Goal: Task Accomplishment & Management: Manage account settings

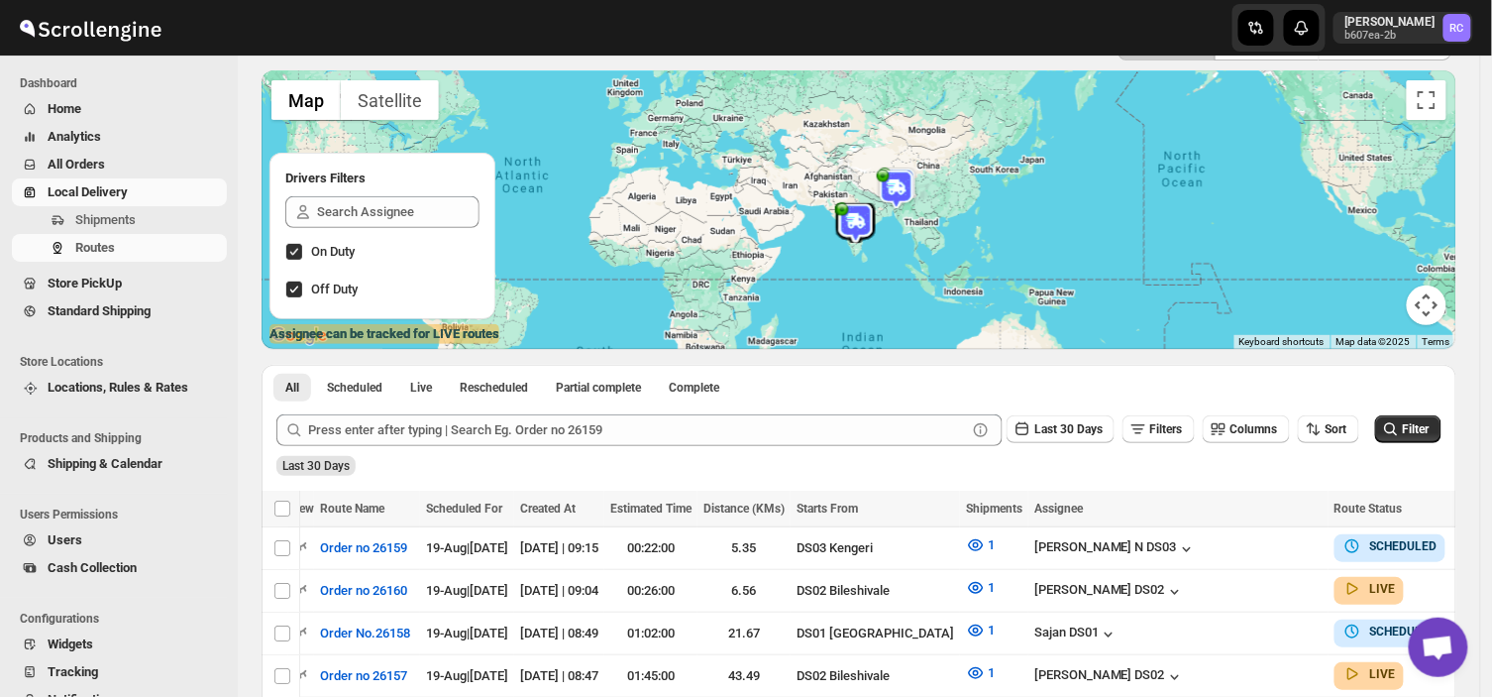
scroll to position [137, 0]
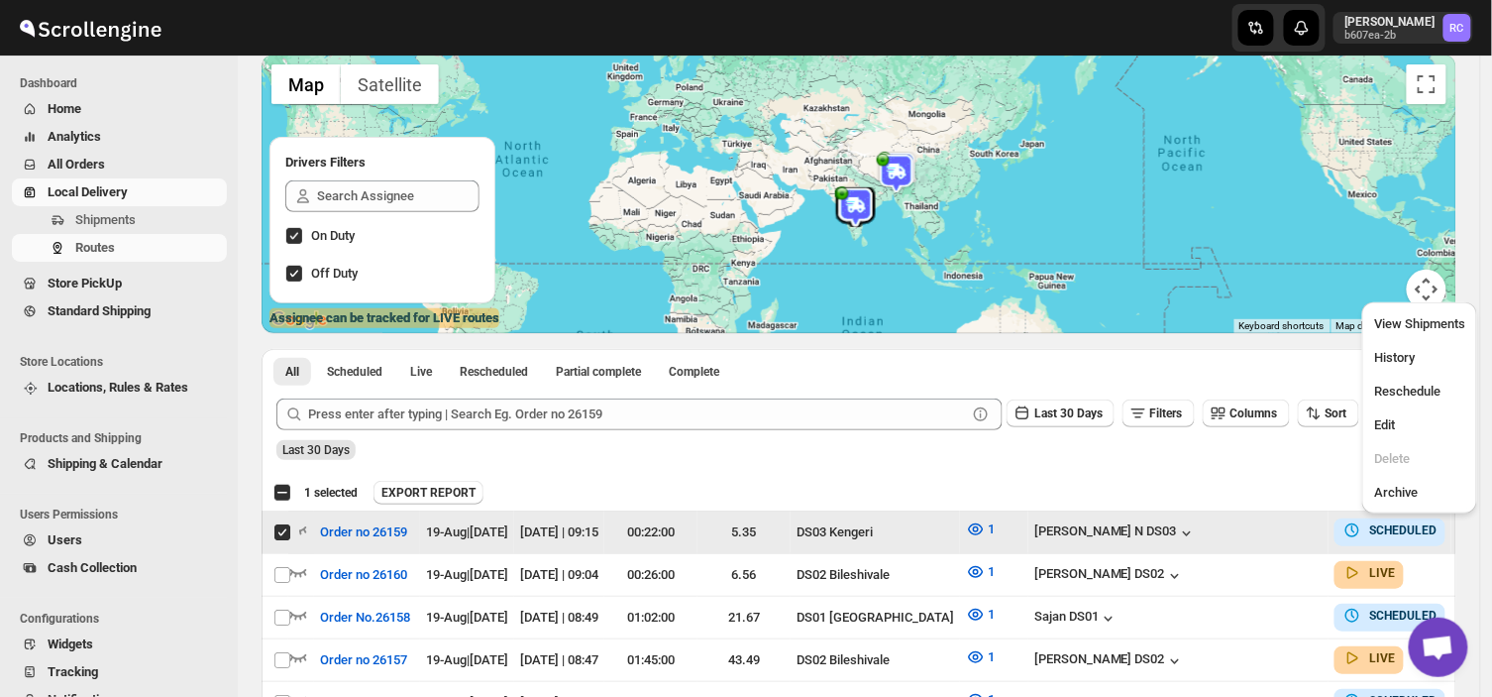
scroll to position [0, 0]
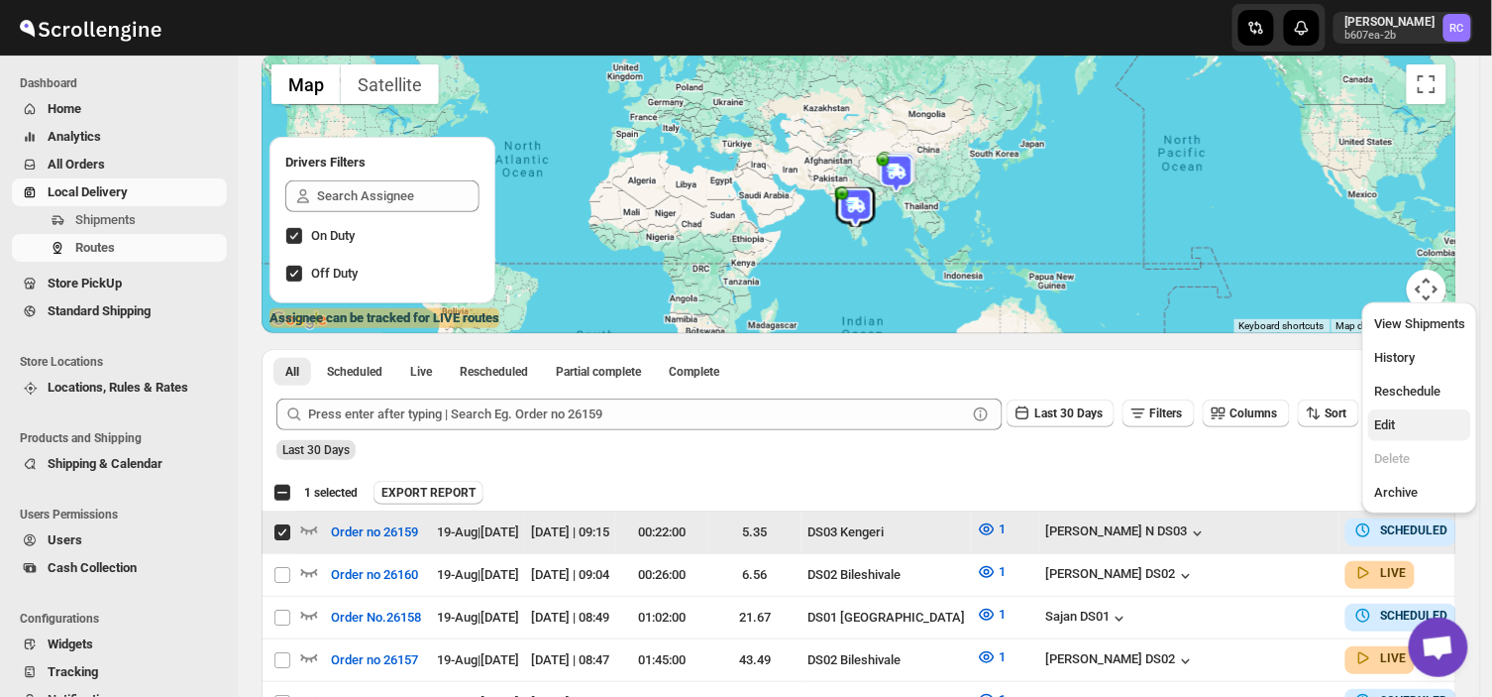
click at [1374, 411] on button "Edit" at bounding box center [1420, 425] width 103 height 32
checkbox input "false"
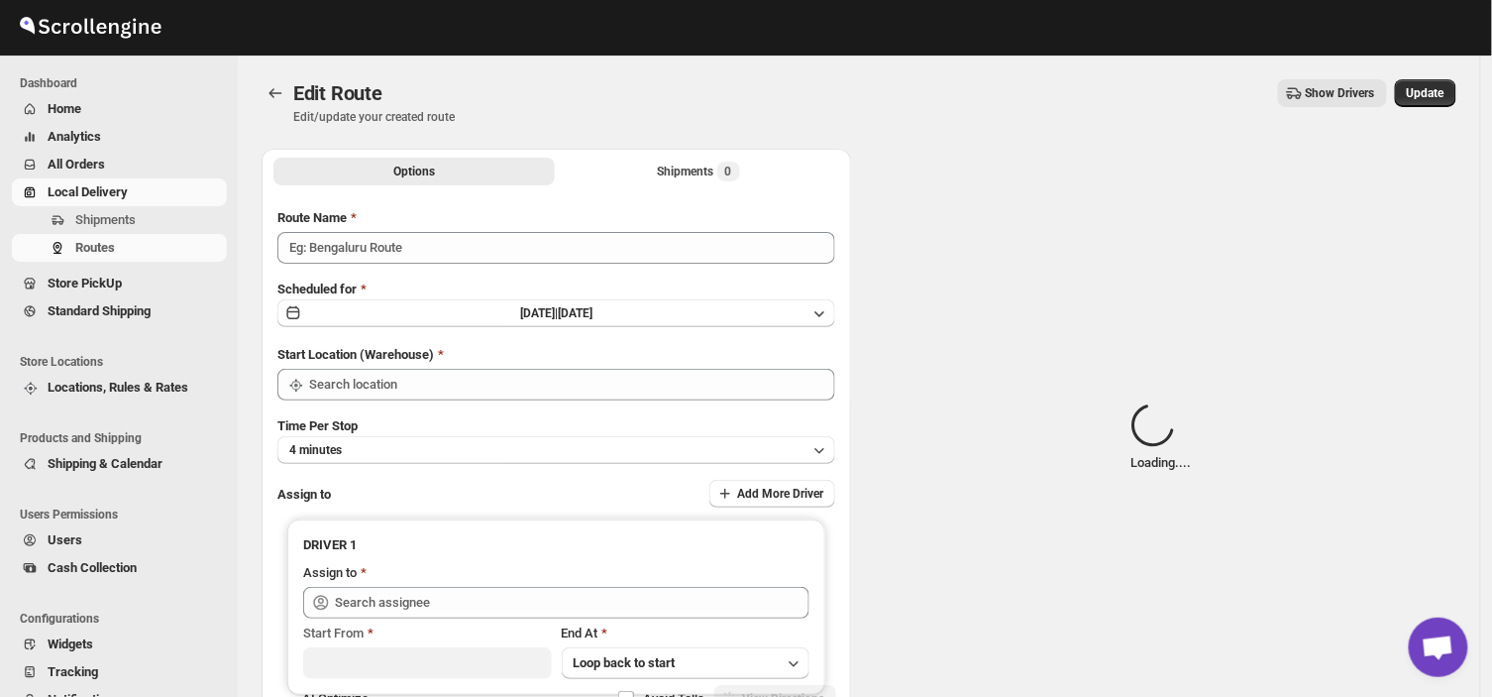
type input "Order no 26159"
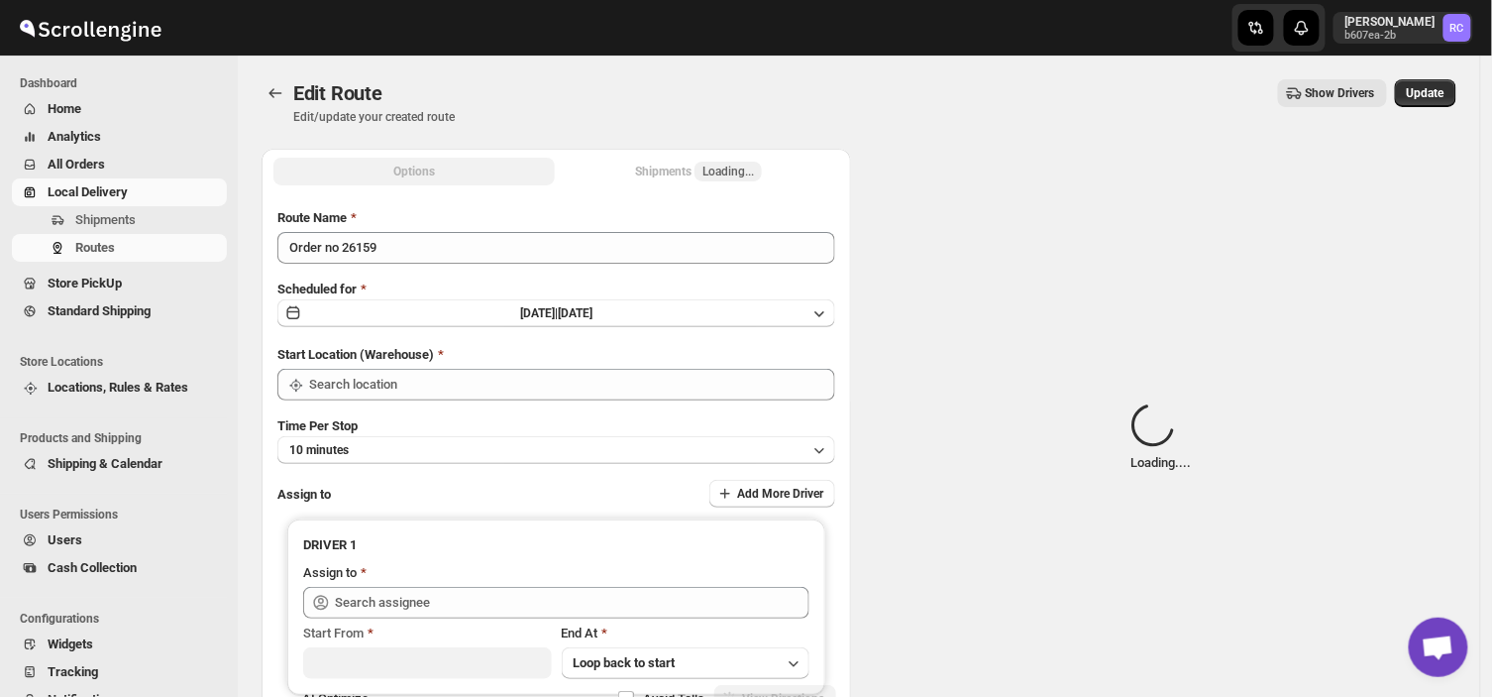
type input "DS03 Kengeri"
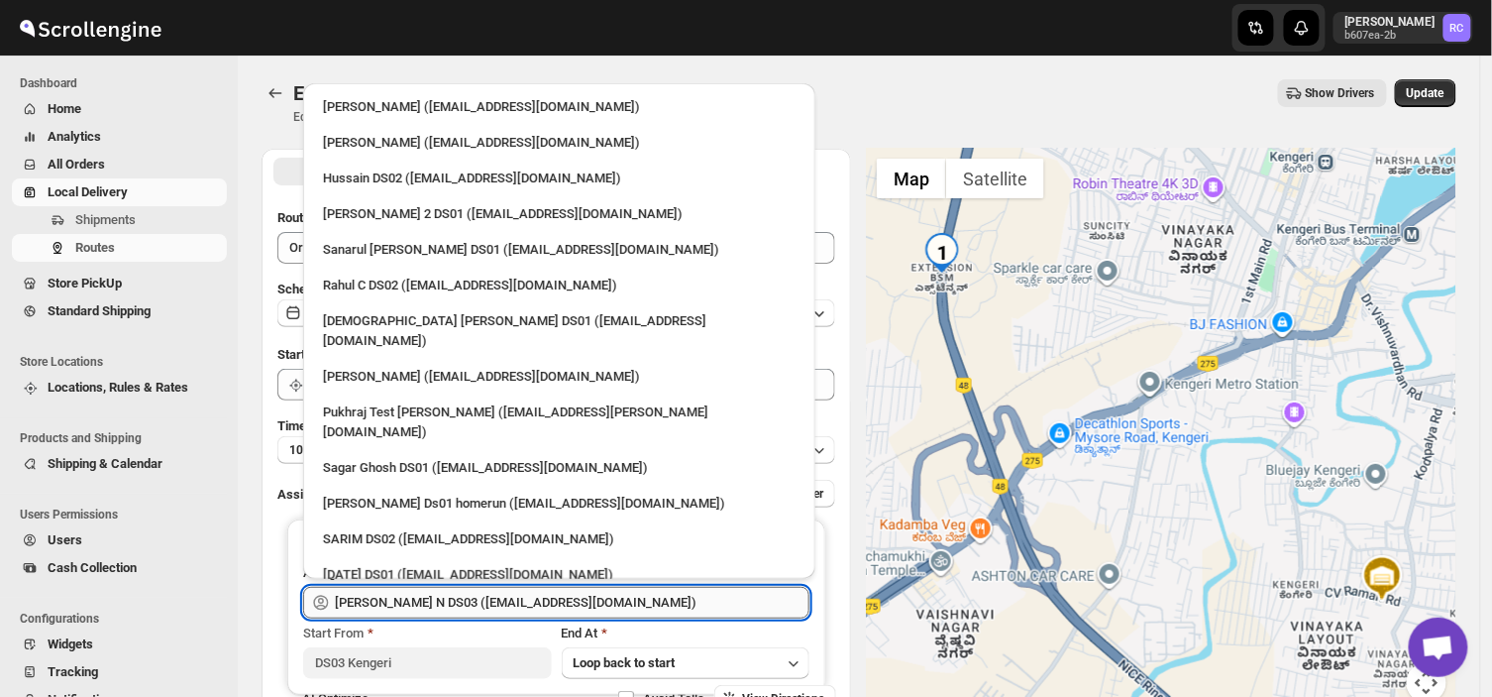
click at [612, 595] on input "[PERSON_NAME] N DS03 ([EMAIL_ADDRESS][DOMAIN_NAME])" at bounding box center [572, 603] width 475 height 32
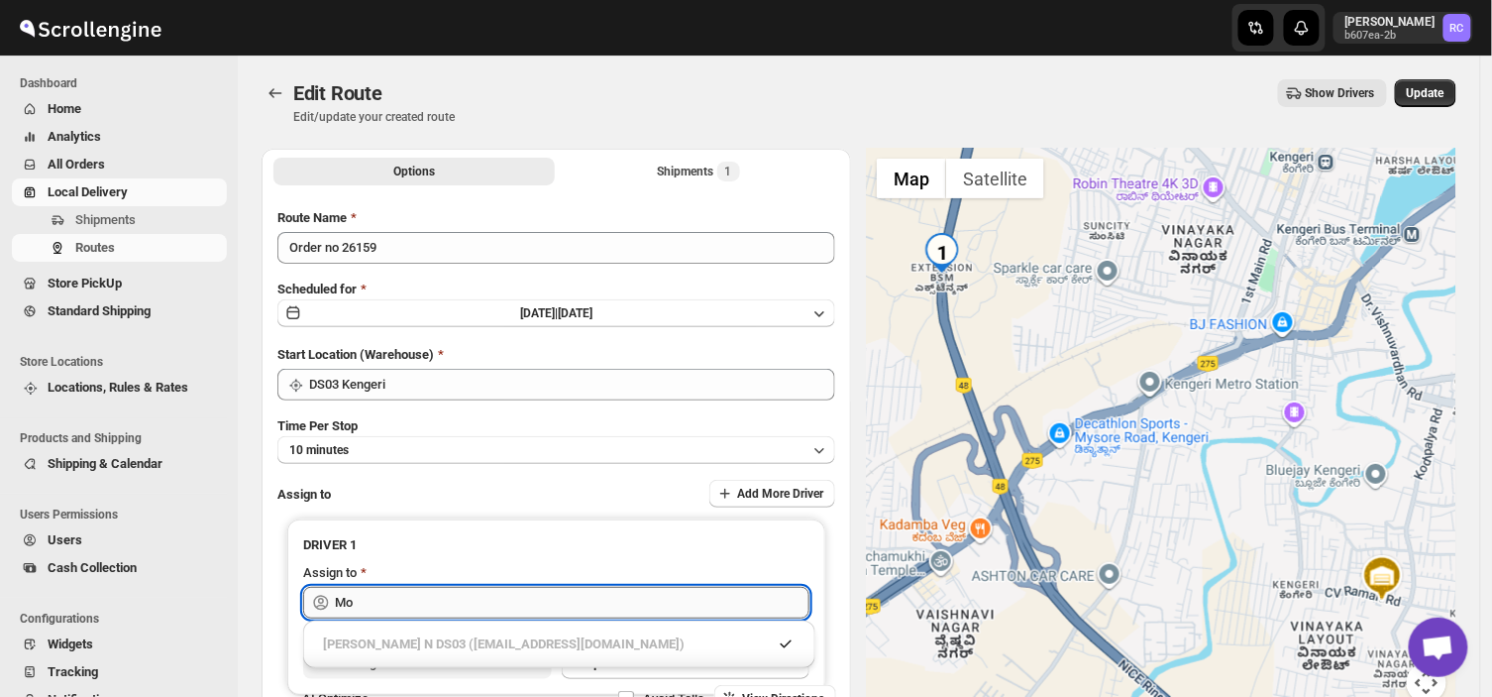
type input "M"
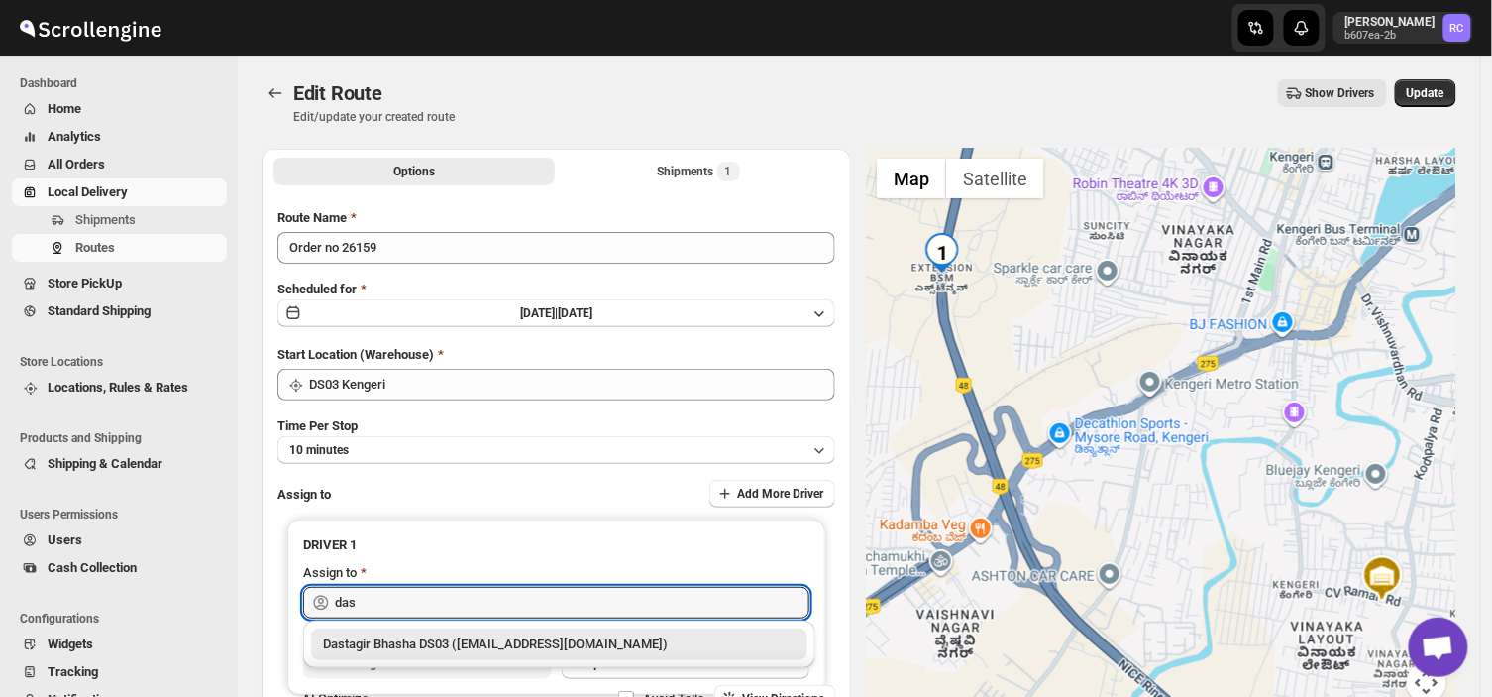
click at [628, 641] on div "Dastagir Bhasha DS03 ([EMAIL_ADDRESS][DOMAIN_NAME])" at bounding box center [559, 644] width 473 height 20
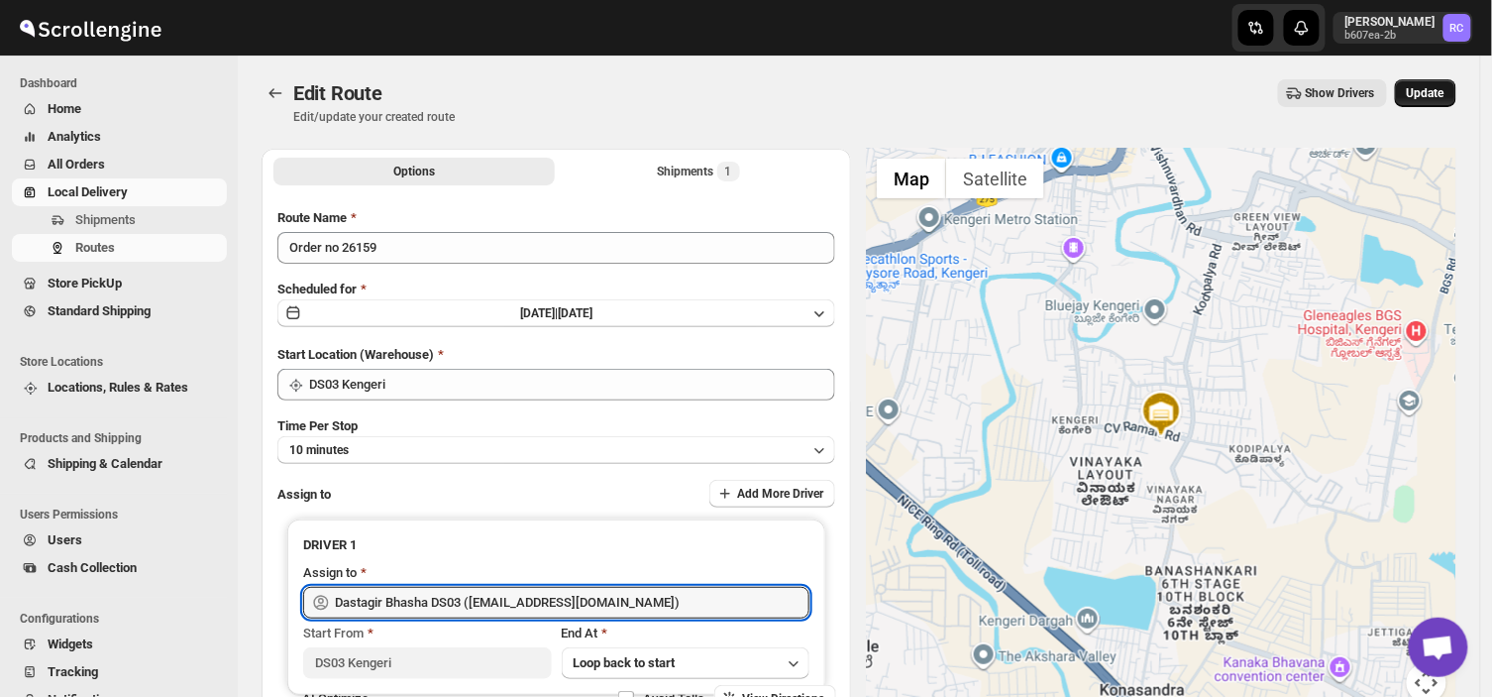
type input "Dastagir Bhasha DS03 ([EMAIL_ADDRESS][DOMAIN_NAME])"
click at [1443, 86] on span "Update" at bounding box center [1426, 93] width 38 height 16
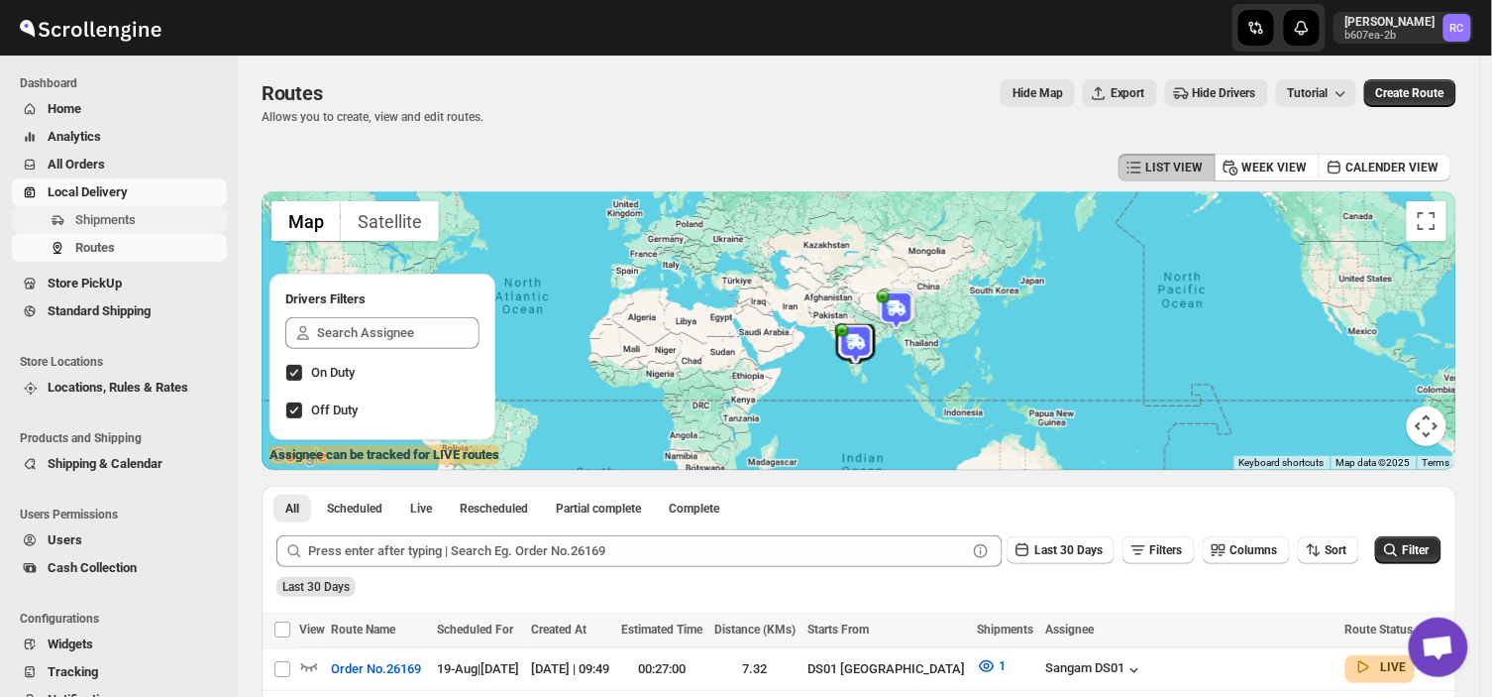
click at [147, 221] on span "Shipments" at bounding box center [149, 220] width 148 height 20
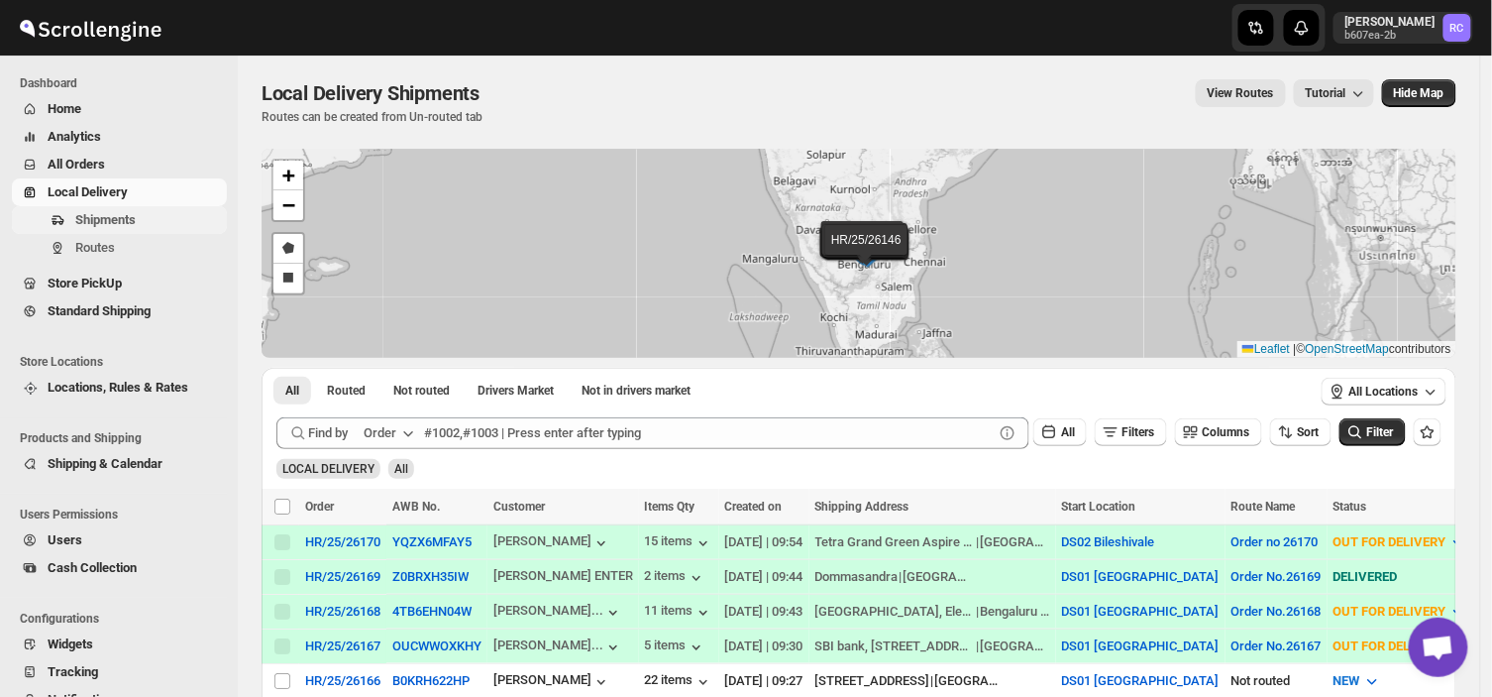
click at [156, 218] on span "Shipments" at bounding box center [149, 220] width 148 height 20
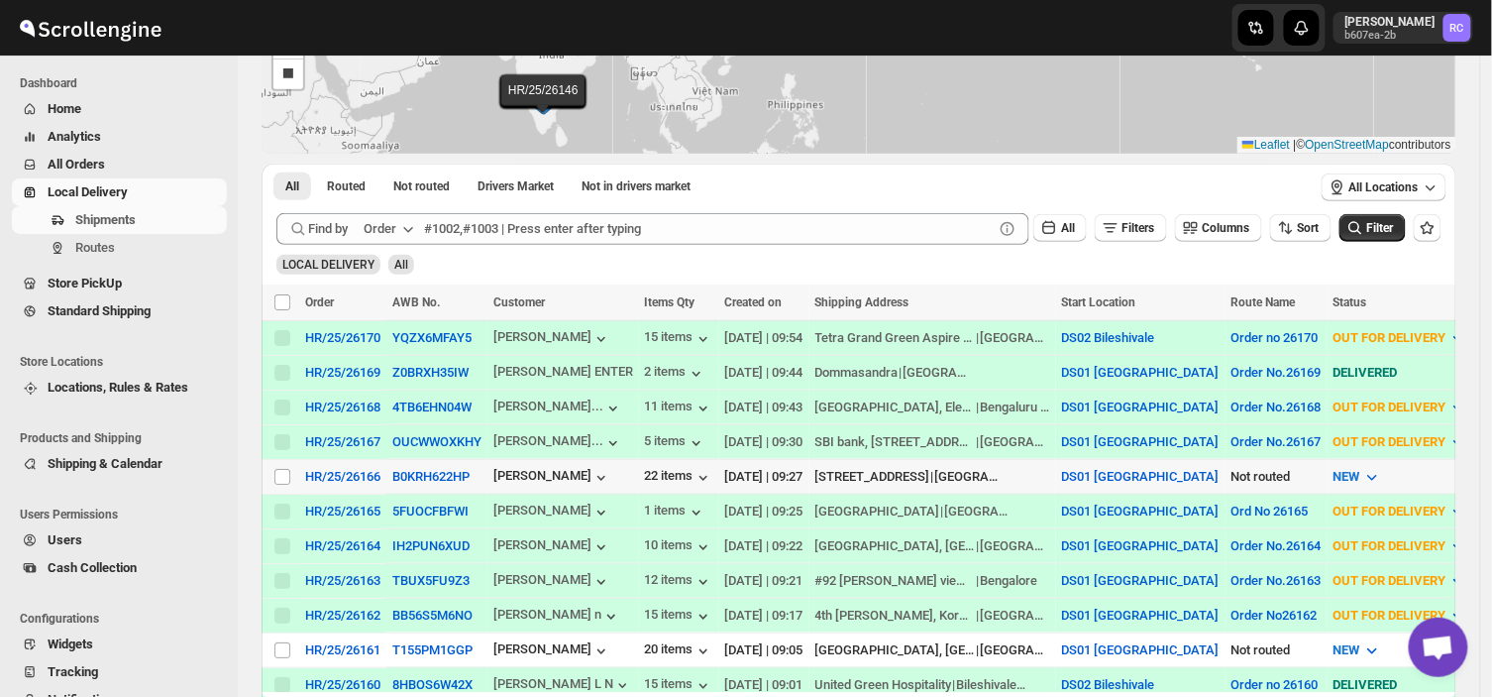
scroll to position [205, 0]
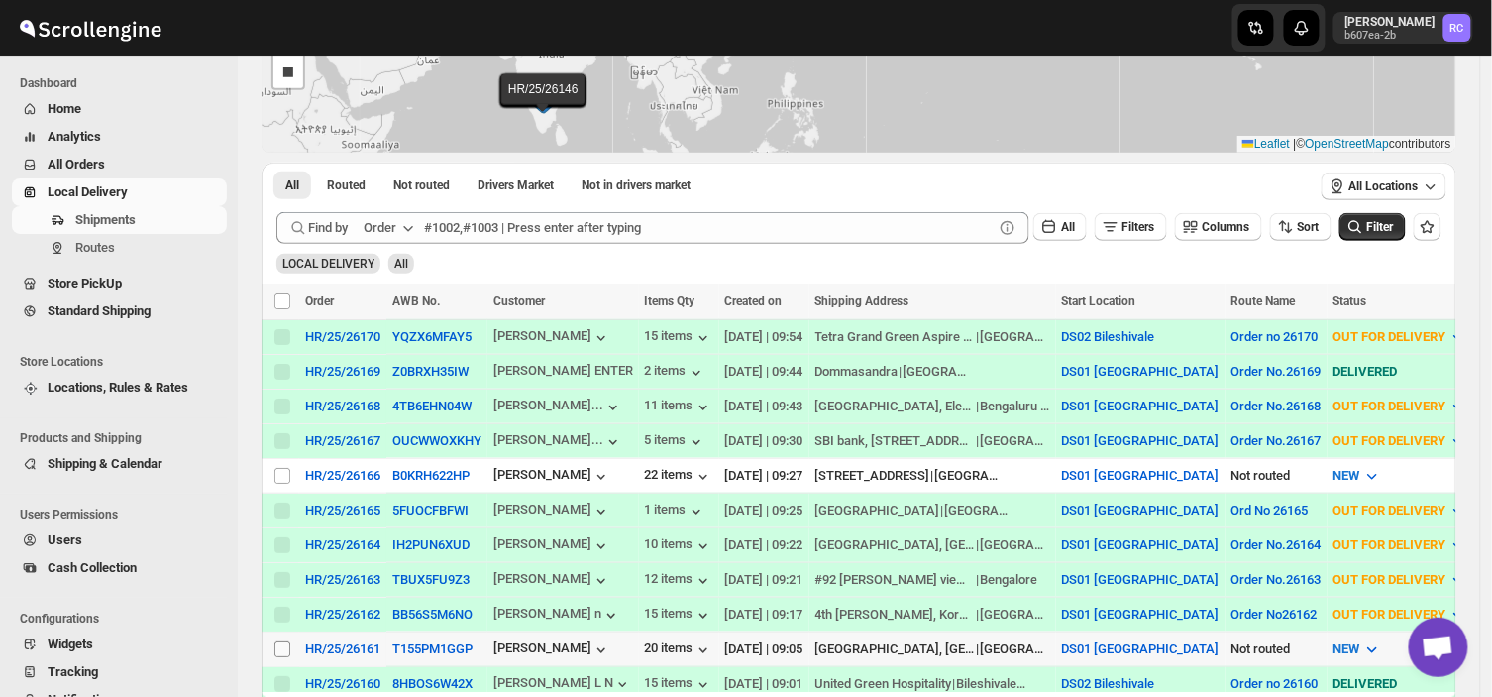
click at [280, 641] on input "Select shipment" at bounding box center [283, 649] width 16 height 16
checkbox input "true"
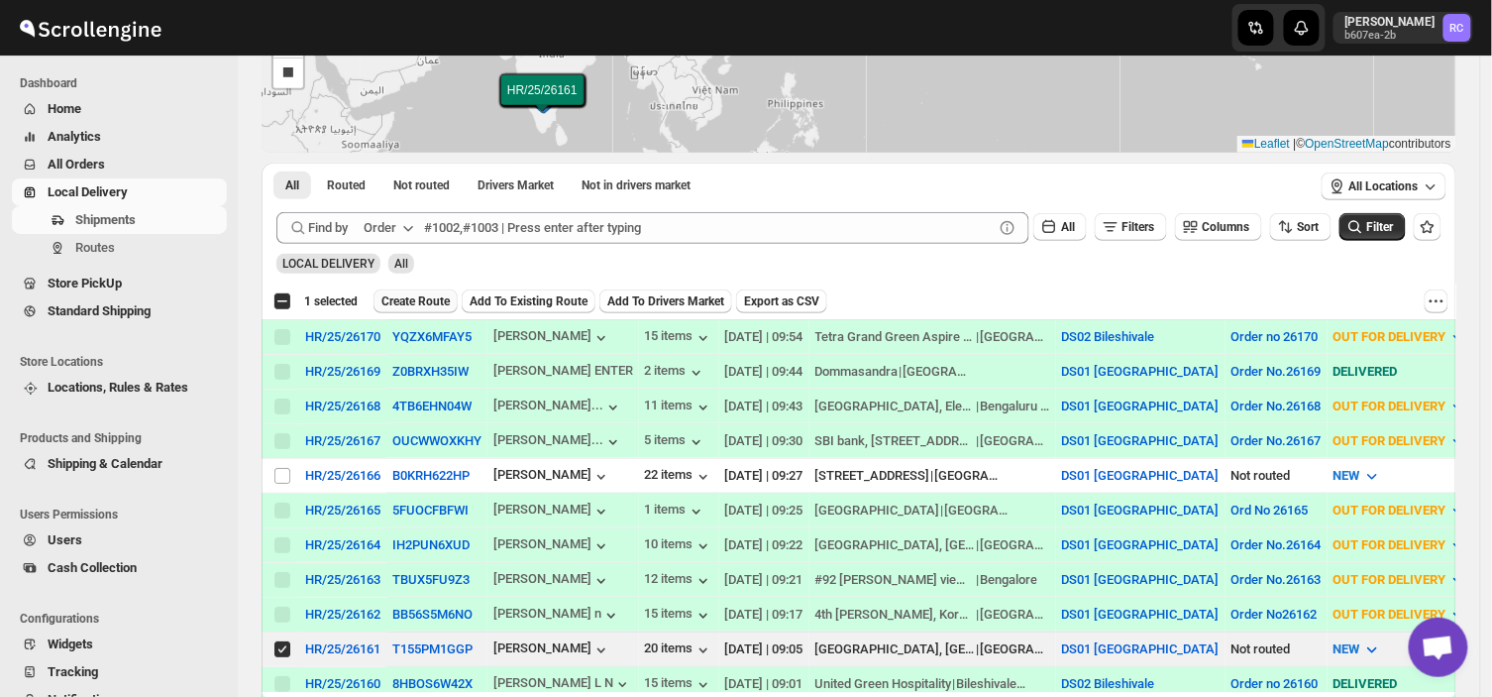
click at [413, 293] on span "Create Route" at bounding box center [416, 301] width 68 height 16
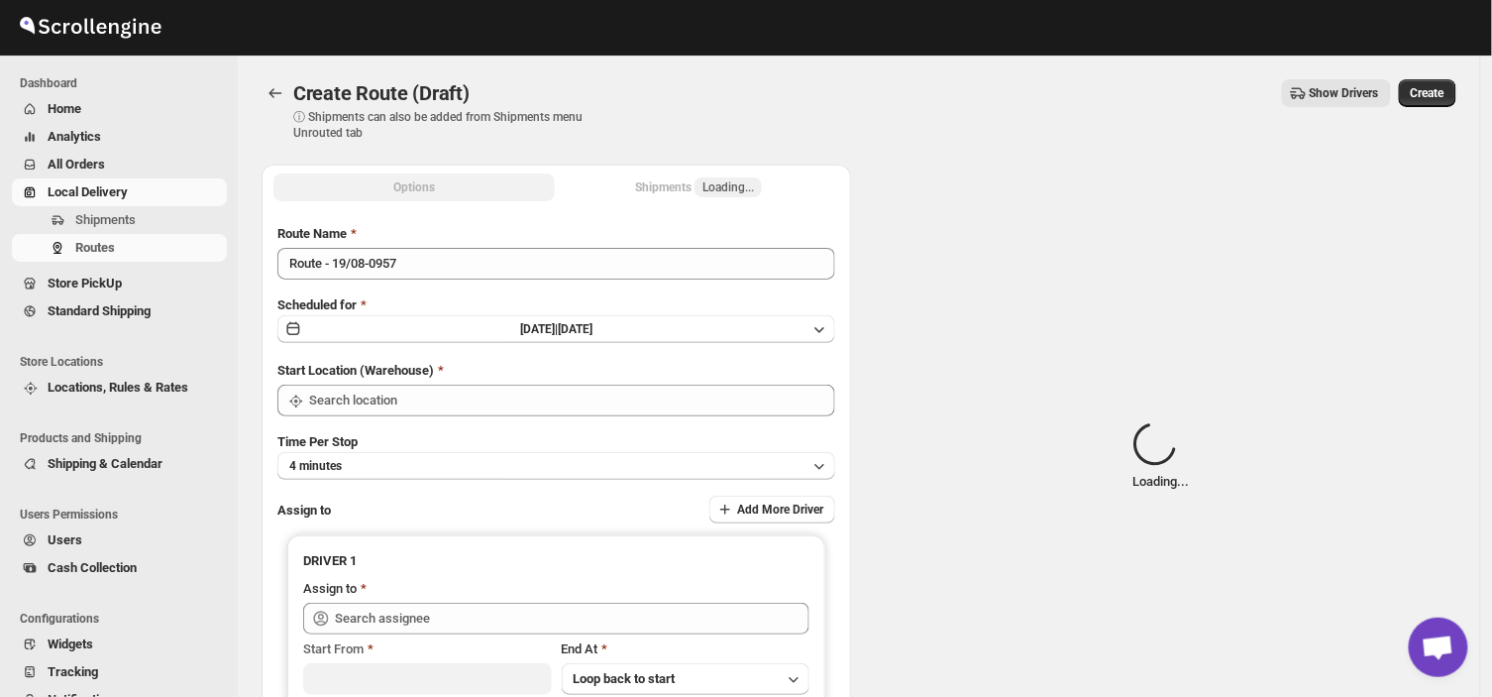
type input "DS01 [GEOGRAPHIC_DATA]"
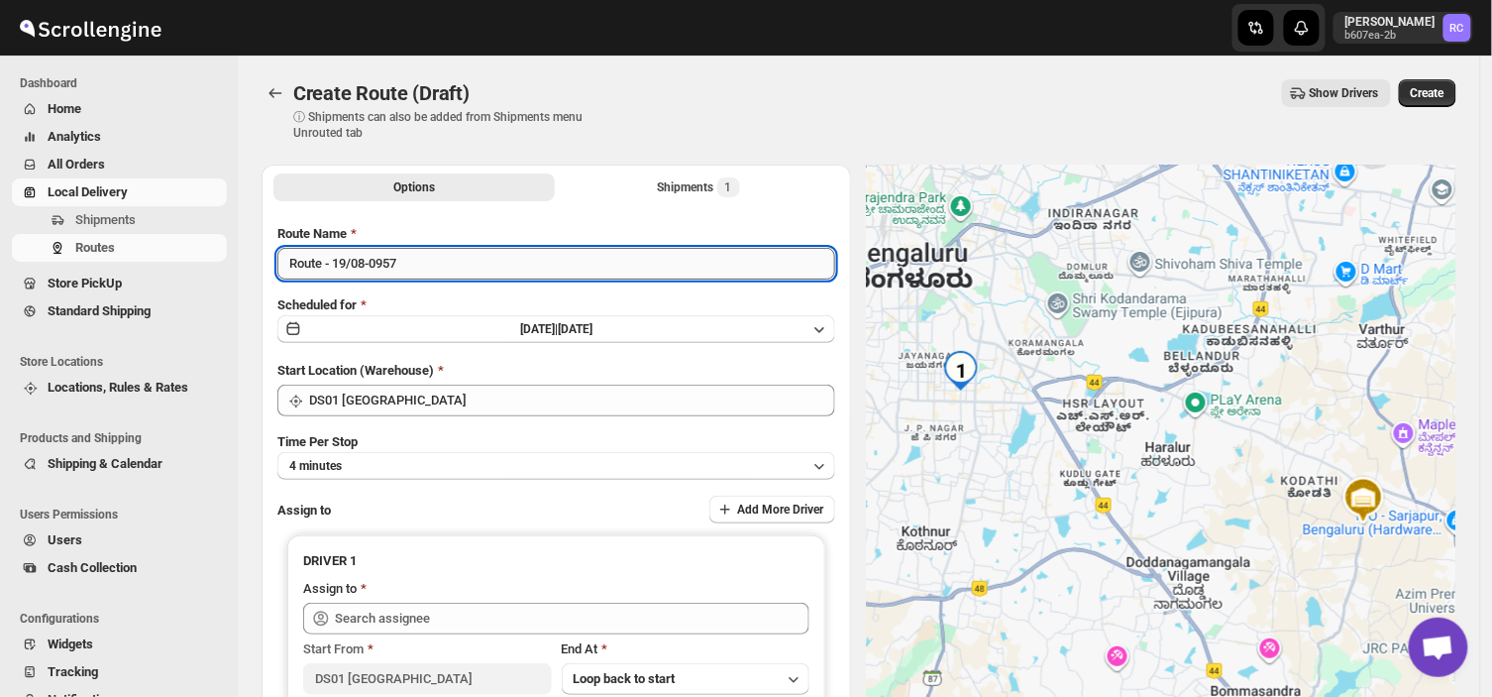
click at [417, 262] on input "Route - 19/08-0957" at bounding box center [556, 264] width 558 height 32
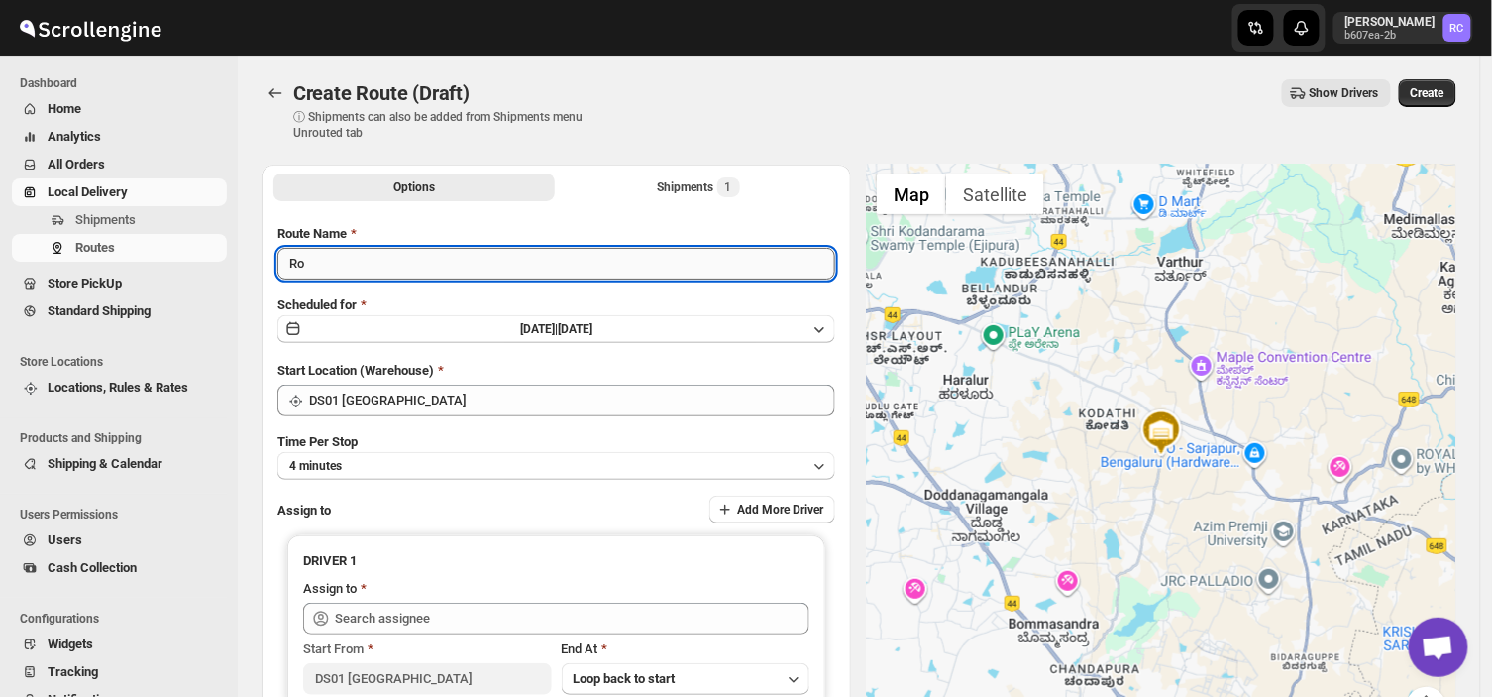
type input "R"
type input "Order no 26161"
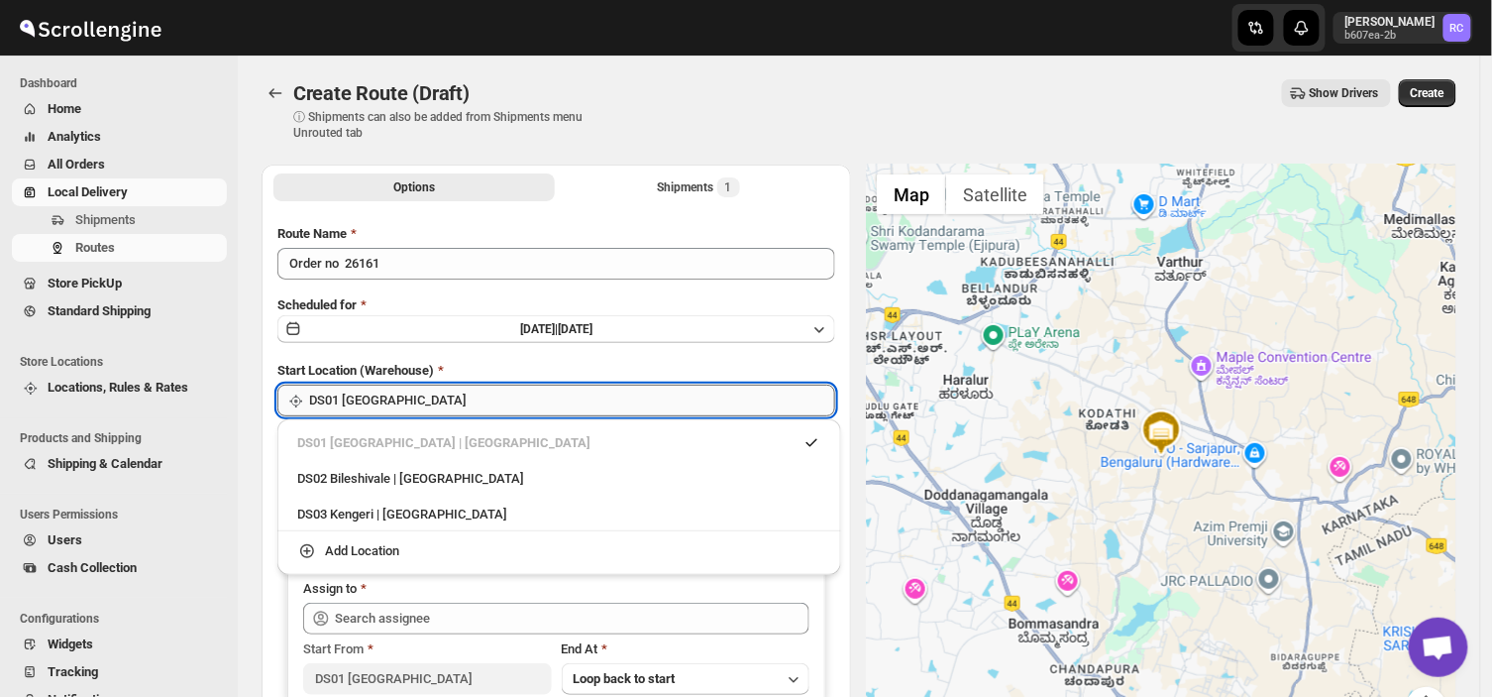
click at [431, 397] on input "DS01 [GEOGRAPHIC_DATA]" at bounding box center [572, 401] width 526 height 32
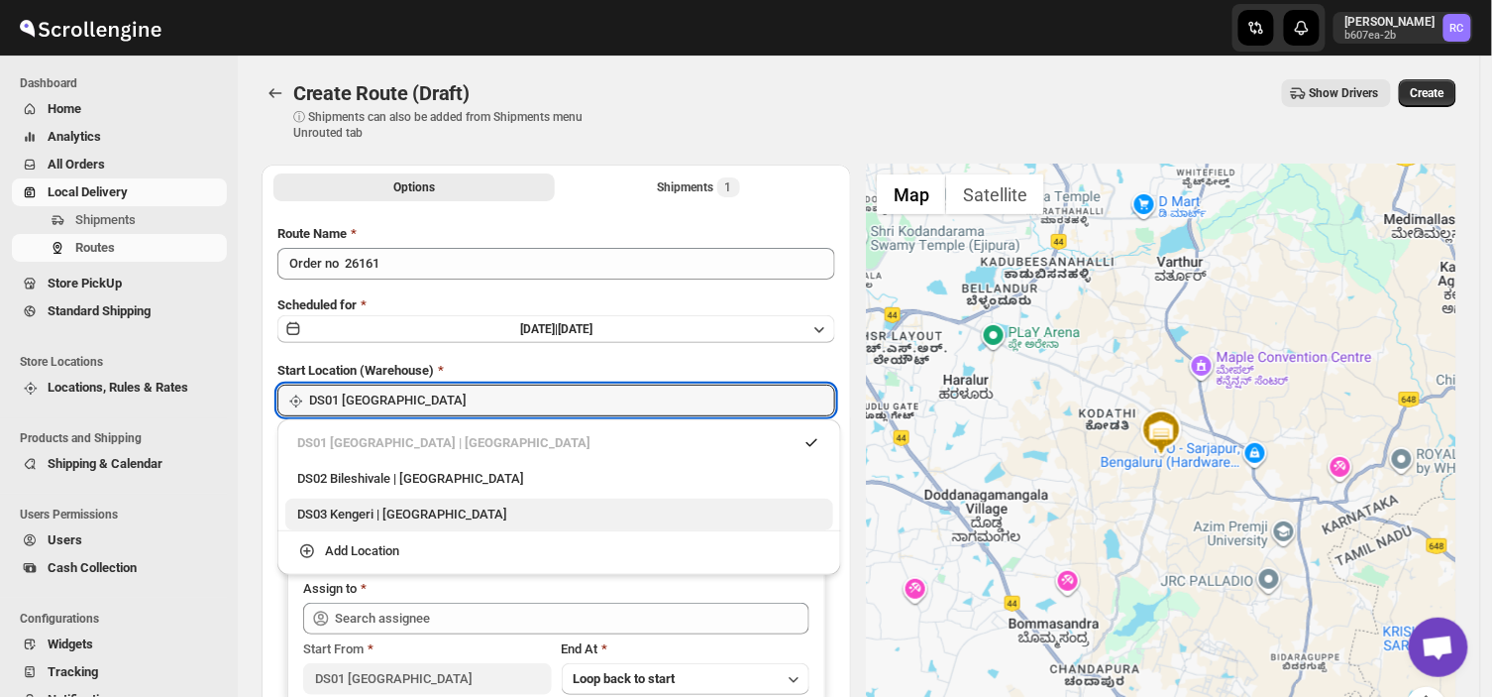
click at [381, 512] on div "DS03 Kengeri | [GEOGRAPHIC_DATA]" at bounding box center [559, 514] width 524 height 20
type input "DS03 Kengeri"
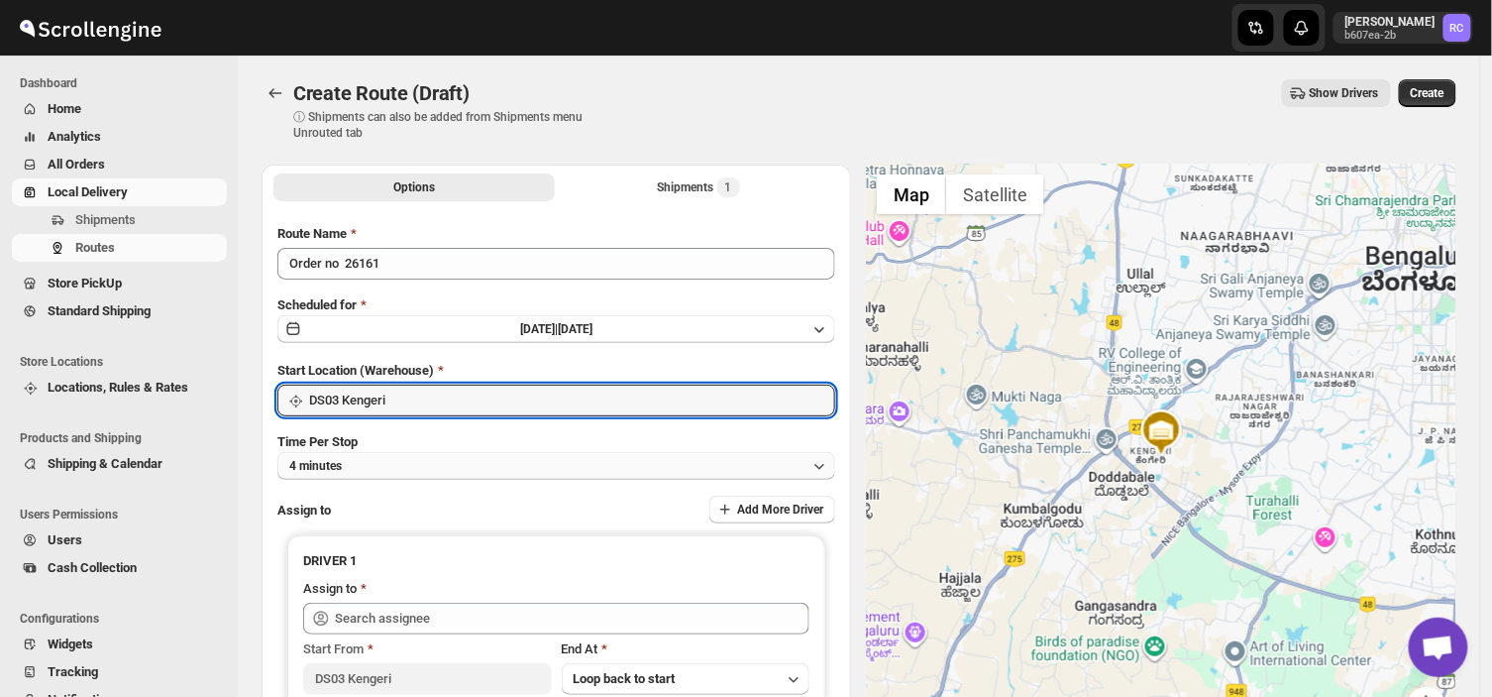
click at [365, 467] on button "4 minutes" at bounding box center [556, 466] width 558 height 28
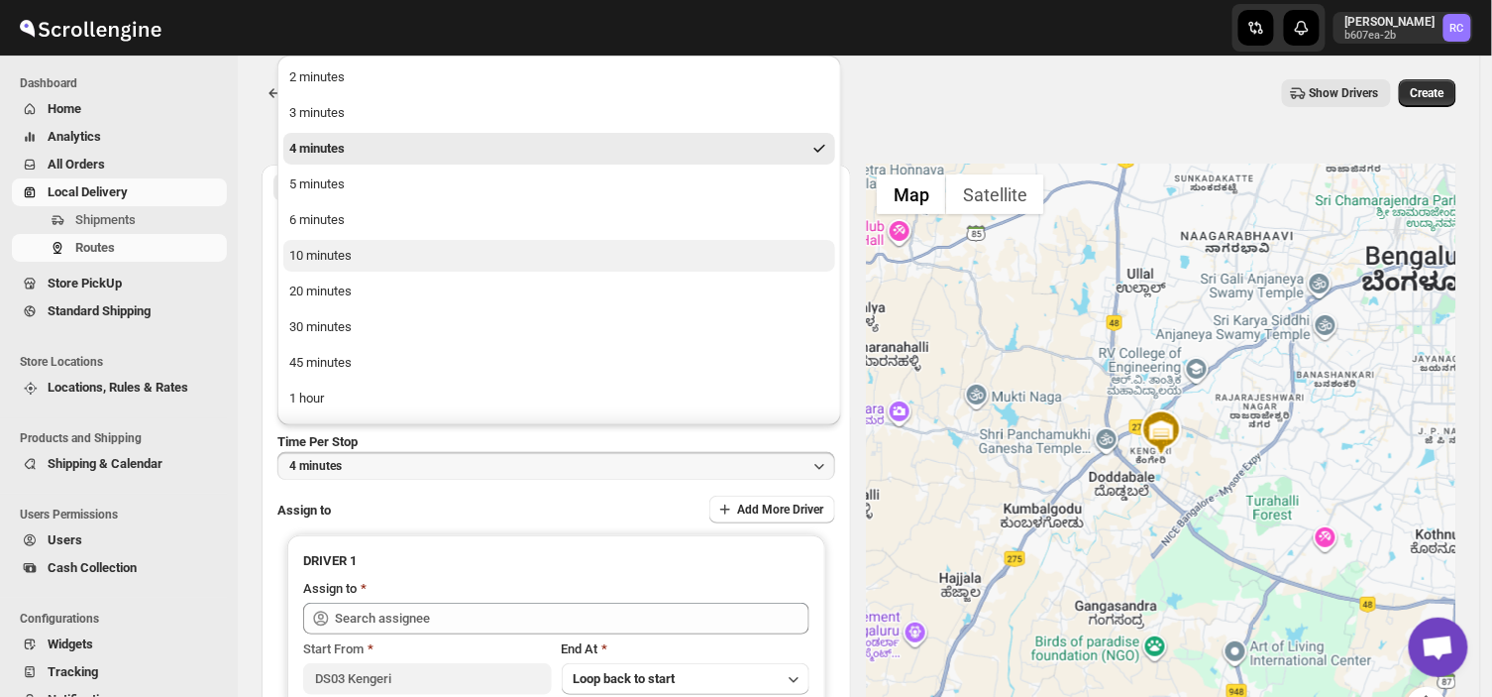
click at [338, 255] on div "10 minutes" at bounding box center [320, 256] width 62 height 20
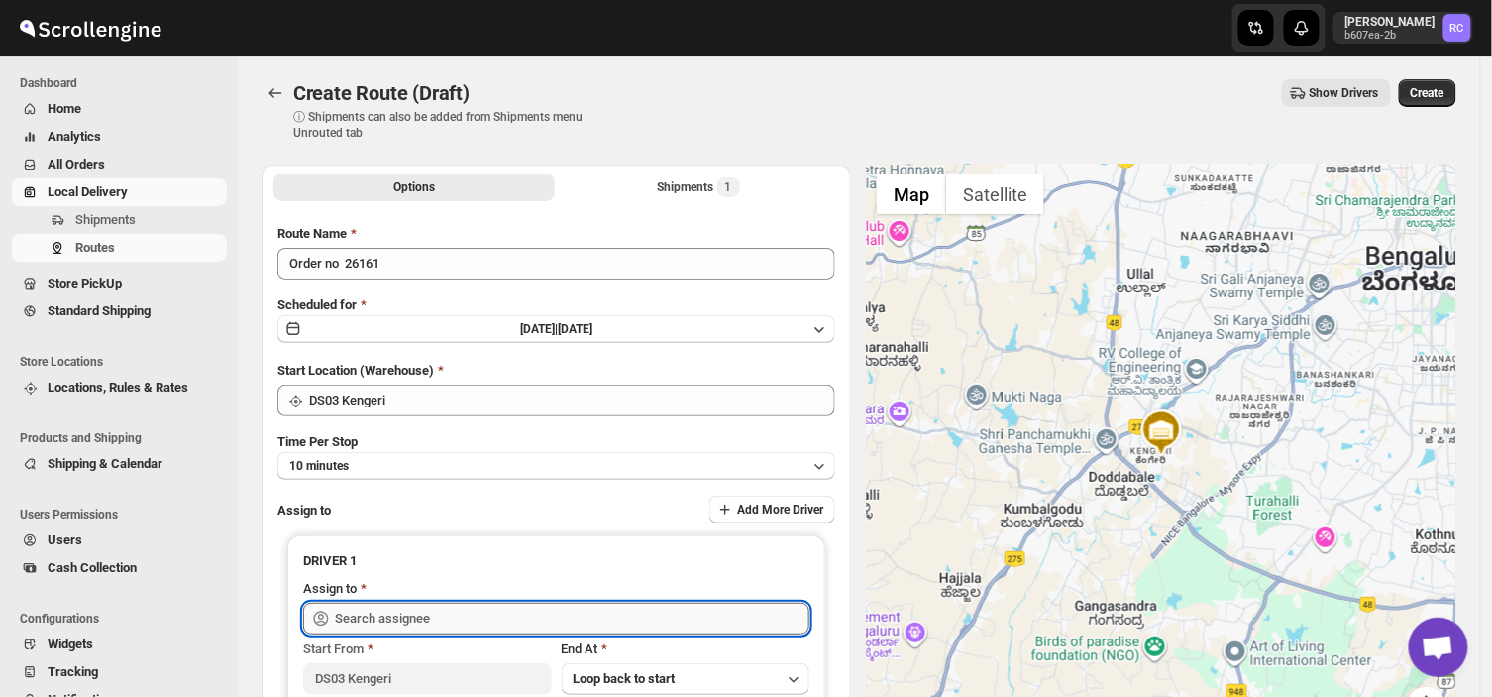
click at [468, 607] on input "text" at bounding box center [572, 619] width 475 height 32
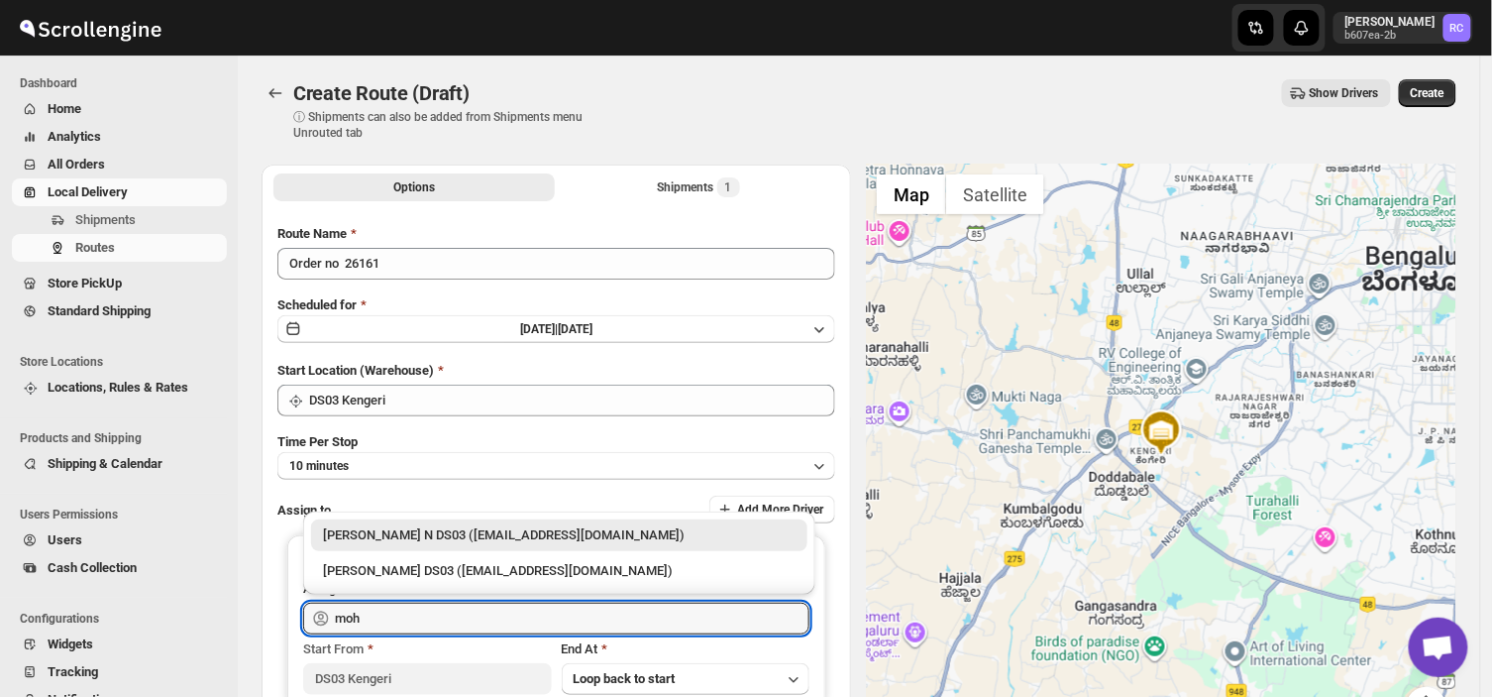
click at [490, 530] on div "[PERSON_NAME] N DS03 ([EMAIL_ADDRESS][DOMAIN_NAME])" at bounding box center [559, 535] width 473 height 20
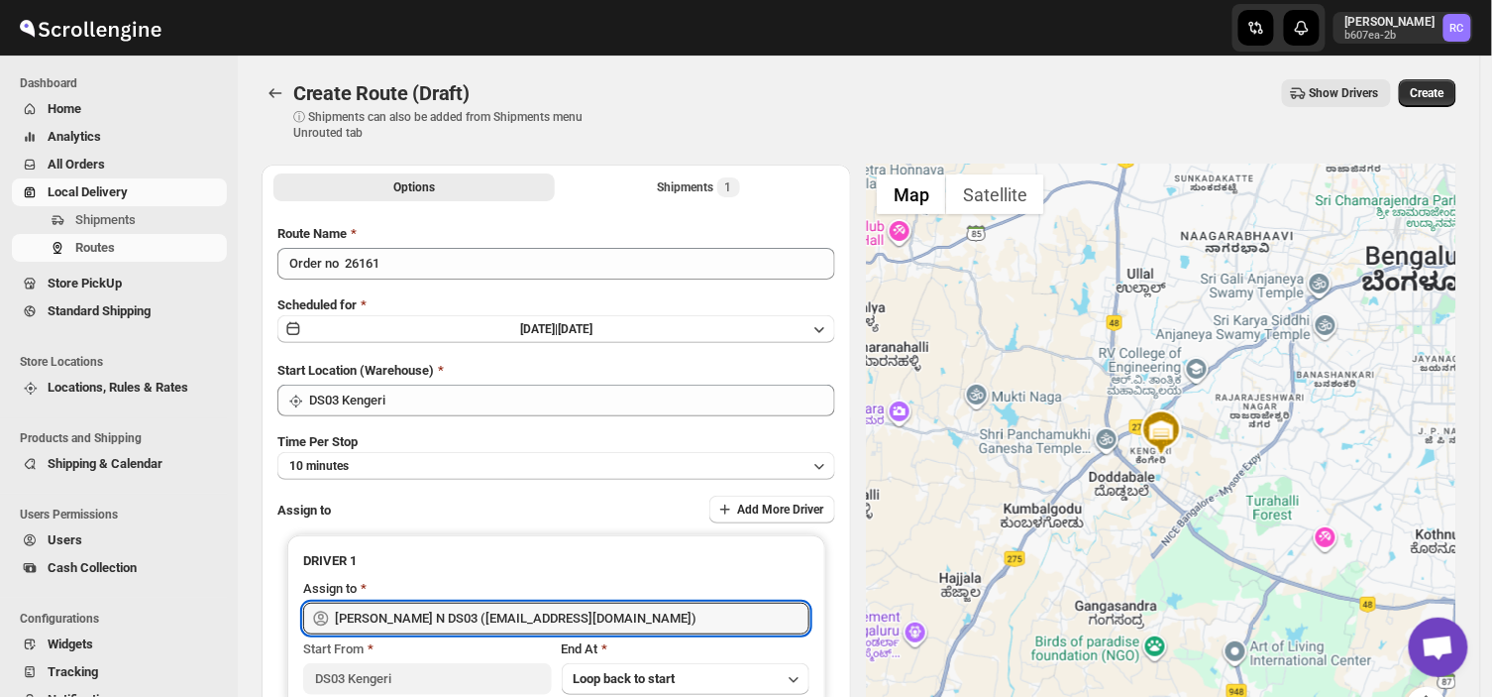
type input "[PERSON_NAME] N DS03 ([EMAIL_ADDRESS][DOMAIN_NAME])"
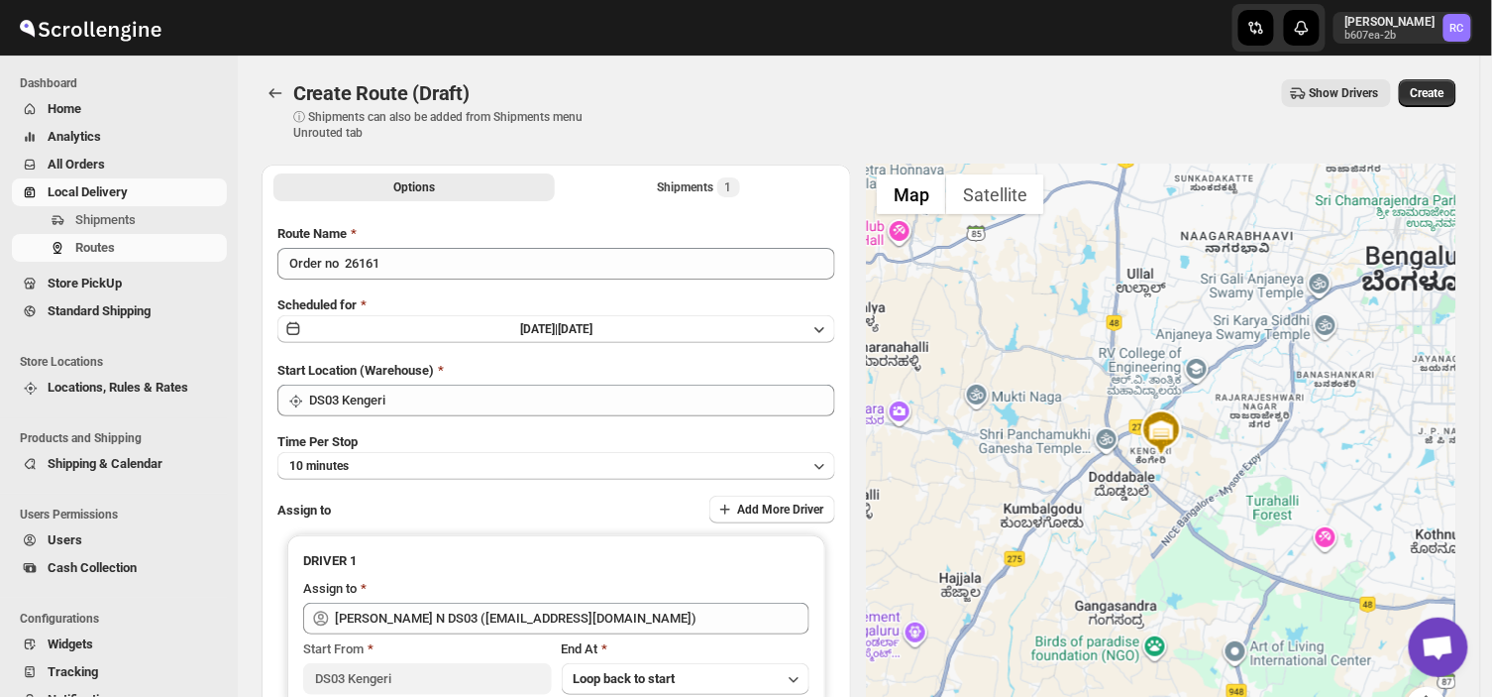
click at [1451, 70] on div "Create Route (Draft). This page is ready Create Route (Draft) ⓘ Shipments can a…" at bounding box center [859, 109] width 1195 height 109
click at [1445, 85] on span "Create" at bounding box center [1428, 93] width 34 height 16
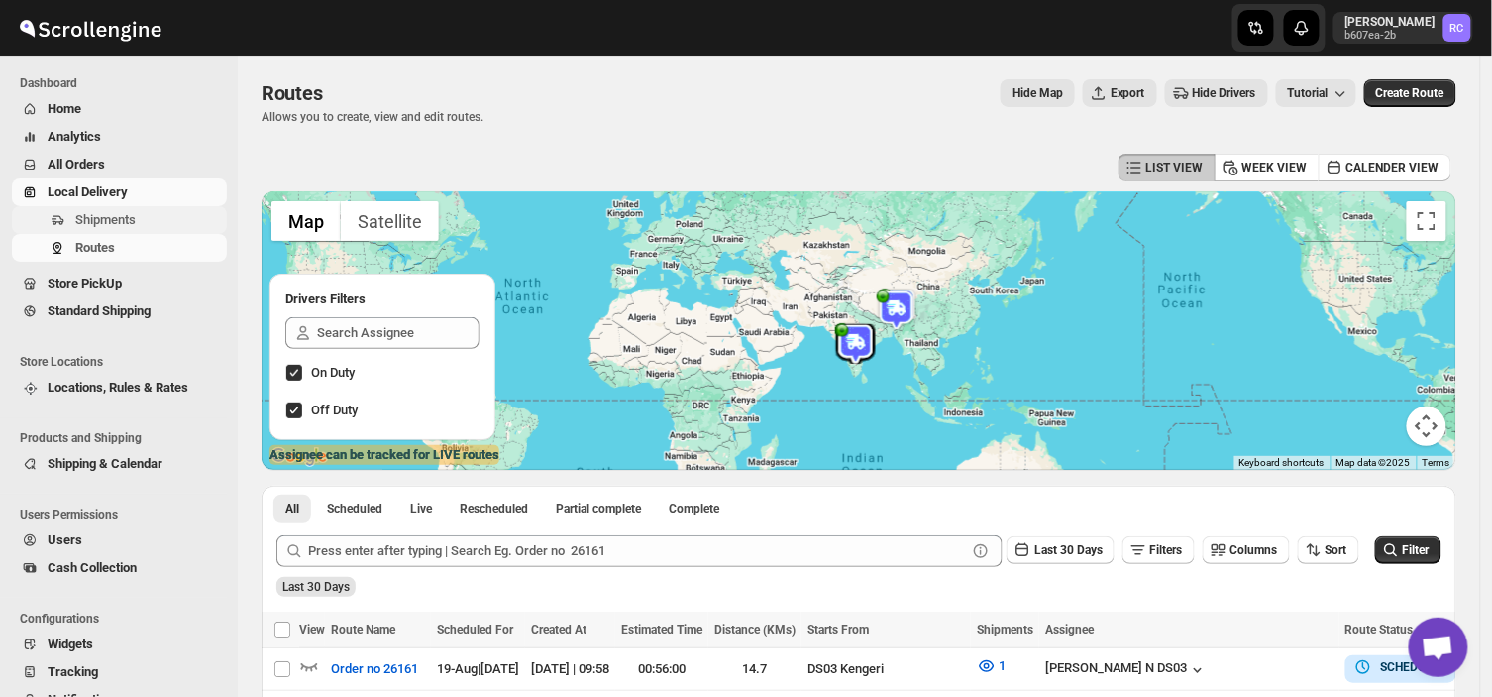
click at [120, 216] on span "Shipments" at bounding box center [105, 219] width 60 height 15
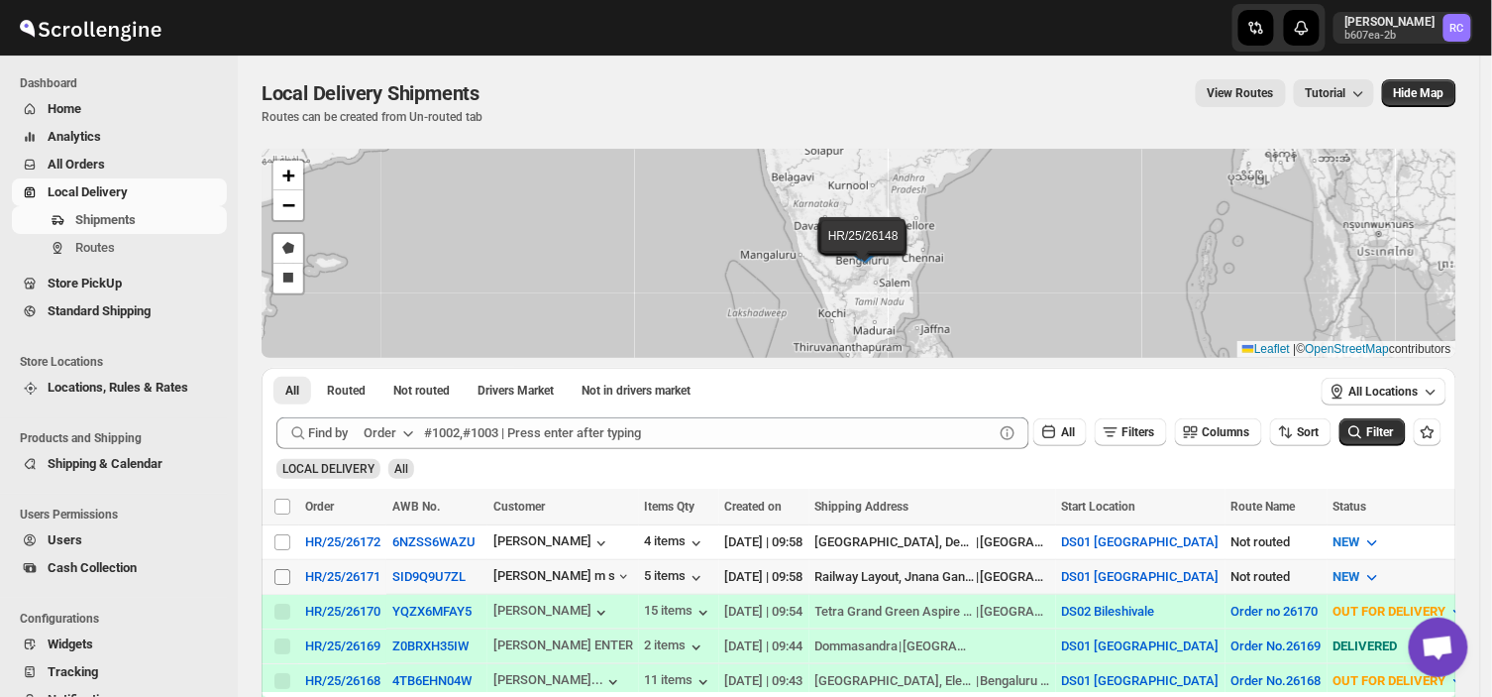
click at [282, 569] on input "Select shipment" at bounding box center [283, 577] width 16 height 16
checkbox input "true"
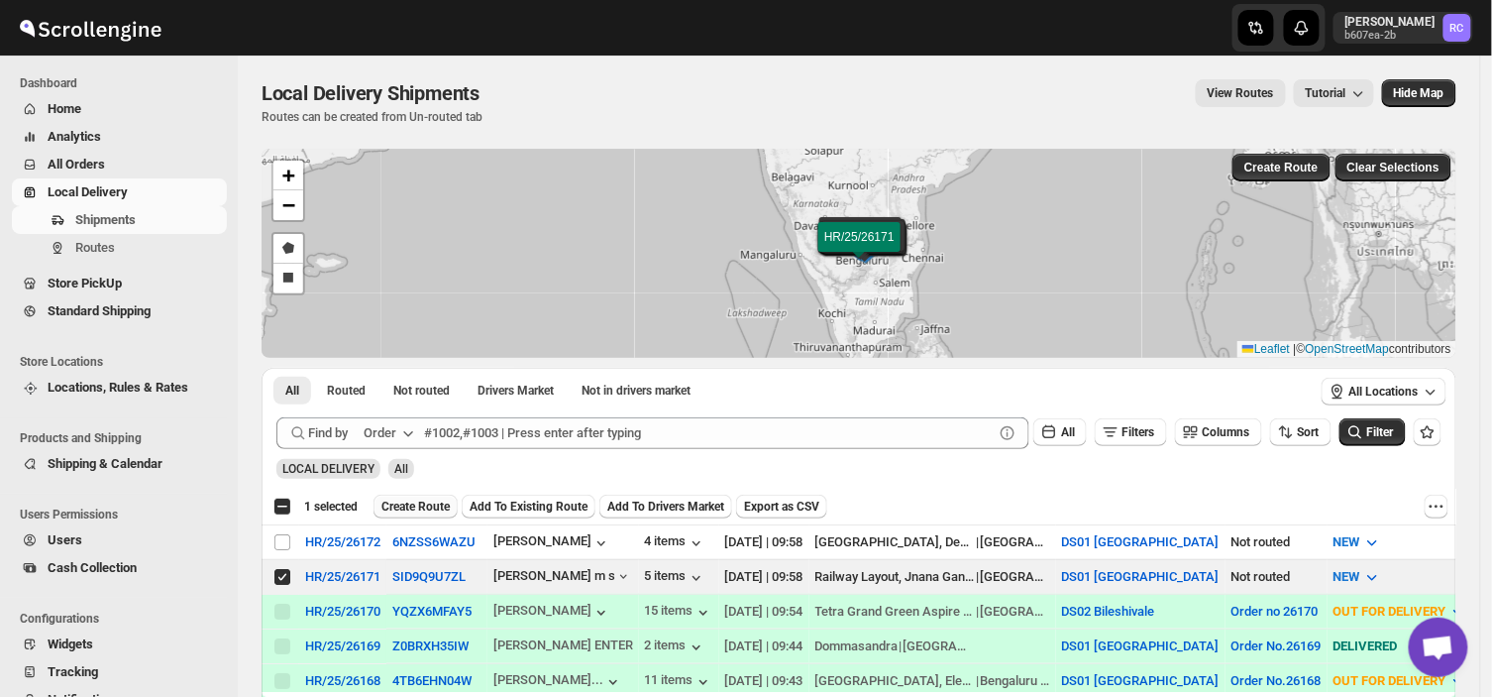
click at [399, 503] on span "Create Route" at bounding box center [416, 506] width 68 height 16
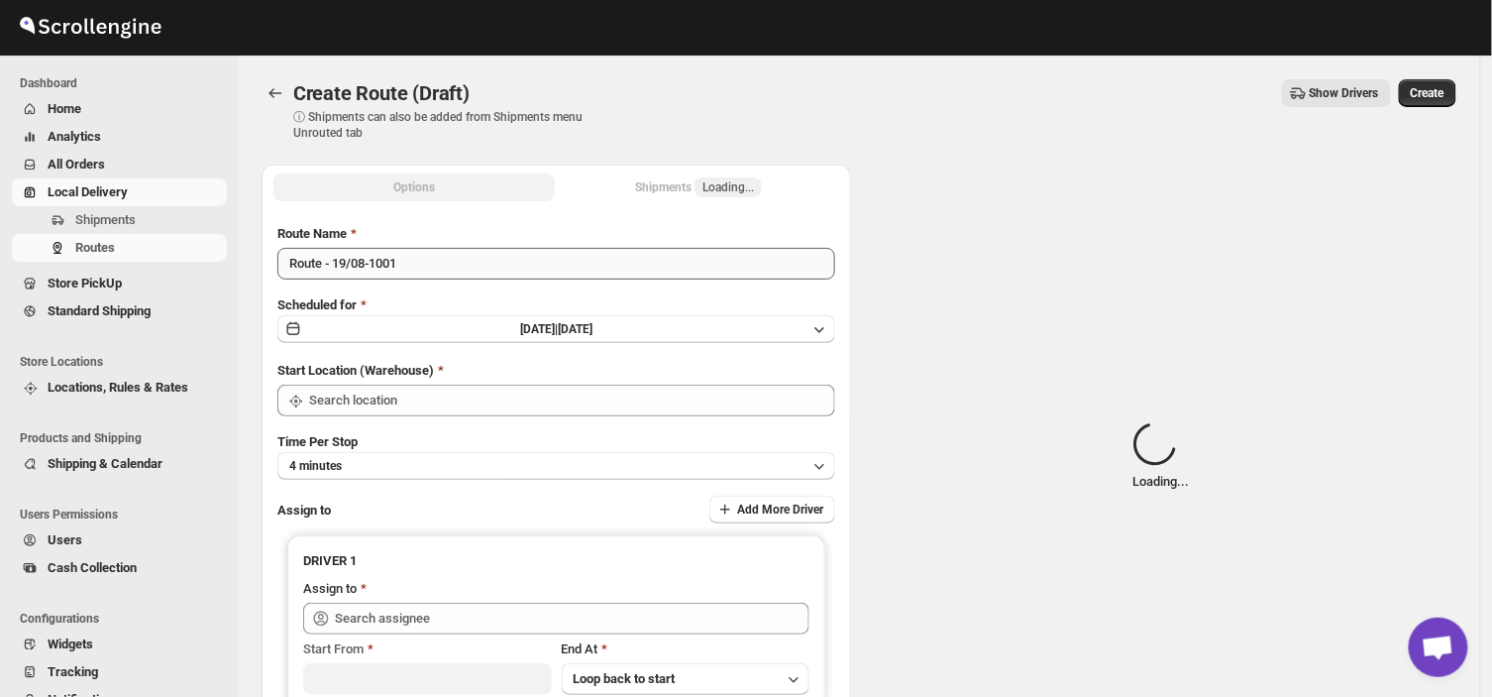
type input "DS01 [GEOGRAPHIC_DATA]"
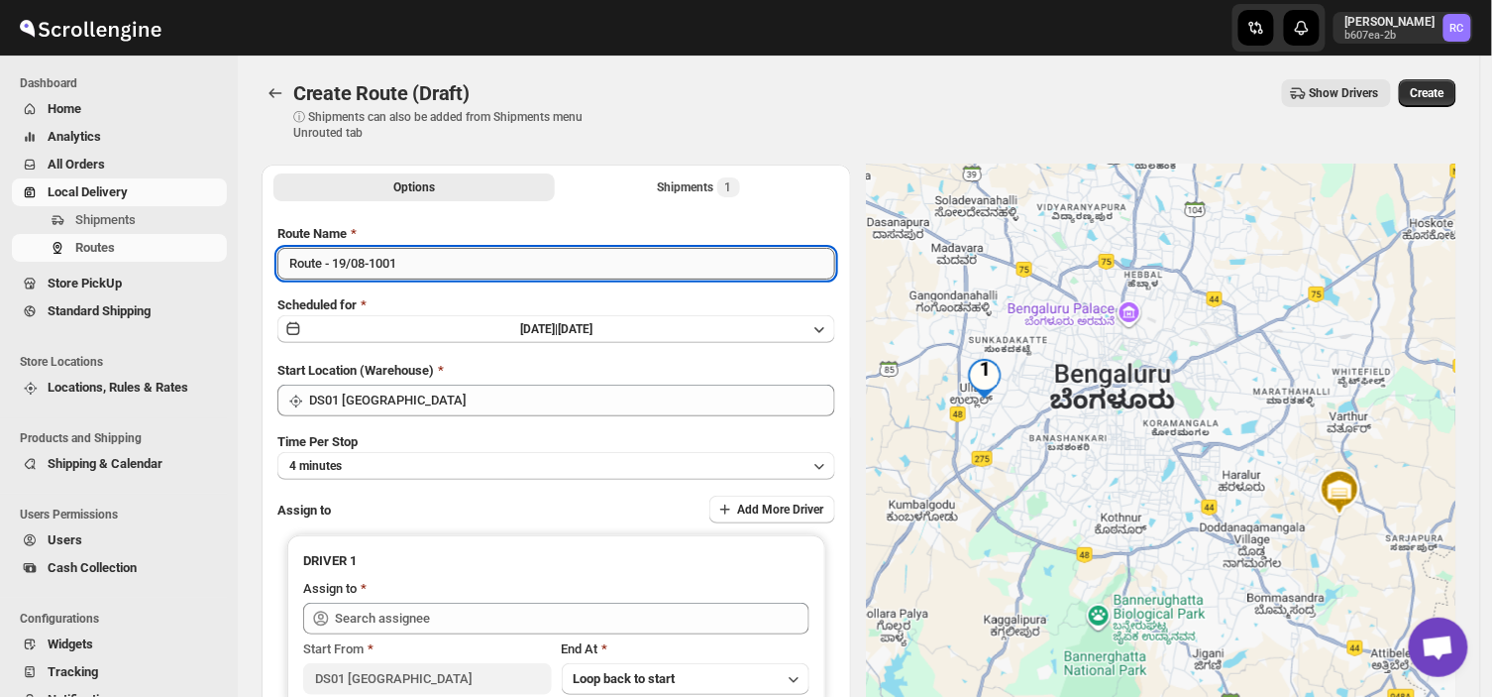
click at [401, 263] on input "Route - 19/08-1001" at bounding box center [556, 264] width 558 height 32
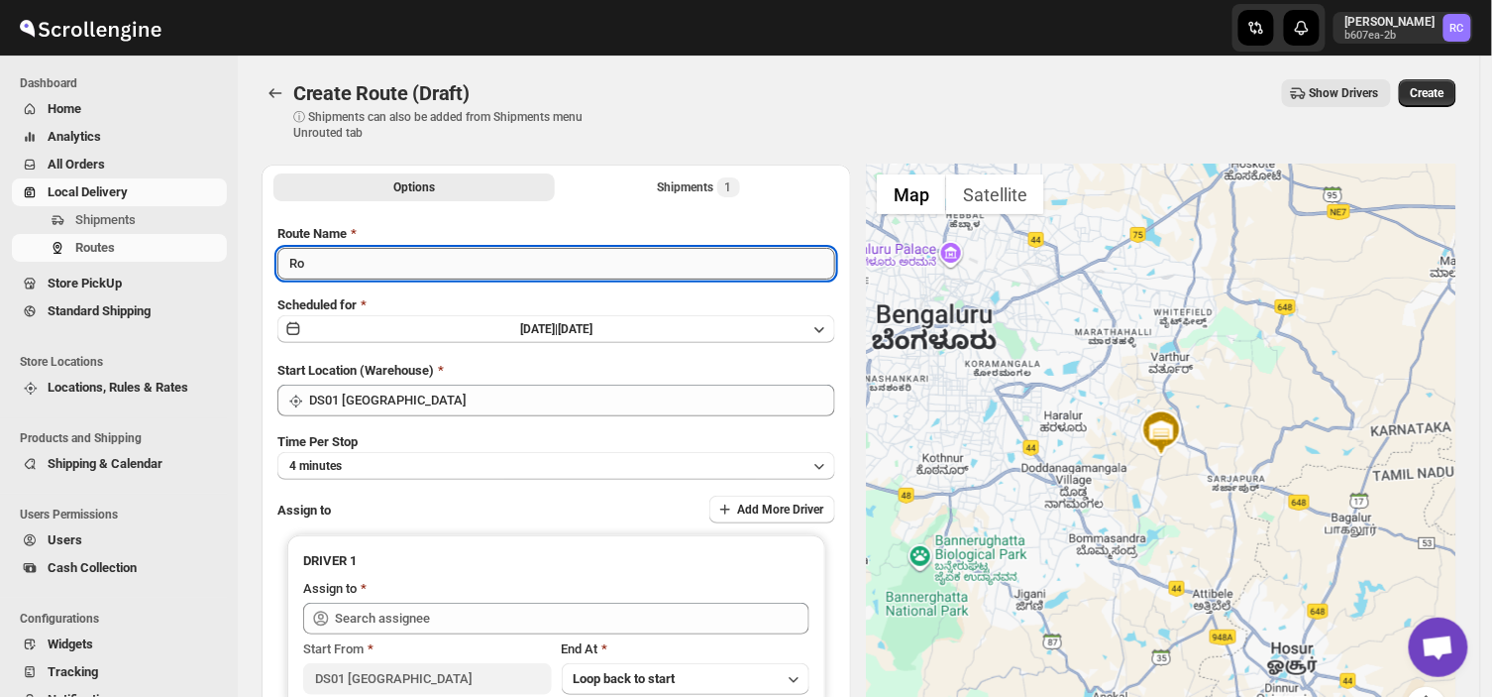
type input "R"
type input "Order no 26171"
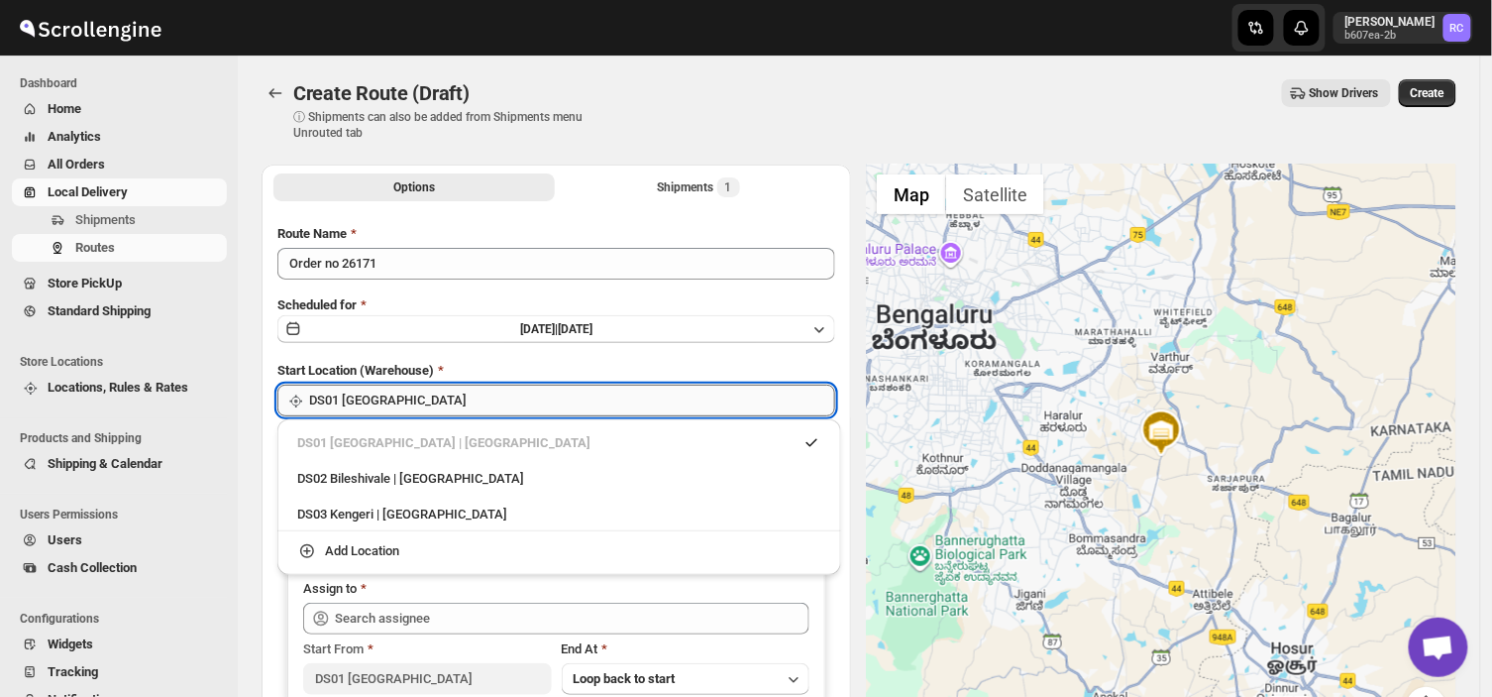
click at [462, 398] on input "DS01 [GEOGRAPHIC_DATA]" at bounding box center [572, 401] width 526 height 32
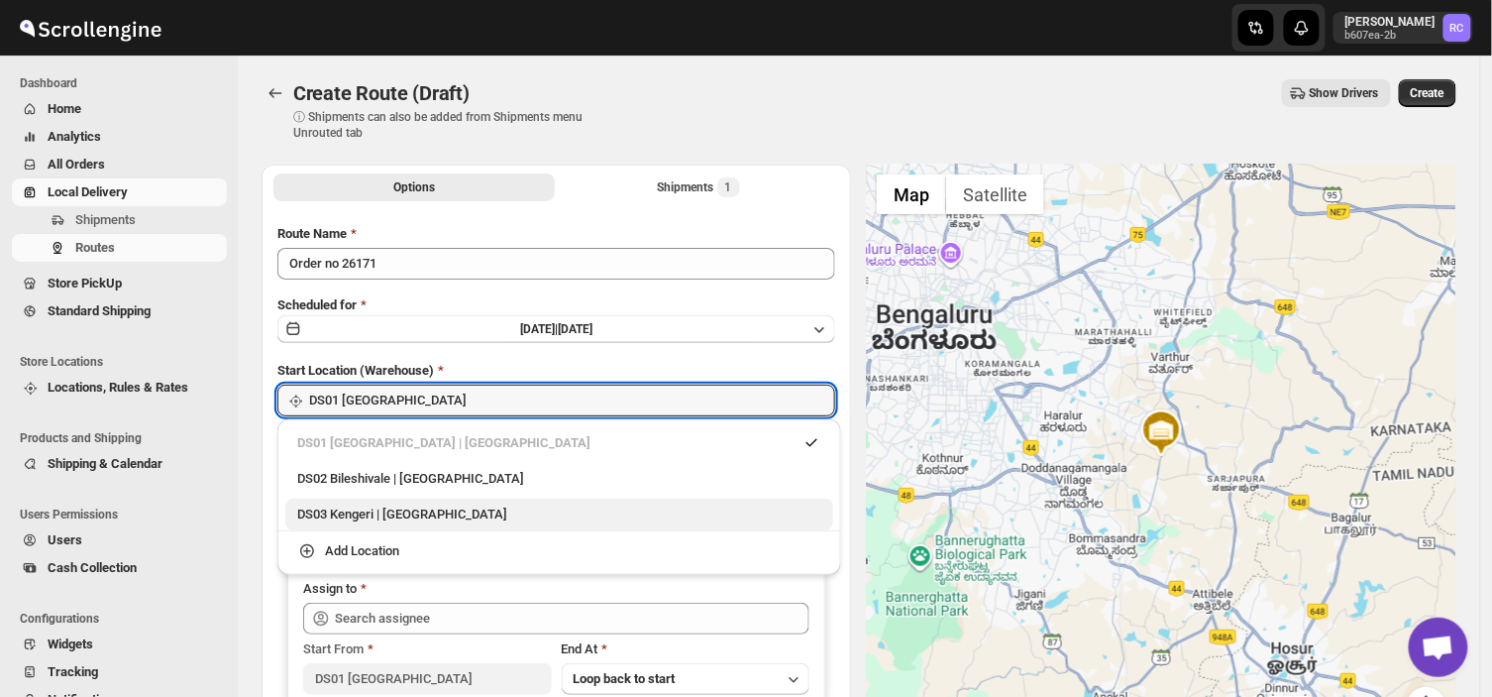
click at [358, 513] on div "DS03 Kengeri | [GEOGRAPHIC_DATA]" at bounding box center [559, 514] width 524 height 20
type input "DS03 Kengeri"
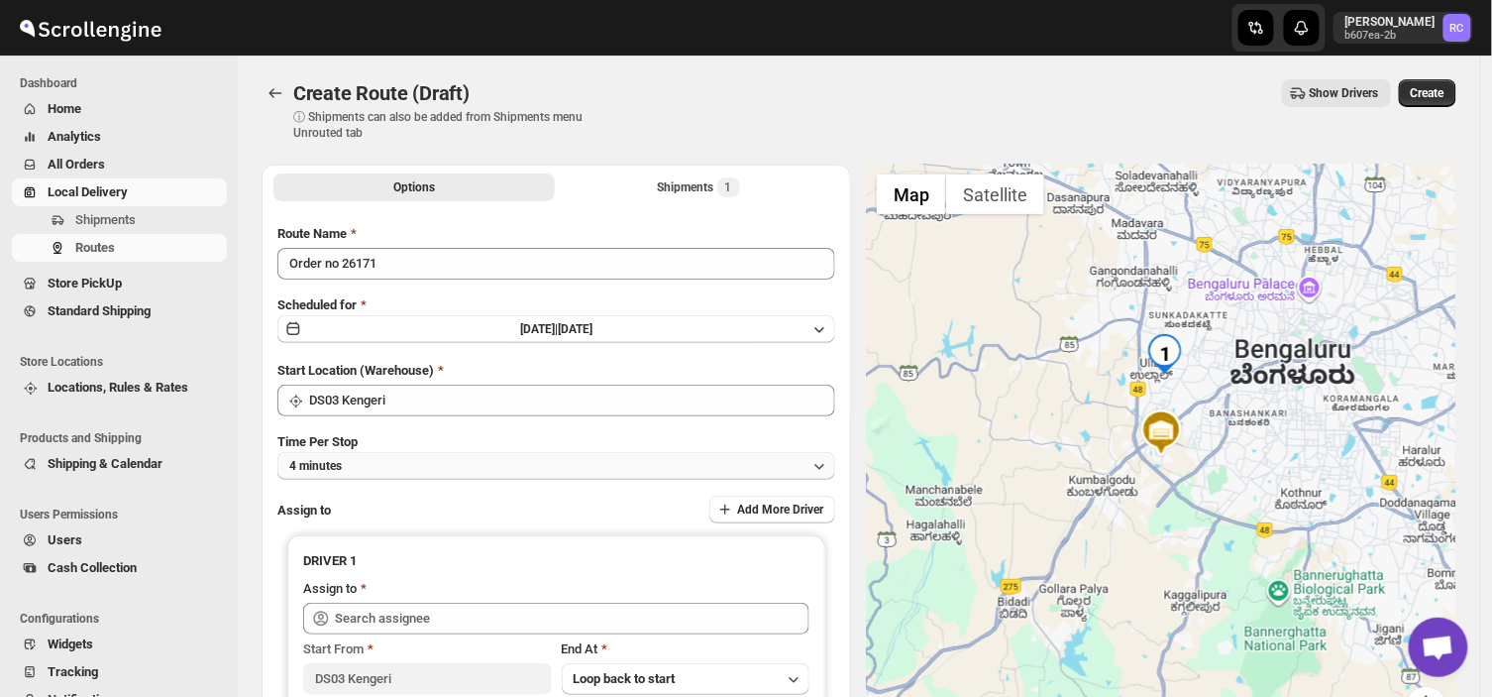
click at [371, 453] on button "4 minutes" at bounding box center [556, 466] width 558 height 28
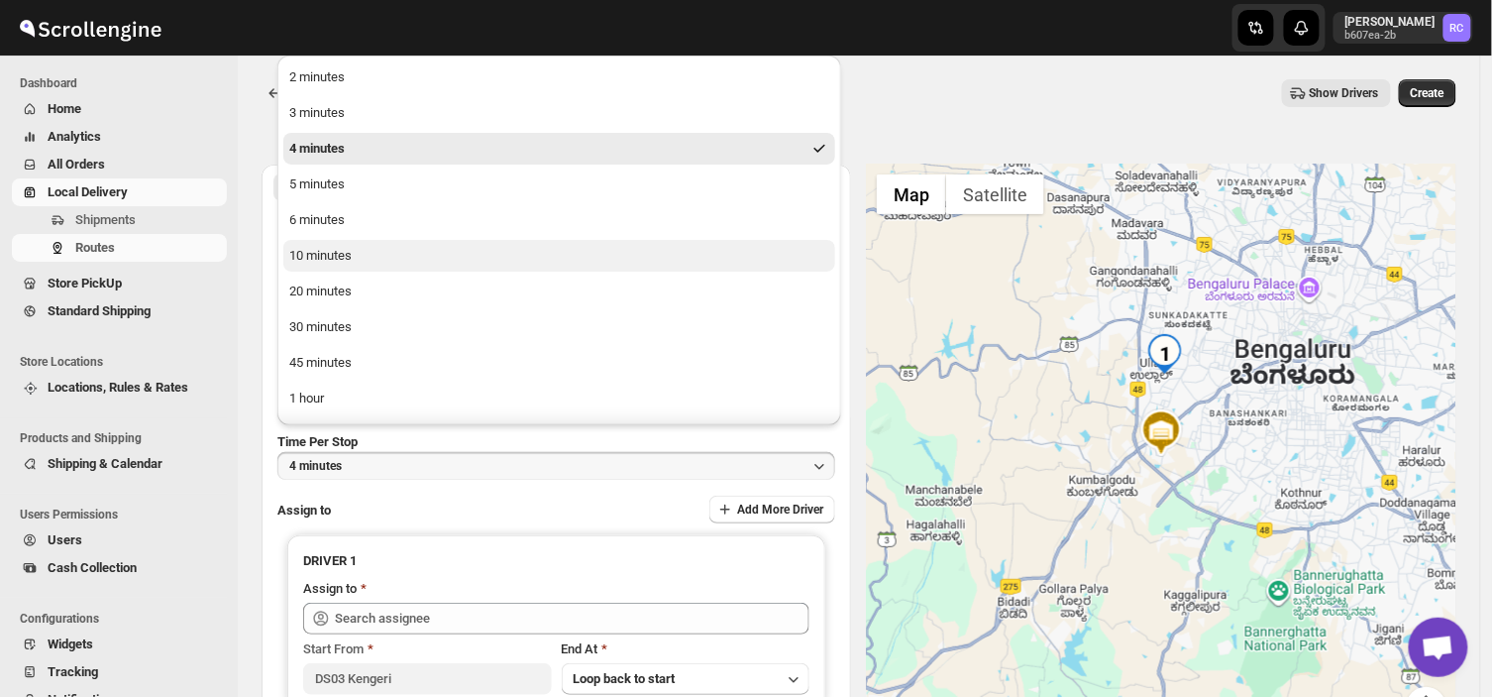
click at [315, 253] on div "10 minutes" at bounding box center [320, 256] width 62 height 20
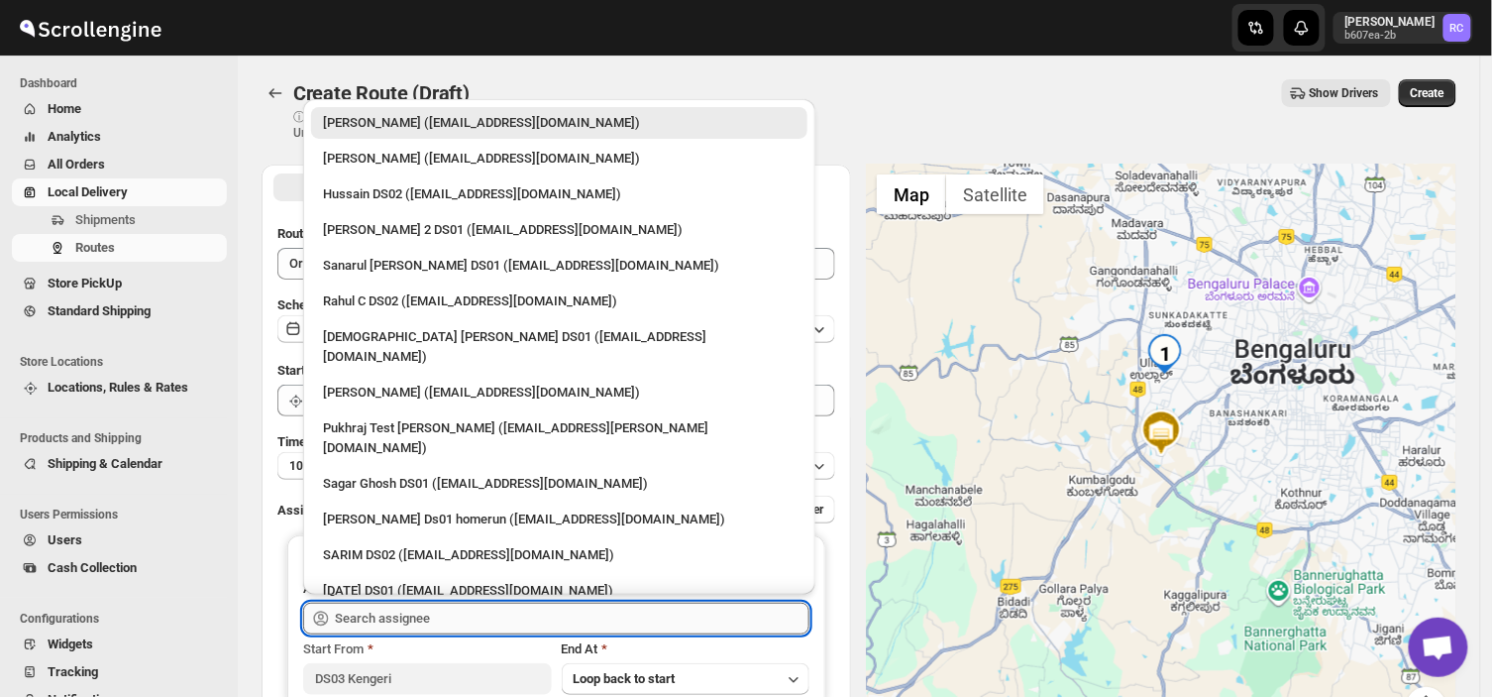
click at [403, 607] on input "text" at bounding box center [572, 619] width 475 height 32
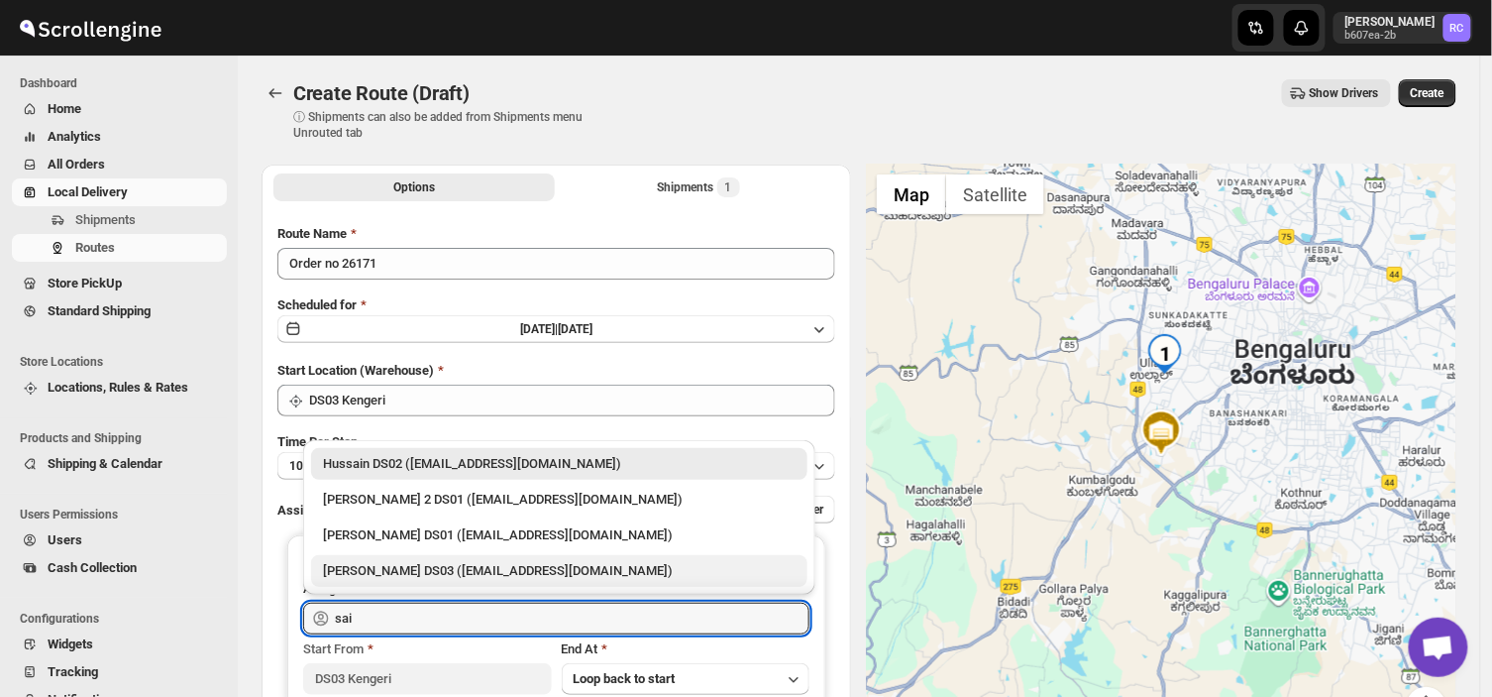
click at [487, 561] on div "[PERSON_NAME] DS03 ([EMAIL_ADDRESS][DOMAIN_NAME])" at bounding box center [559, 571] width 473 height 20
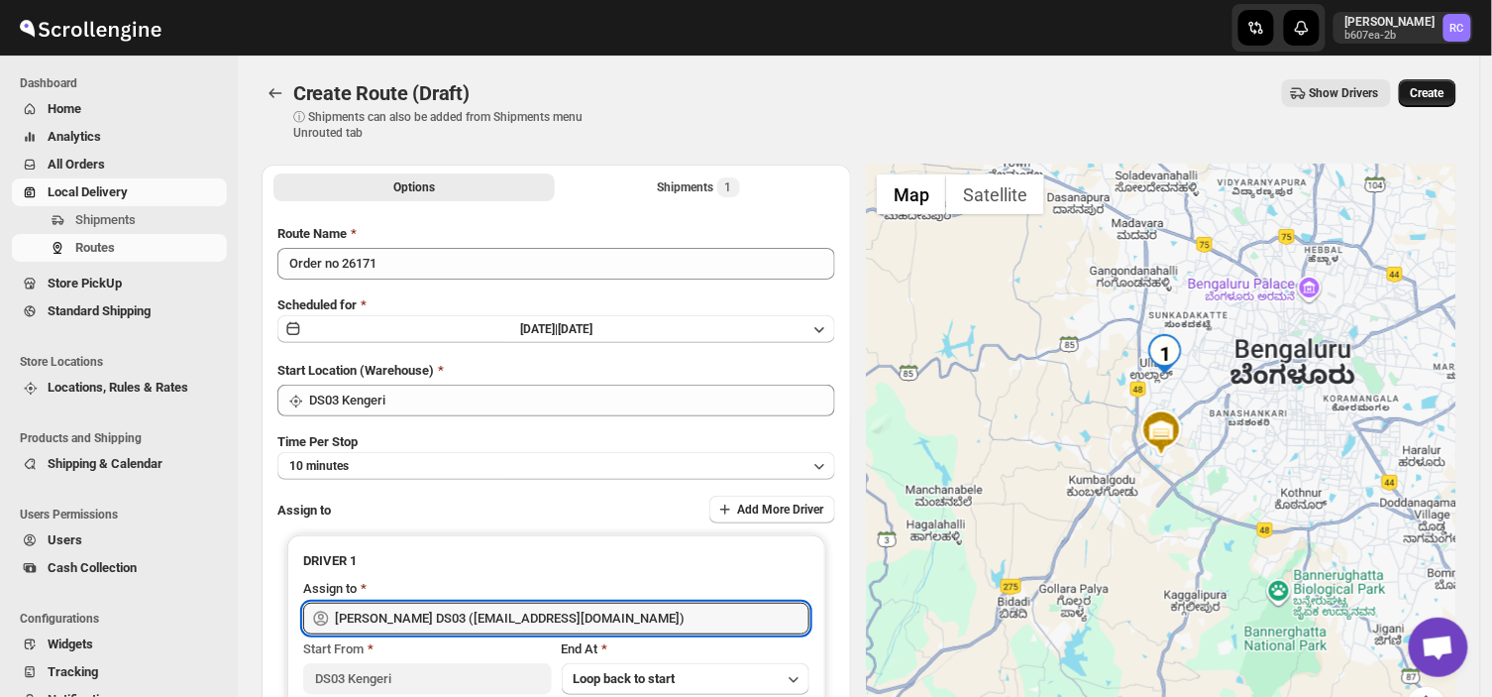
type input "[PERSON_NAME] DS03 ([EMAIL_ADDRESS][DOMAIN_NAME])"
click at [1442, 87] on span "Create" at bounding box center [1428, 93] width 34 height 16
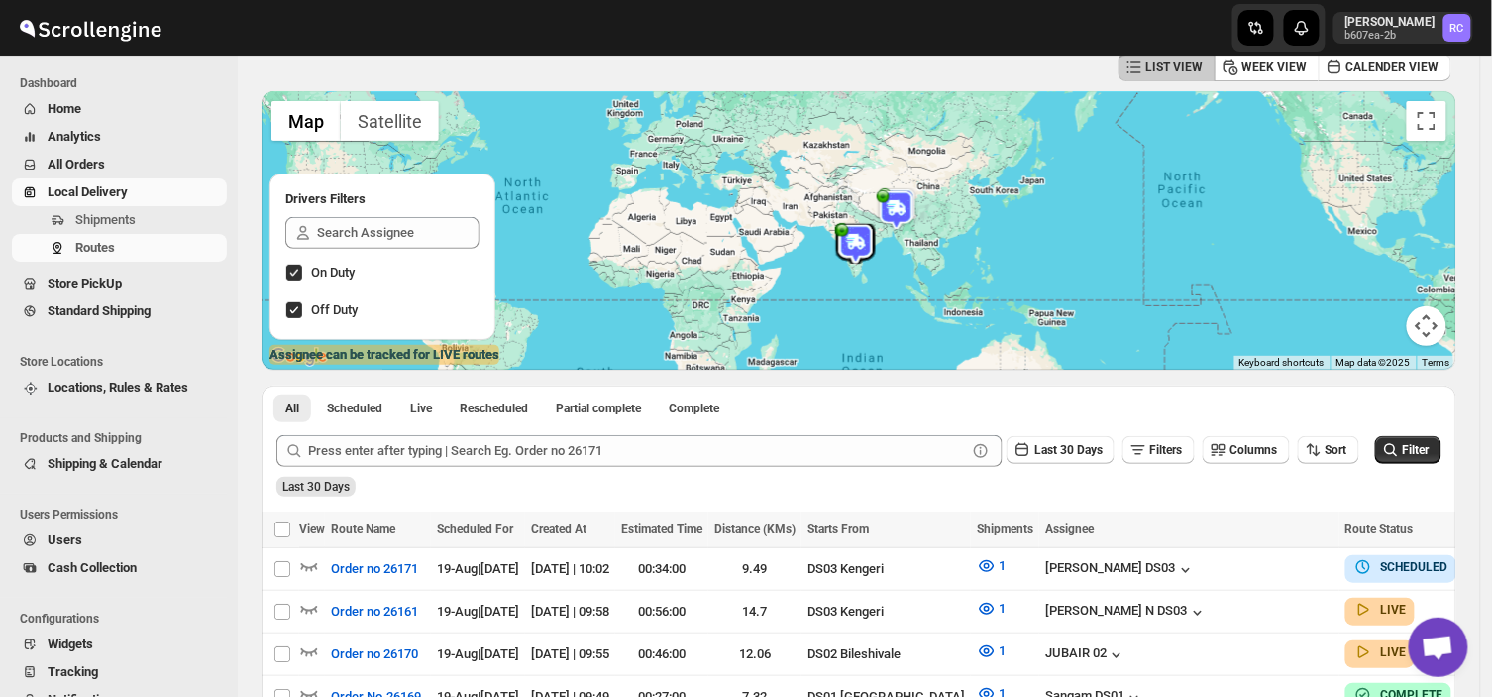
scroll to position [97, 0]
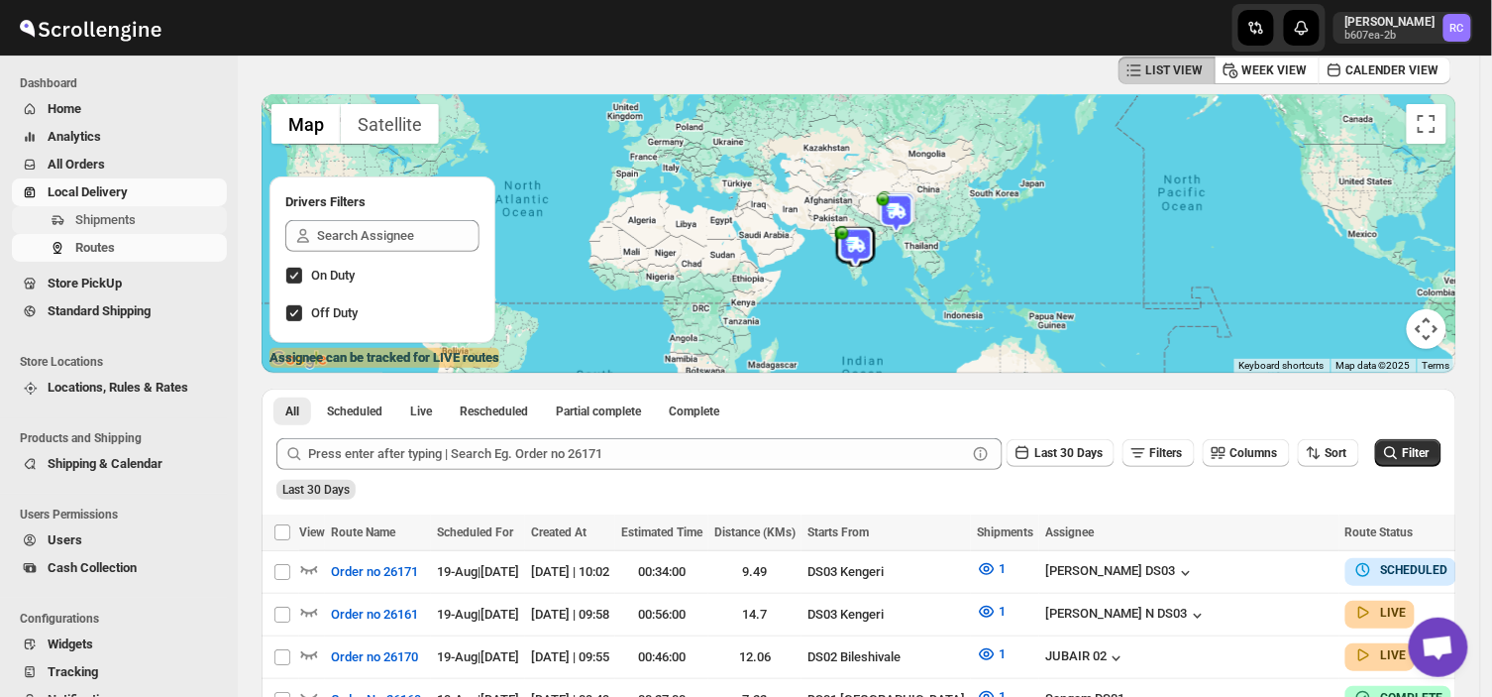
click at [137, 220] on span "Shipments" at bounding box center [149, 220] width 148 height 20
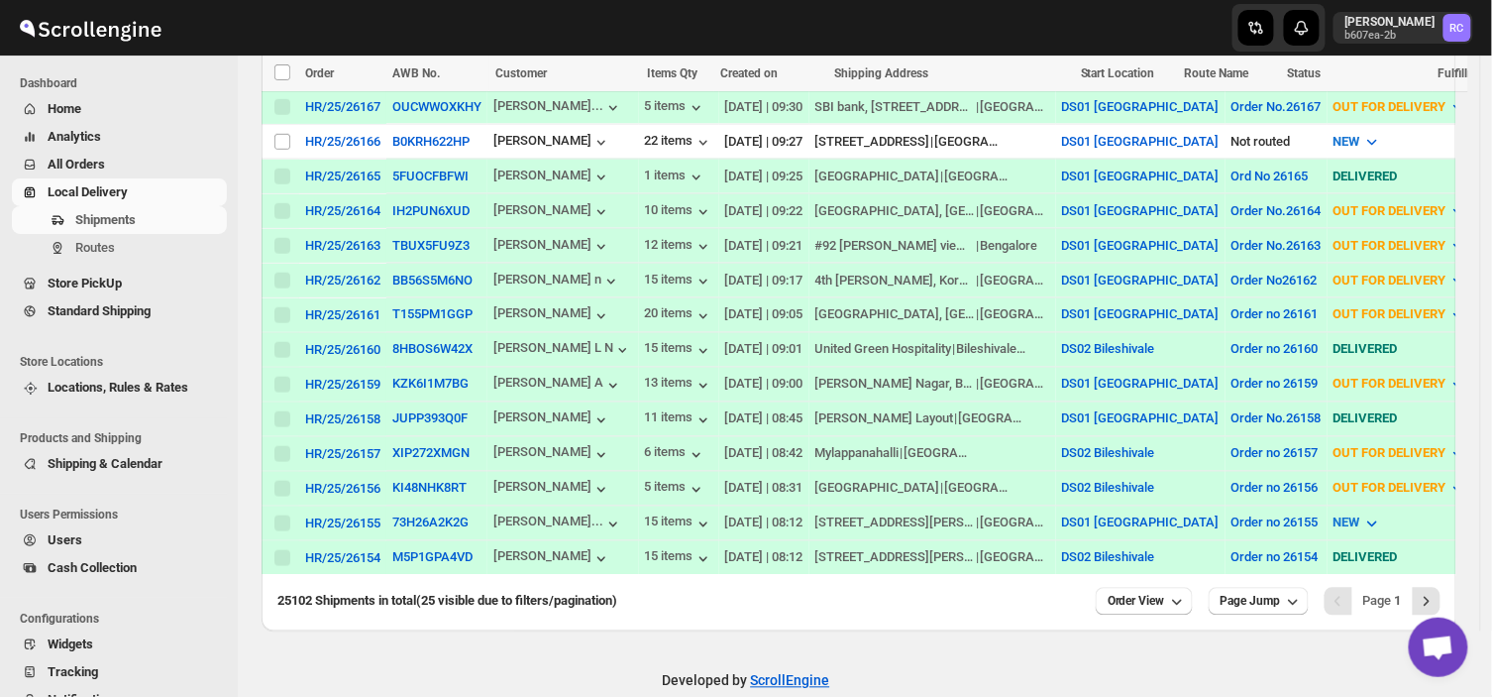
scroll to position [818, 0]
click at [278, 133] on input "Select shipment" at bounding box center [283, 141] width 16 height 16
checkbox input "true"
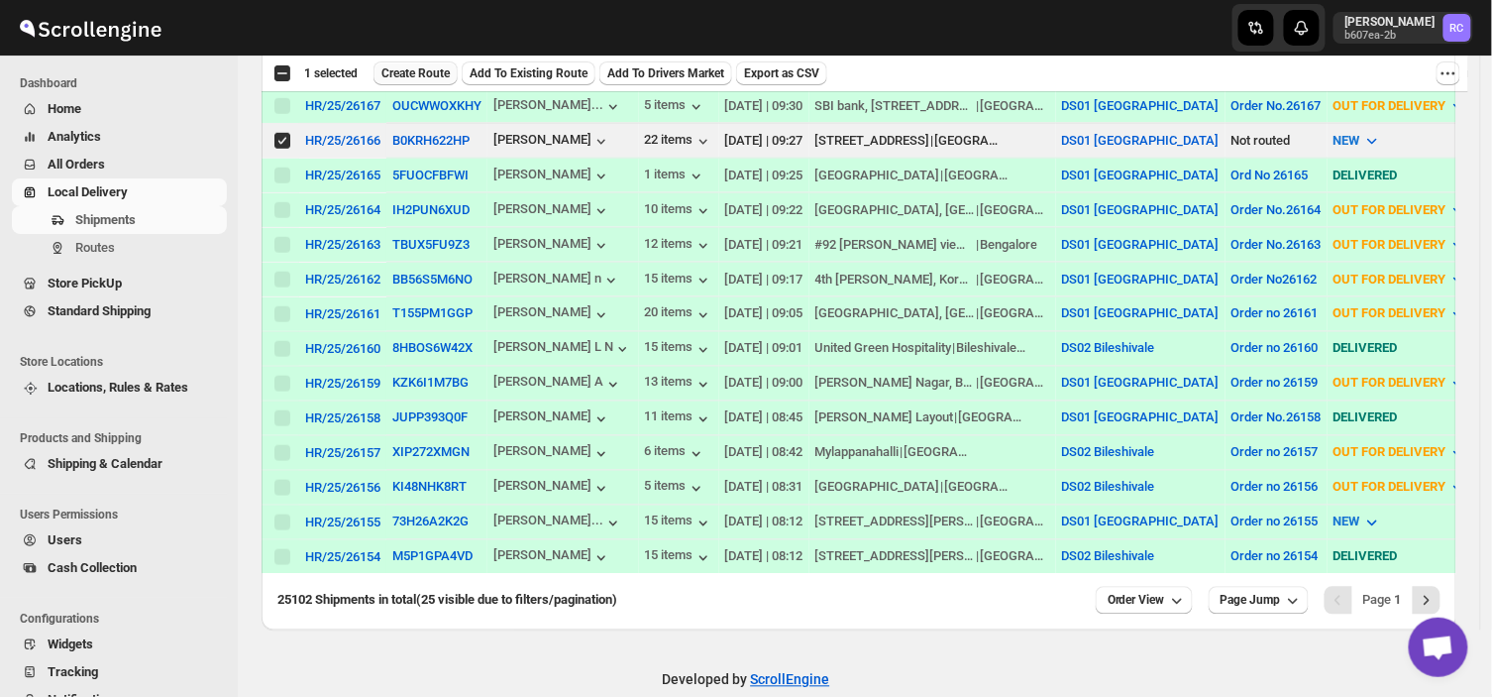
click at [426, 66] on span "Create Route" at bounding box center [416, 73] width 68 height 16
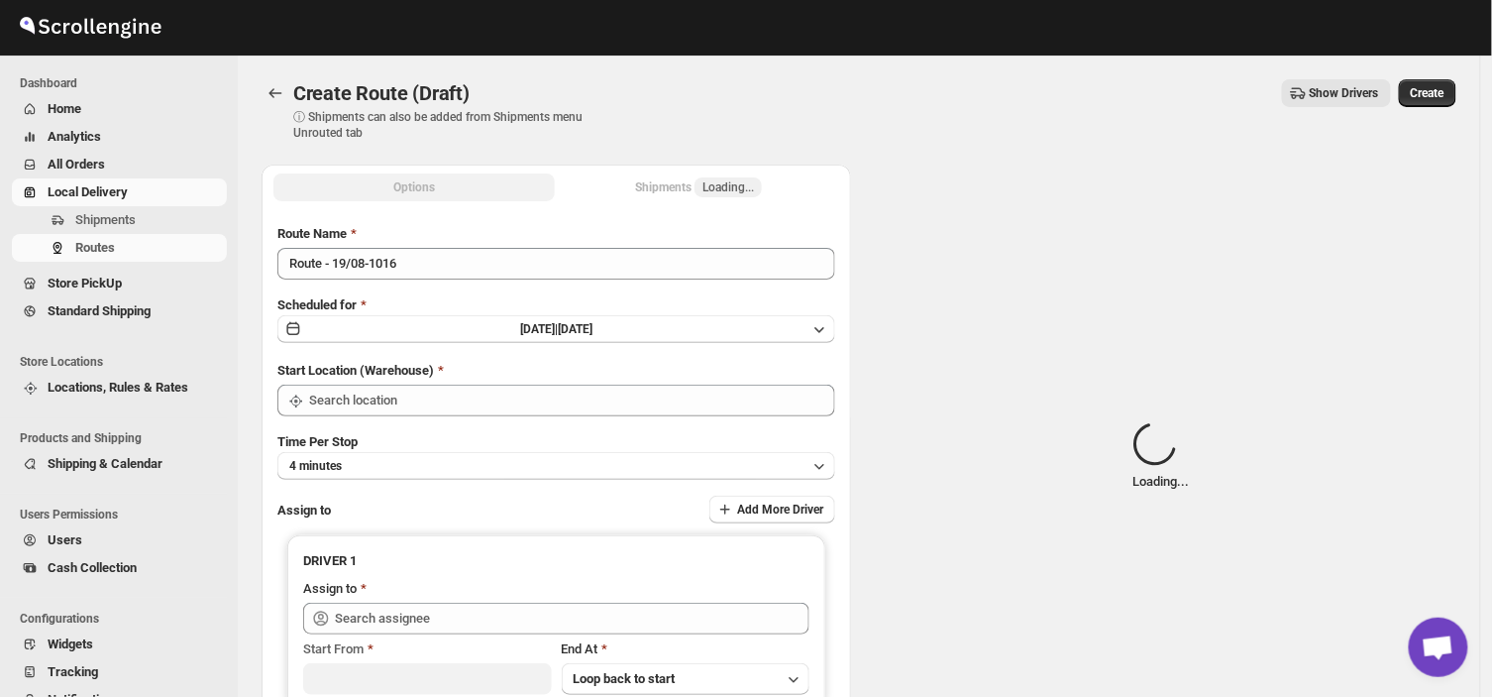
type input "DS01 [GEOGRAPHIC_DATA]"
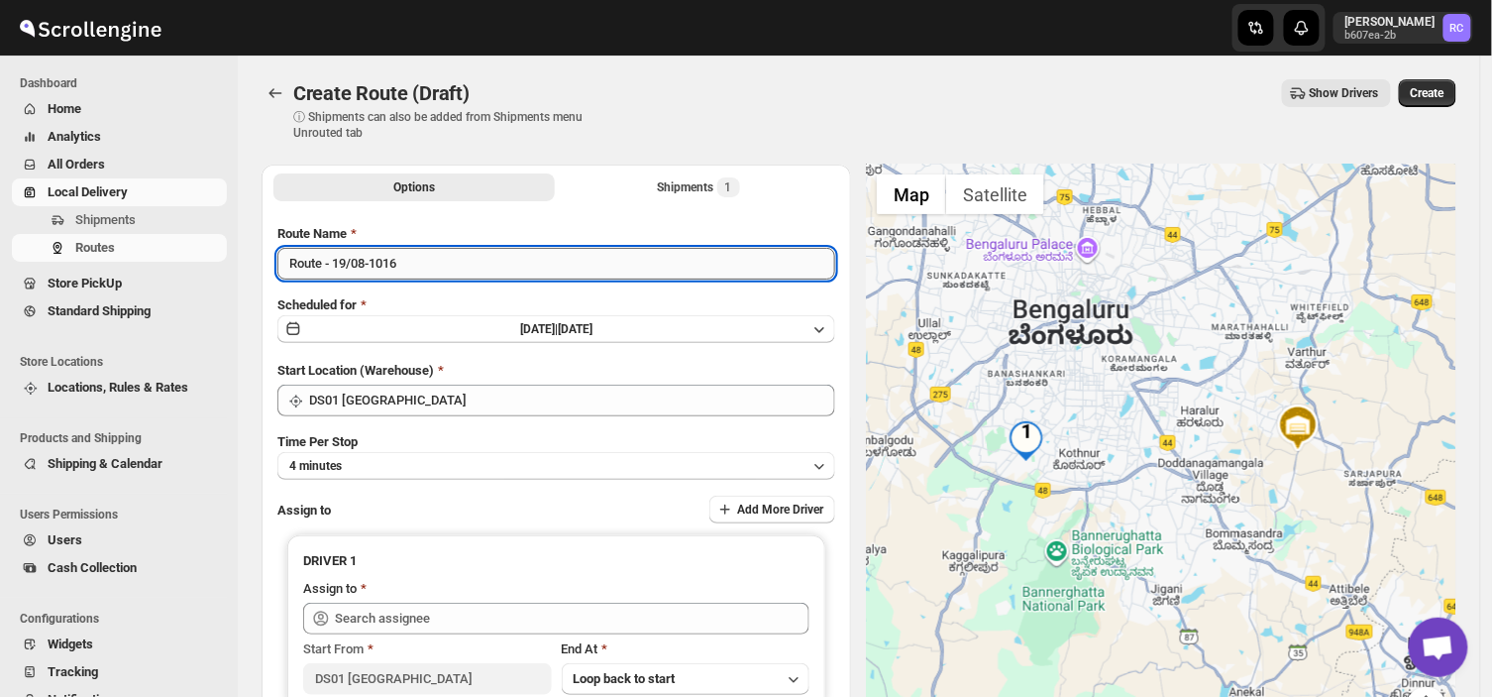
click at [412, 265] on input "Route - 19/08-1016" at bounding box center [556, 264] width 558 height 32
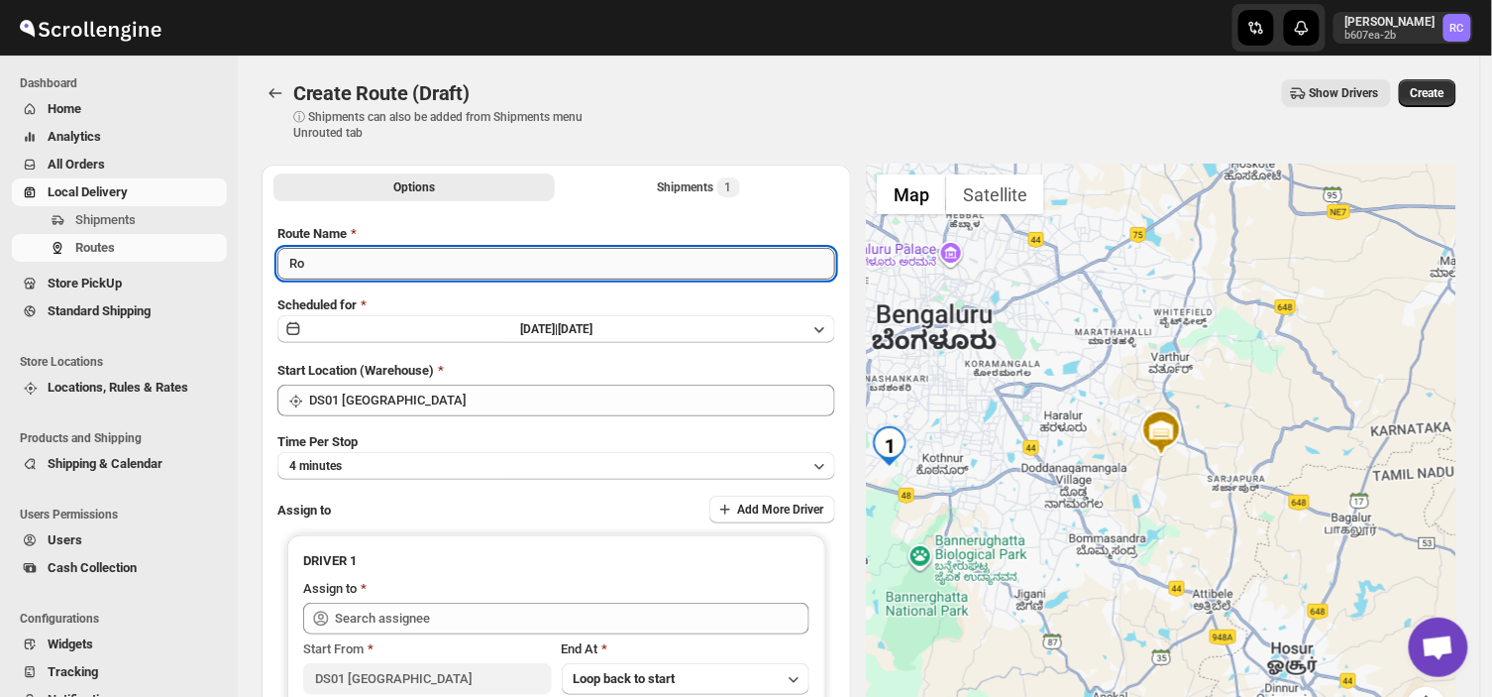
type input "R"
type input "Order no 26166"
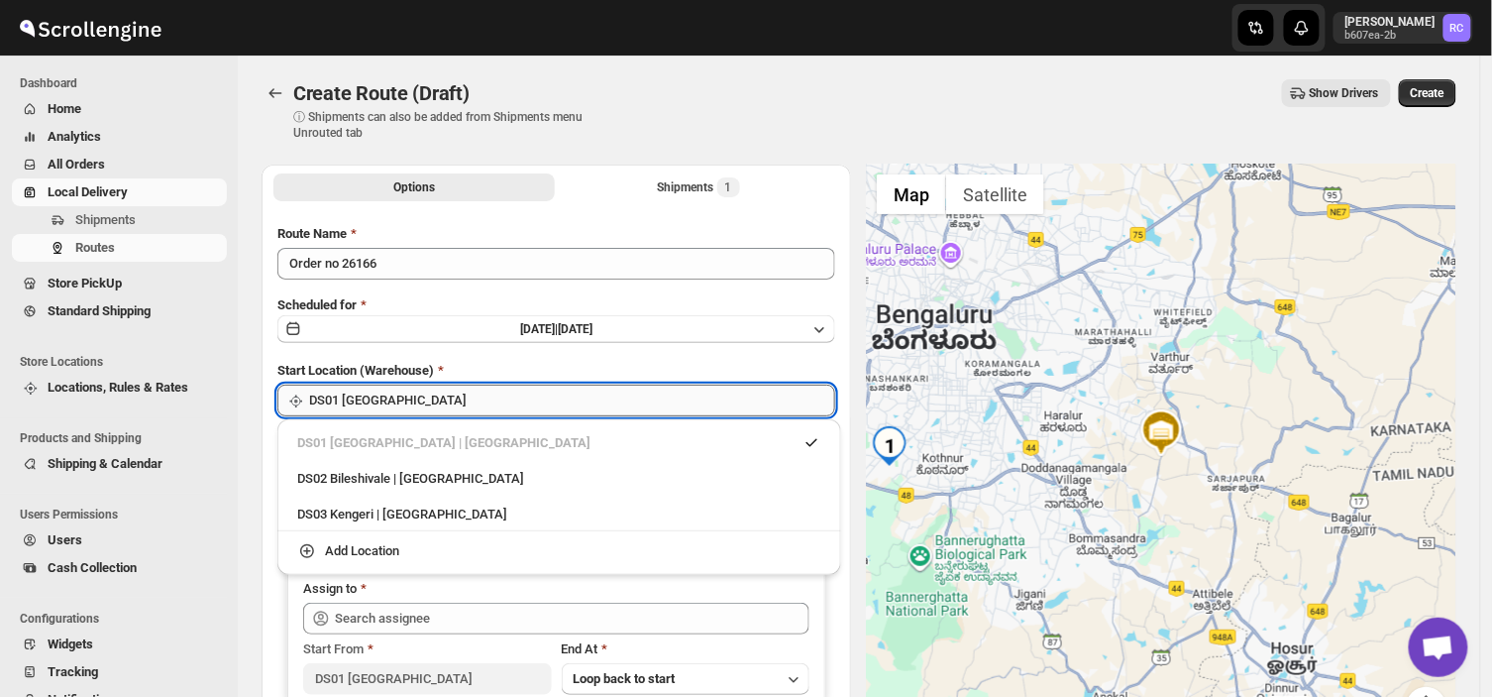
click at [412, 393] on input "DS01 [GEOGRAPHIC_DATA]" at bounding box center [572, 401] width 526 height 32
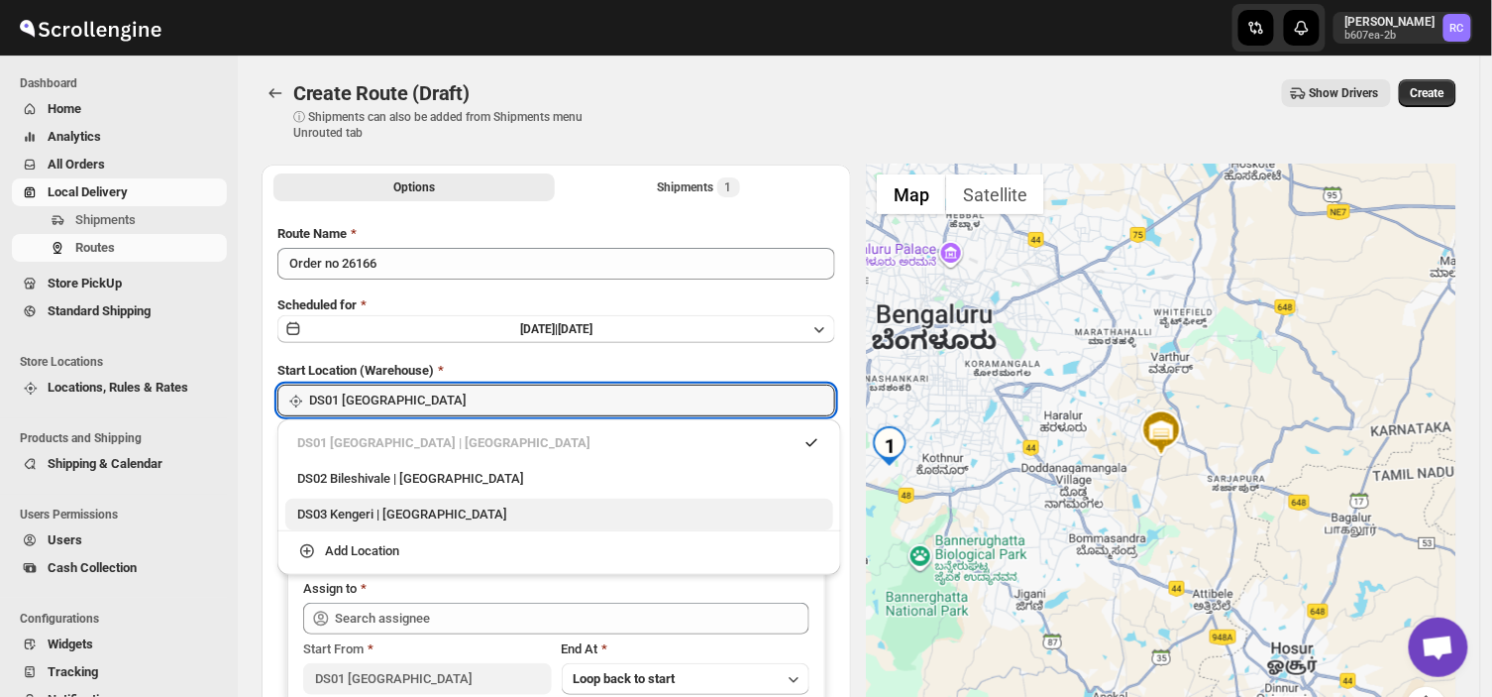
click at [350, 513] on div "DS03 Kengeri | [GEOGRAPHIC_DATA]" at bounding box center [559, 514] width 524 height 20
type input "DS03 Kengeri"
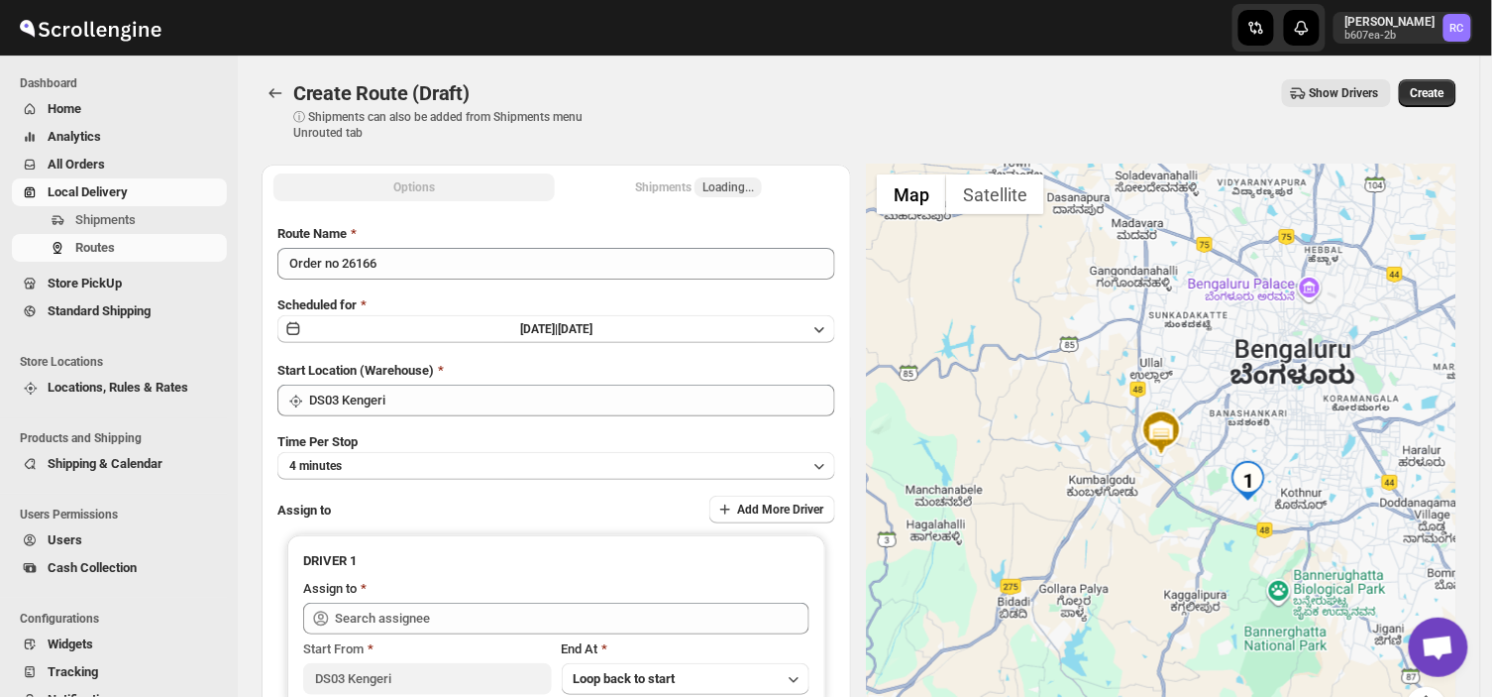
click at [350, 513] on div "Assign to Add More Driver" at bounding box center [556, 511] width 558 height 30
click at [444, 460] on button "4 minutes" at bounding box center [556, 466] width 558 height 28
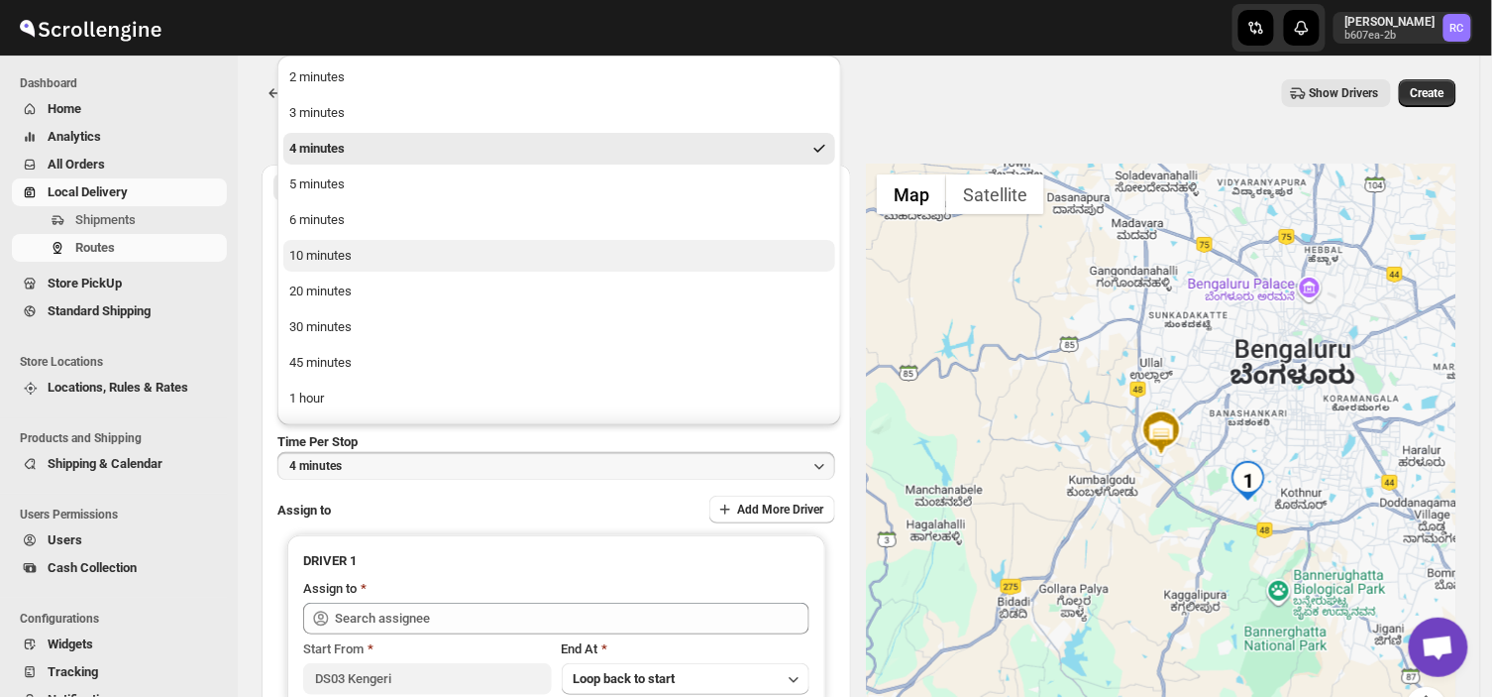
click at [370, 255] on button "10 minutes" at bounding box center [559, 256] width 552 height 32
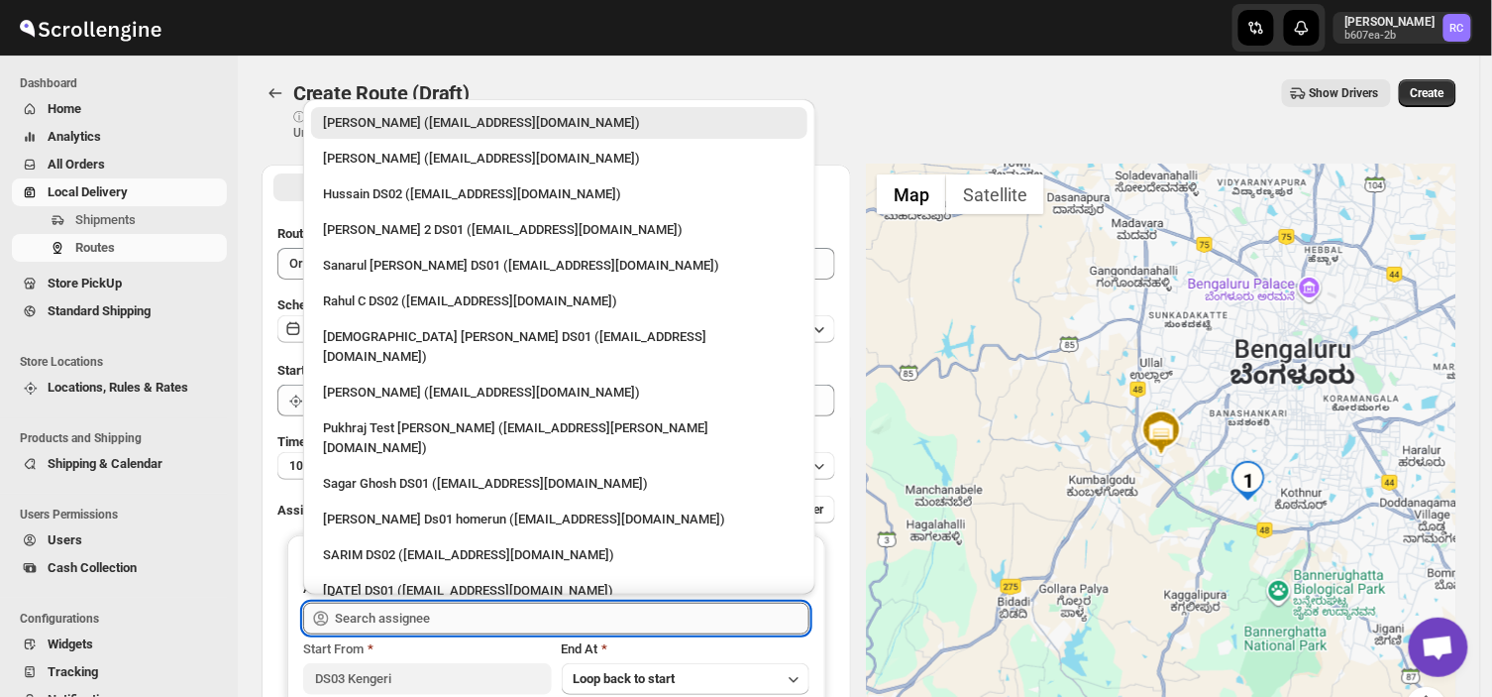
click at [453, 617] on input "text" at bounding box center [572, 619] width 475 height 32
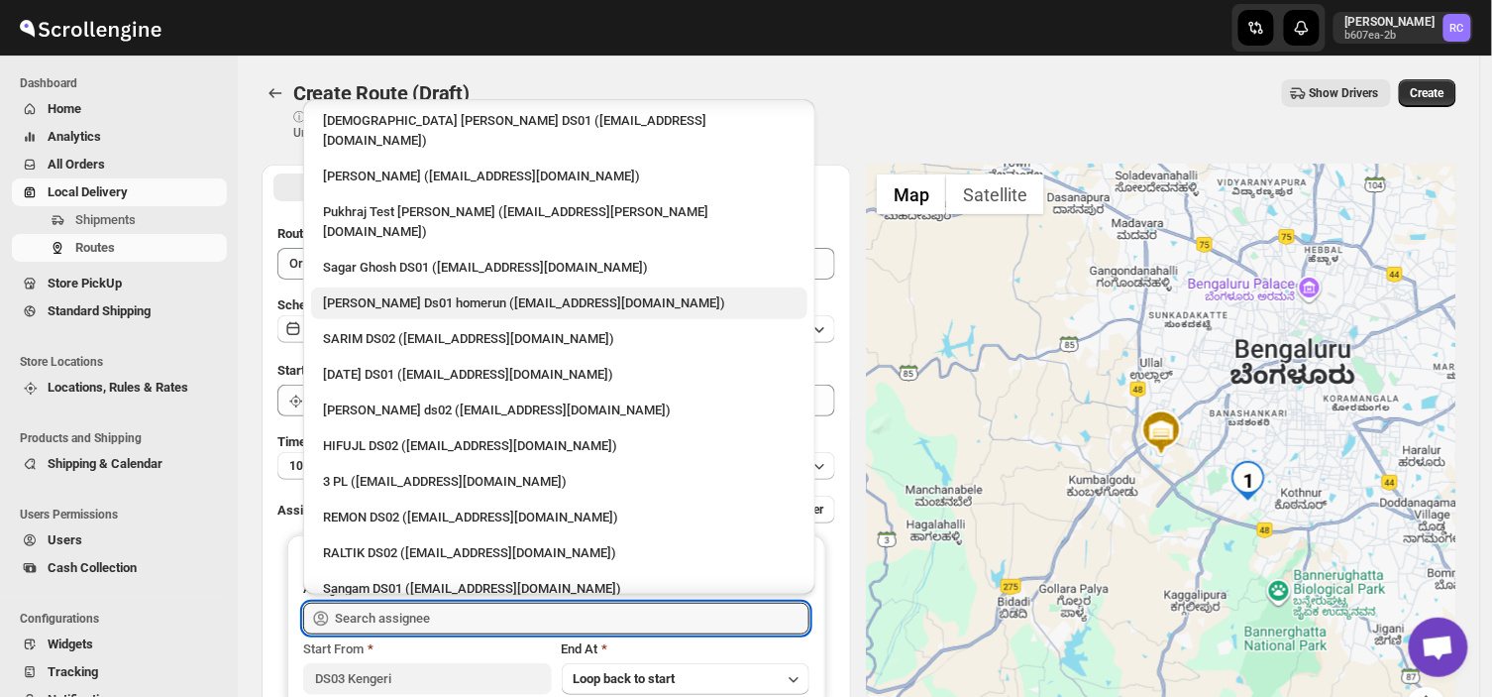
scroll to position [219, 0]
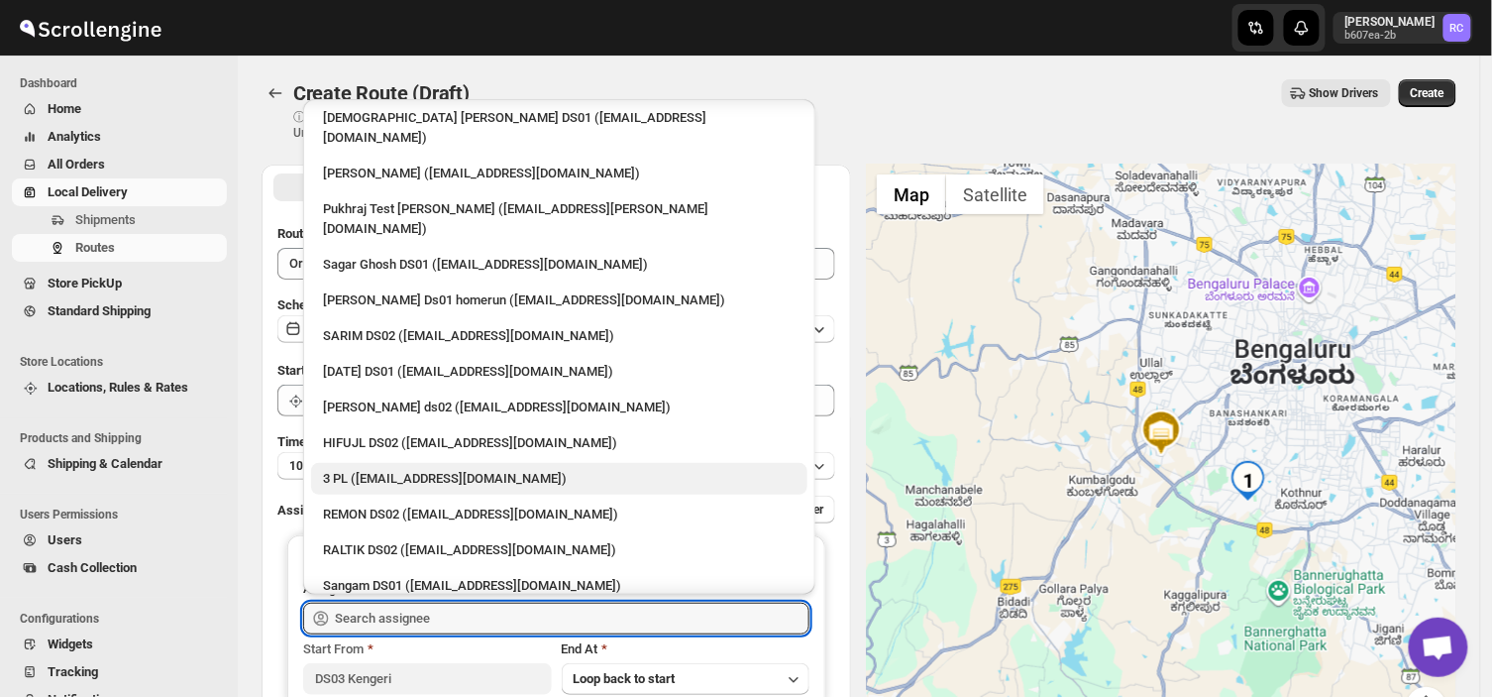
click at [433, 469] on div "3 PL ([EMAIL_ADDRESS][DOMAIN_NAME])" at bounding box center [559, 479] width 473 height 20
type input "3 PL ([EMAIL_ADDRESS][DOMAIN_NAME])"
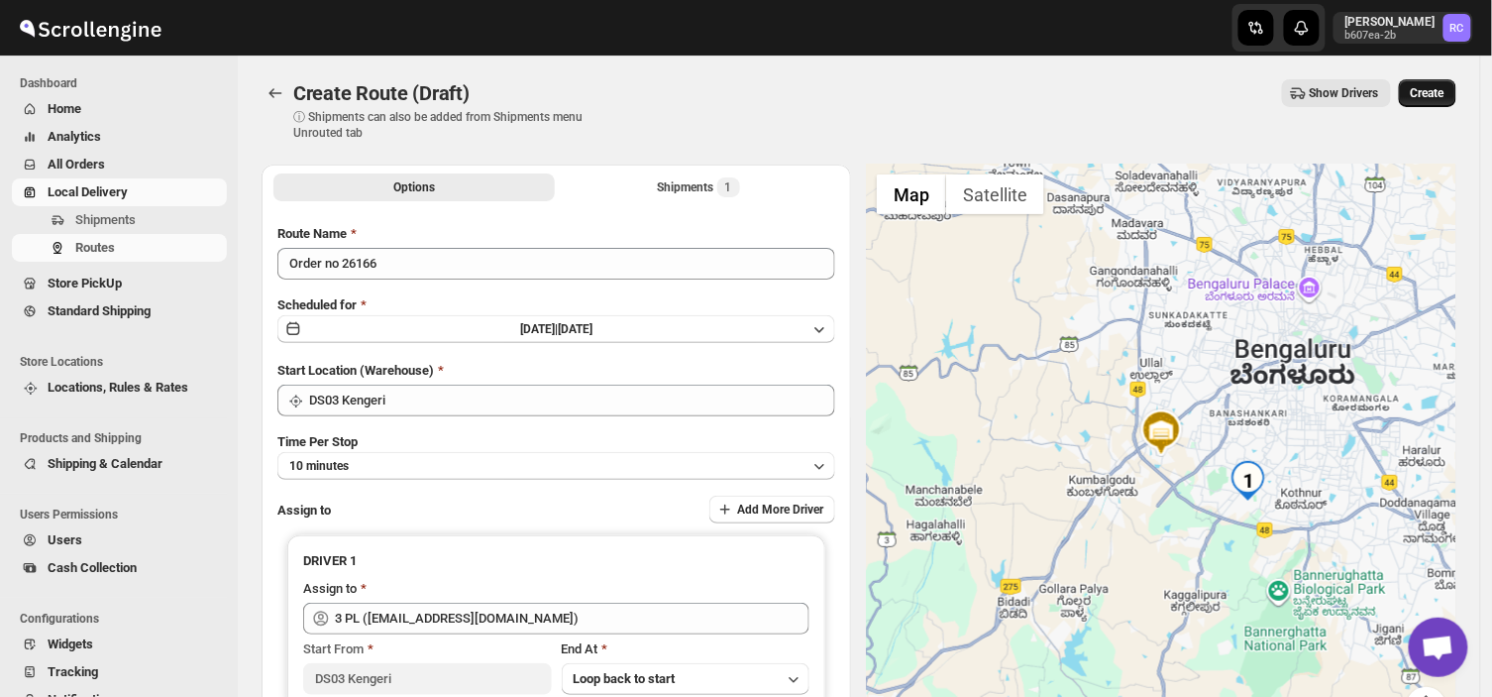
click at [1442, 85] on span "Create" at bounding box center [1428, 93] width 34 height 16
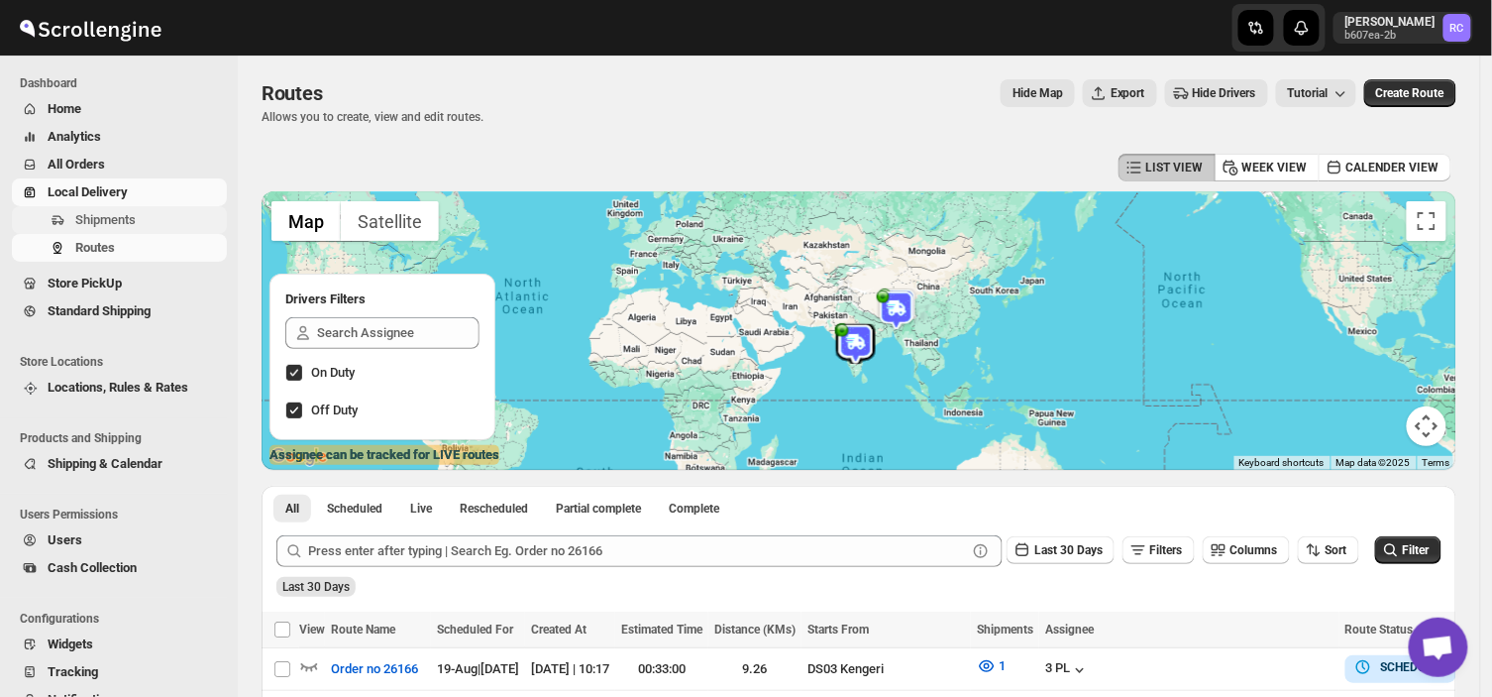
click at [170, 220] on span "Shipments" at bounding box center [149, 220] width 148 height 20
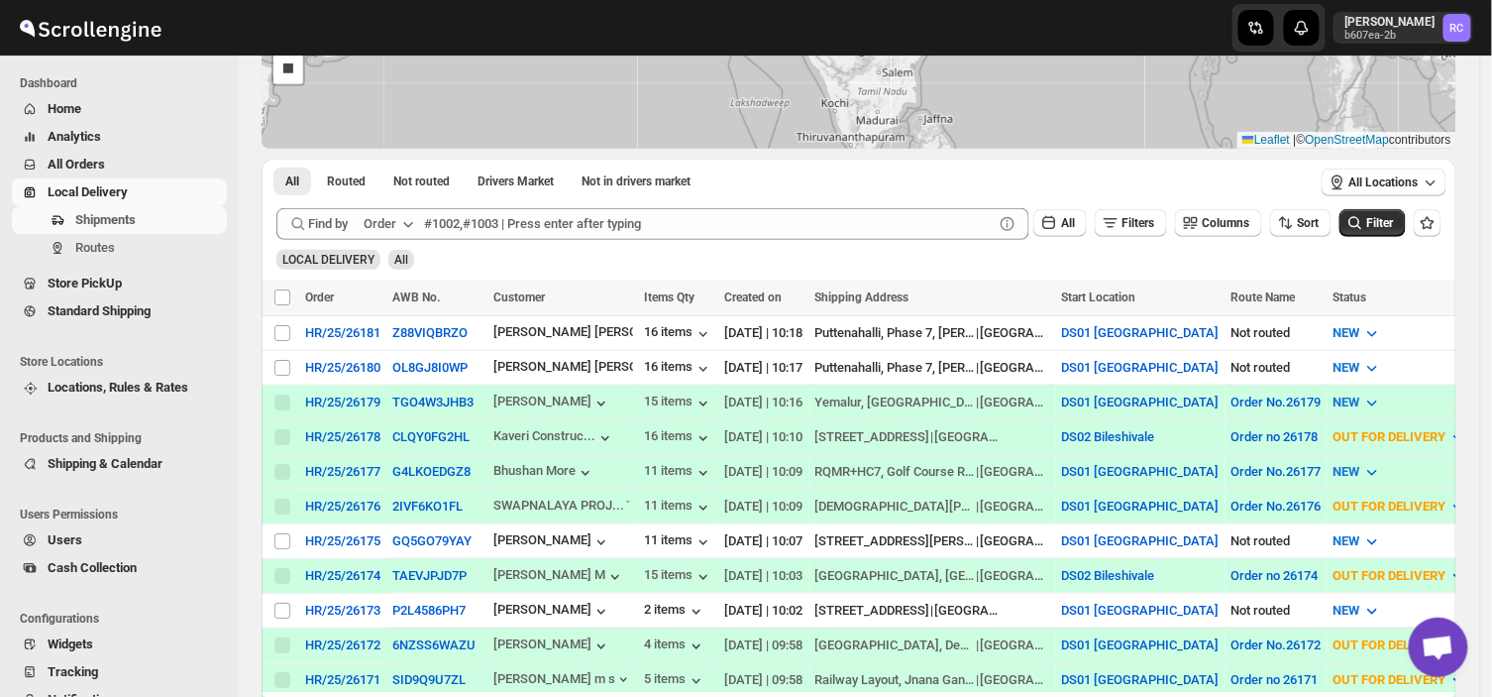
scroll to position [210, 0]
click at [280, 602] on input "Select shipment" at bounding box center [283, 610] width 16 height 16
checkbox input "true"
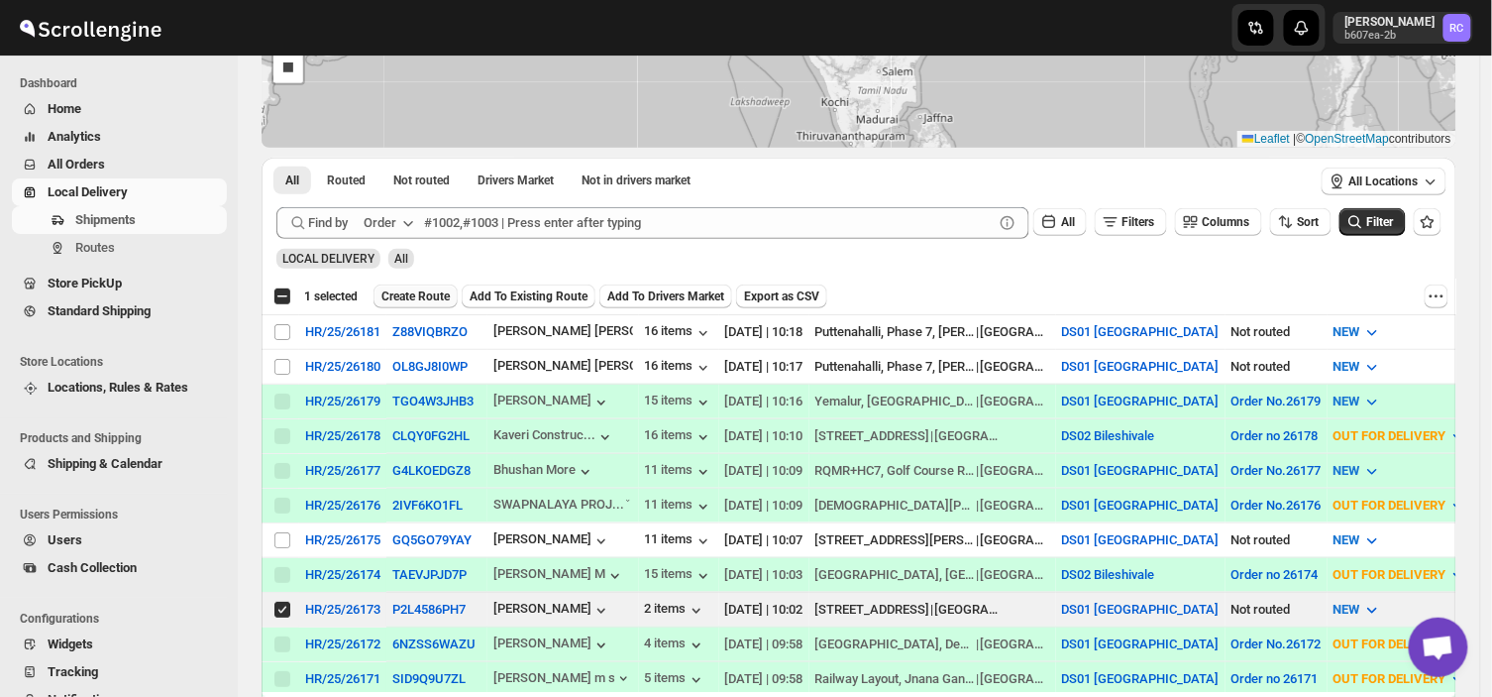
click at [420, 291] on span "Create Route" at bounding box center [416, 296] width 68 height 16
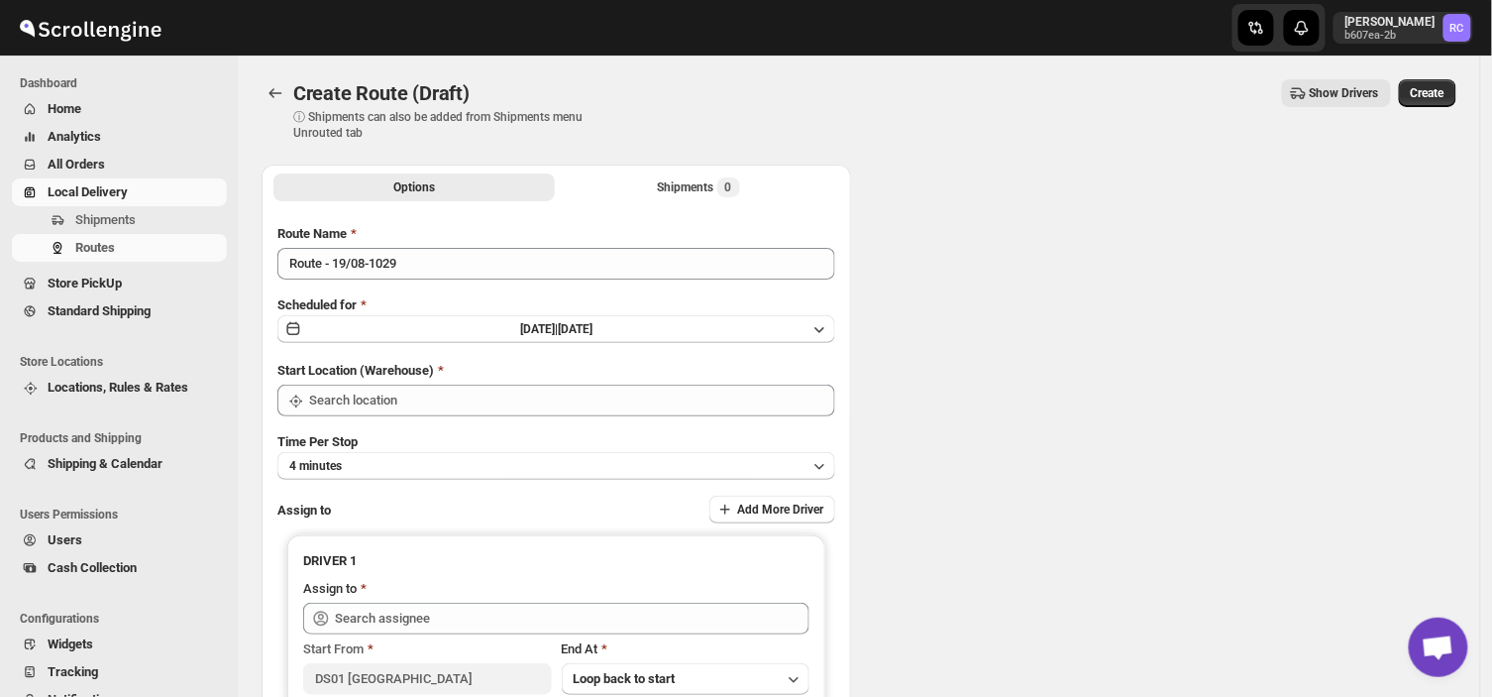
type input "DS01 [GEOGRAPHIC_DATA]"
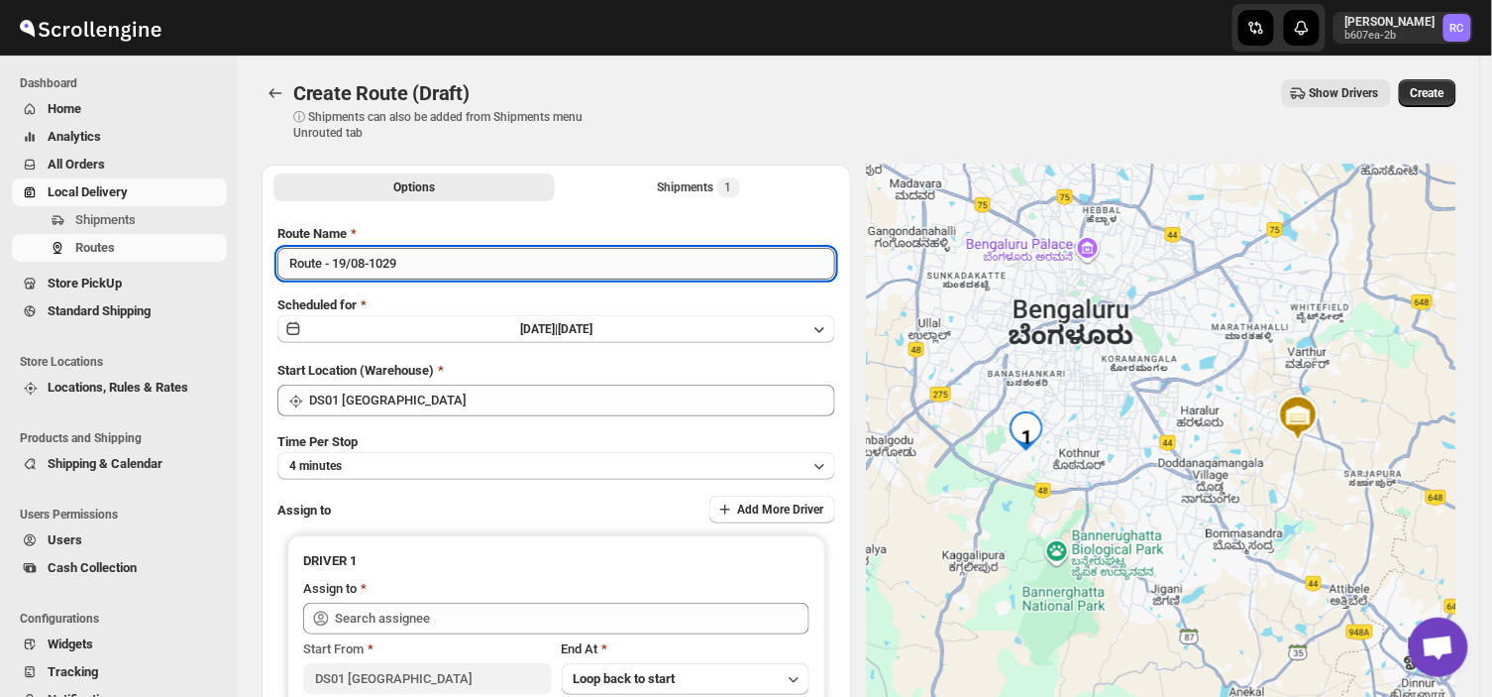
click at [413, 269] on input "Route - 19/08-1029" at bounding box center [556, 264] width 558 height 32
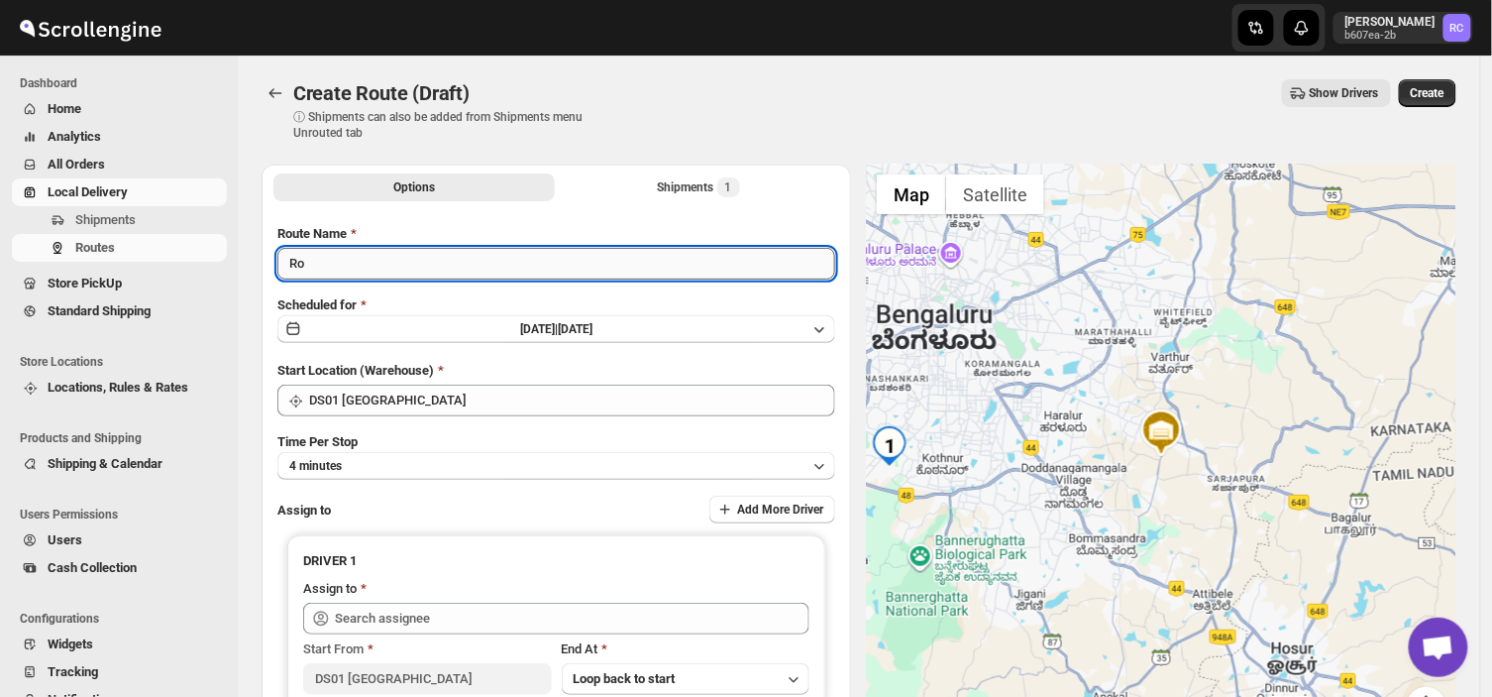
type input "R"
type input "Order no 26173"
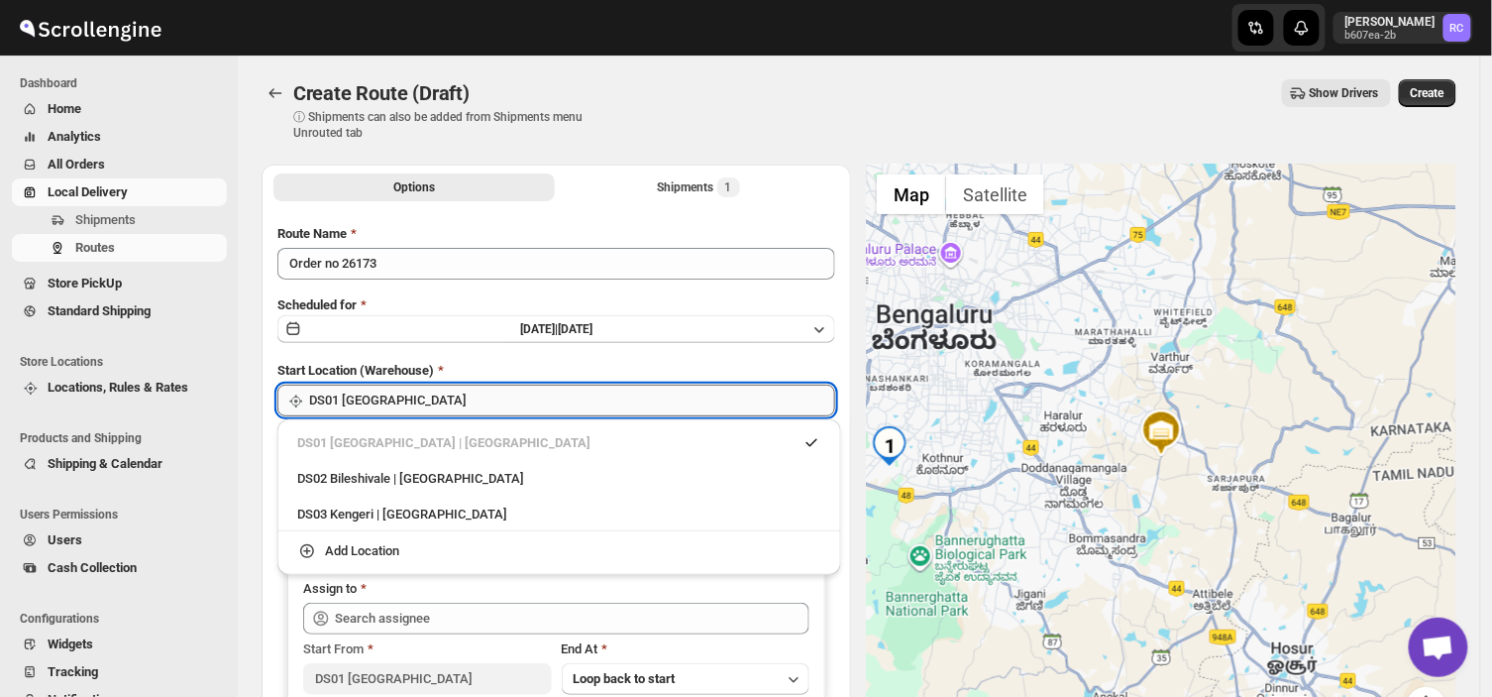
click at [419, 397] on input "DS01 [GEOGRAPHIC_DATA]" at bounding box center [572, 401] width 526 height 32
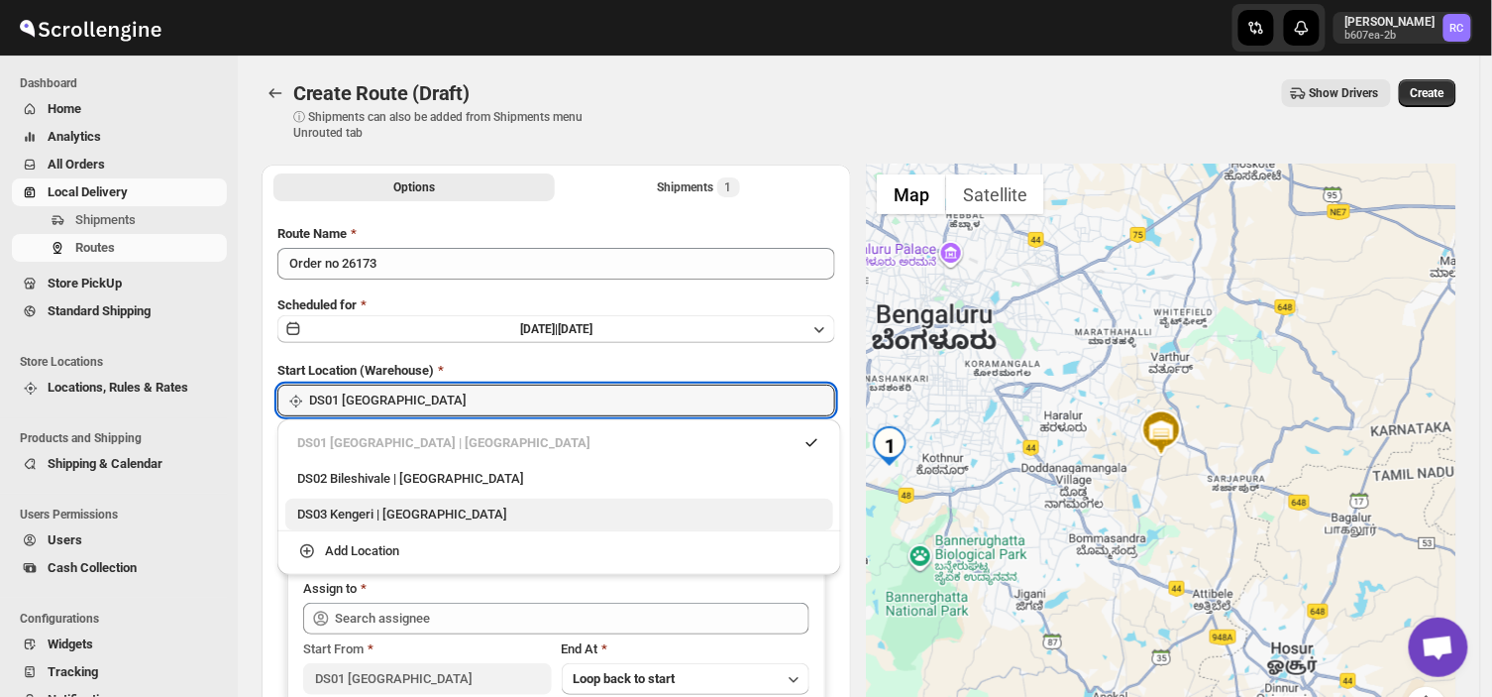
click at [331, 517] on div "DS03 Kengeri | [GEOGRAPHIC_DATA]" at bounding box center [559, 514] width 524 height 20
type input "DS03 Kengeri"
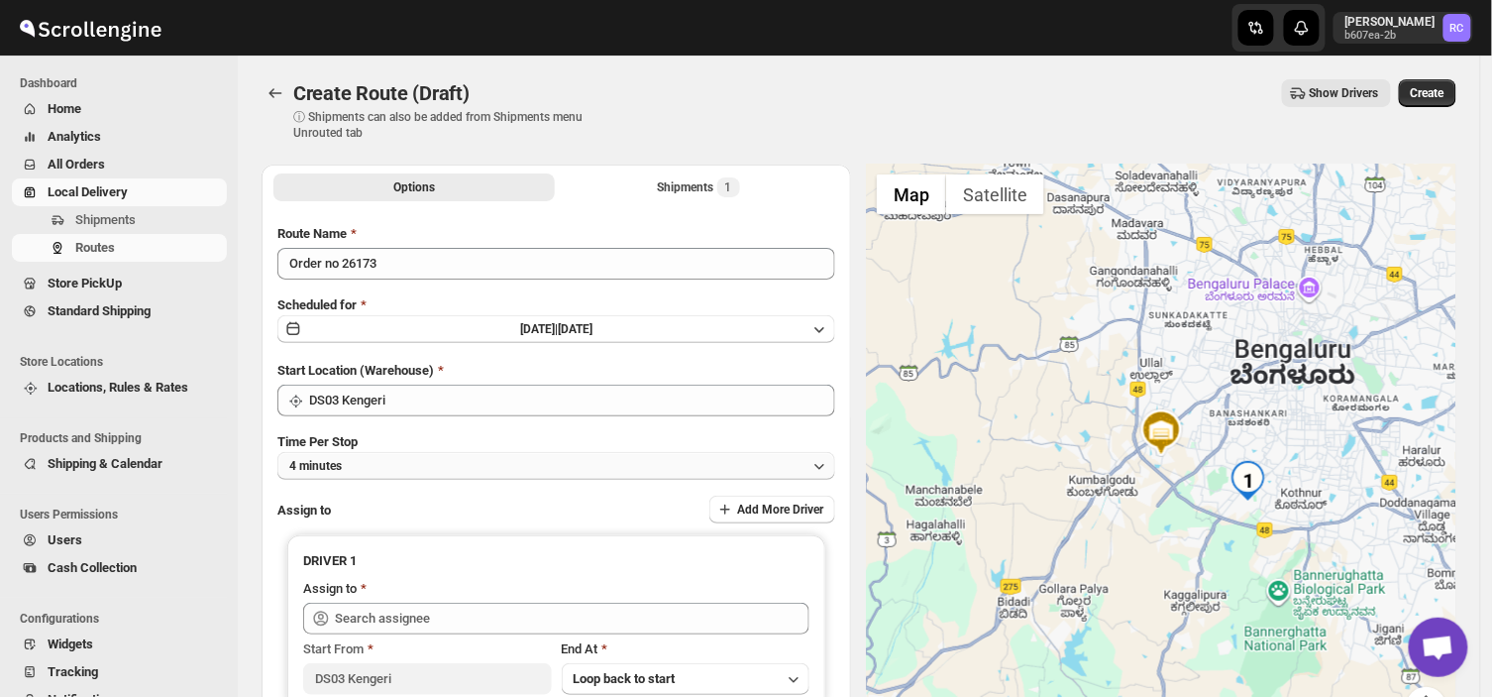
click at [363, 466] on button "4 minutes" at bounding box center [556, 466] width 558 height 28
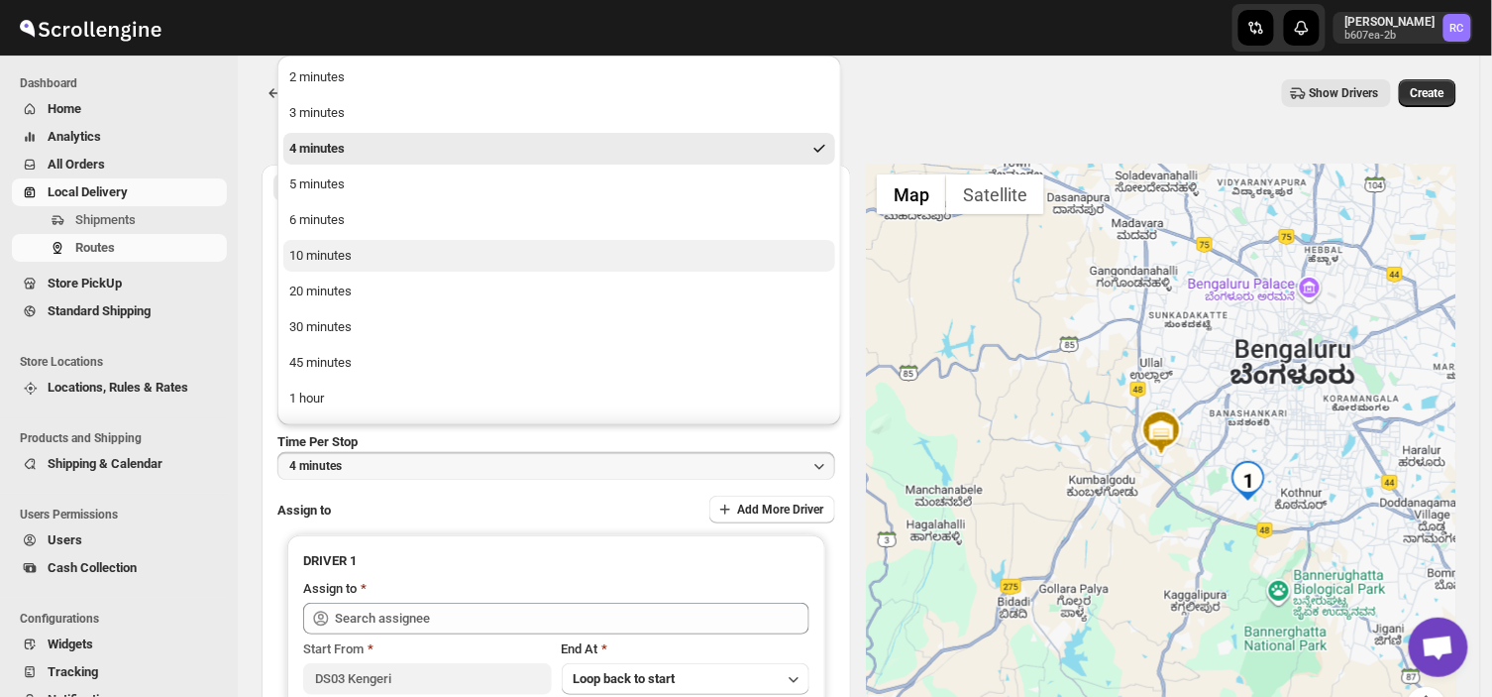
click at [315, 261] on div "10 minutes" at bounding box center [320, 256] width 62 height 20
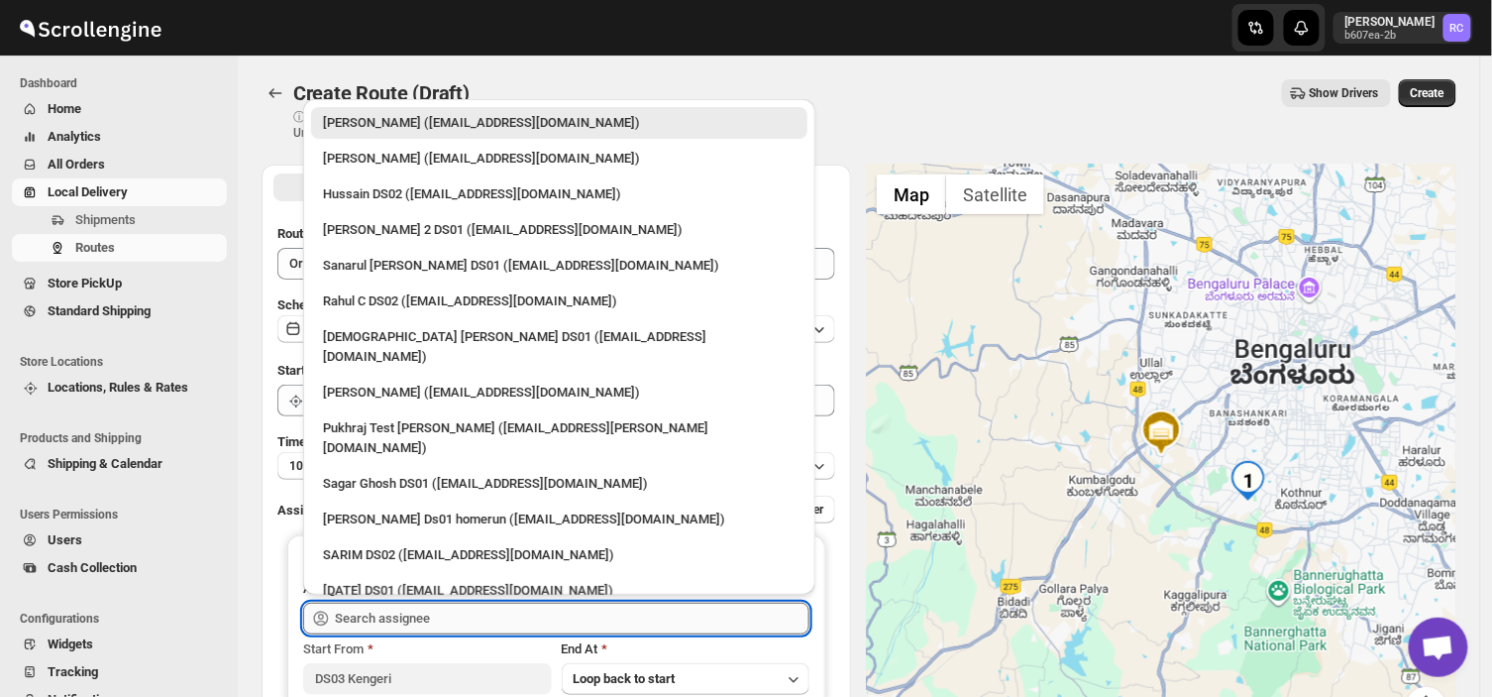
click at [432, 618] on input "text" at bounding box center [572, 619] width 475 height 32
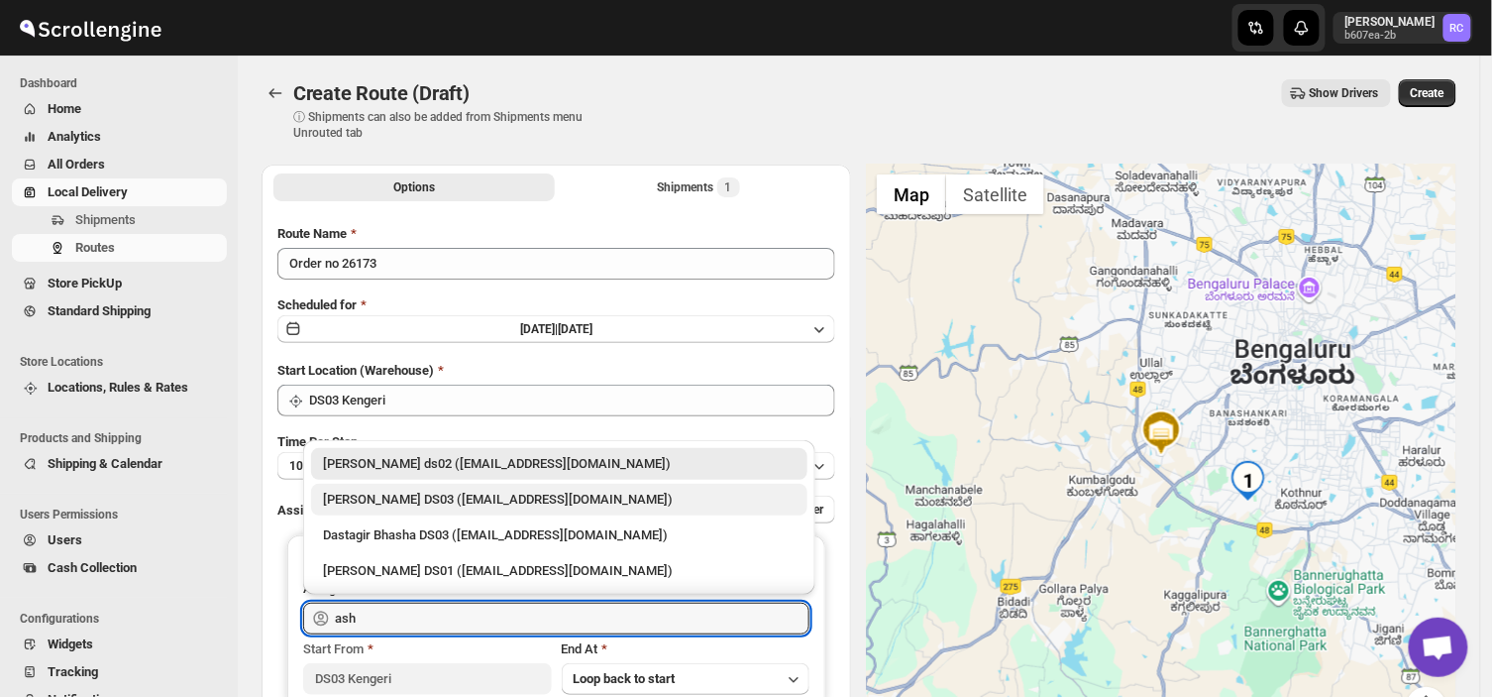
click at [570, 500] on div "[PERSON_NAME] DS03 ([EMAIL_ADDRESS][DOMAIN_NAME])" at bounding box center [559, 500] width 473 height 20
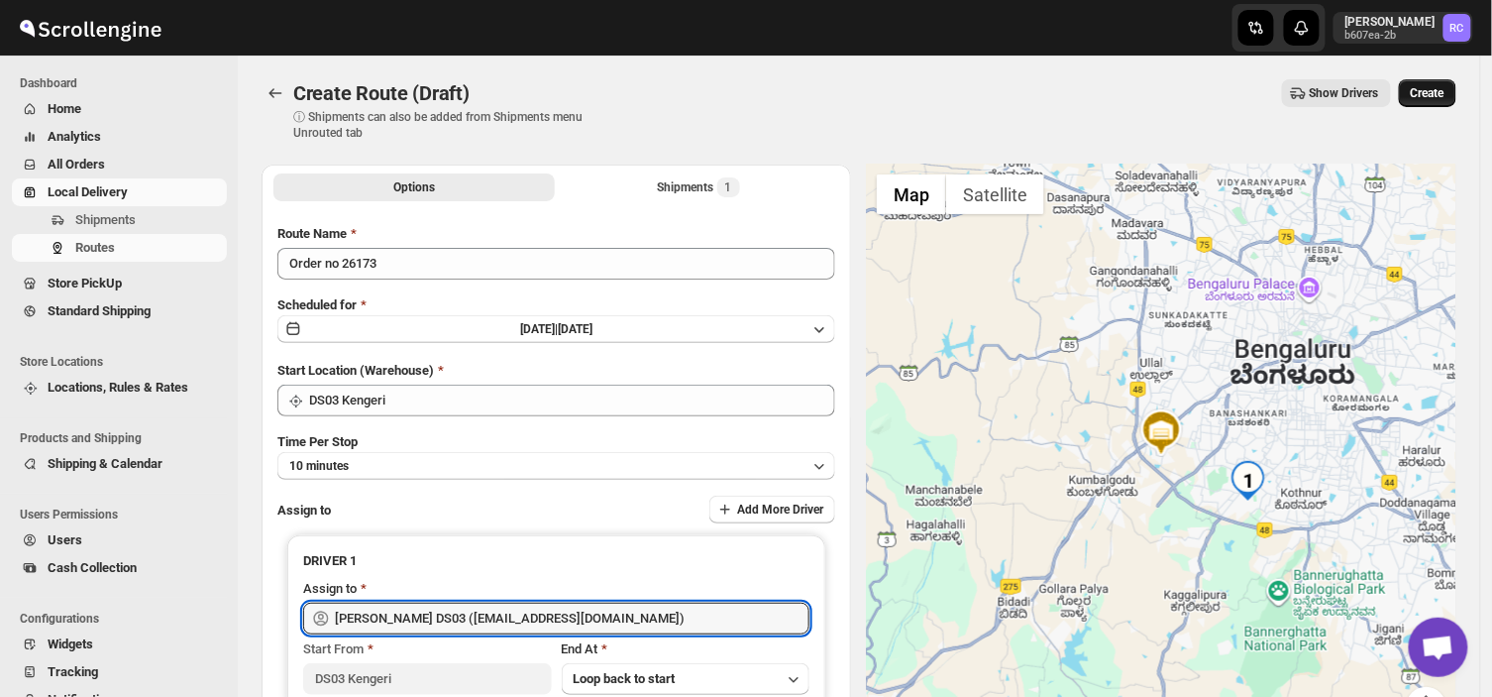
type input "[PERSON_NAME] DS03 ([EMAIL_ADDRESS][DOMAIN_NAME])"
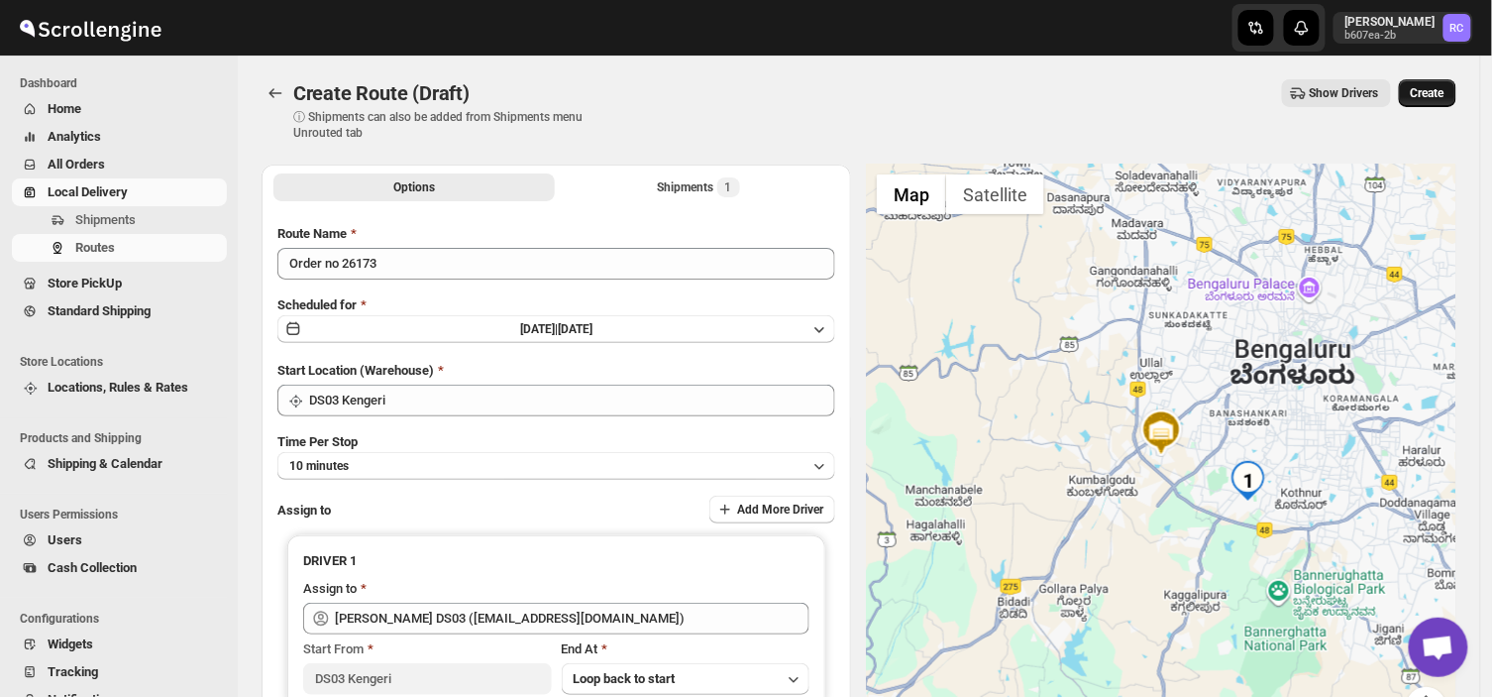
click at [1432, 89] on span "Create" at bounding box center [1428, 93] width 34 height 16
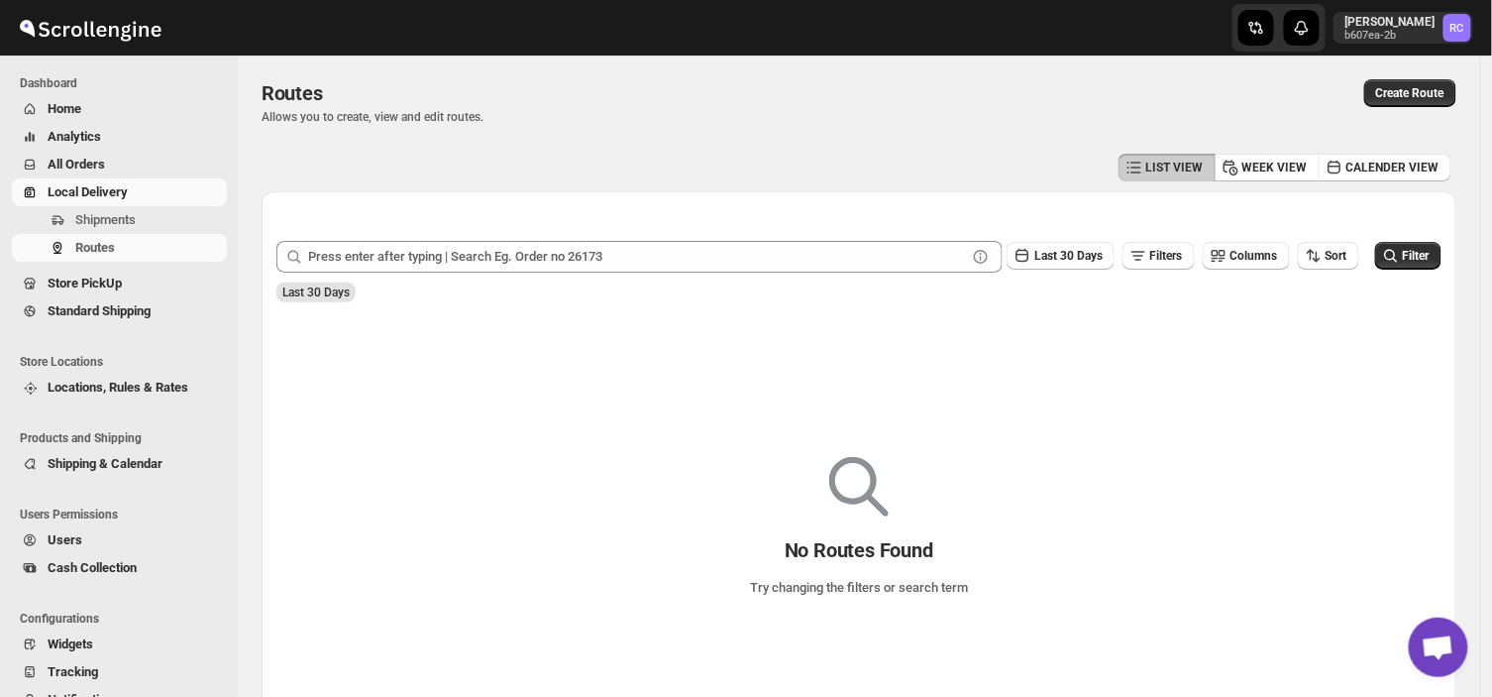
click at [249, 201] on div "Routes. This page is ready Routes Allows you to create, view and edit routes. H…" at bounding box center [859, 395] width 1243 height 680
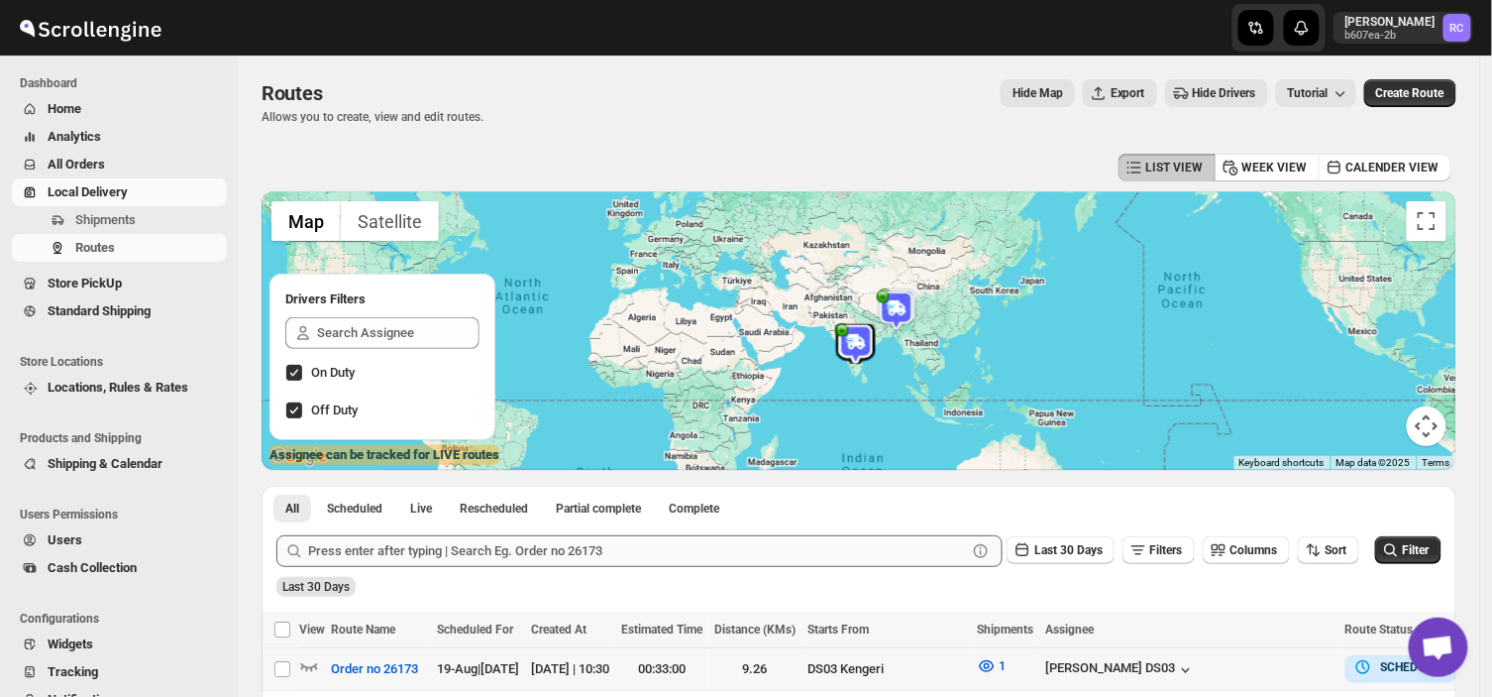
scroll to position [126, 0]
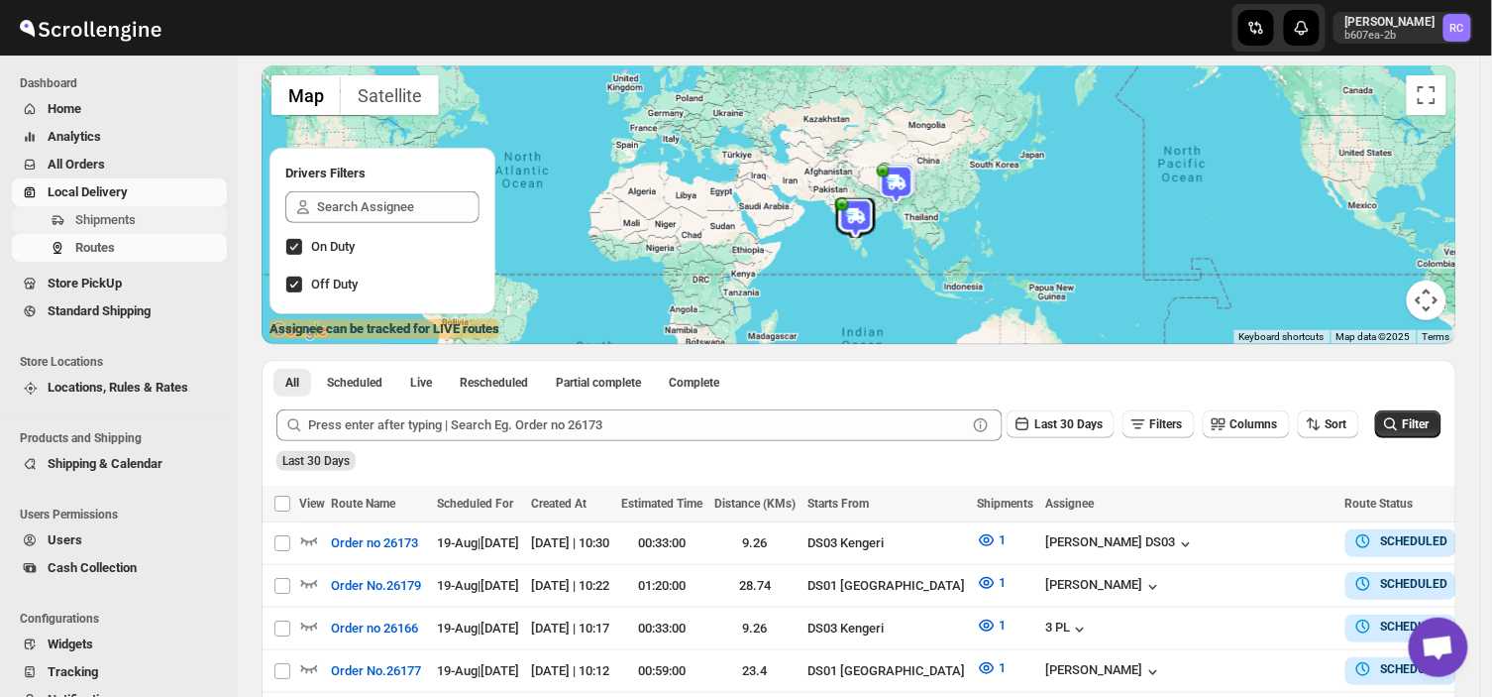
click at [143, 224] on span "Shipments" at bounding box center [149, 220] width 148 height 20
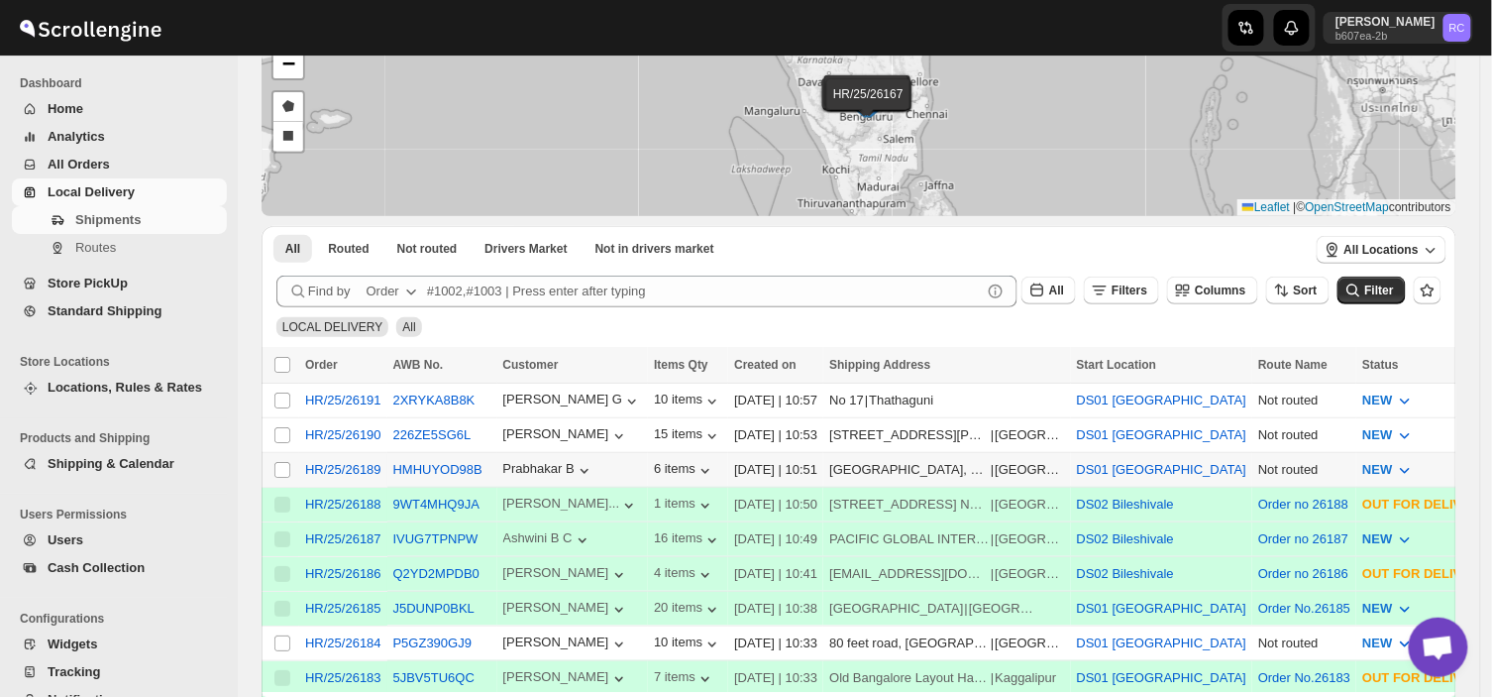
scroll to position [198, 0]
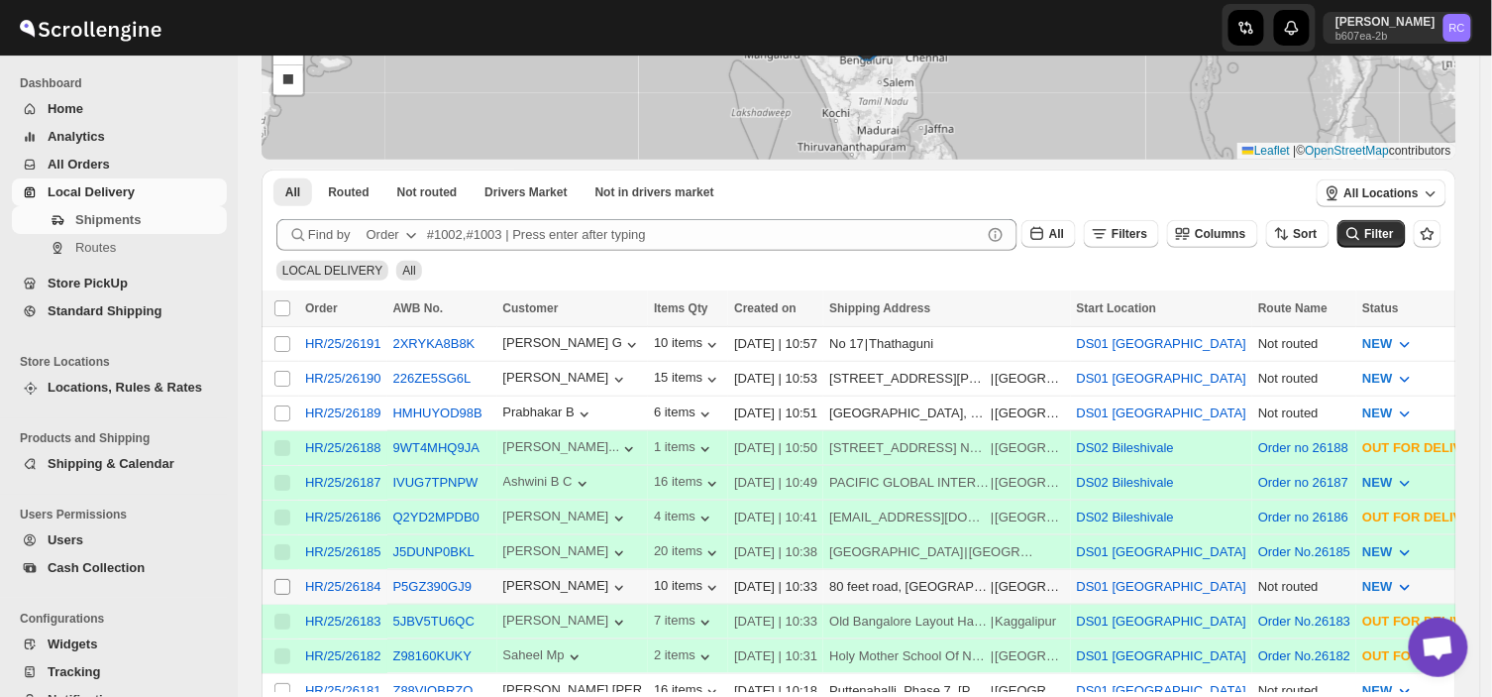
click at [281, 580] on input "Select shipment" at bounding box center [283, 587] width 16 height 16
checkbox input "true"
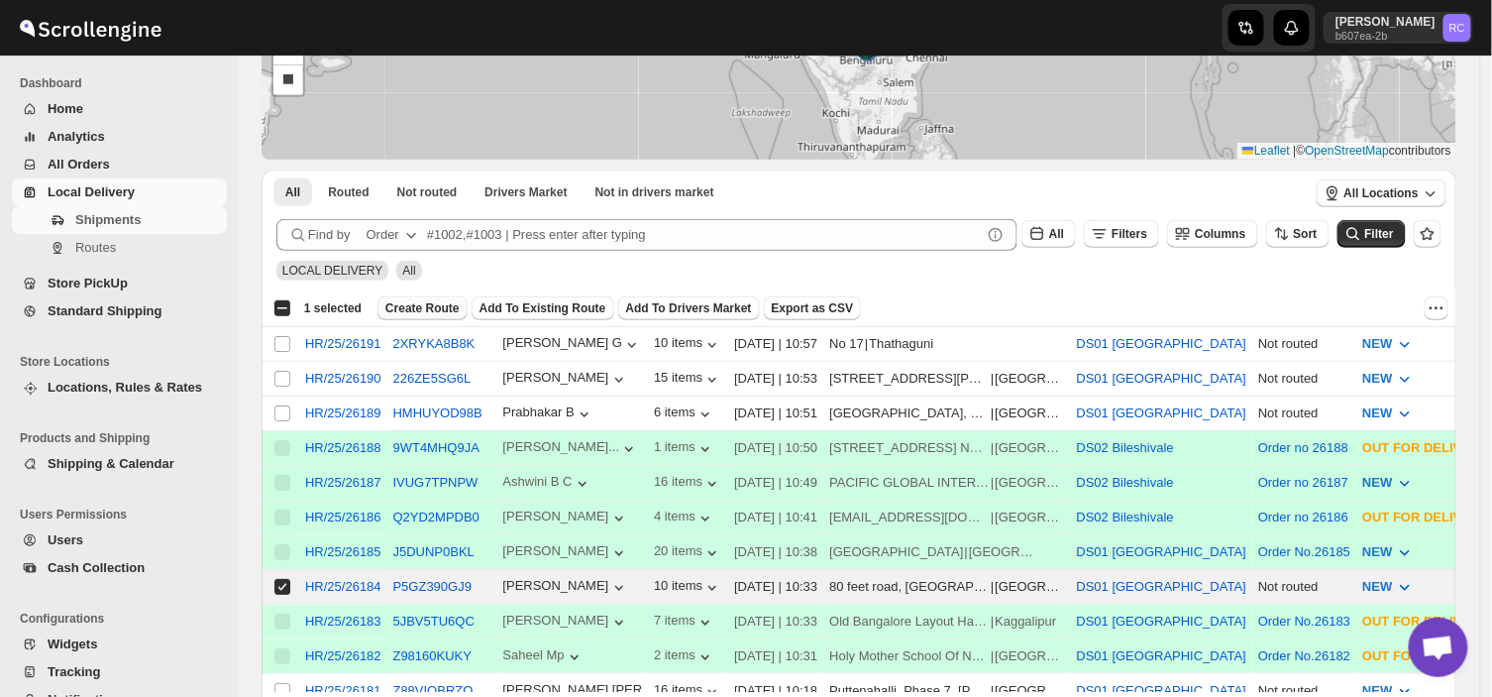
click at [417, 303] on span "Create Route" at bounding box center [423, 308] width 74 height 16
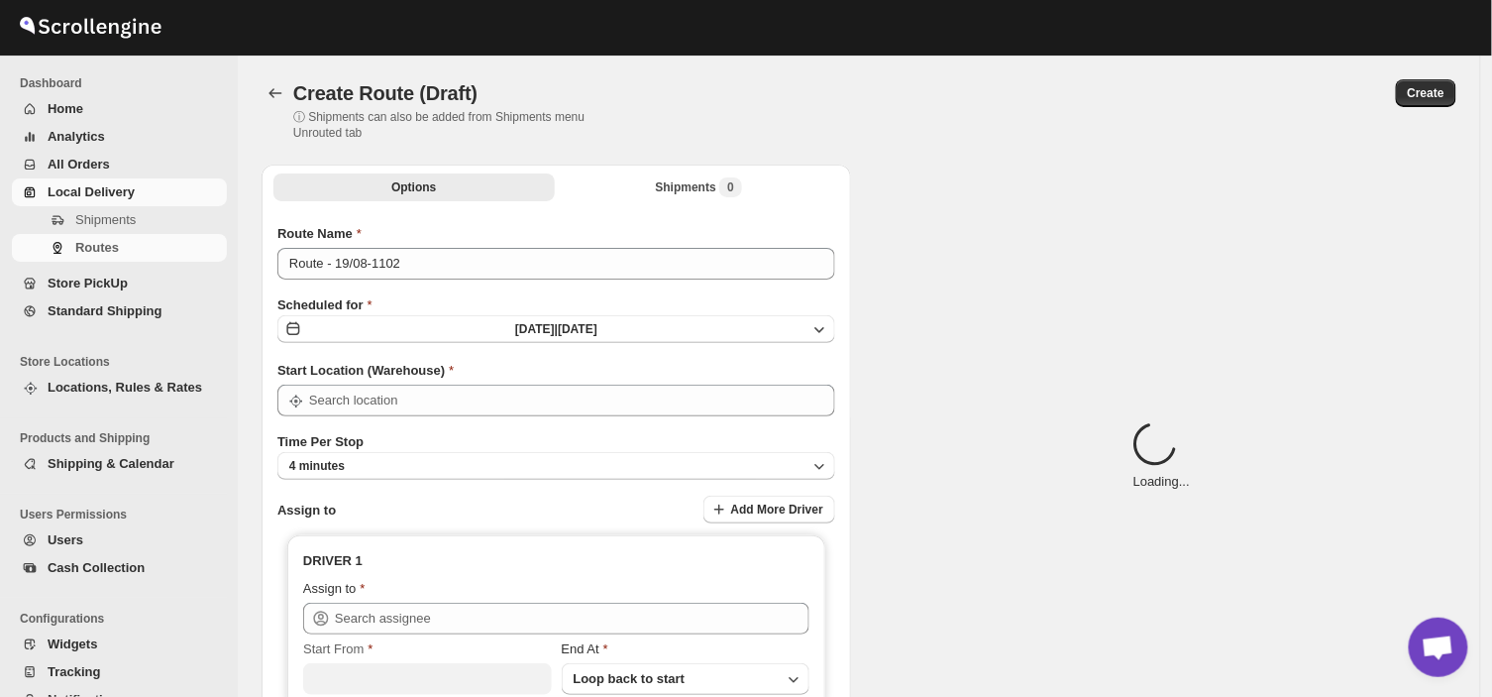
type input "DS01 [GEOGRAPHIC_DATA]"
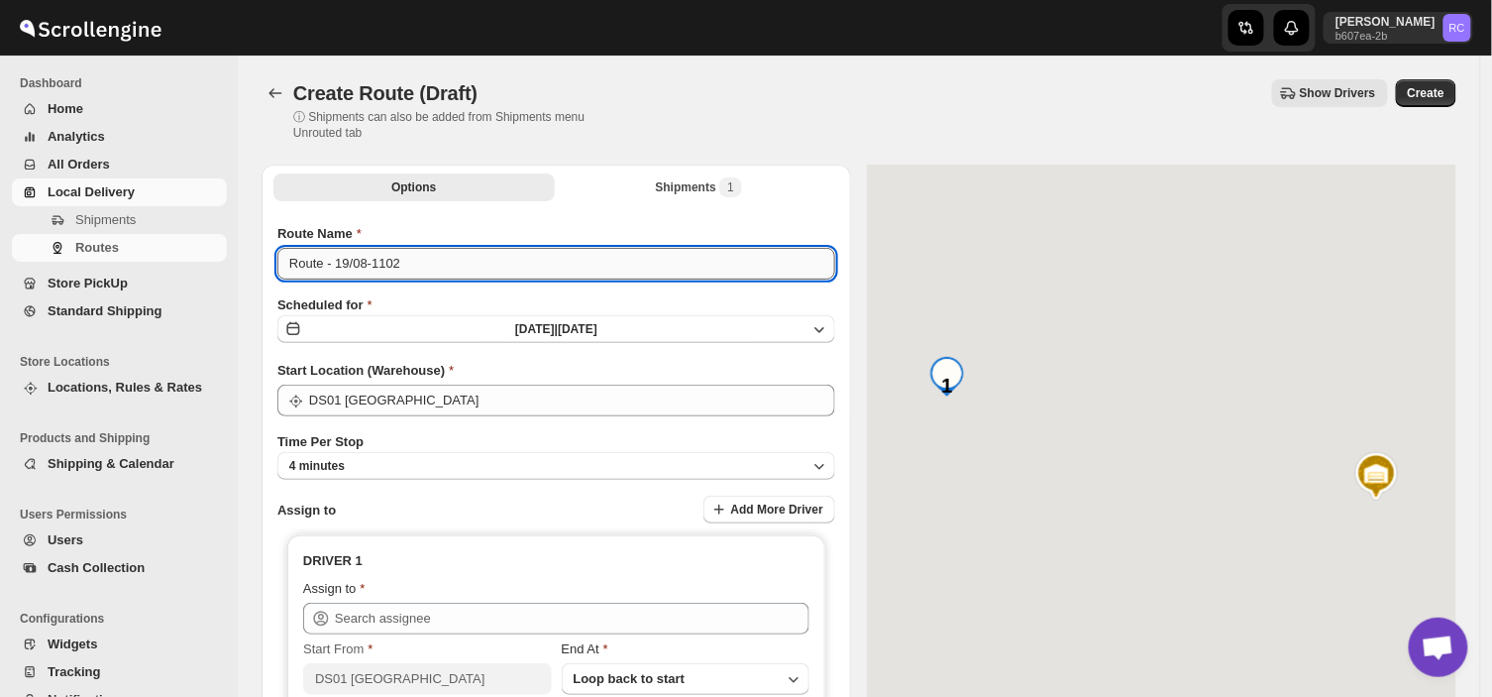
click at [407, 266] on input "Route - 19/08-1102" at bounding box center [556, 264] width 558 height 32
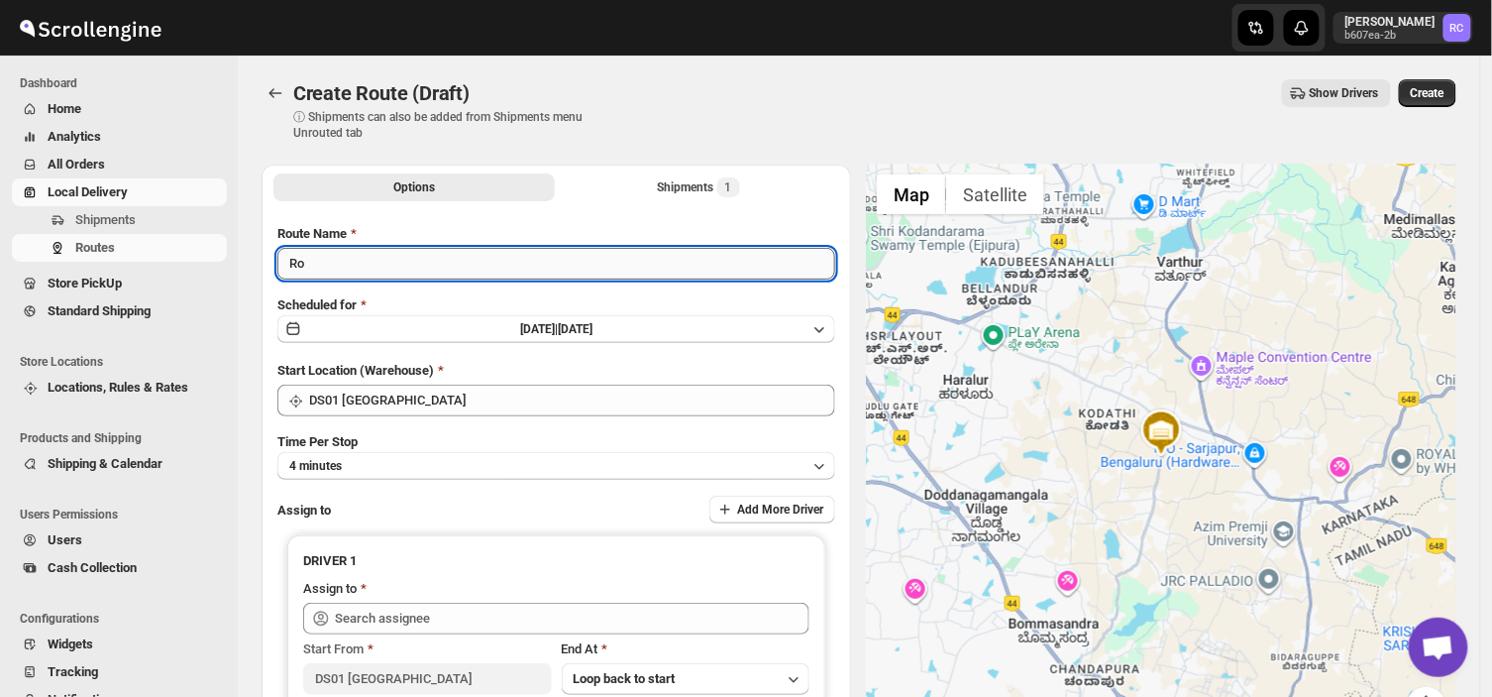
type input "R"
type input "Order no 26184"
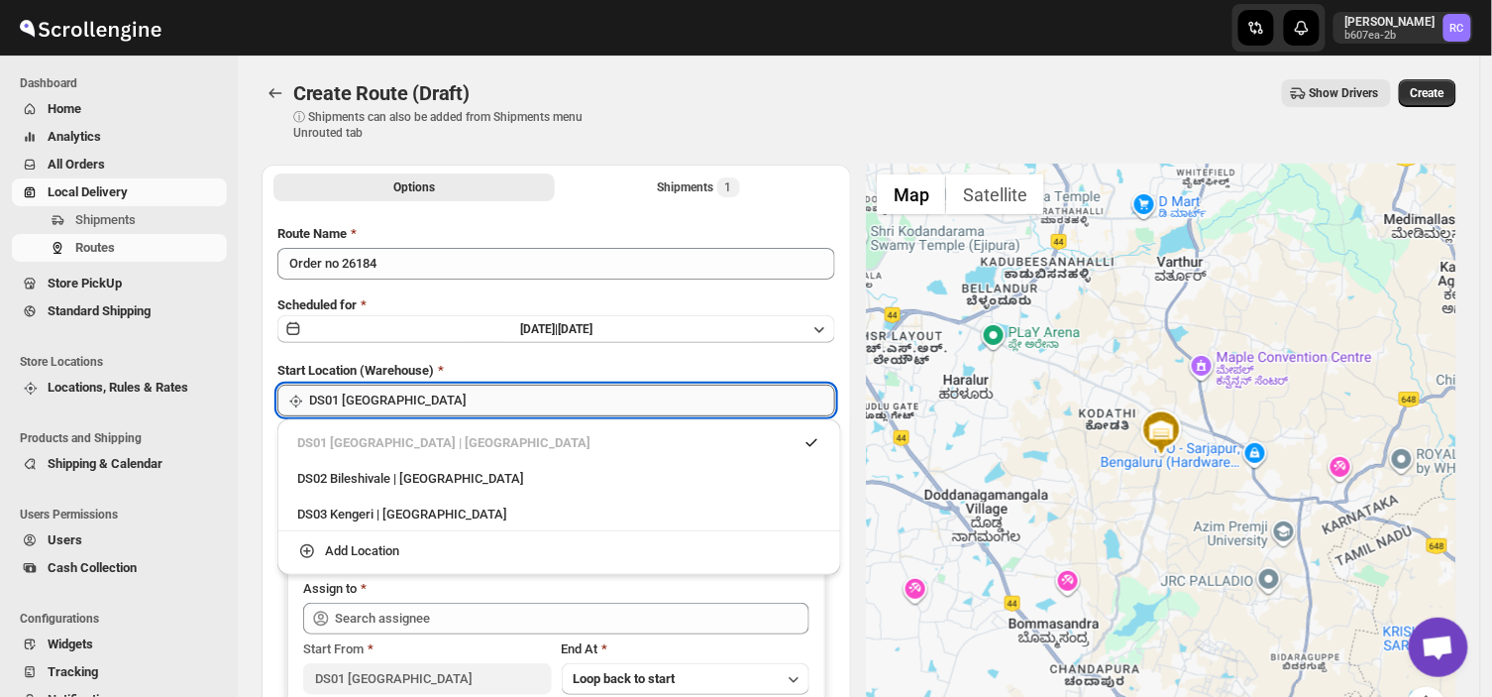
click at [421, 396] on input "DS01 [GEOGRAPHIC_DATA]" at bounding box center [572, 401] width 526 height 32
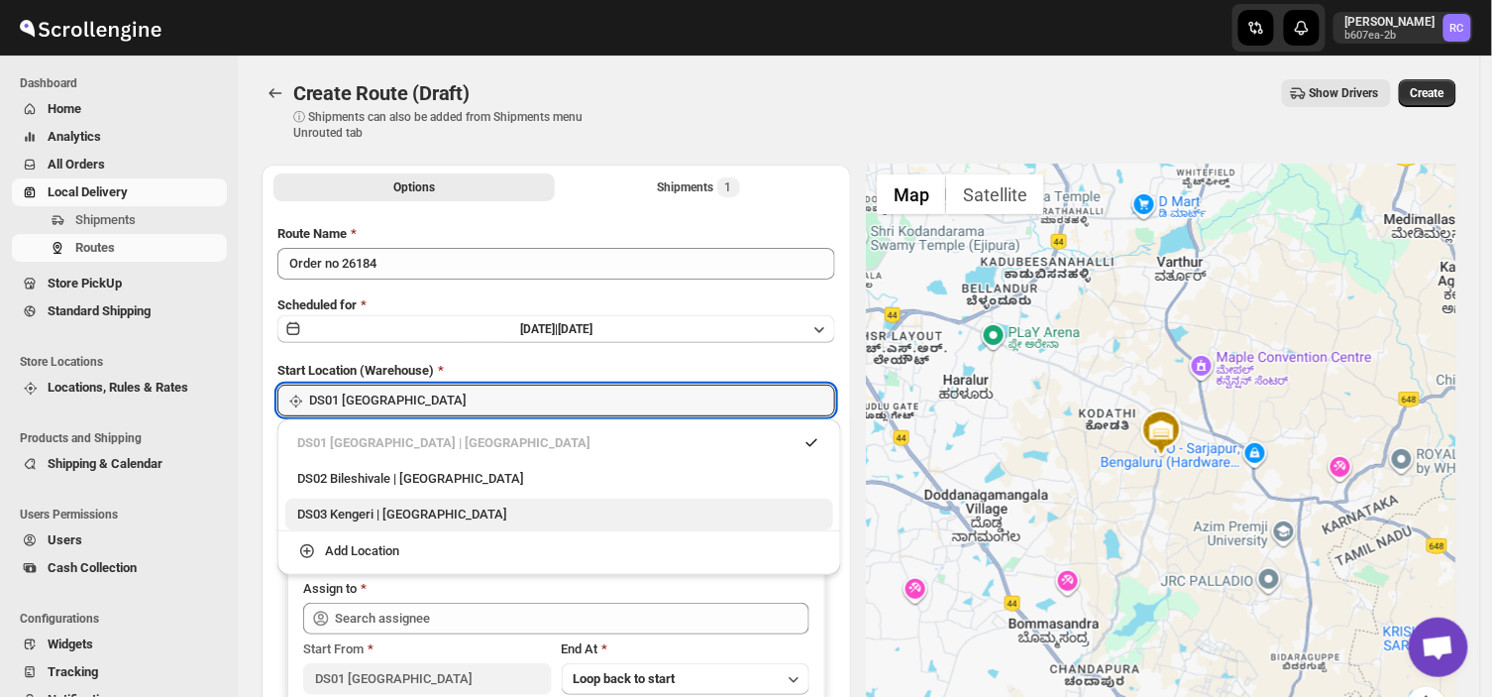
click at [338, 519] on div "DS03 Kengeri | [GEOGRAPHIC_DATA]" at bounding box center [559, 514] width 524 height 20
type input "DS03 Kengeri"
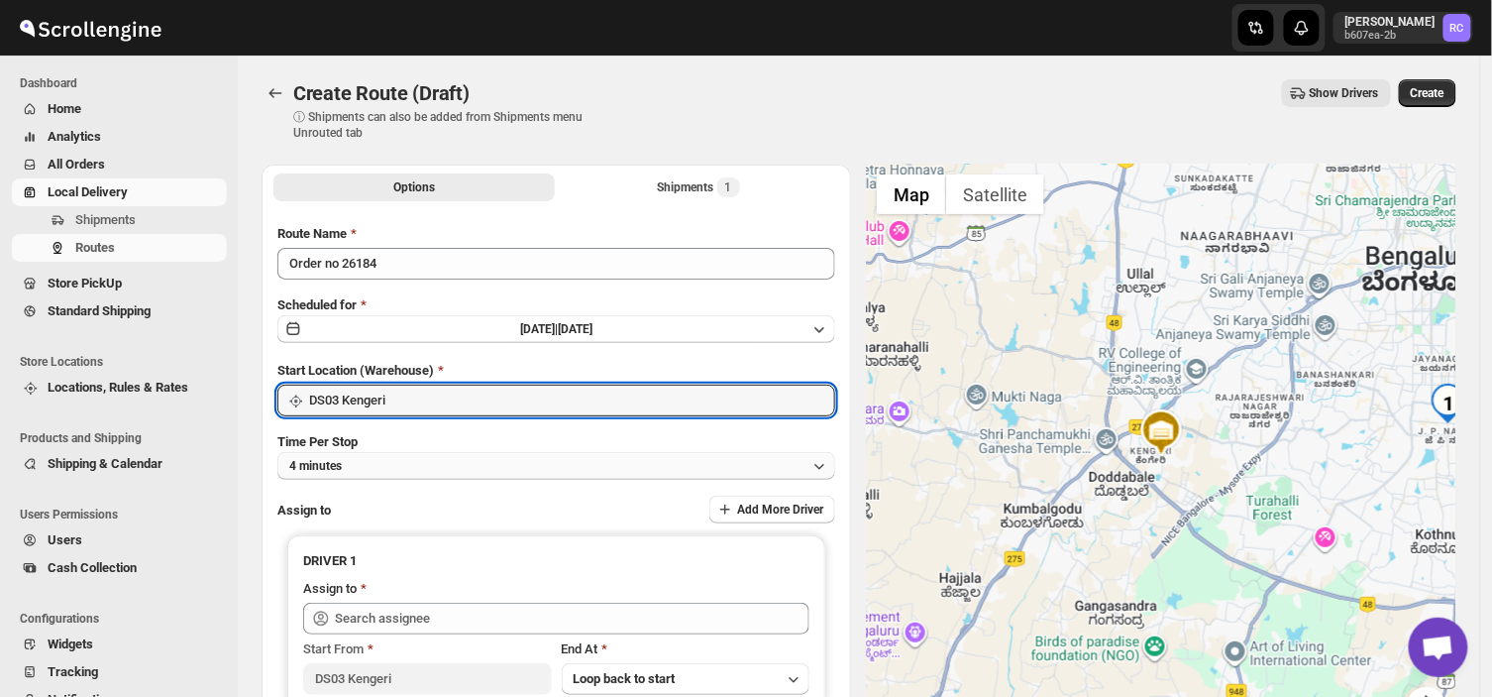
click at [363, 457] on button "4 minutes" at bounding box center [556, 466] width 558 height 28
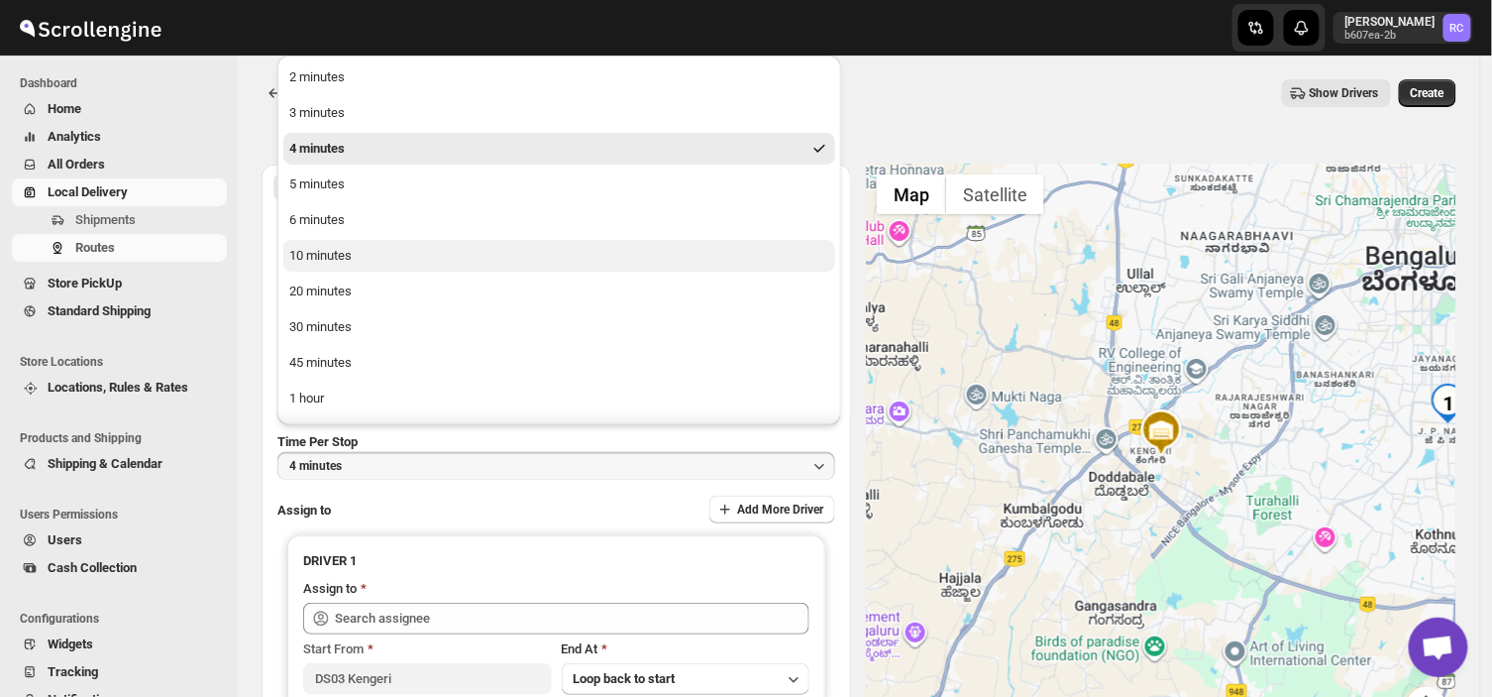
click at [312, 252] on div "10 minutes" at bounding box center [320, 256] width 62 height 20
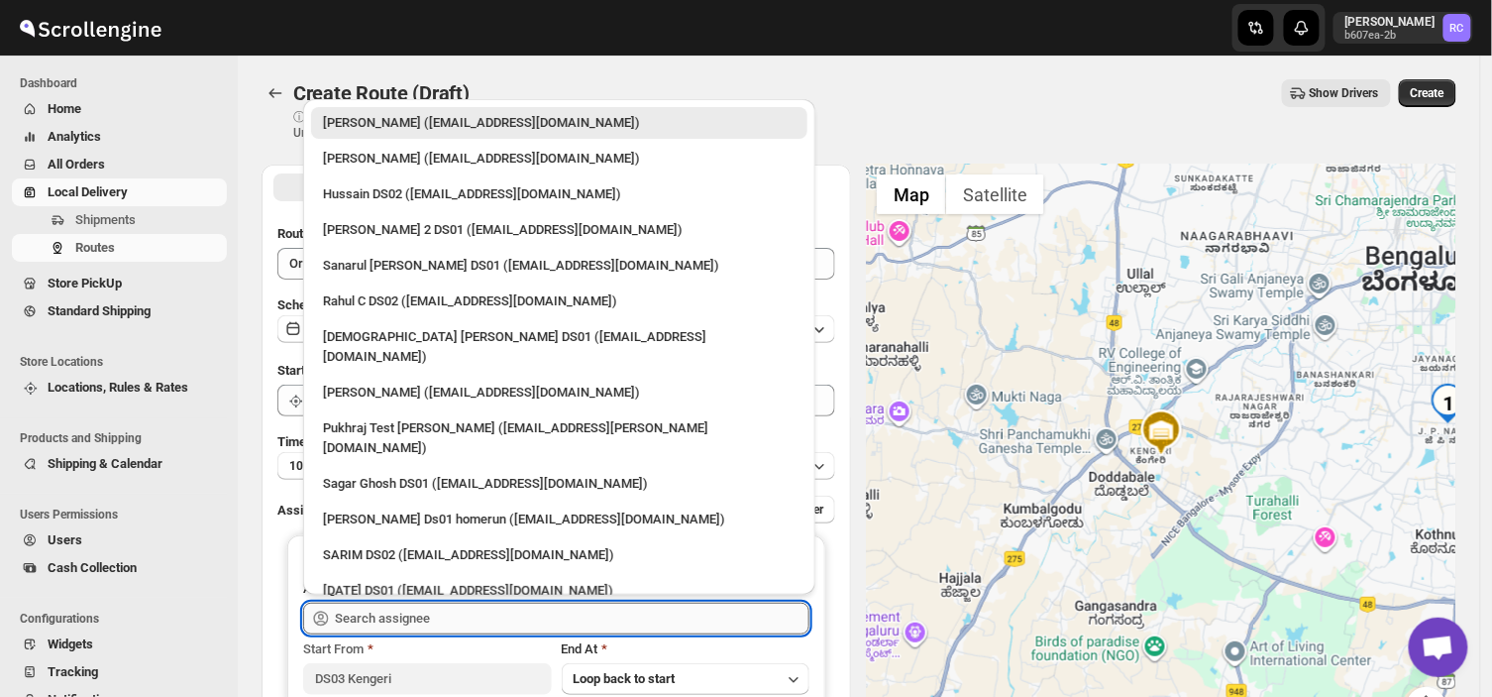
click at [440, 609] on input "text" at bounding box center [572, 619] width 475 height 32
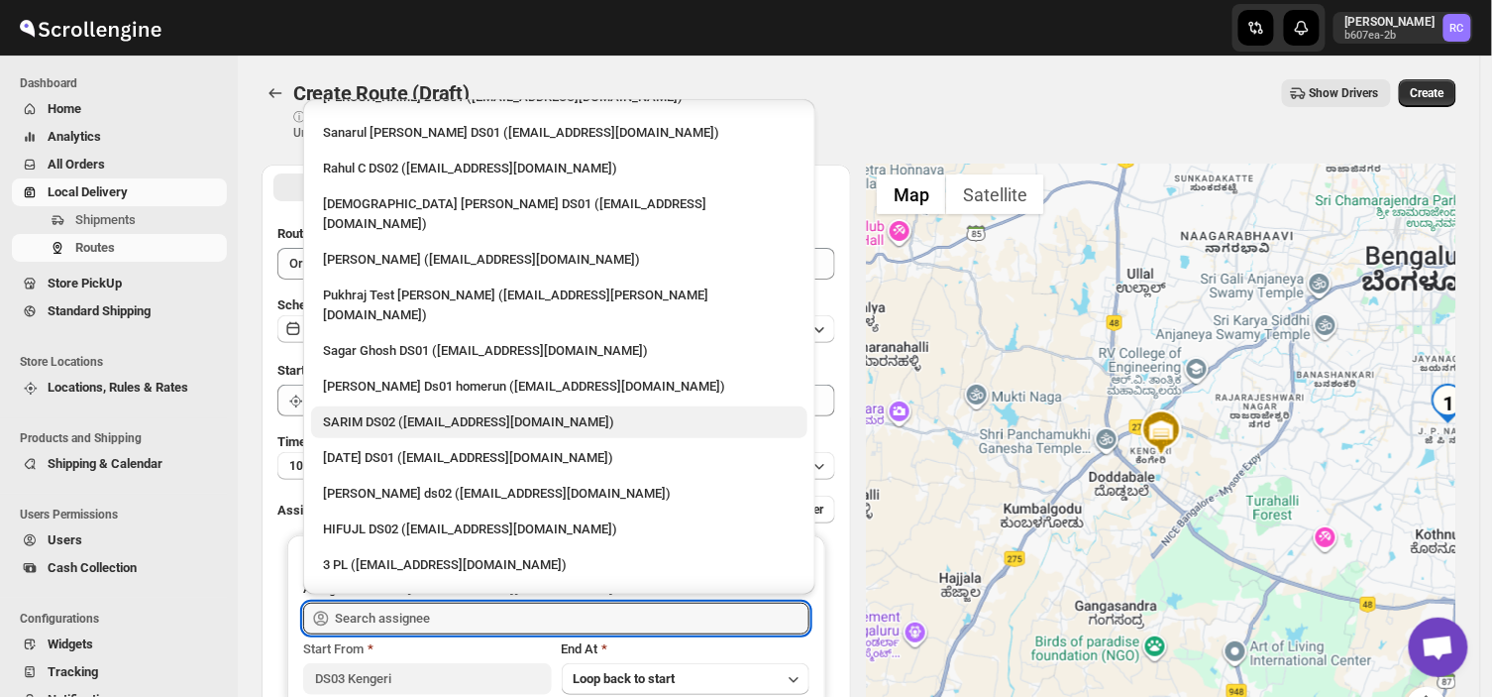
scroll to position [134, 0]
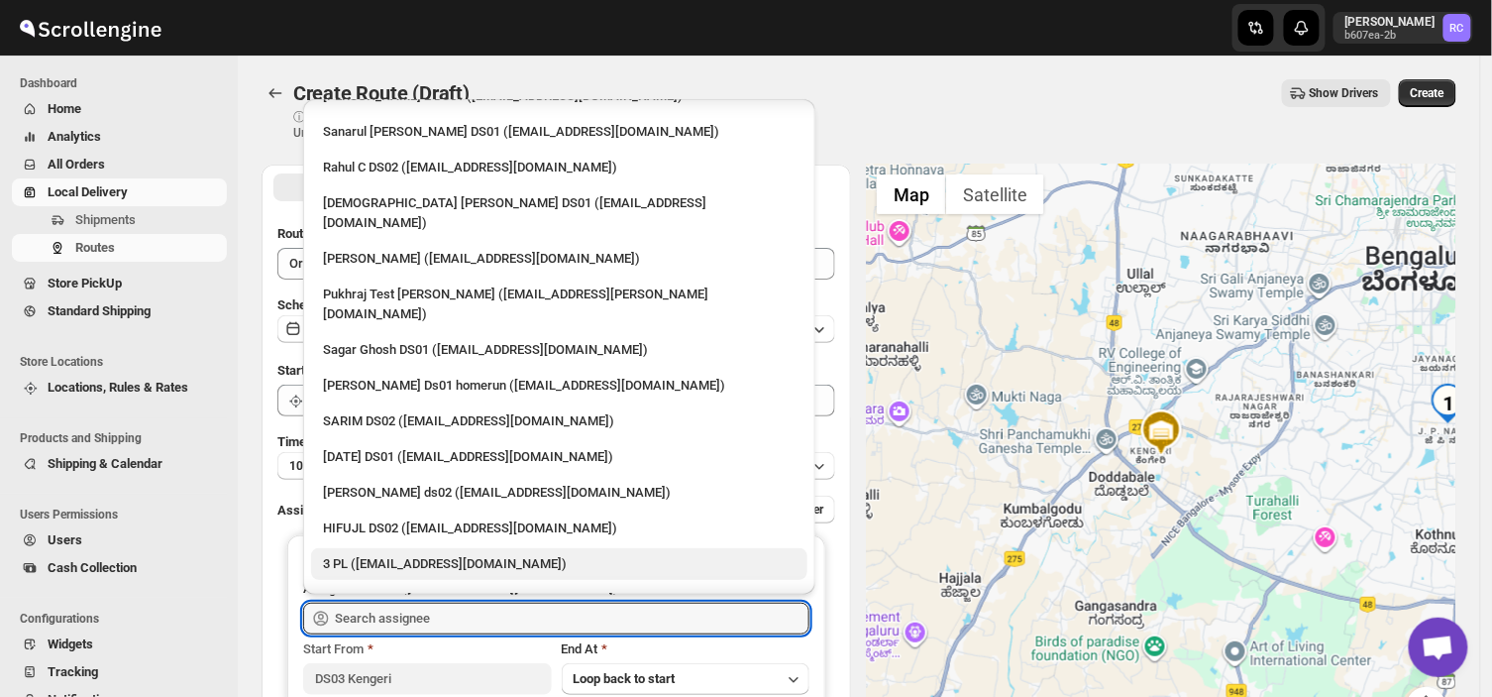
click at [509, 554] on div "3 PL ([EMAIL_ADDRESS][DOMAIN_NAME])" at bounding box center [559, 564] width 473 height 20
type input "3 PL ([EMAIL_ADDRESS][DOMAIN_NAME])"
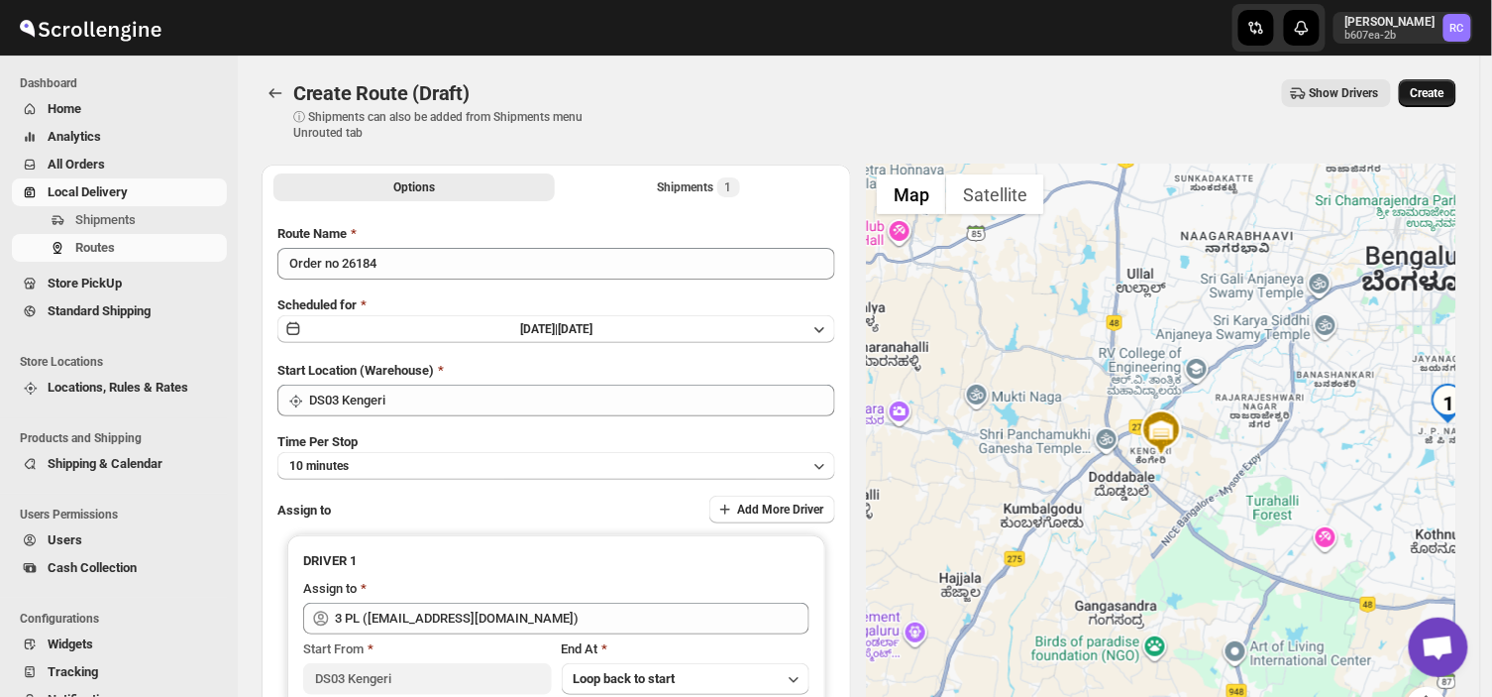
click at [1429, 85] on span "Create" at bounding box center [1428, 93] width 34 height 16
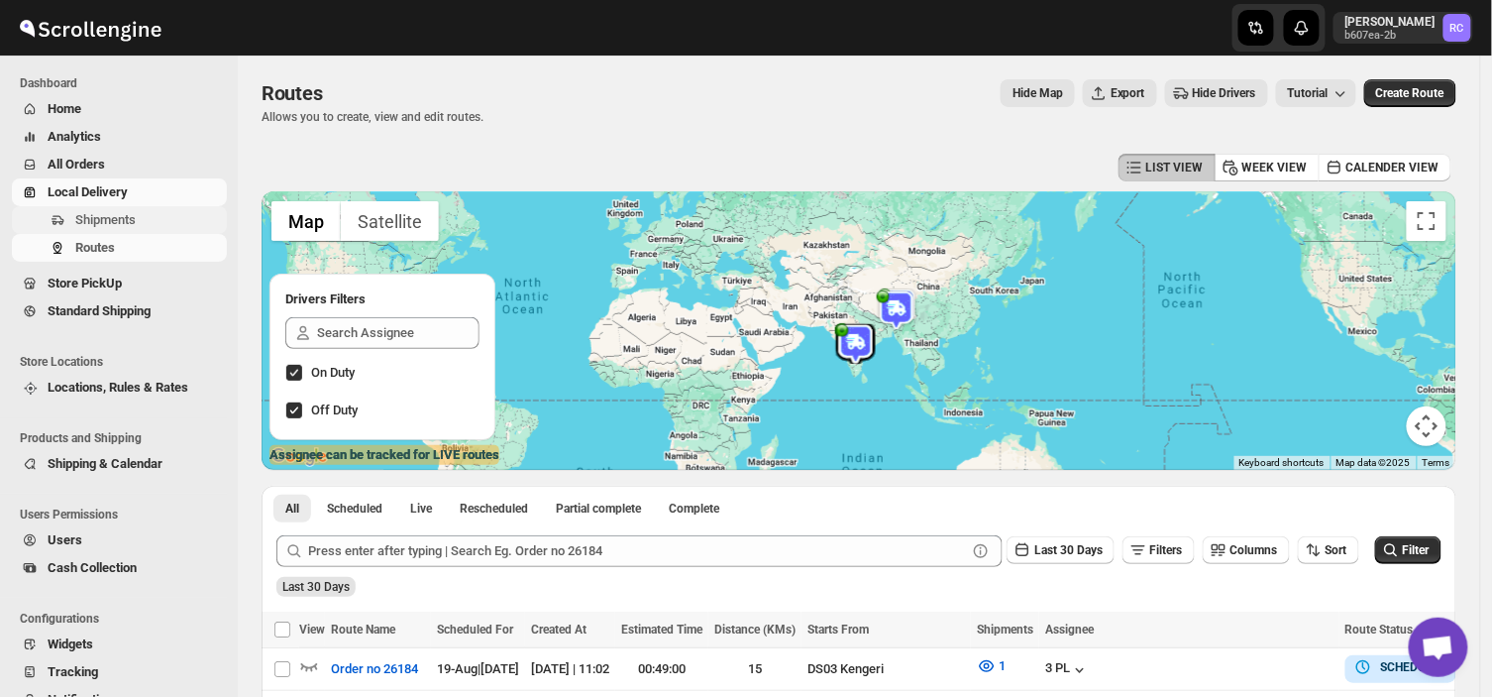
click at [133, 220] on span "Shipments" at bounding box center [105, 219] width 60 height 15
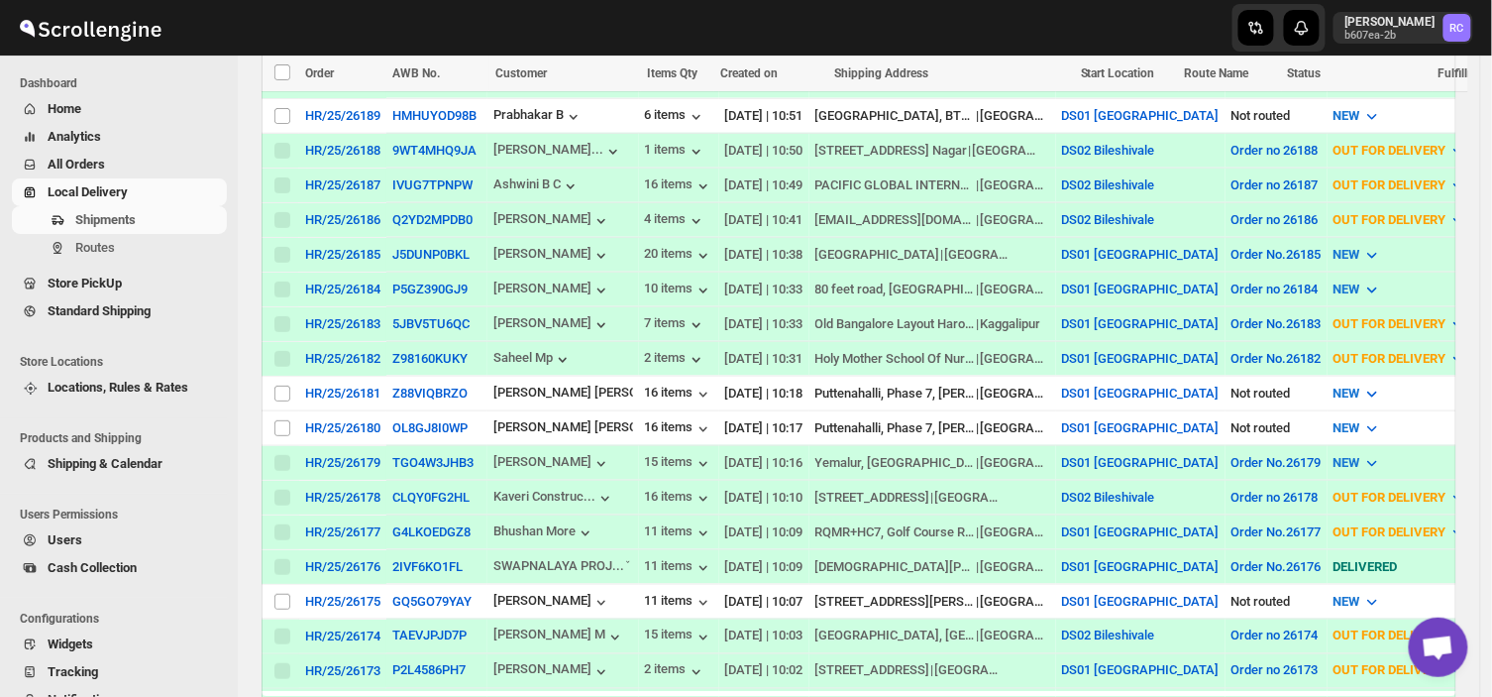
scroll to position [502, 0]
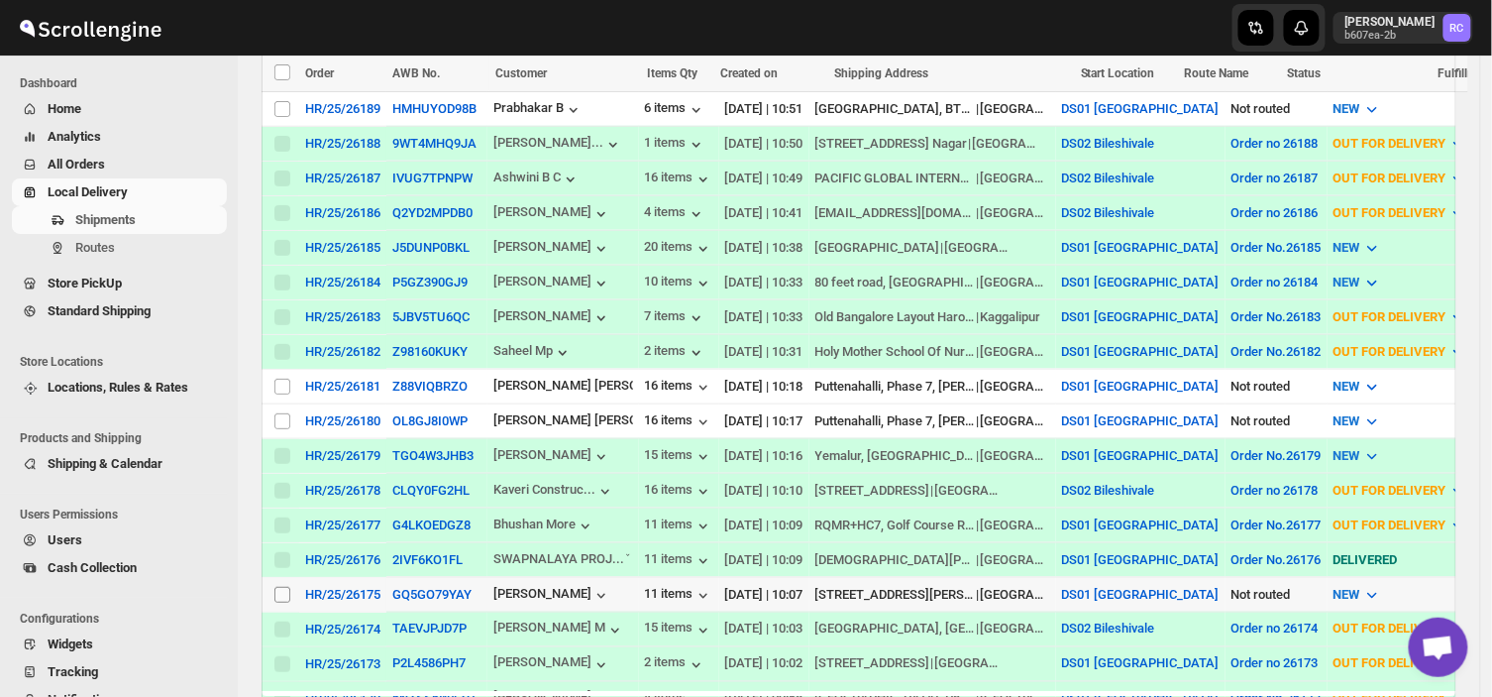
click at [283, 587] on input "Select shipment" at bounding box center [283, 595] width 16 height 16
checkbox input "true"
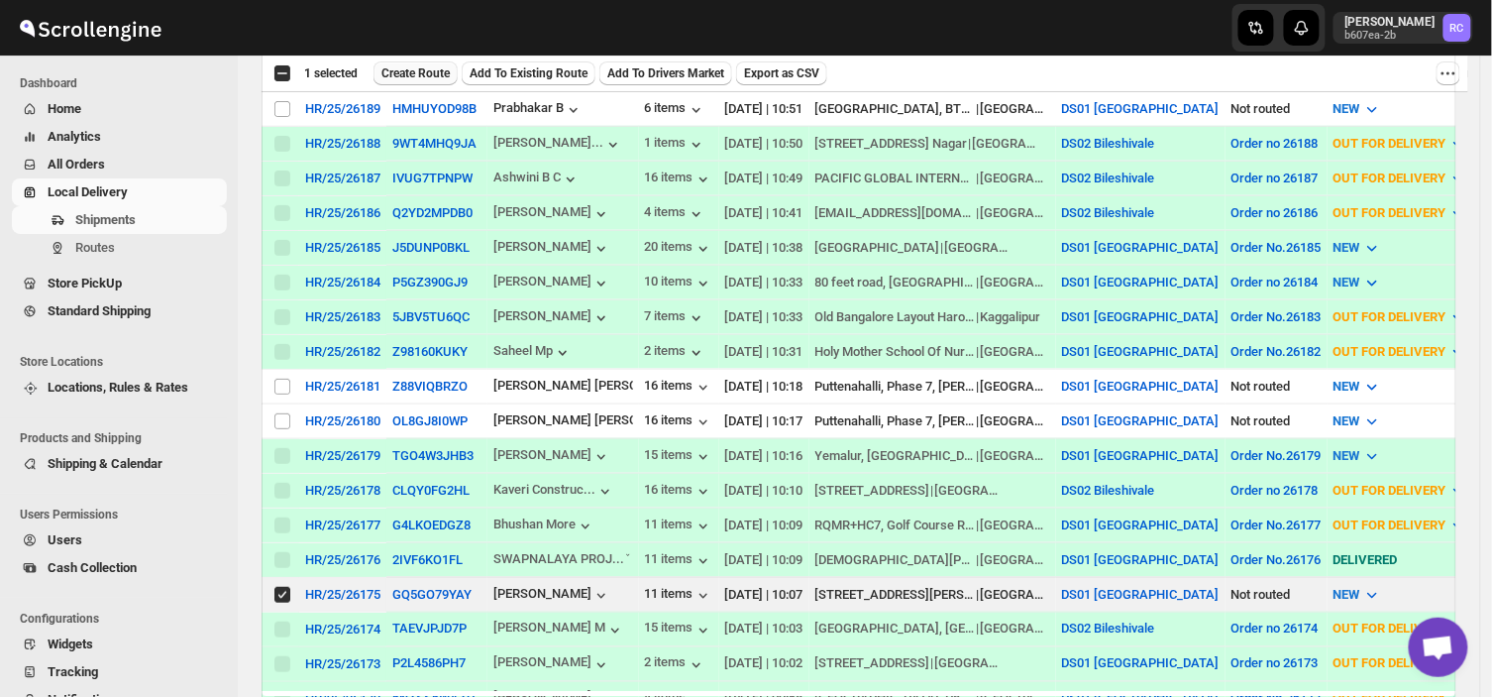
click at [414, 65] on span "Create Route" at bounding box center [416, 73] width 68 height 16
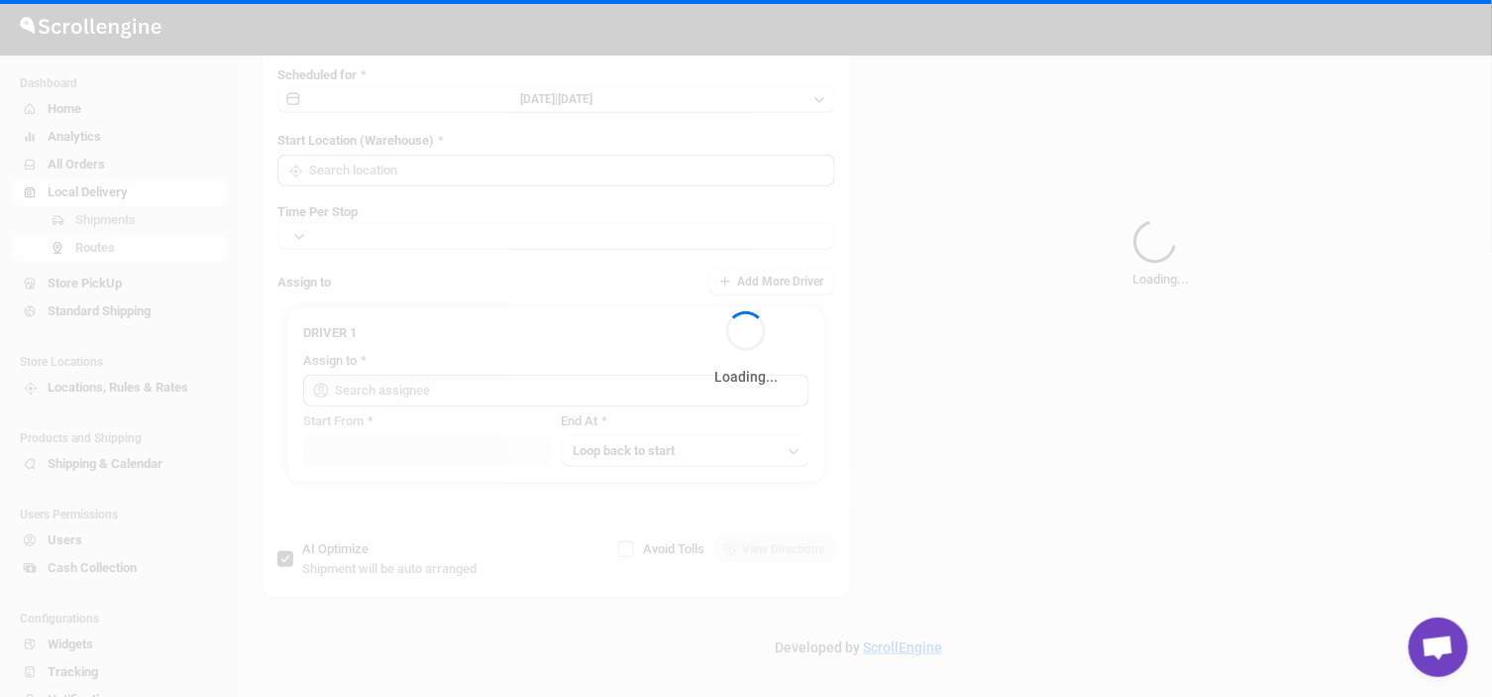
type input "Route - 19/08-1113"
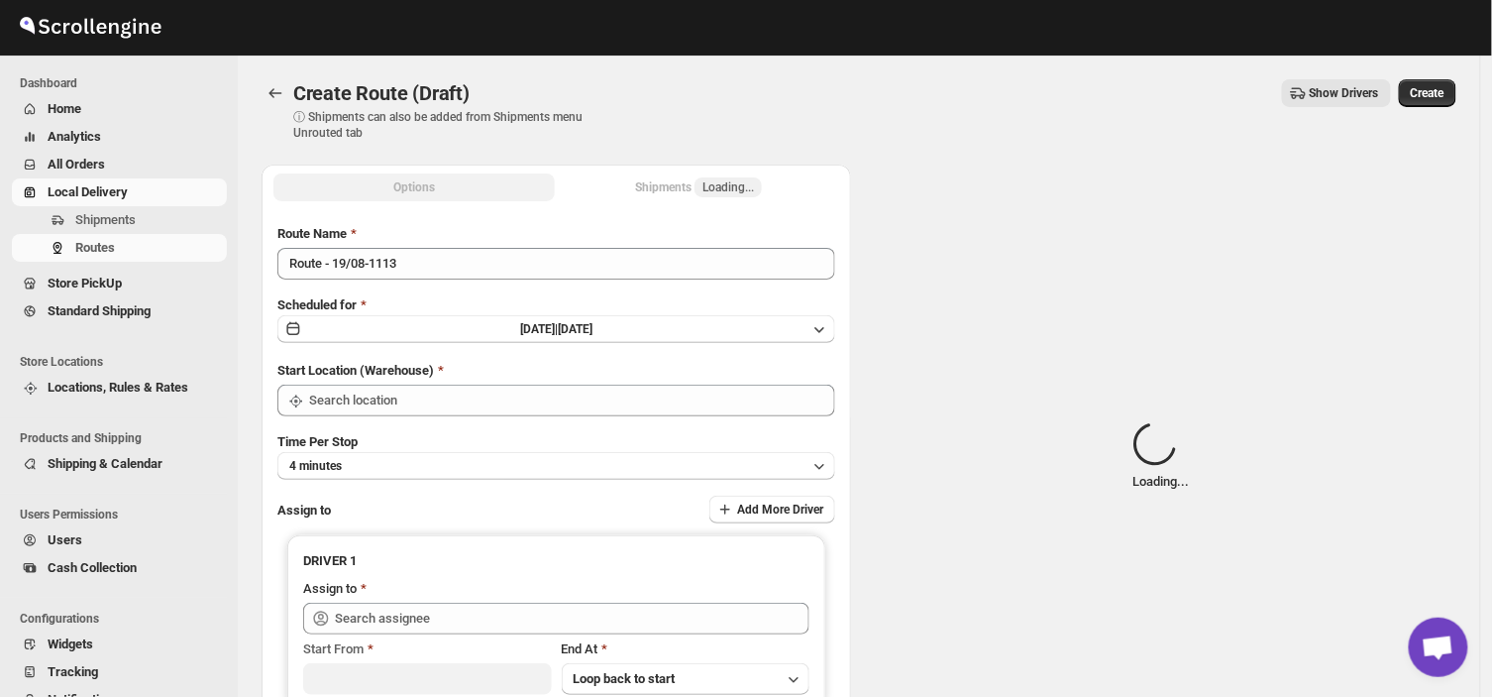
type input "DS01 [GEOGRAPHIC_DATA]"
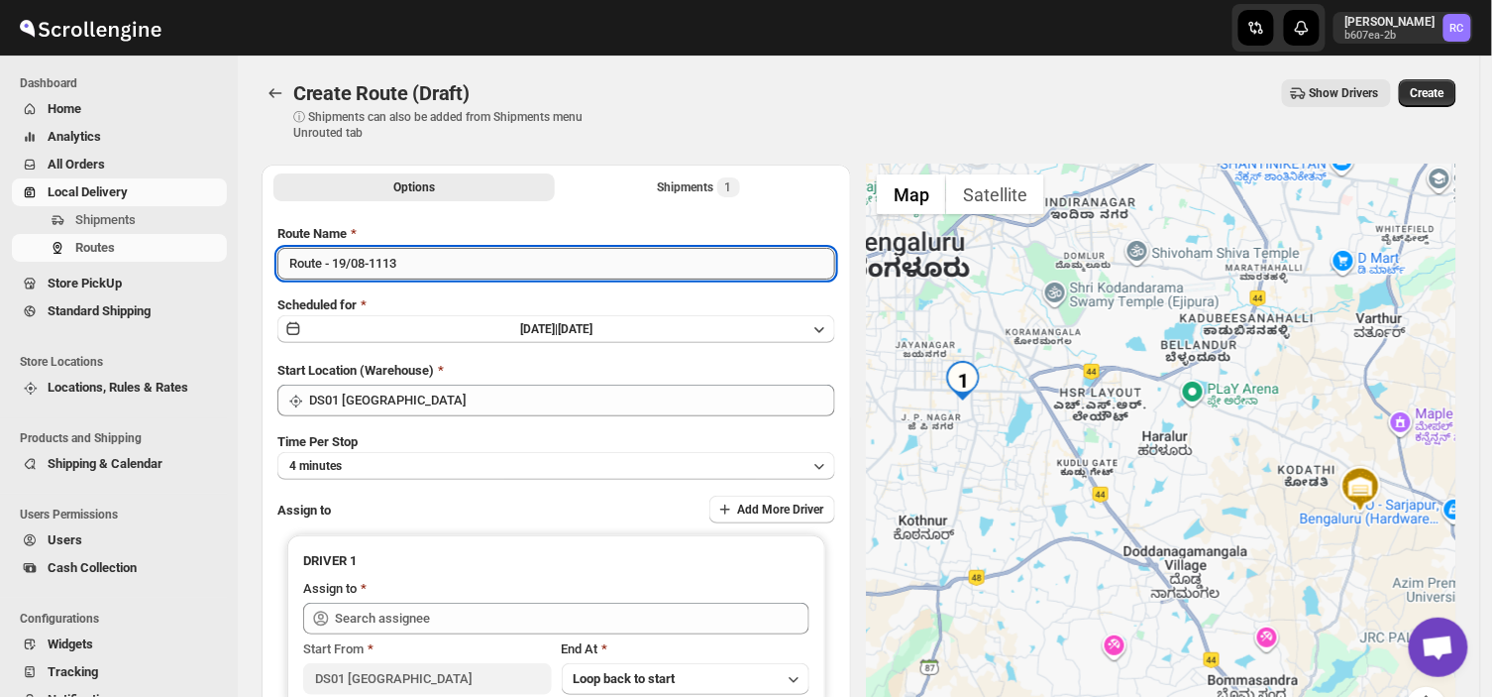
click at [407, 263] on input "Route - 19/08-1113" at bounding box center [556, 264] width 558 height 32
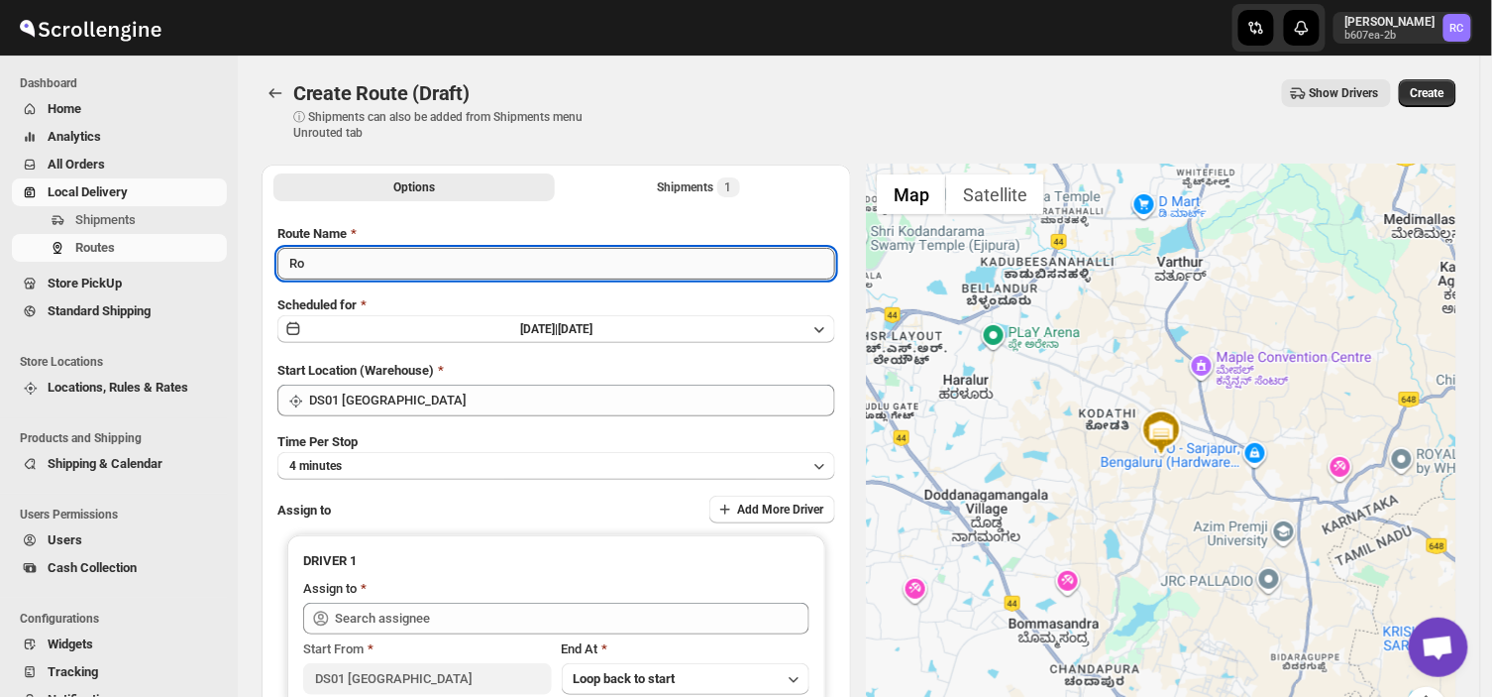
type input "R"
type input "Order no 26175"
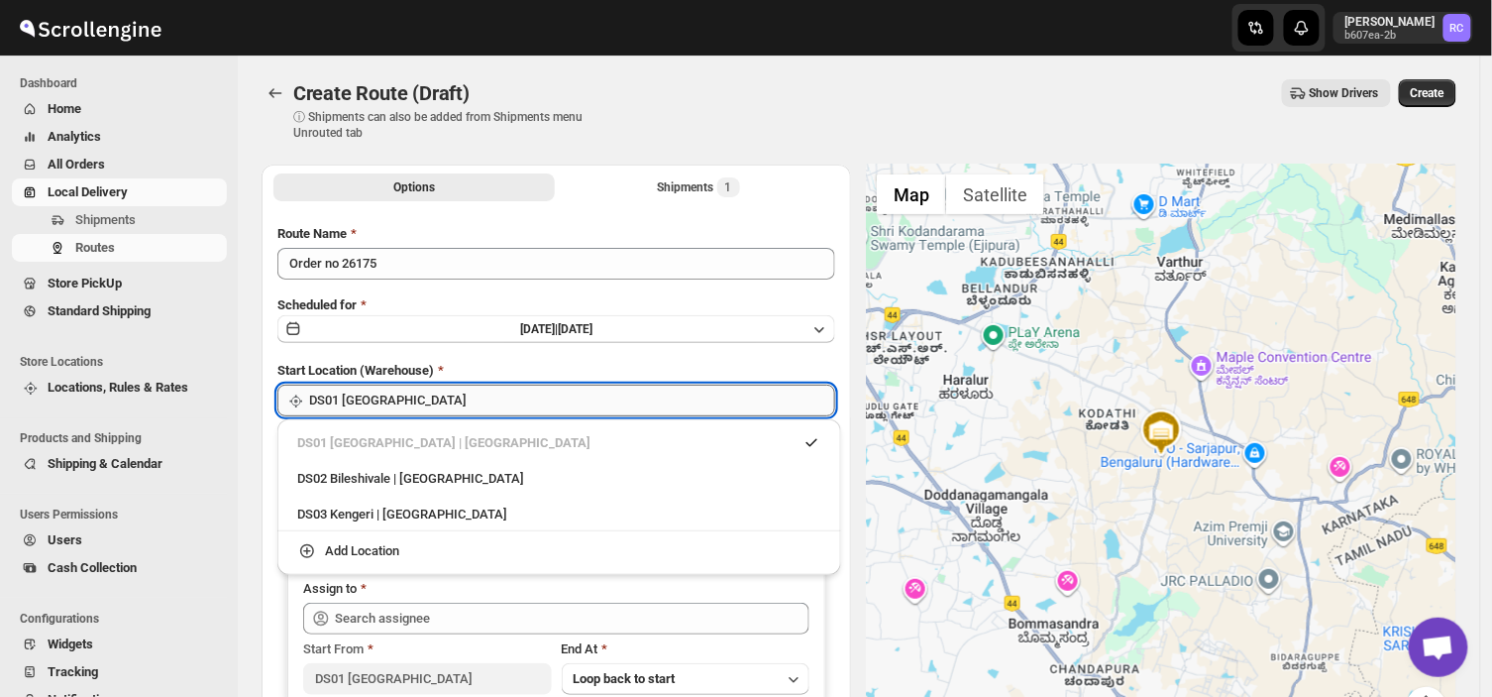
click at [418, 406] on input "DS01 [GEOGRAPHIC_DATA]" at bounding box center [572, 401] width 526 height 32
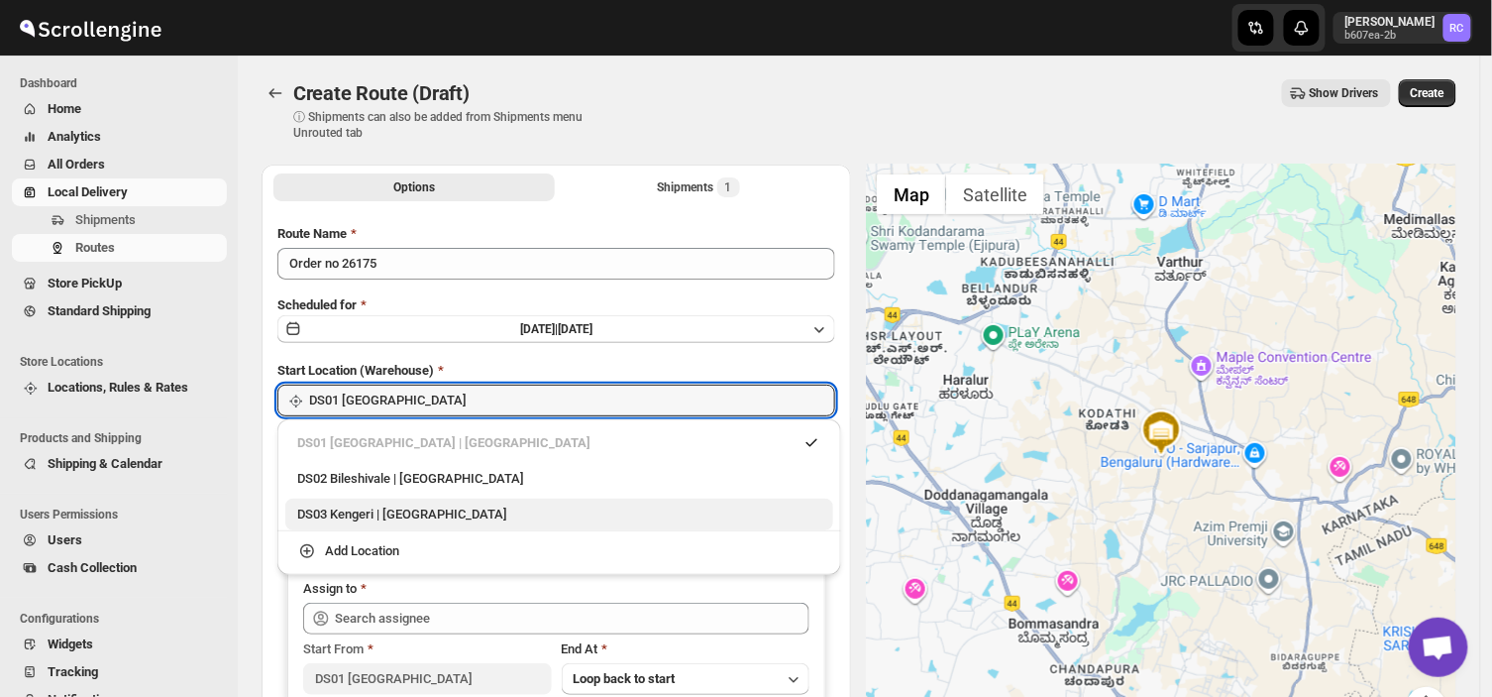
click at [328, 507] on div "DS03 Kengeri | [GEOGRAPHIC_DATA]" at bounding box center [559, 514] width 524 height 20
type input "DS03 Kengeri"
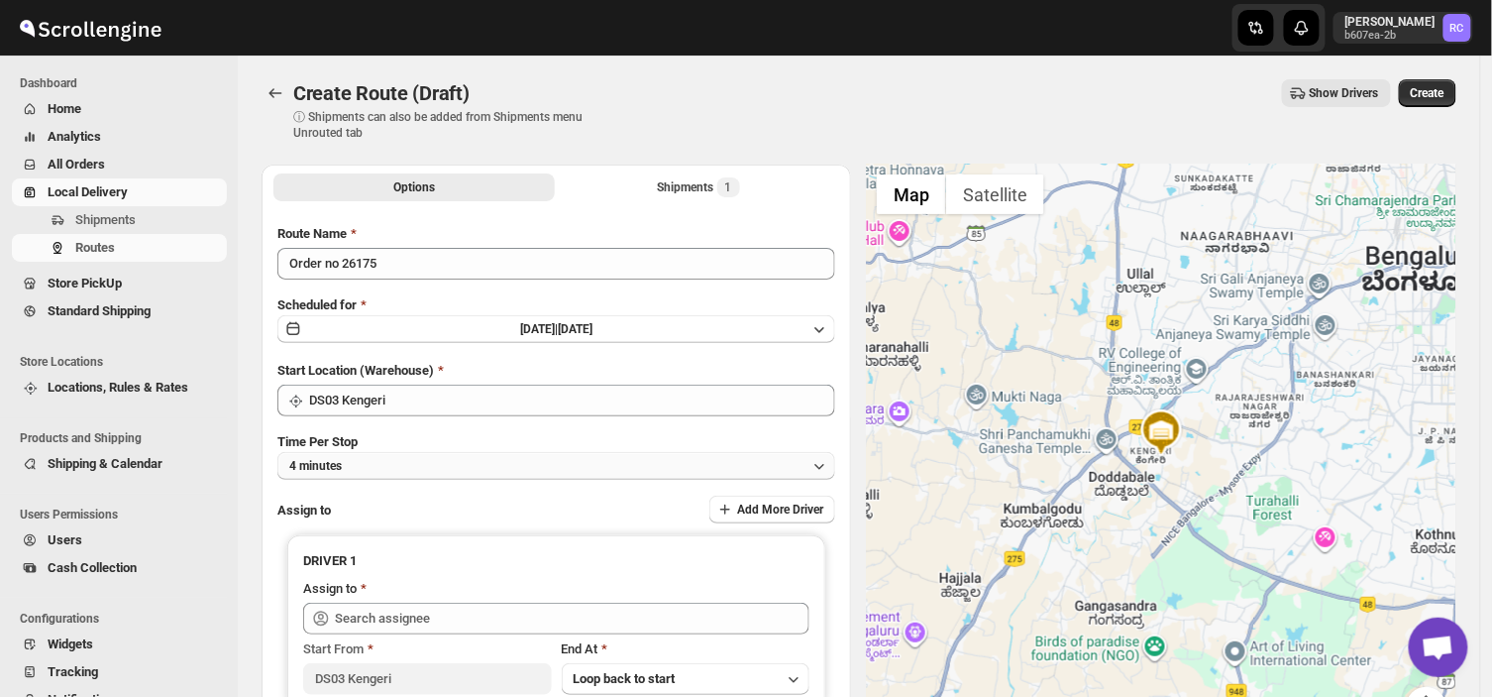
click at [365, 452] on button "4 minutes" at bounding box center [556, 466] width 558 height 28
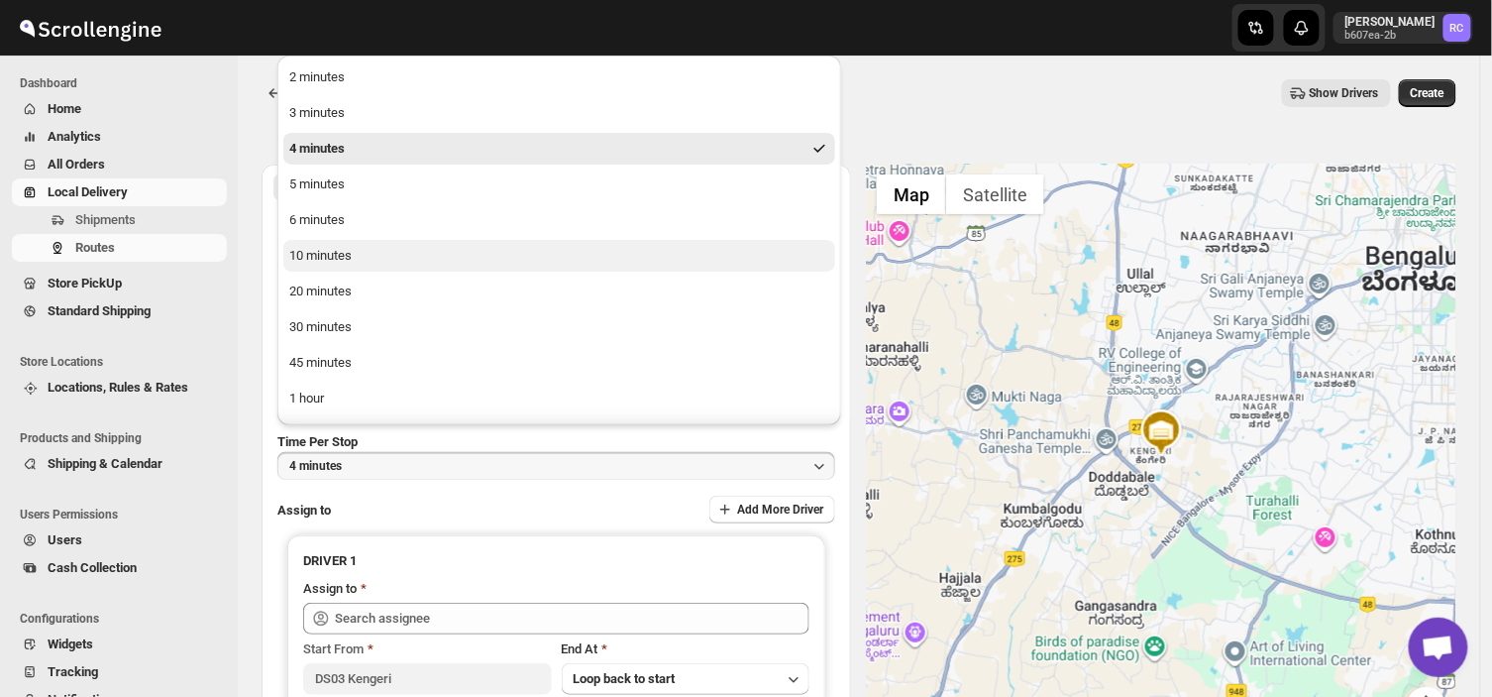
click at [338, 249] on div "10 minutes" at bounding box center [320, 256] width 62 height 20
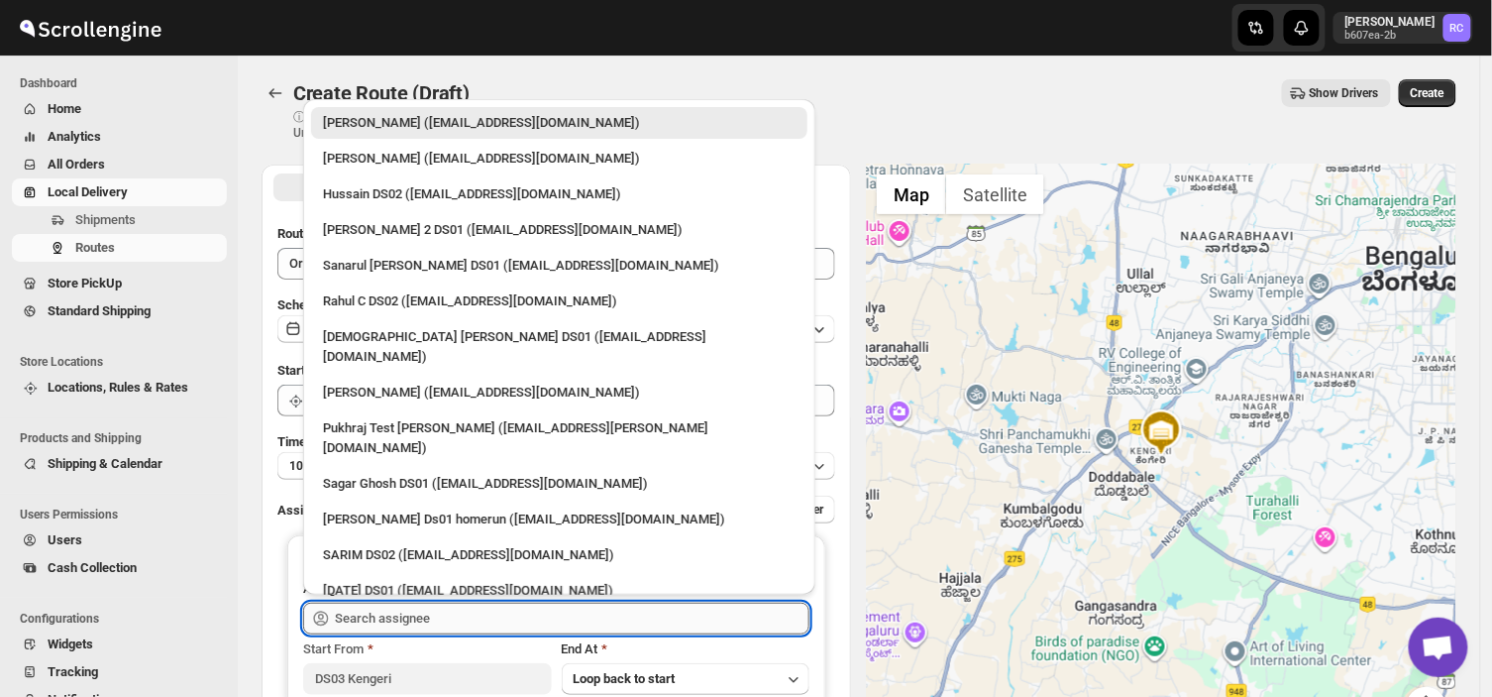
click at [454, 617] on input "text" at bounding box center [572, 619] width 475 height 32
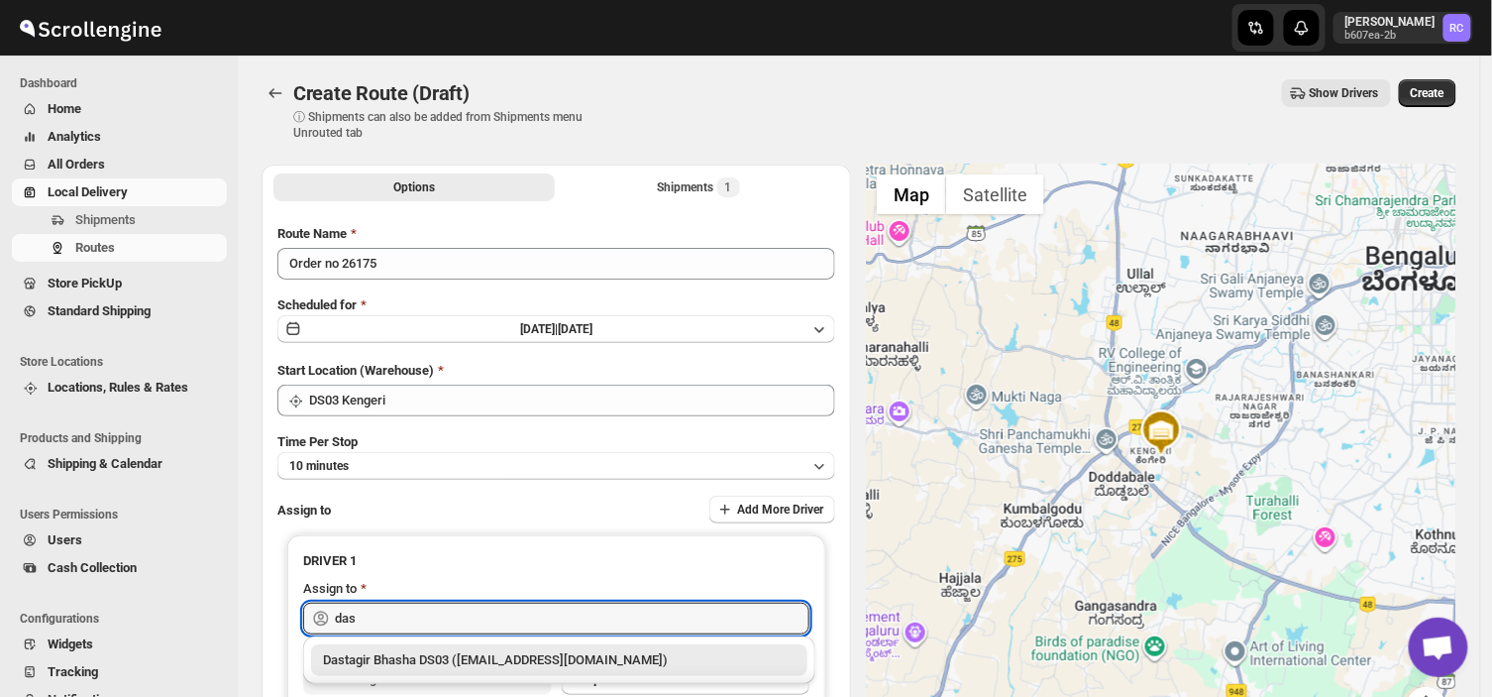
click at [476, 656] on div "Dastagir Bhasha DS03 ([EMAIL_ADDRESS][DOMAIN_NAME])" at bounding box center [559, 660] width 473 height 20
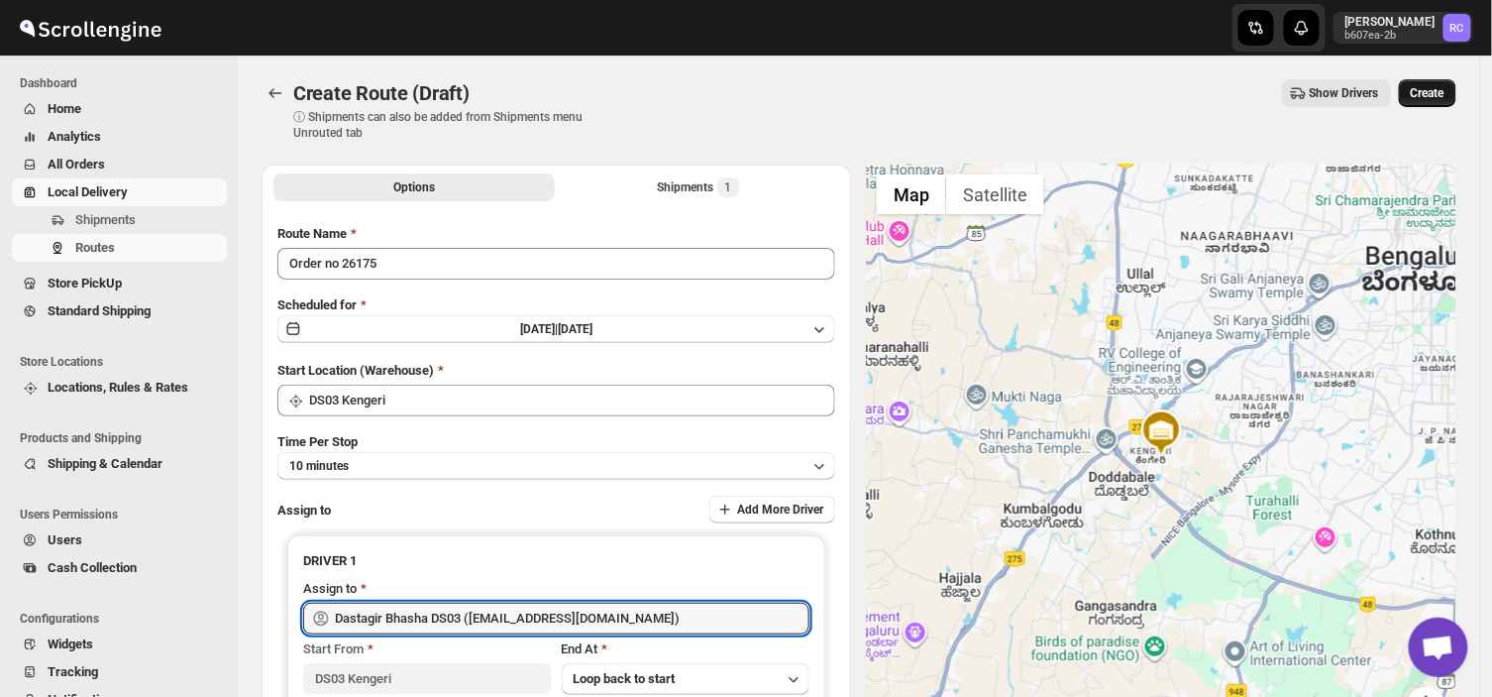
type input "Dastagir Bhasha DS03 ([EMAIL_ADDRESS][DOMAIN_NAME])"
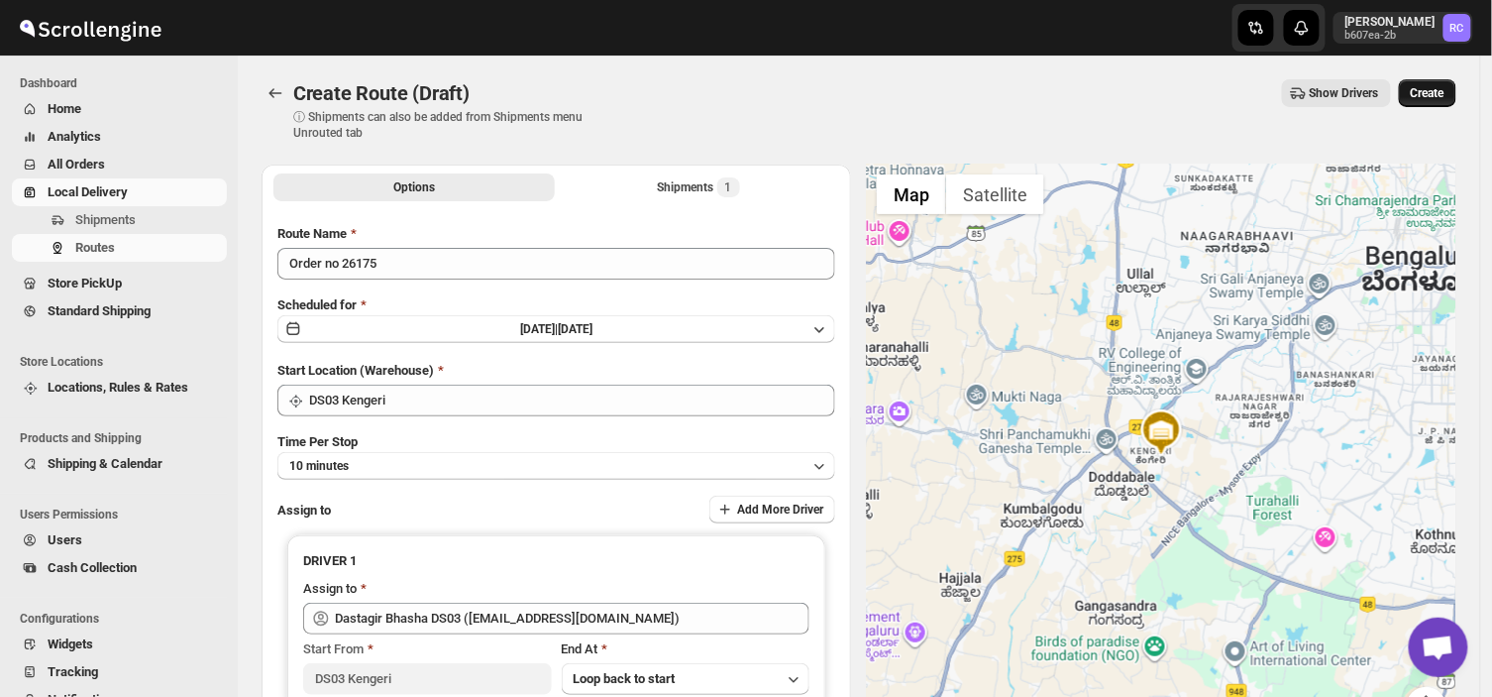
click at [1443, 85] on span "Create" at bounding box center [1428, 93] width 34 height 16
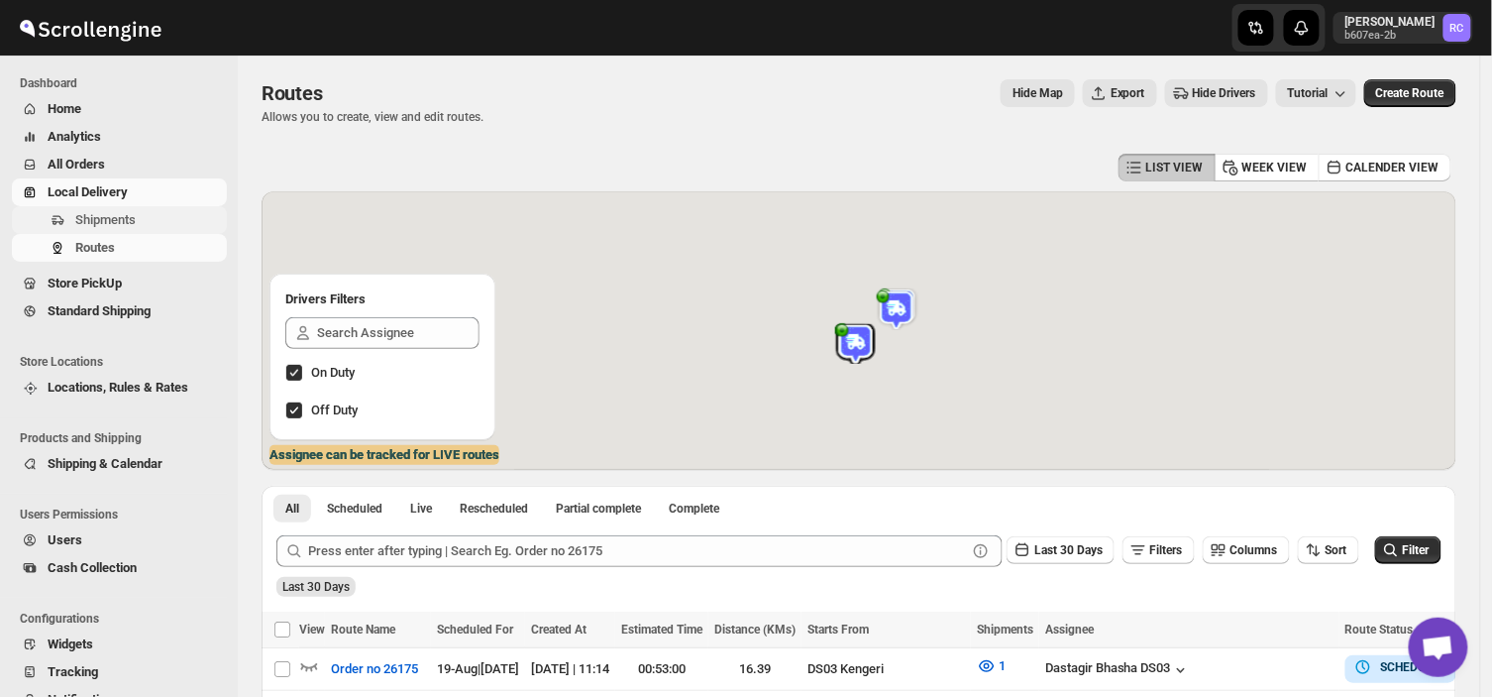
click at [135, 228] on span "Shipments" at bounding box center [149, 220] width 148 height 20
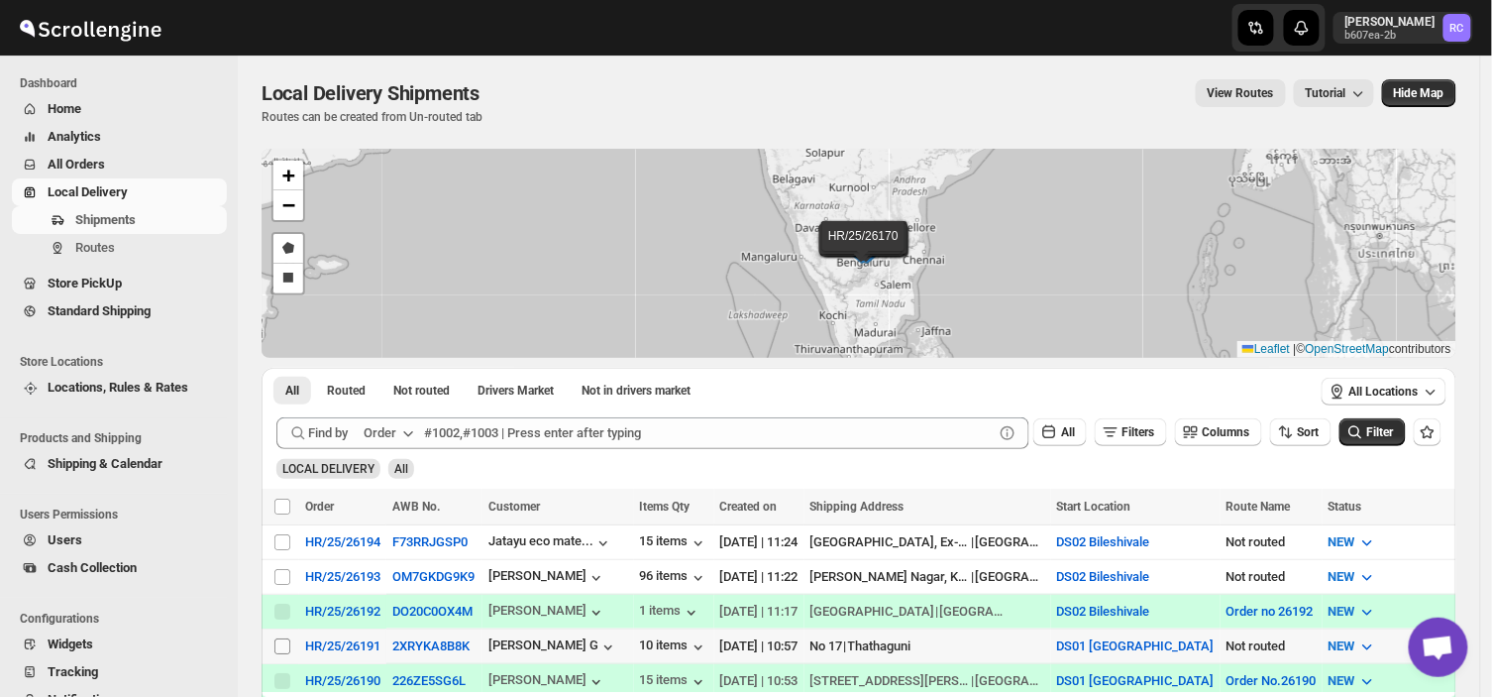
click at [274, 639] on span at bounding box center [283, 646] width 18 height 18
click at [275, 639] on input "Select shipment" at bounding box center [283, 646] width 16 height 16
click at [282, 647] on input "Select shipment" at bounding box center [283, 646] width 16 height 16
checkbox input "true"
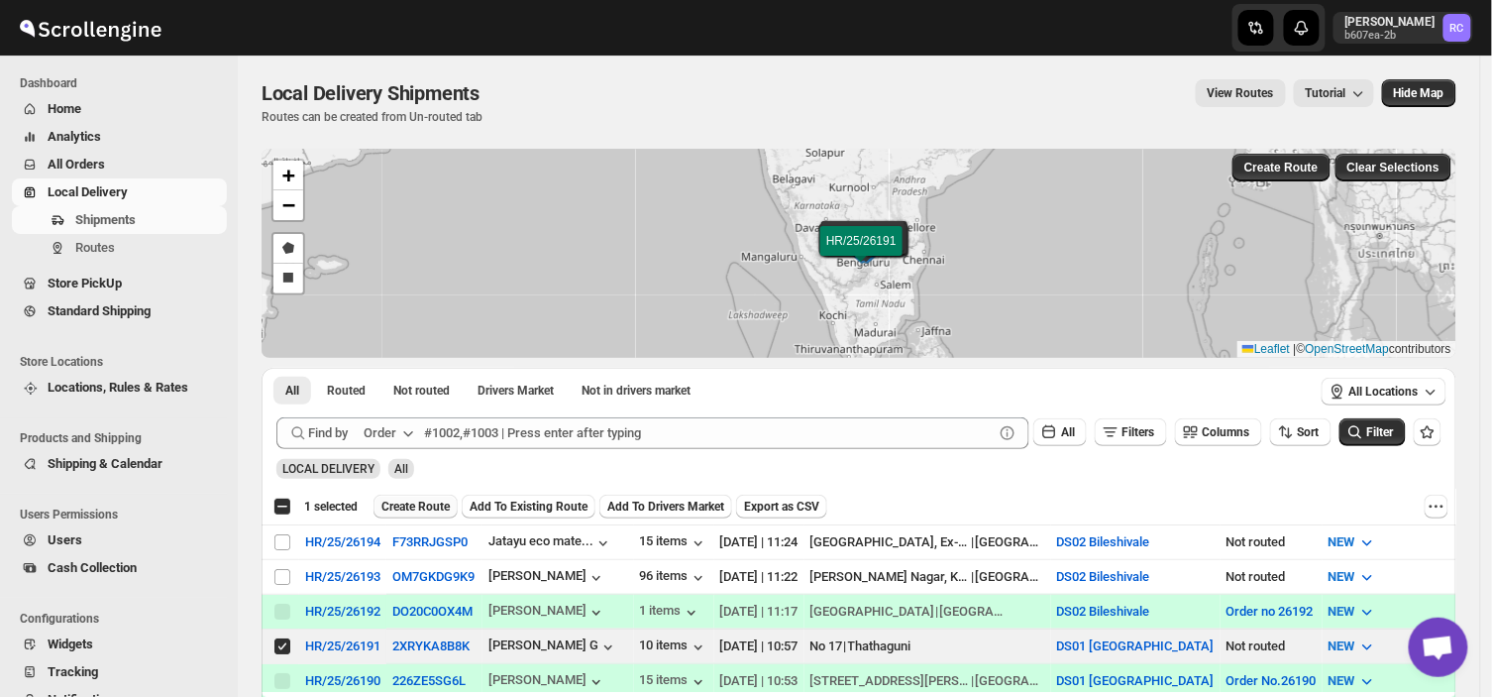
click at [422, 506] on span "Create Route" at bounding box center [416, 506] width 68 height 16
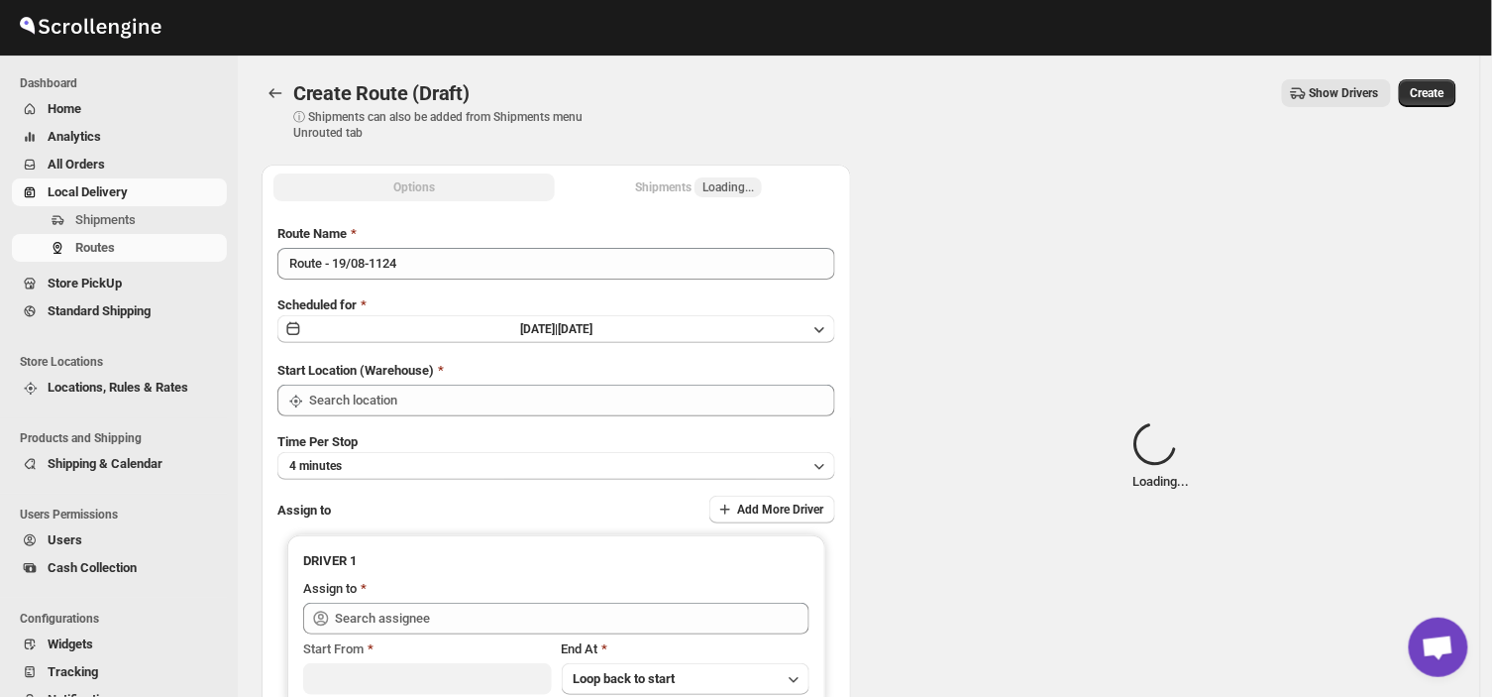
type input "DS01 [GEOGRAPHIC_DATA]"
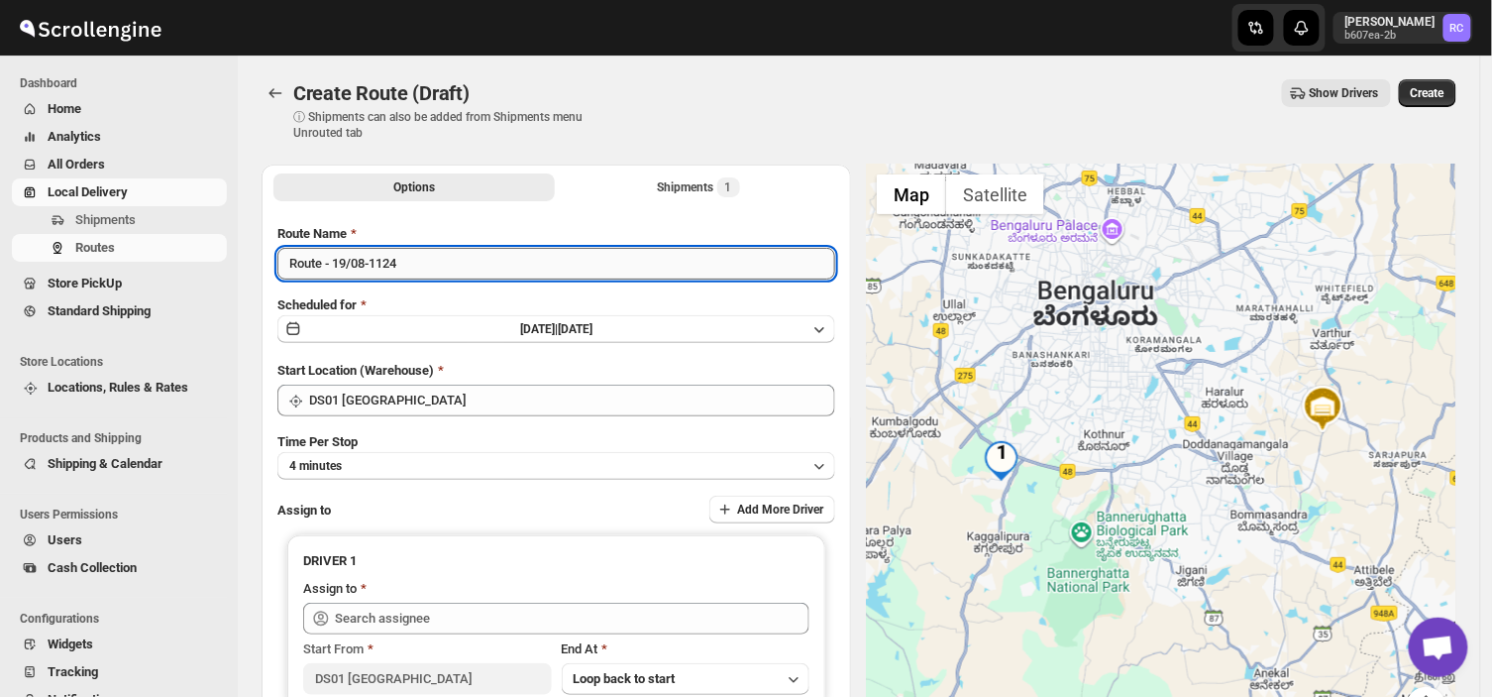
click at [407, 263] on input "Route - 19/08-1124" at bounding box center [556, 264] width 558 height 32
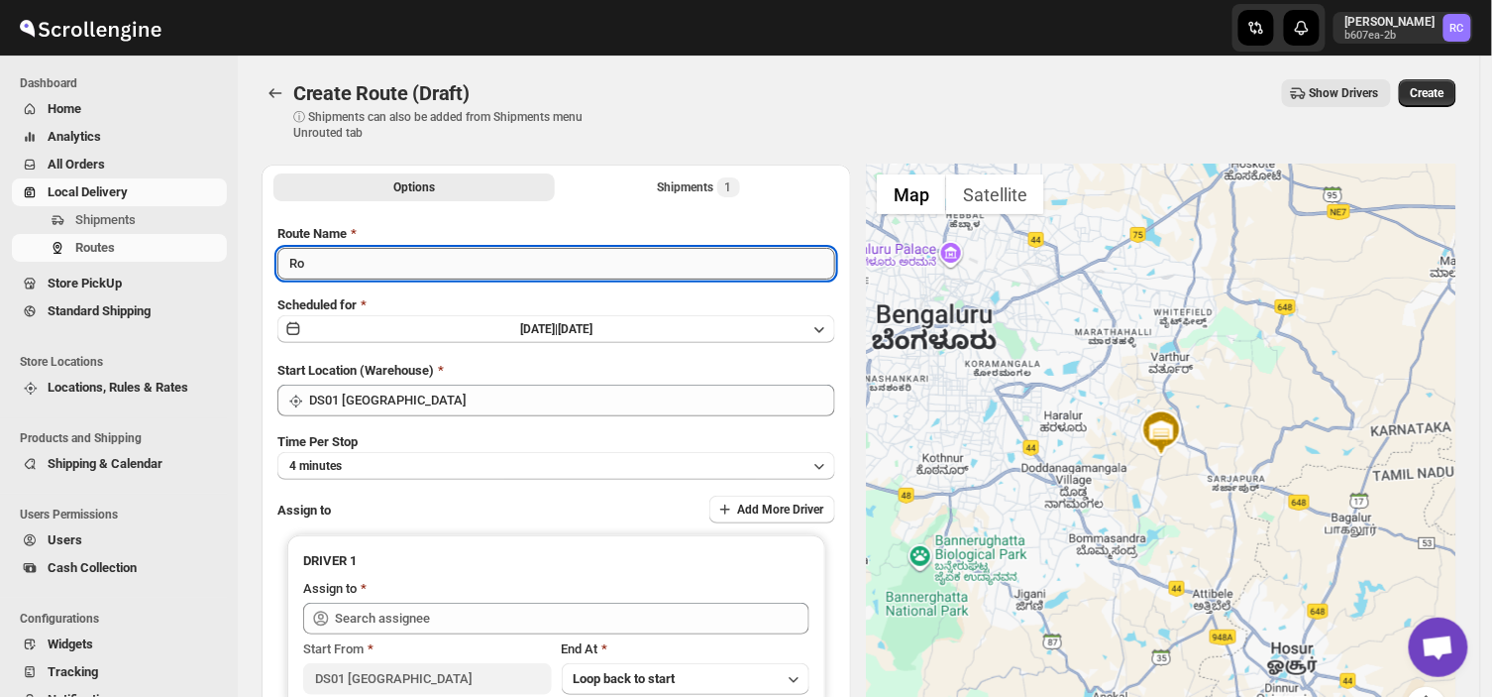
type input "R"
type input "Order no 26191"
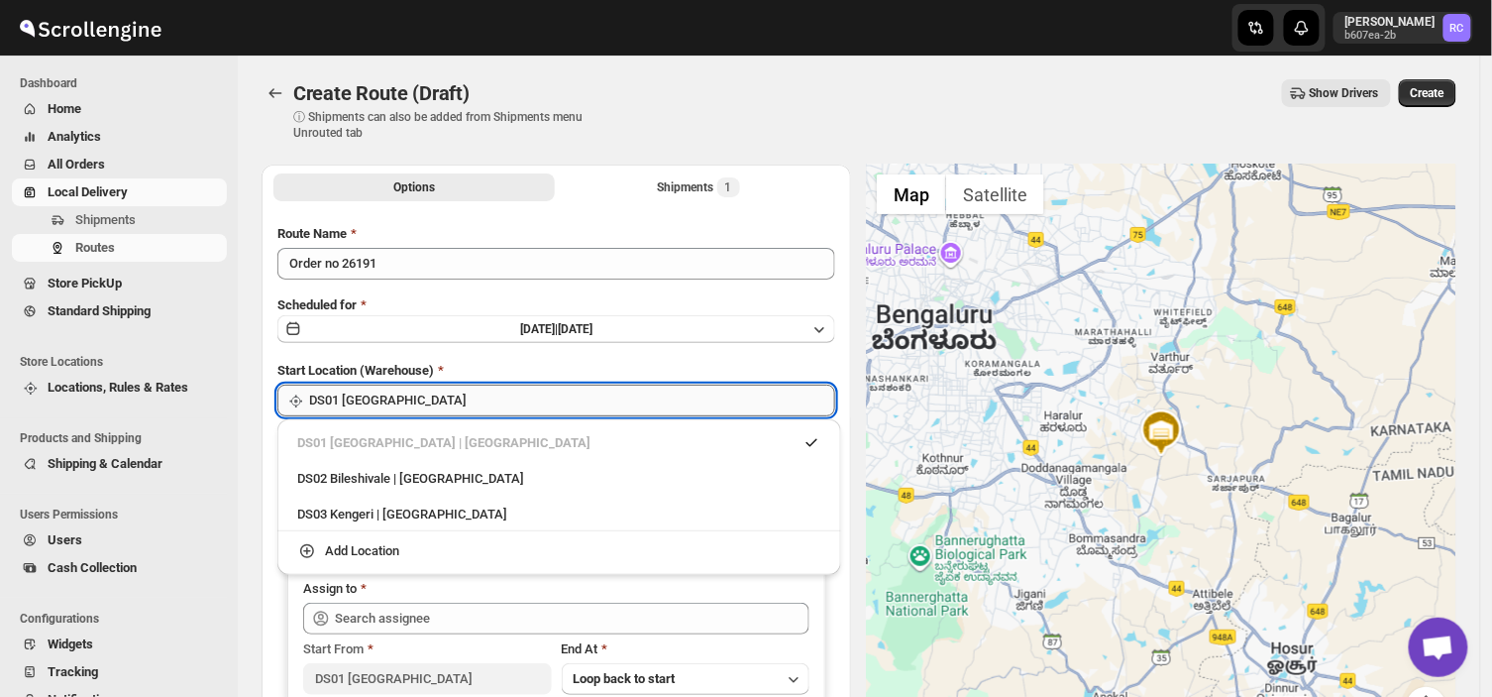
click at [422, 398] on input "DS01 [GEOGRAPHIC_DATA]" at bounding box center [572, 401] width 526 height 32
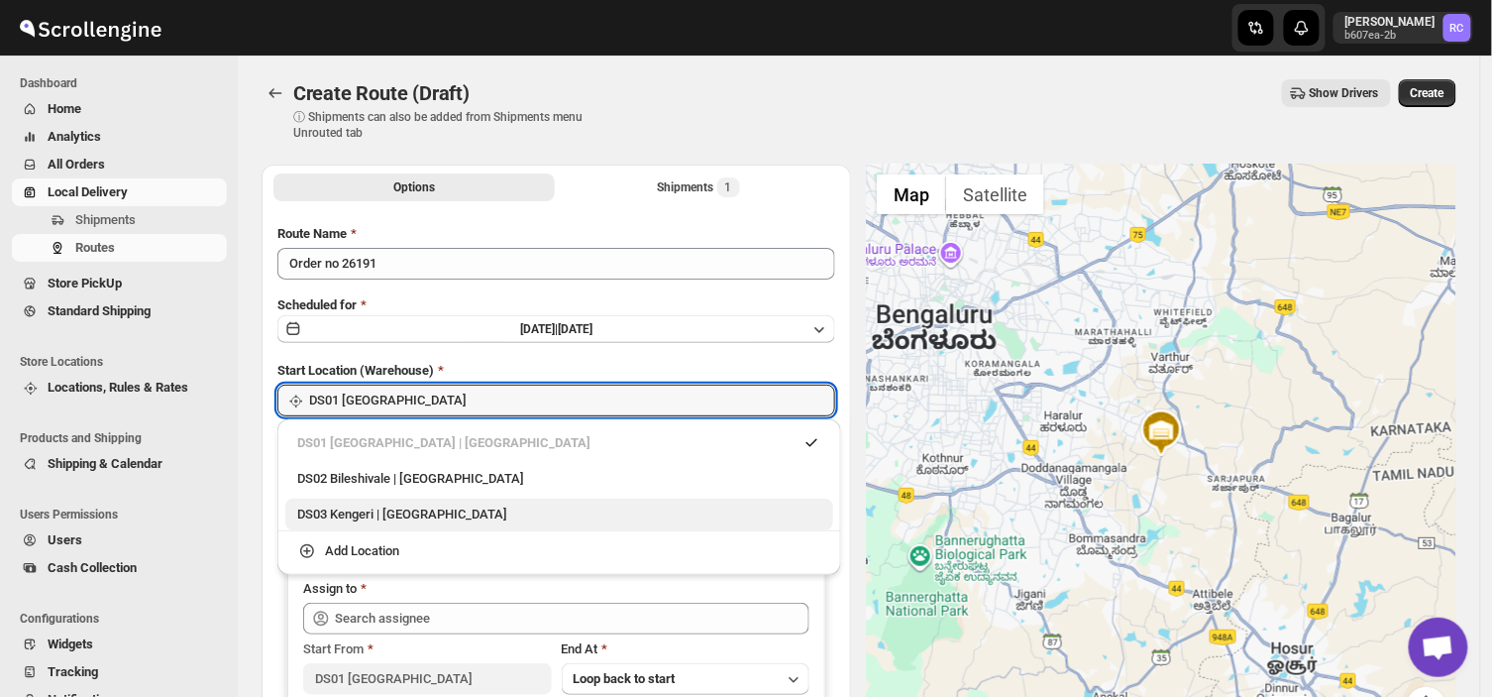
click at [379, 515] on div "DS03 Kengeri | [GEOGRAPHIC_DATA]" at bounding box center [559, 514] width 524 height 20
type input "DS03 Kengeri"
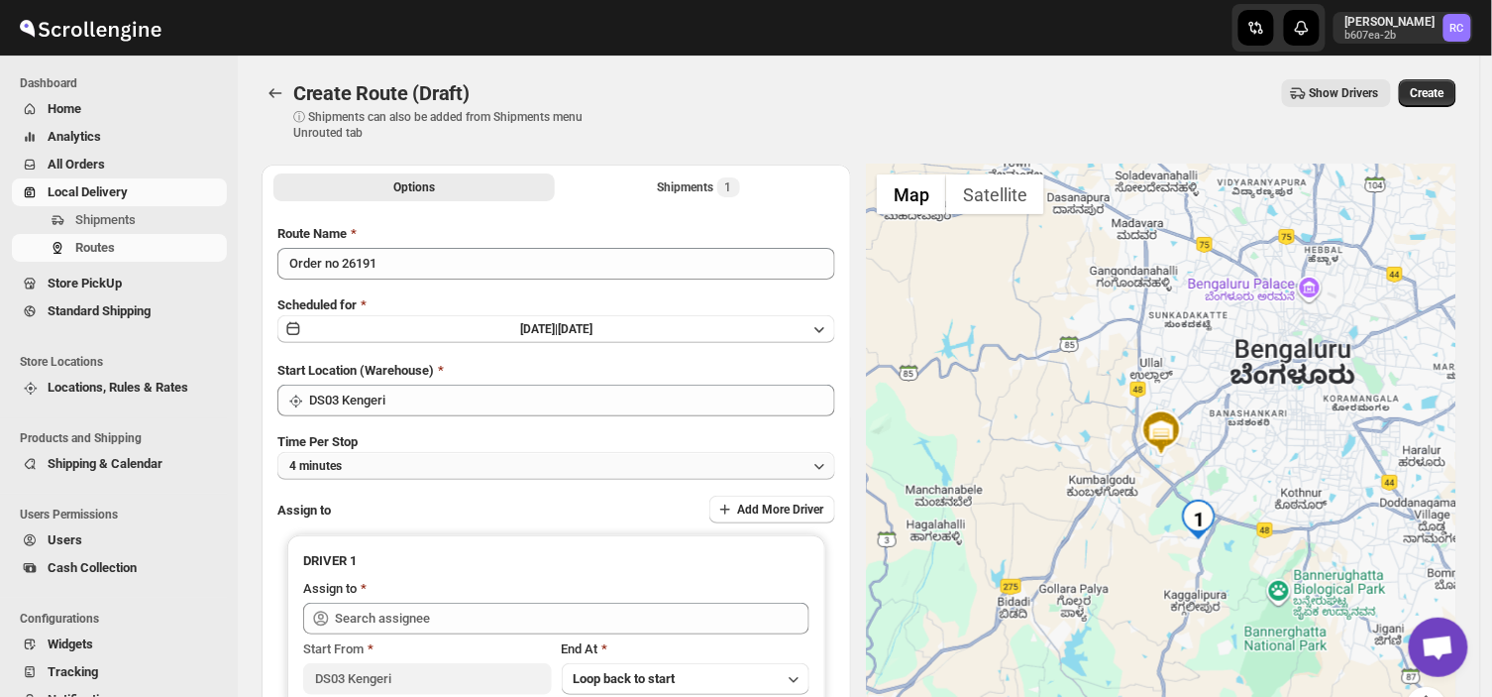
click at [358, 457] on button "4 minutes" at bounding box center [556, 466] width 558 height 28
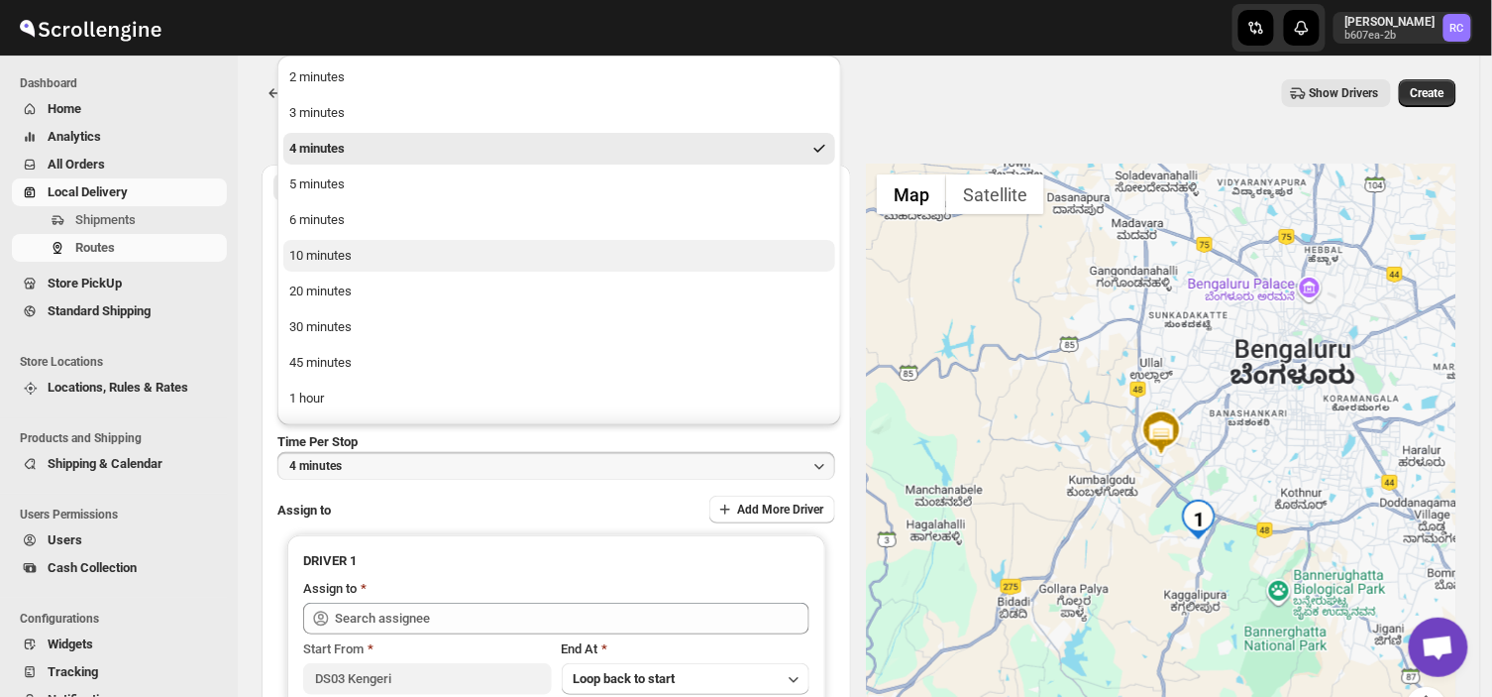
click at [315, 253] on div "10 minutes" at bounding box center [320, 256] width 62 height 20
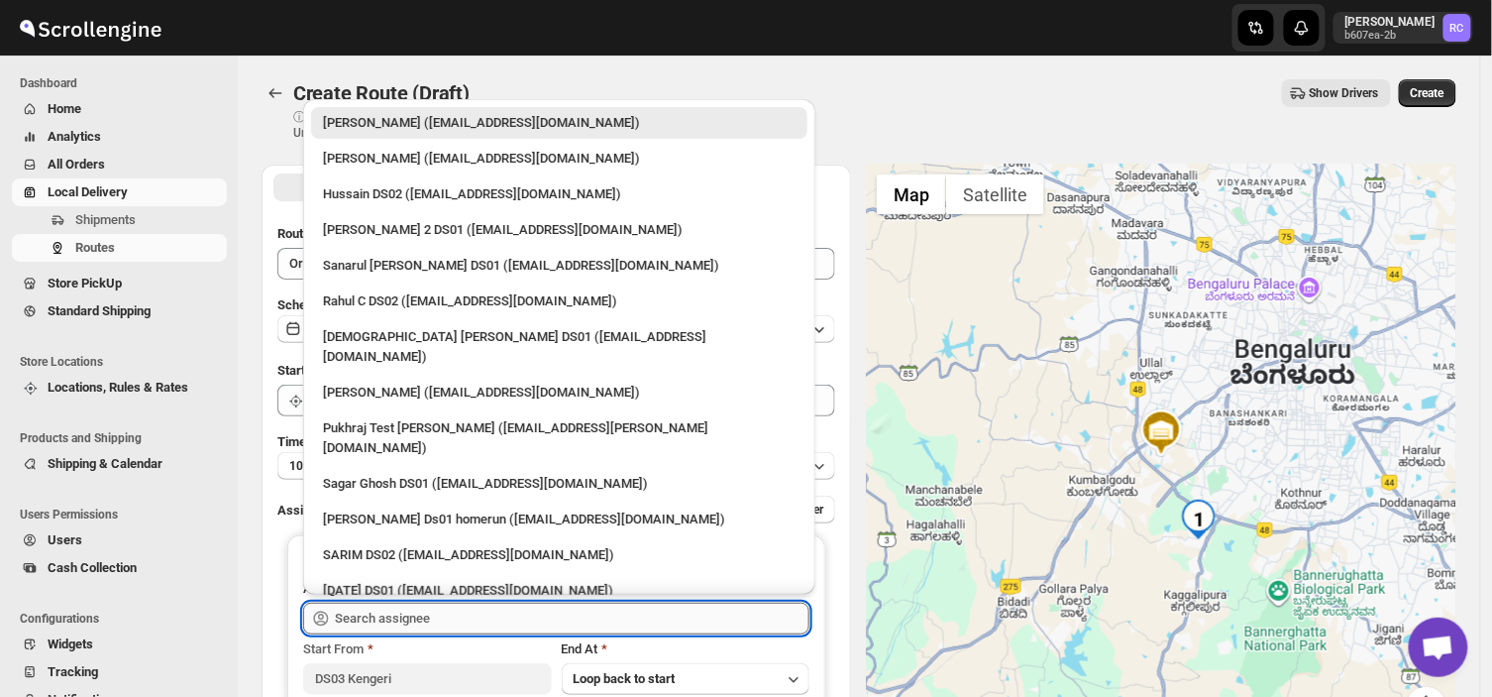
click at [416, 612] on input "text" at bounding box center [572, 619] width 475 height 32
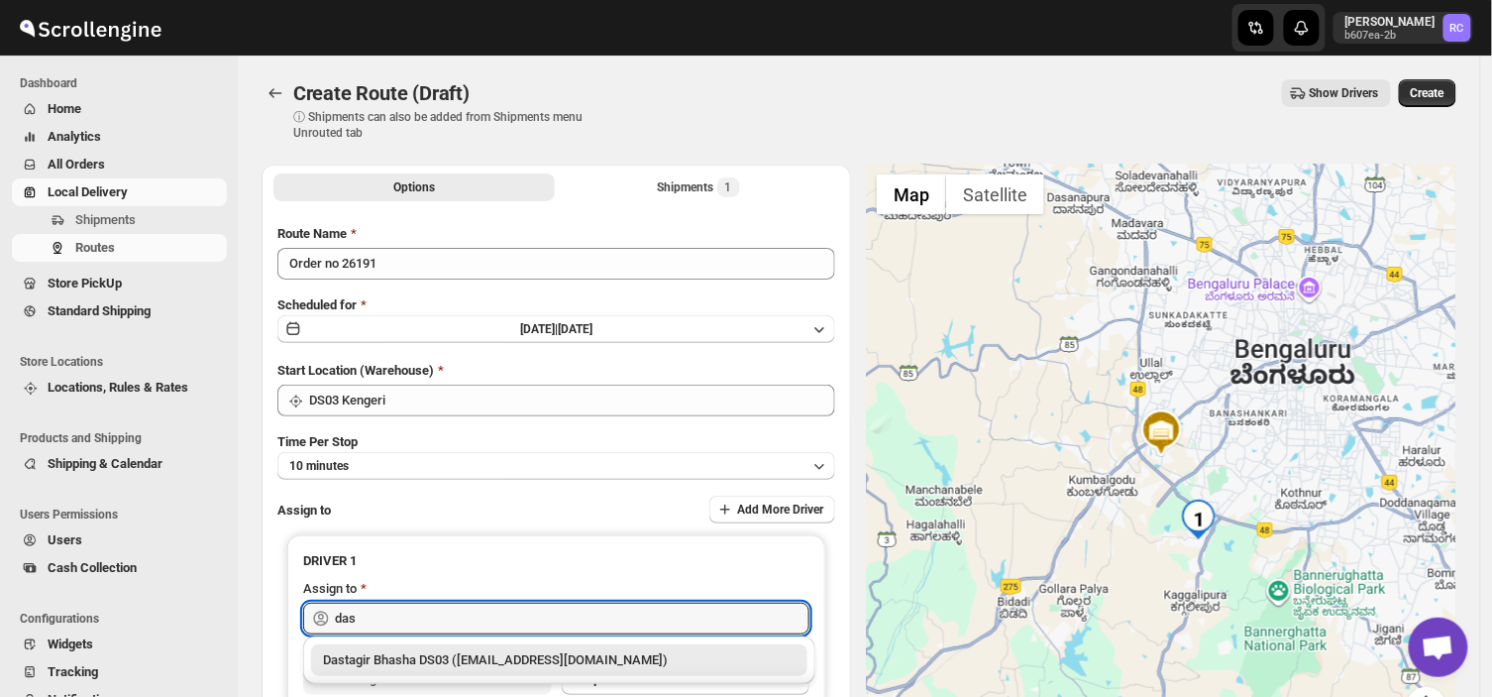
click at [523, 647] on div "Dastagir Bhasha DS03 ([EMAIL_ADDRESS][DOMAIN_NAME])" at bounding box center [559, 660] width 496 height 32
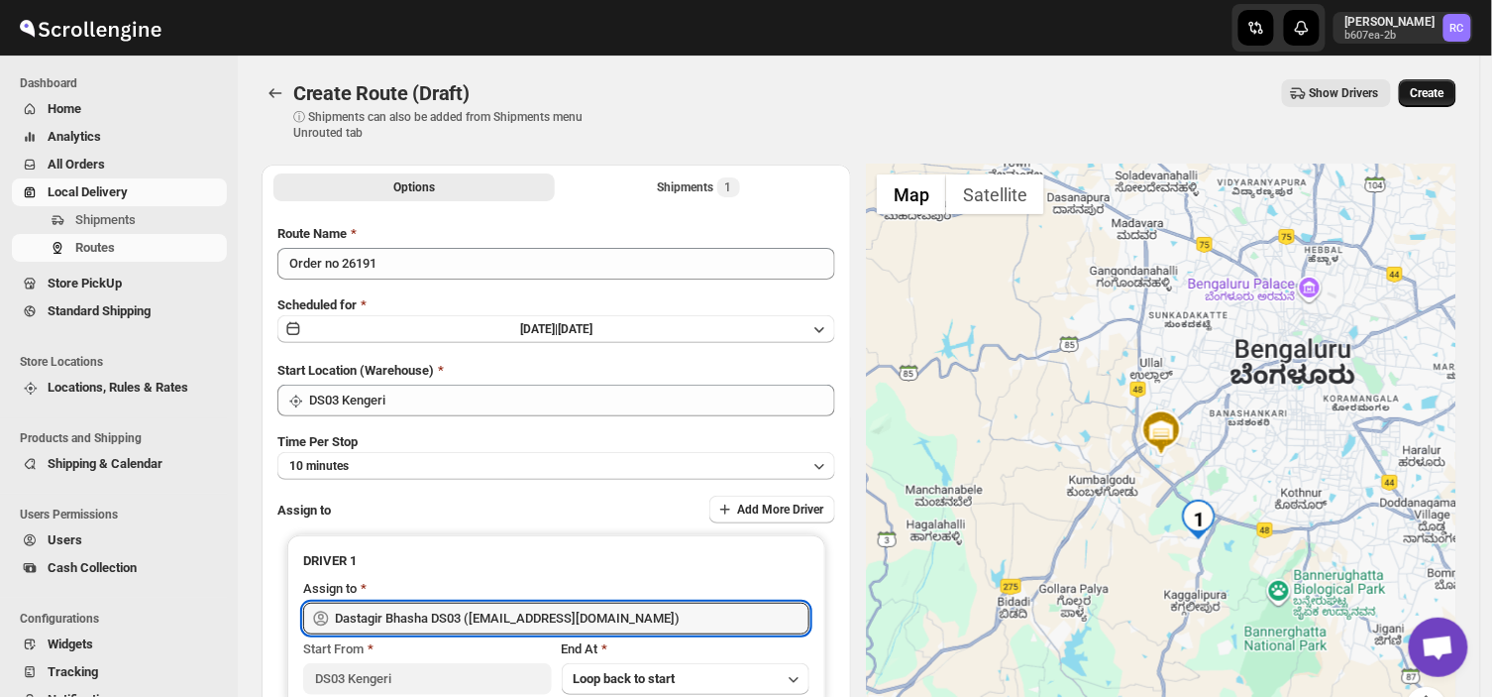
type input "Dastagir Bhasha DS03 ([EMAIL_ADDRESS][DOMAIN_NAME])"
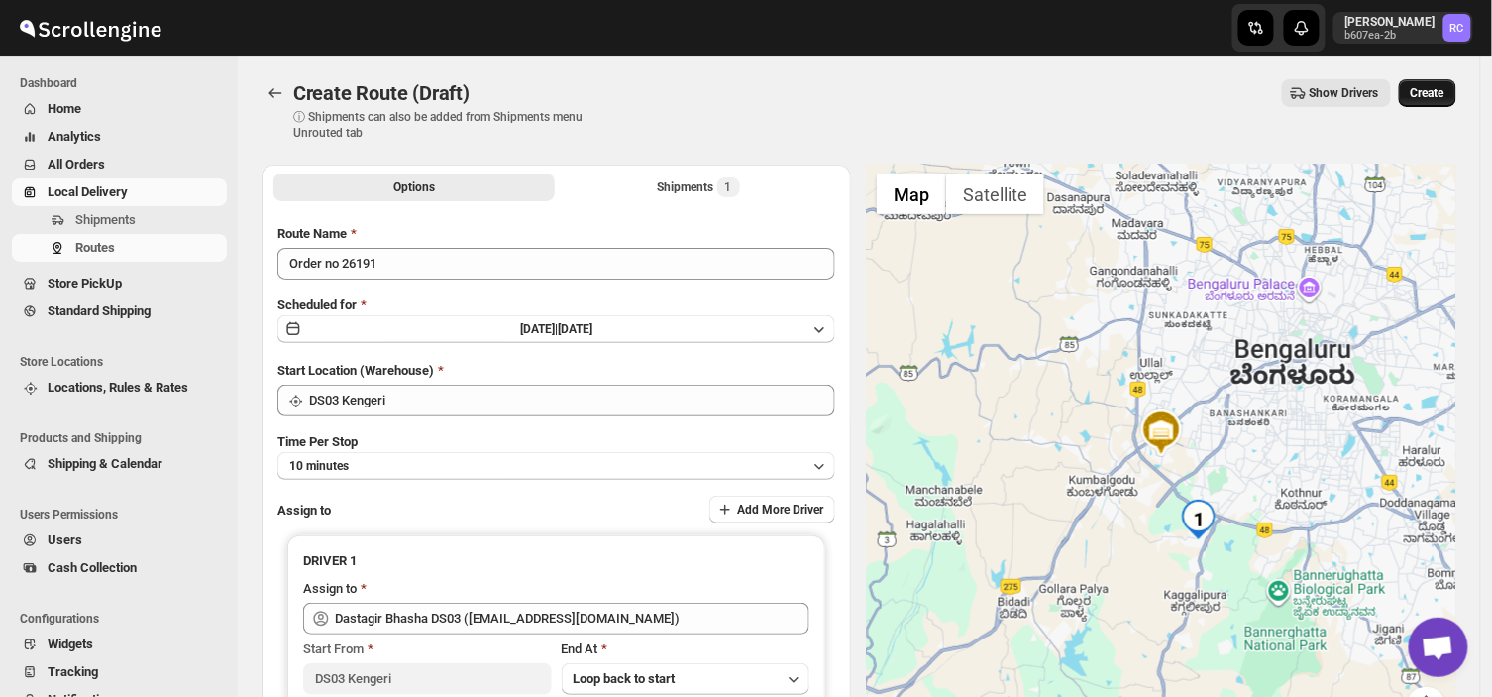
click at [1435, 82] on button "Create" at bounding box center [1427, 93] width 57 height 28
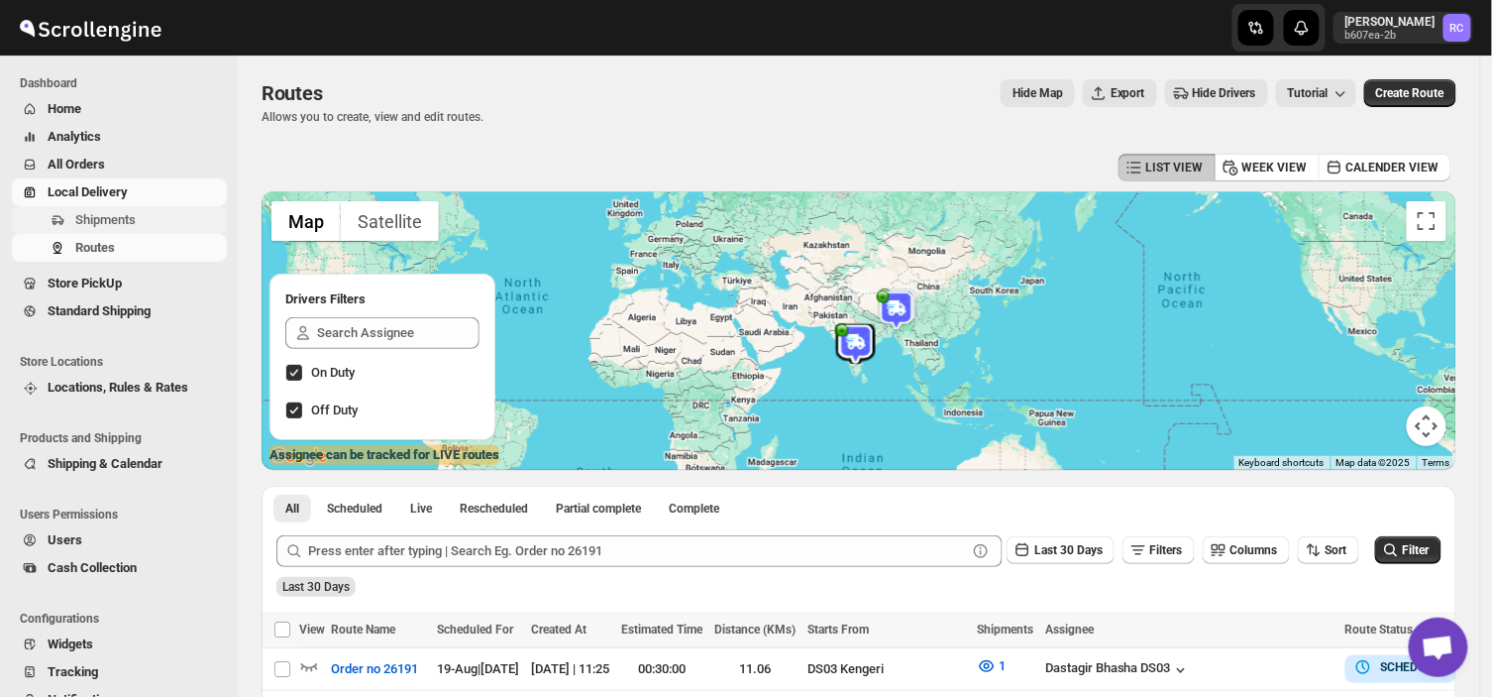
click at [134, 218] on span "Shipments" at bounding box center [105, 219] width 60 height 15
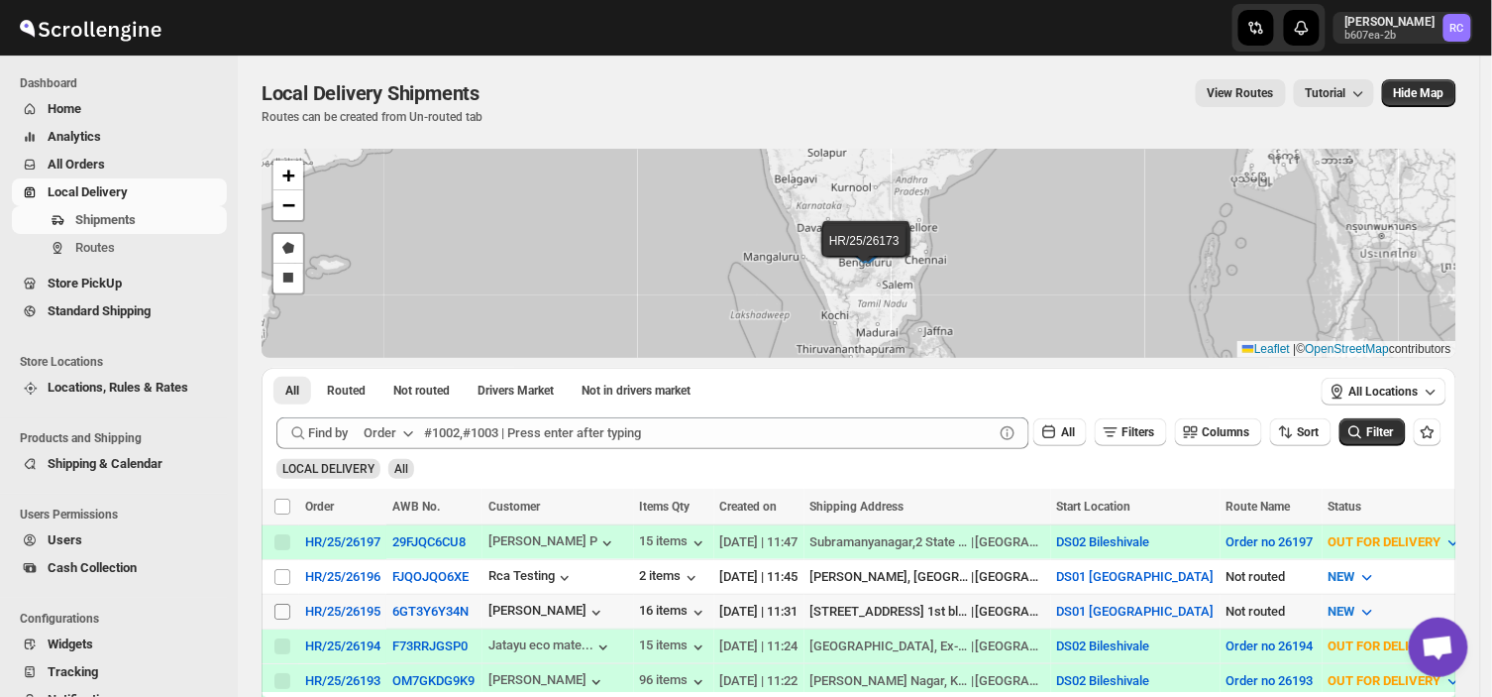
click at [278, 604] on input "Select shipment" at bounding box center [283, 612] width 16 height 16
checkbox input "true"
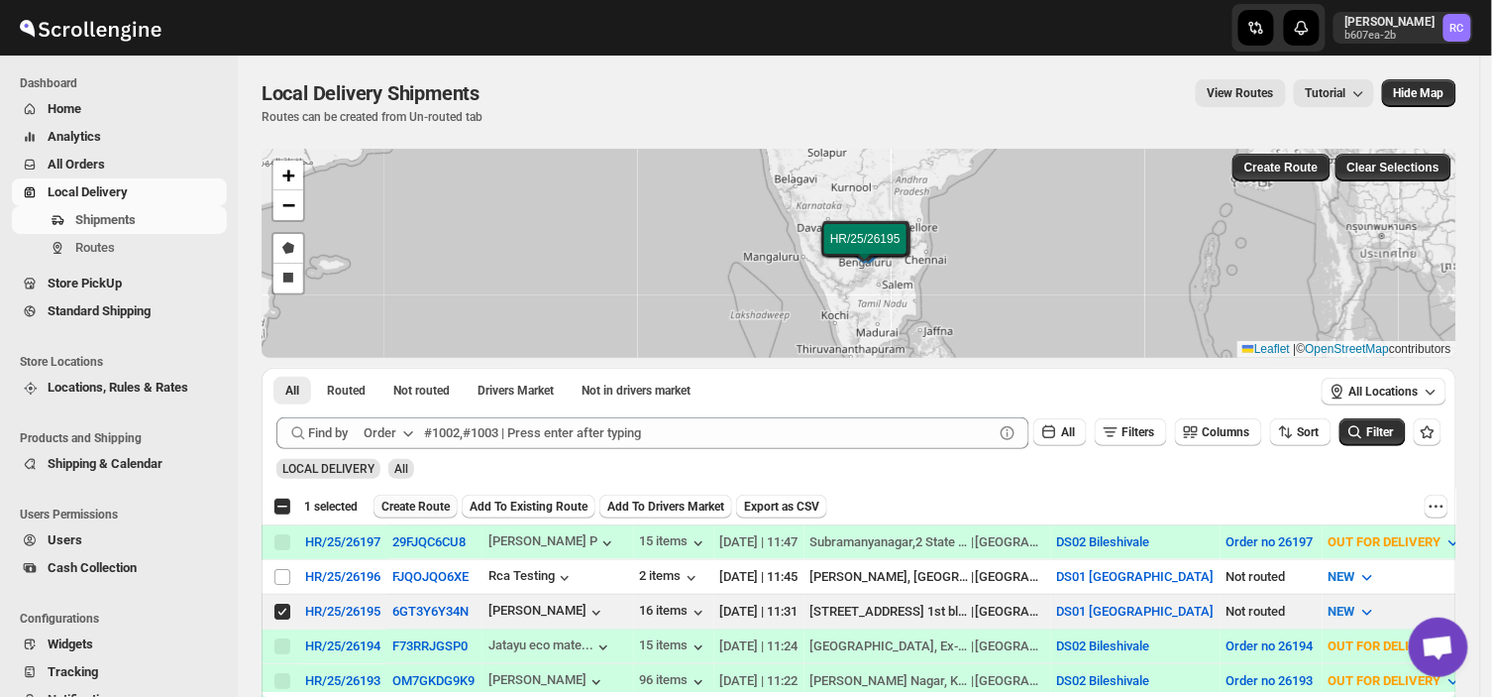
click at [422, 495] on button "Create Route" at bounding box center [416, 507] width 84 height 24
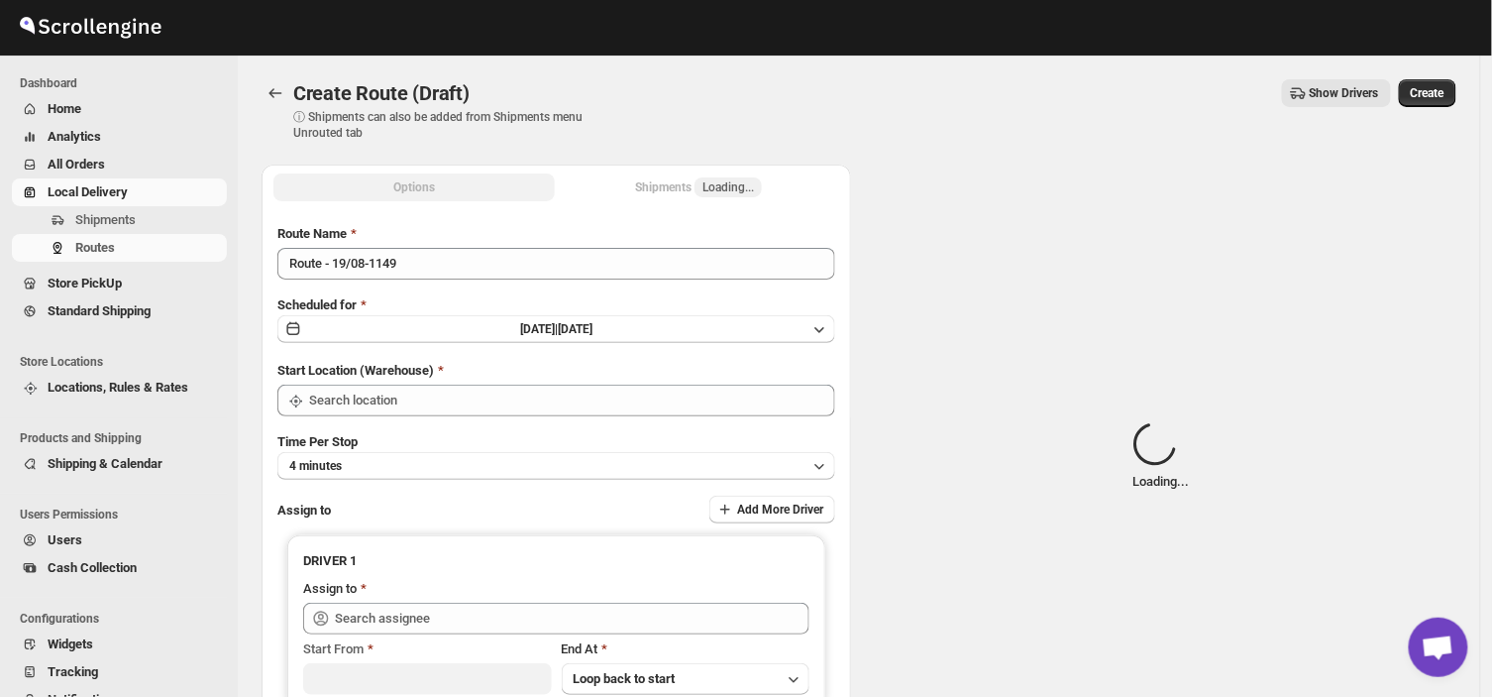
type input "DS01 [GEOGRAPHIC_DATA]"
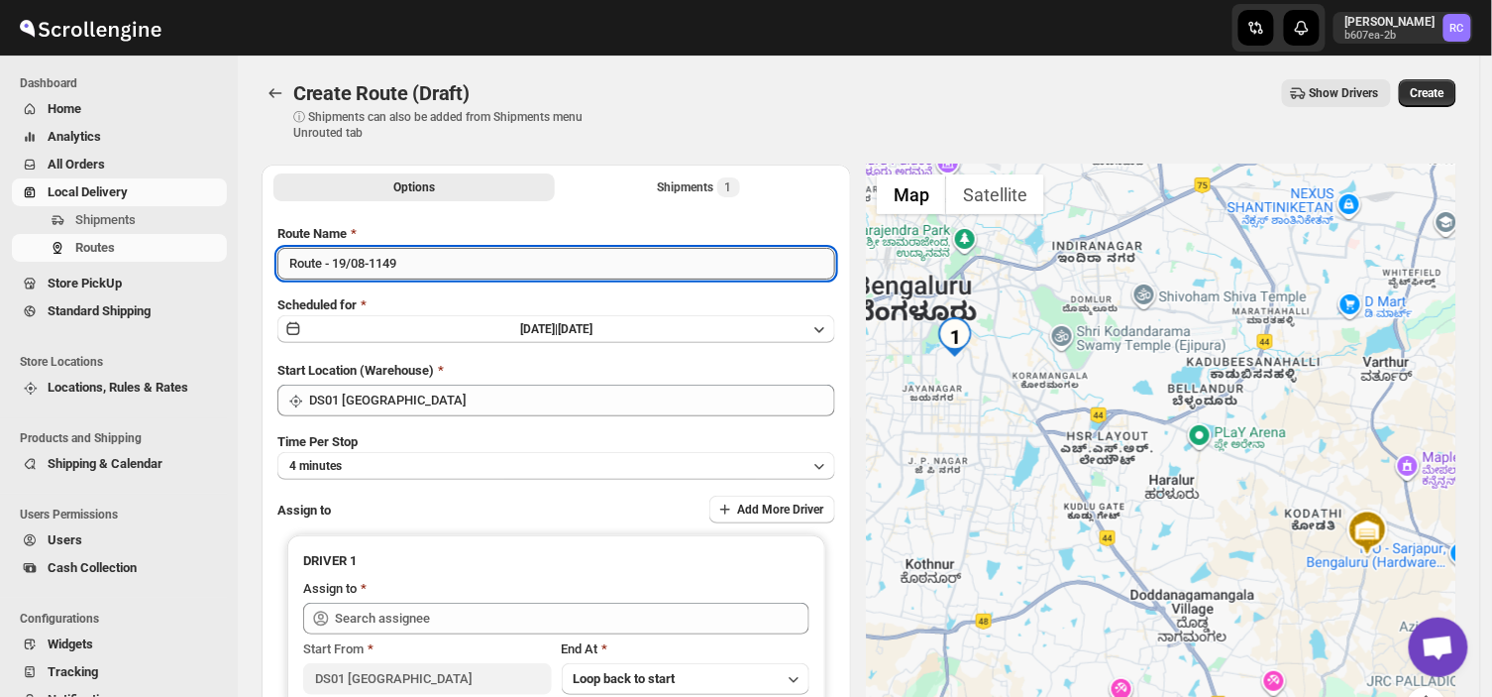
click at [410, 258] on input "Route - 19/08-1149" at bounding box center [556, 264] width 558 height 32
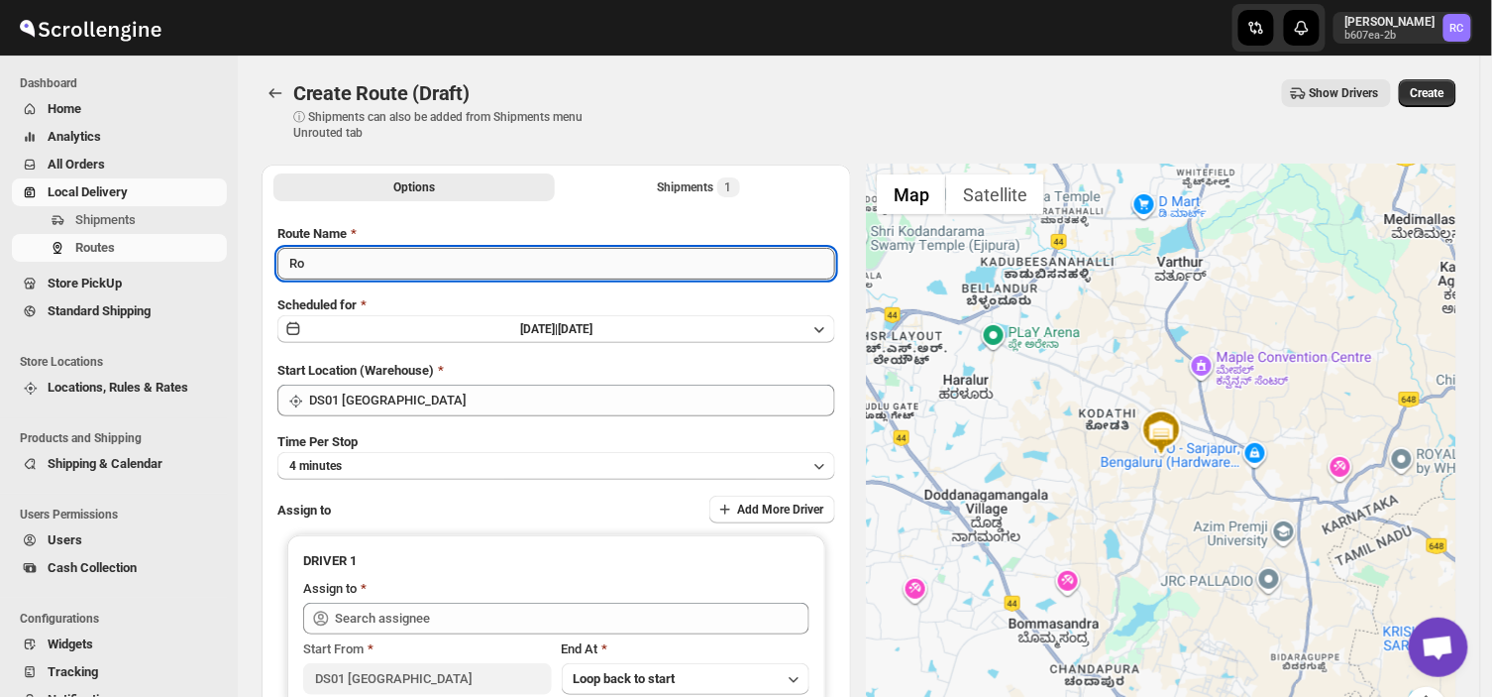
type input "R"
type input "Order no 26195"
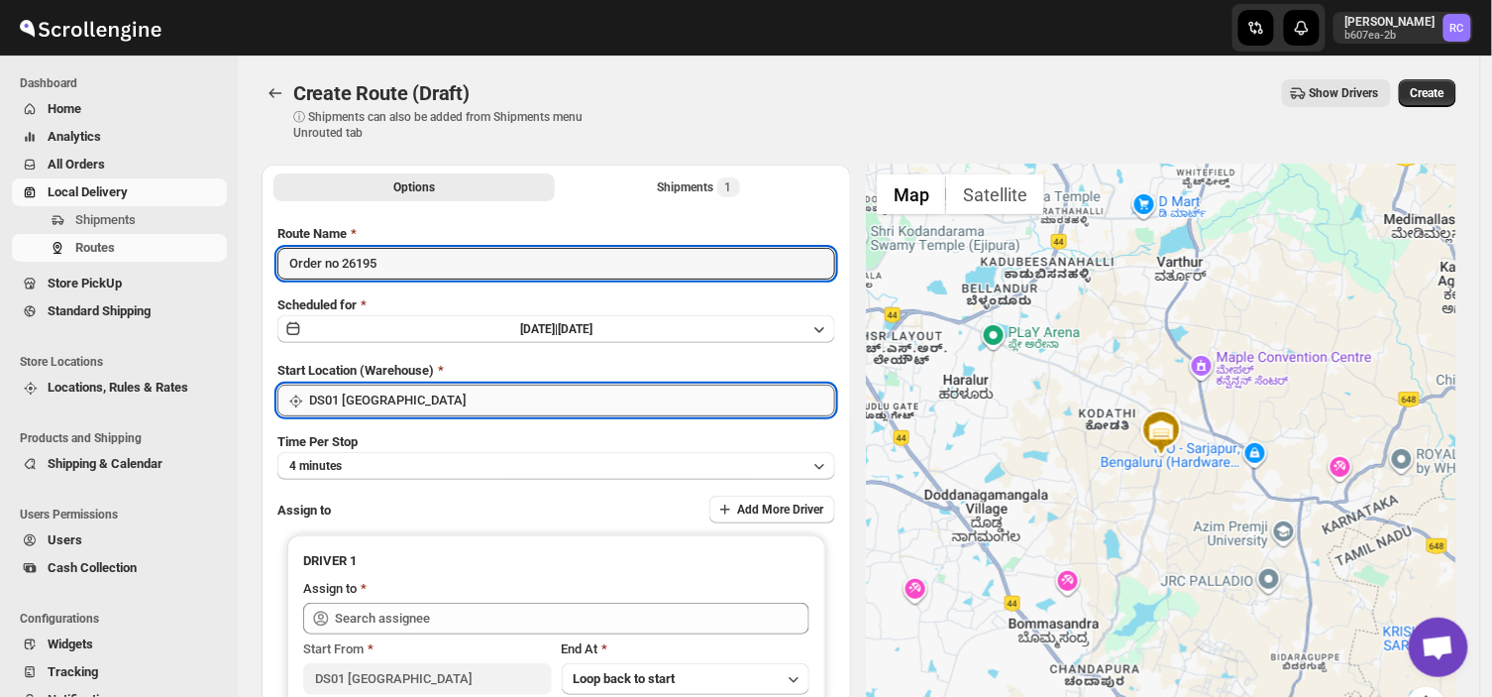
click at [402, 406] on input "DS01 [GEOGRAPHIC_DATA]" at bounding box center [572, 401] width 526 height 32
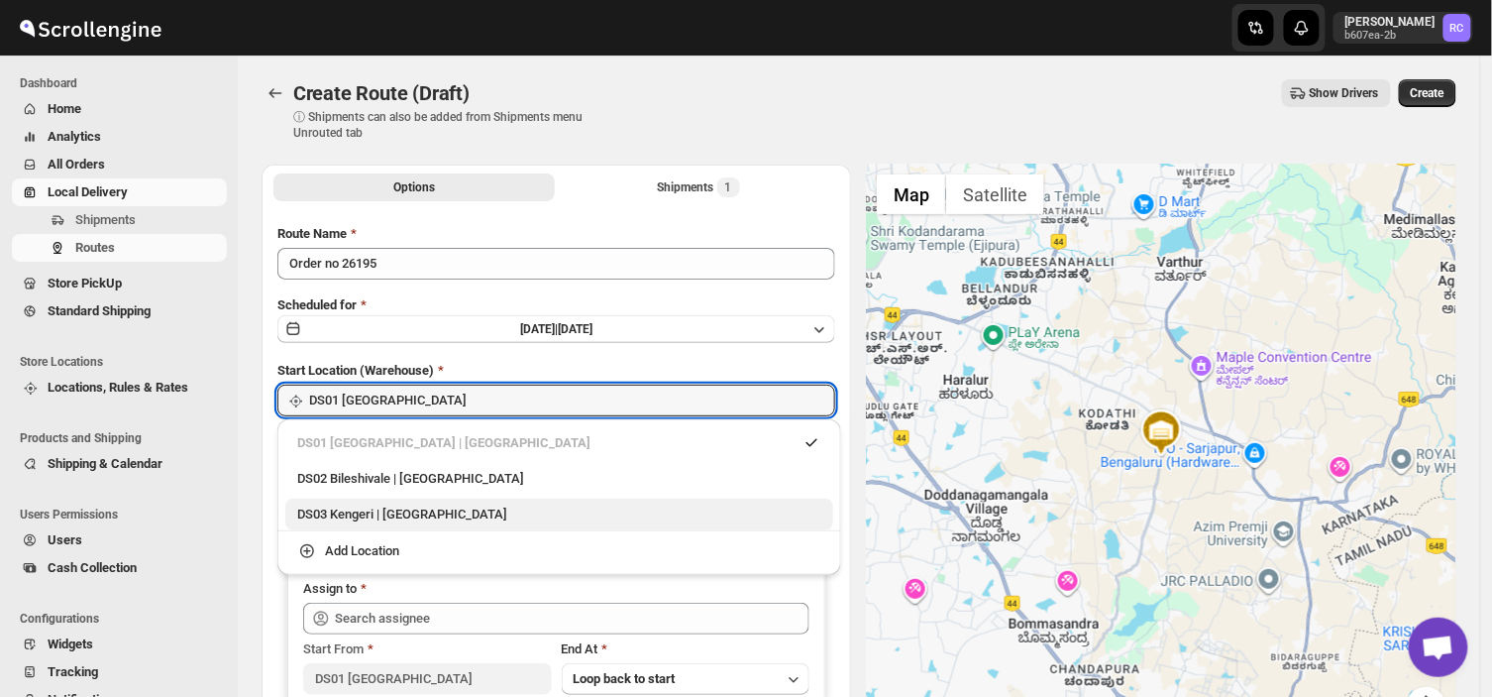
click at [357, 511] on div "DS03 Kengeri | [GEOGRAPHIC_DATA]" at bounding box center [559, 514] width 524 height 20
type input "DS03 Kengeri"
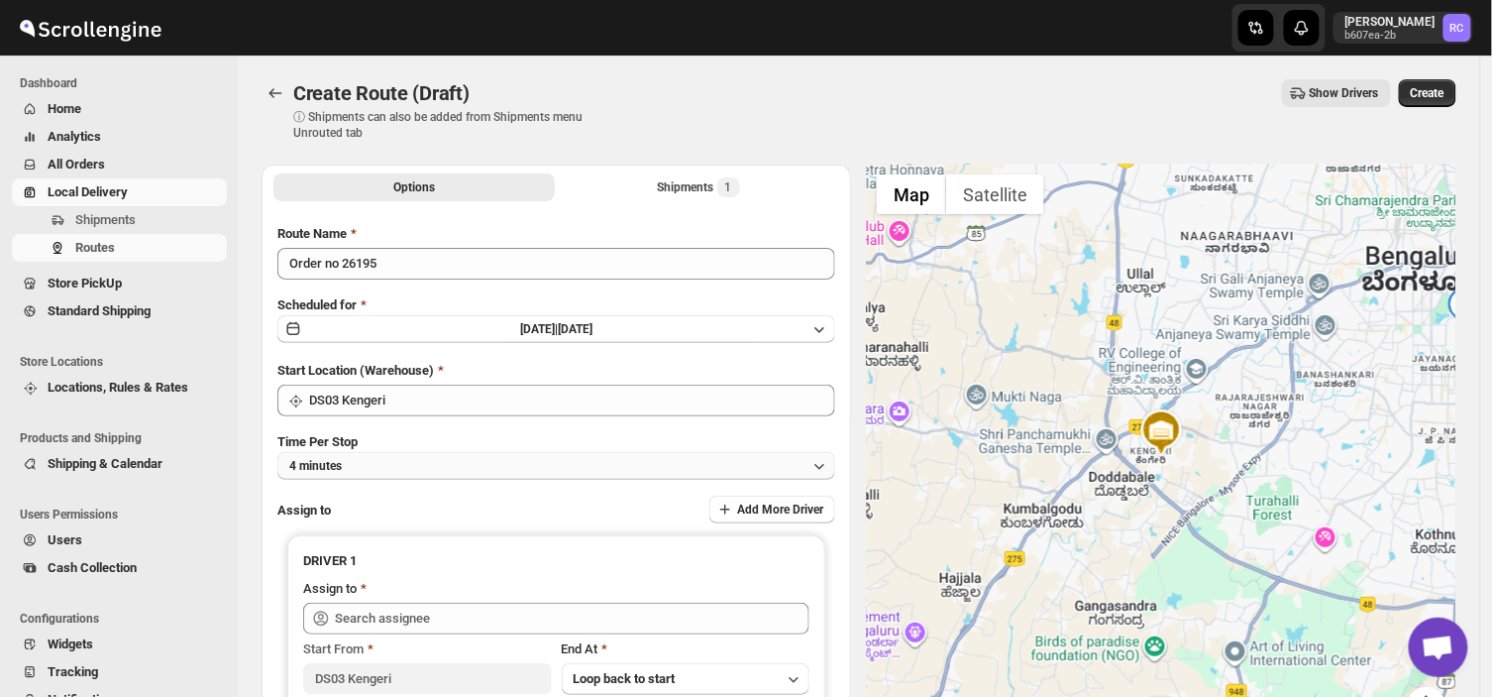
click at [410, 472] on button "4 minutes" at bounding box center [556, 466] width 558 height 28
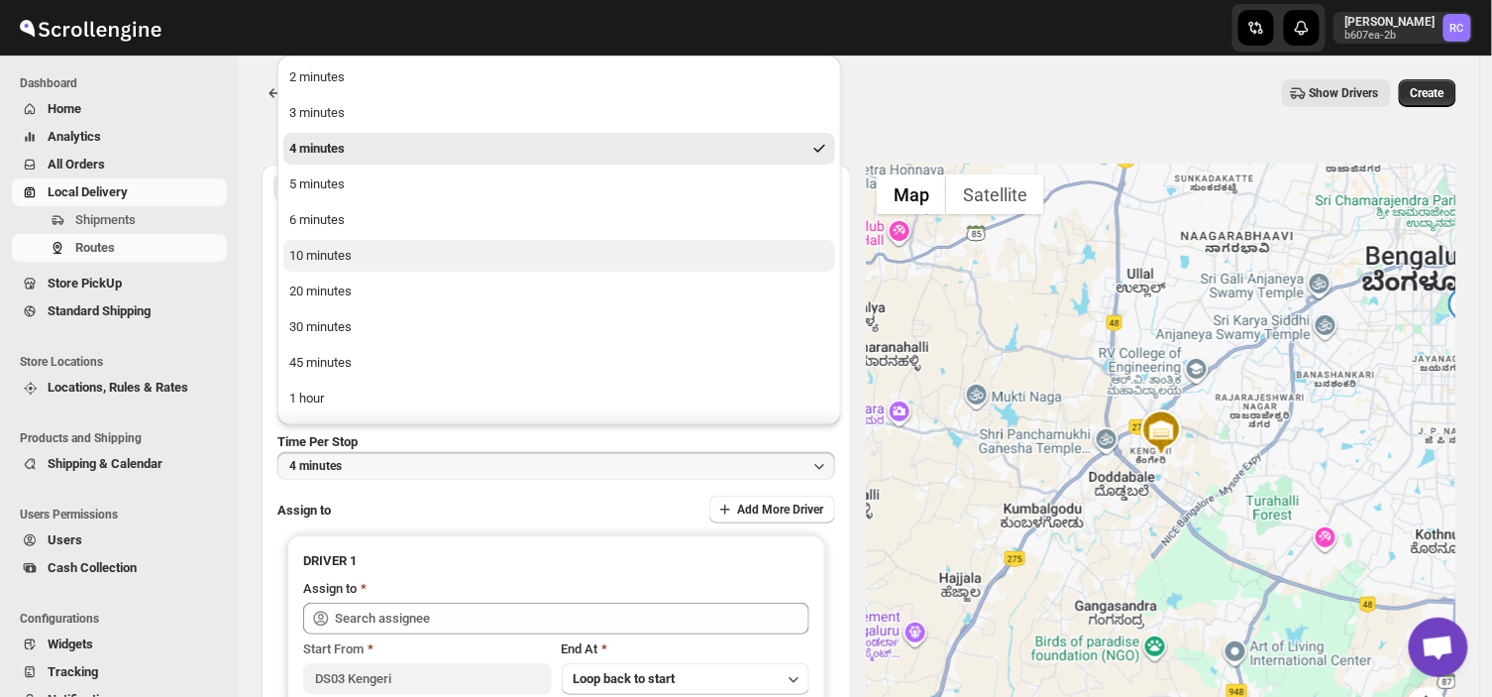
click at [331, 256] on div "10 minutes" at bounding box center [320, 256] width 62 height 20
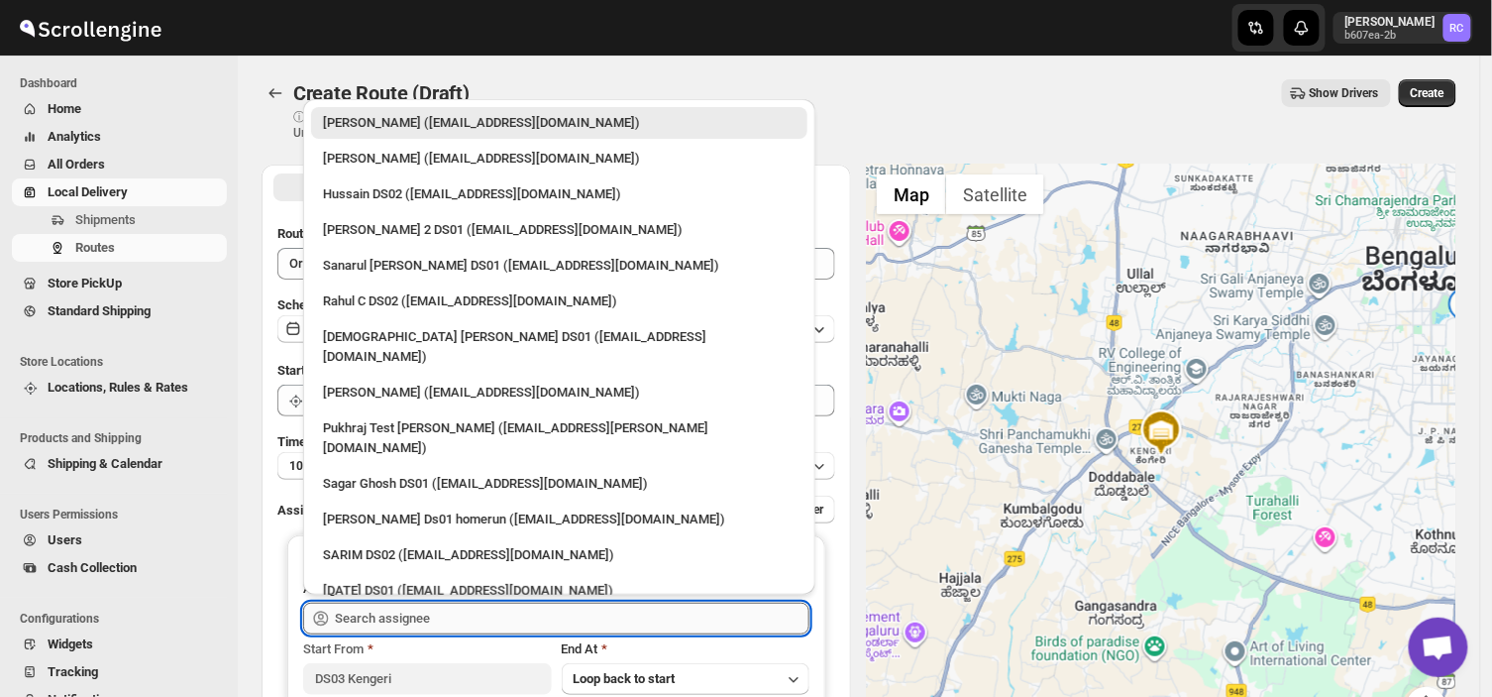
click at [471, 624] on input "text" at bounding box center [572, 619] width 475 height 32
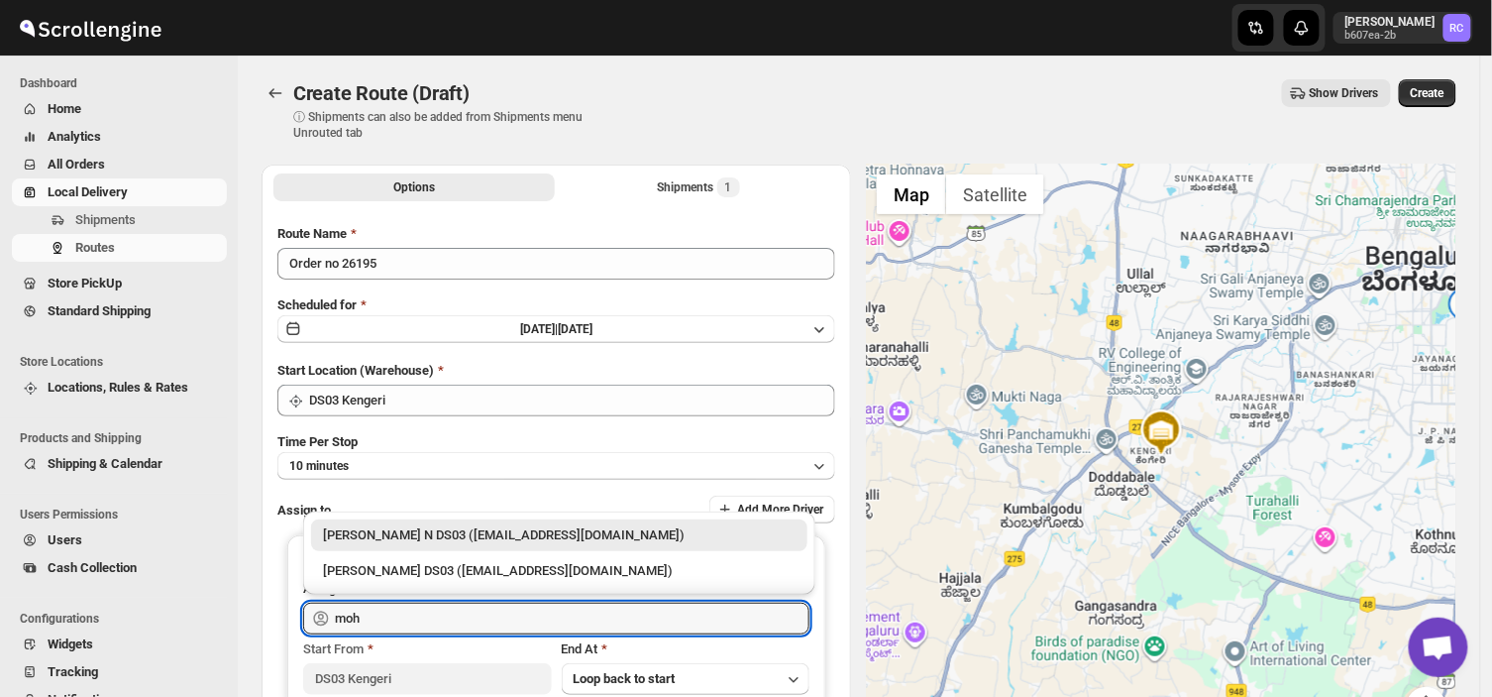
click at [593, 535] on div "[PERSON_NAME] N DS03 ([EMAIL_ADDRESS][DOMAIN_NAME])" at bounding box center [559, 535] width 473 height 20
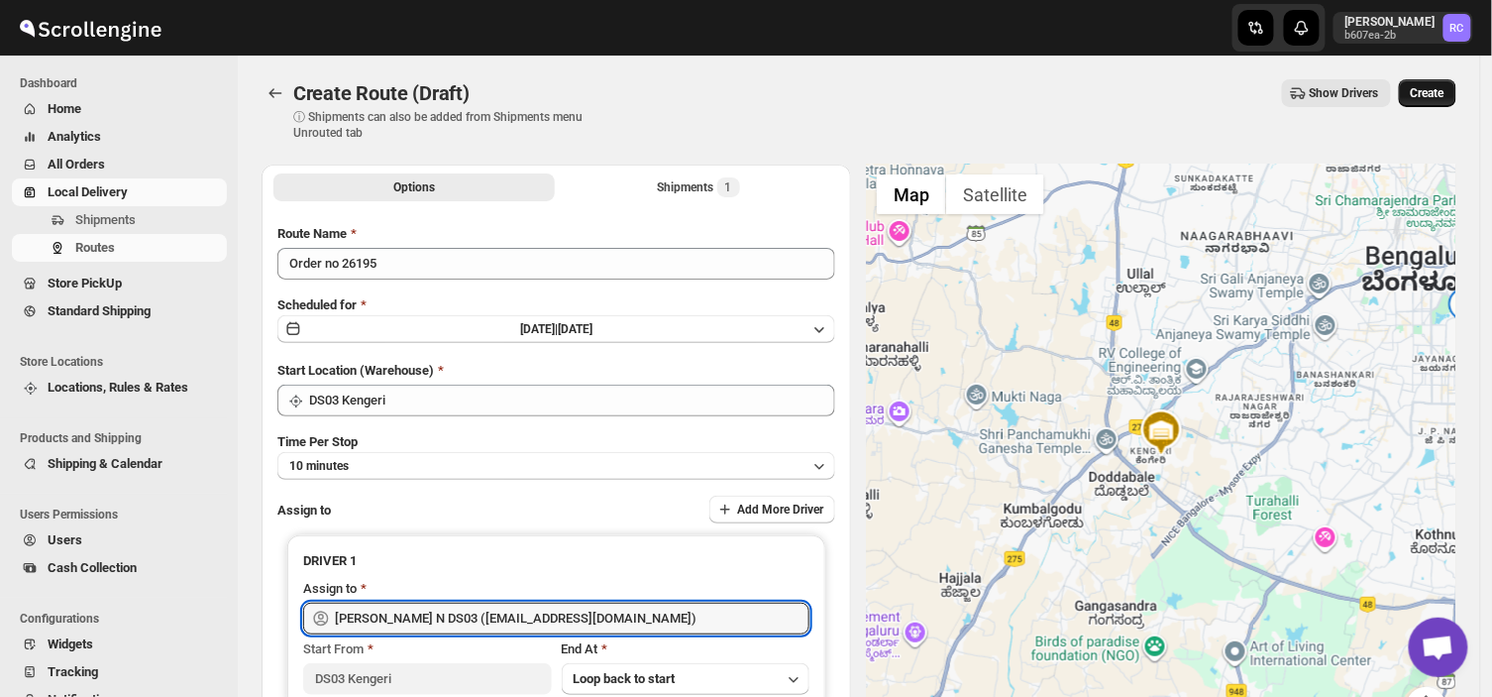
type input "[PERSON_NAME] N DS03 ([EMAIL_ADDRESS][DOMAIN_NAME])"
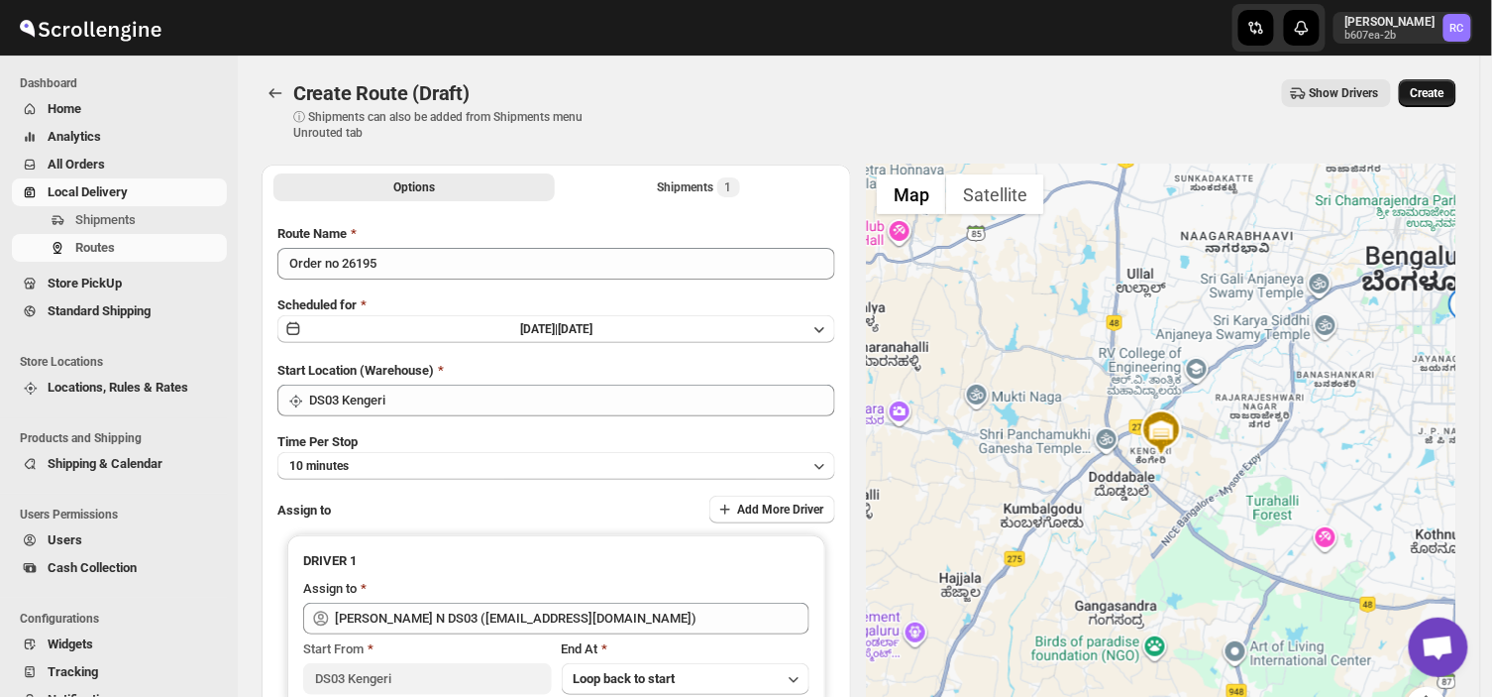
click at [1444, 95] on span "Create" at bounding box center [1428, 93] width 34 height 16
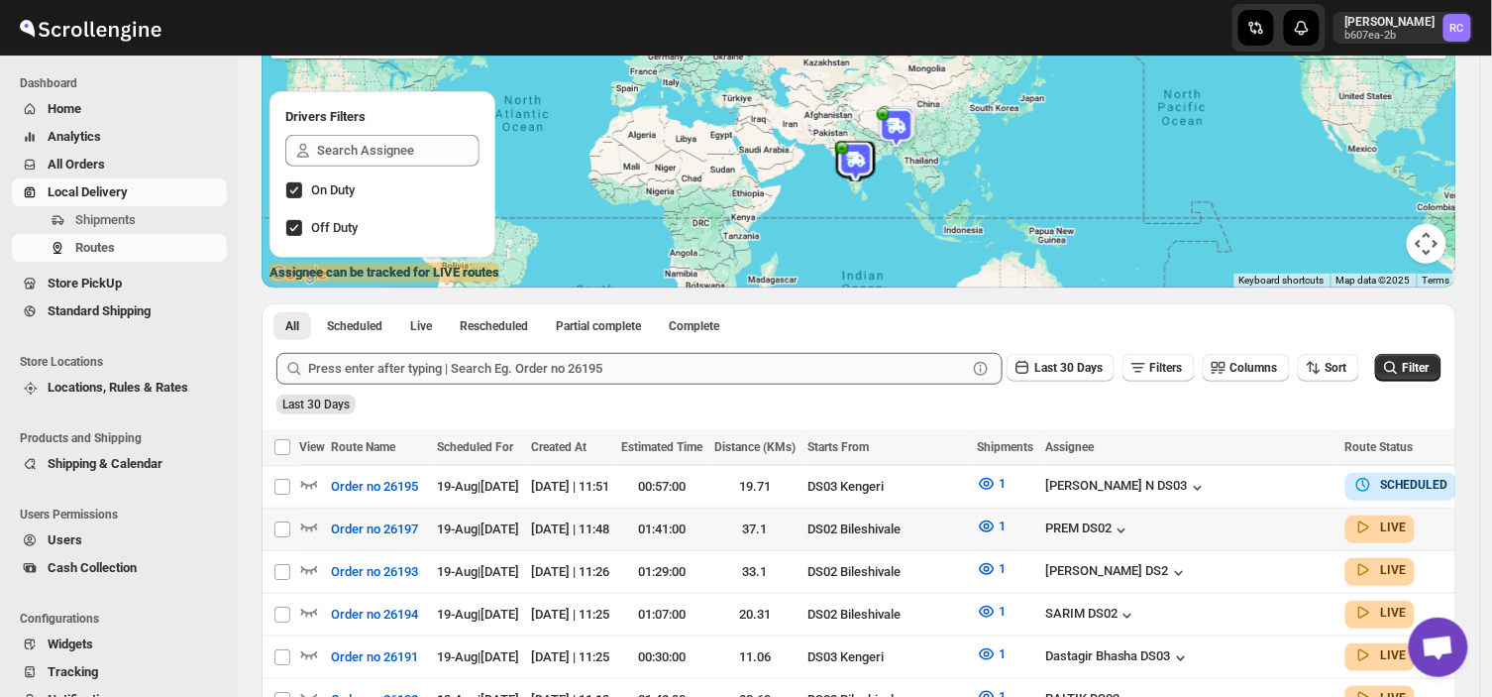
scroll to position [185, 0]
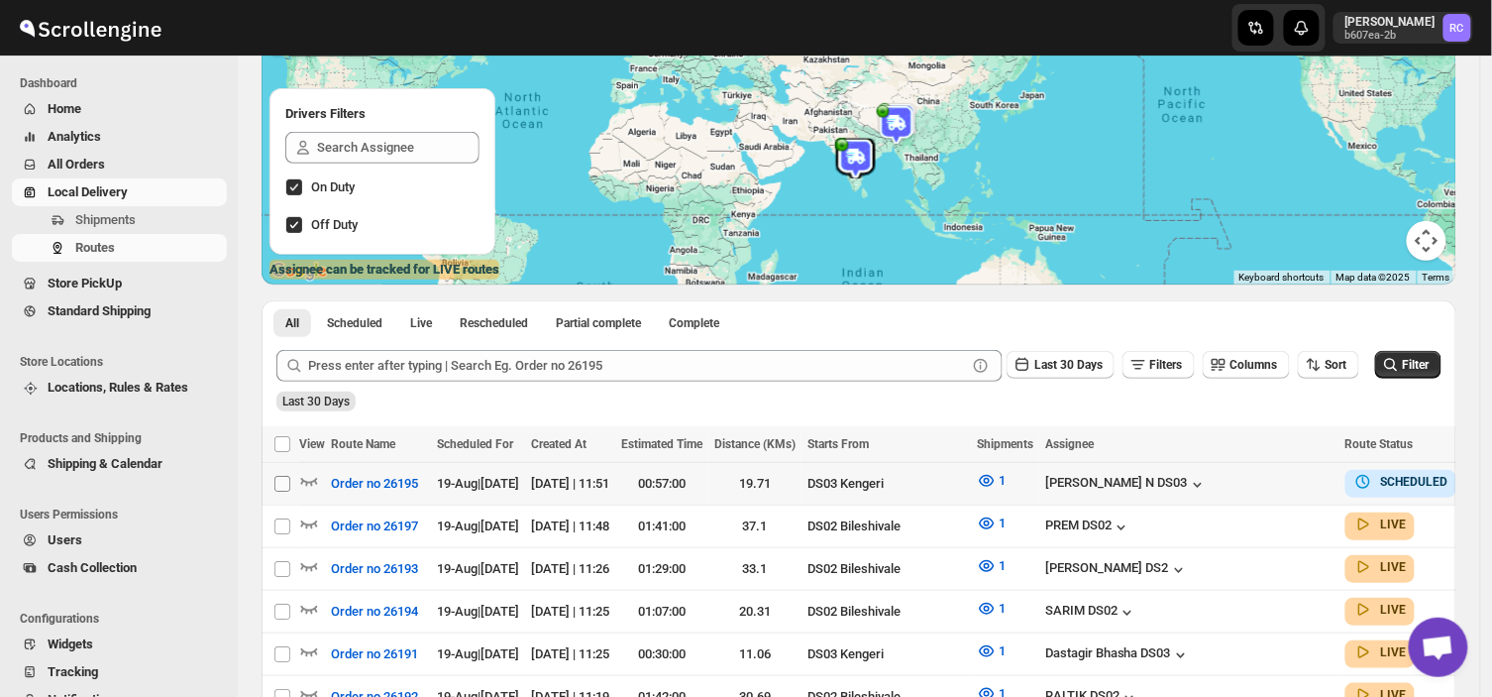
click at [281, 477] on input "Select route" at bounding box center [283, 484] width 16 height 16
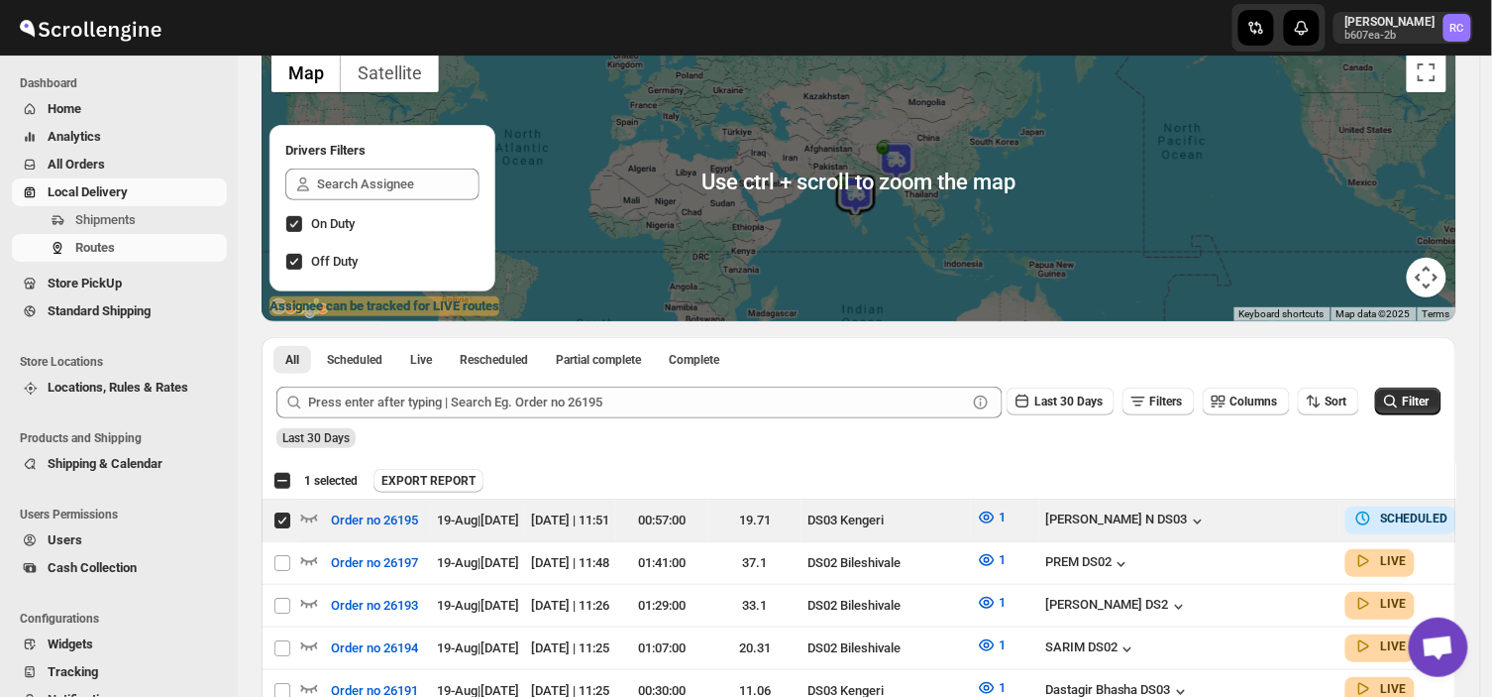
scroll to position [150, 0]
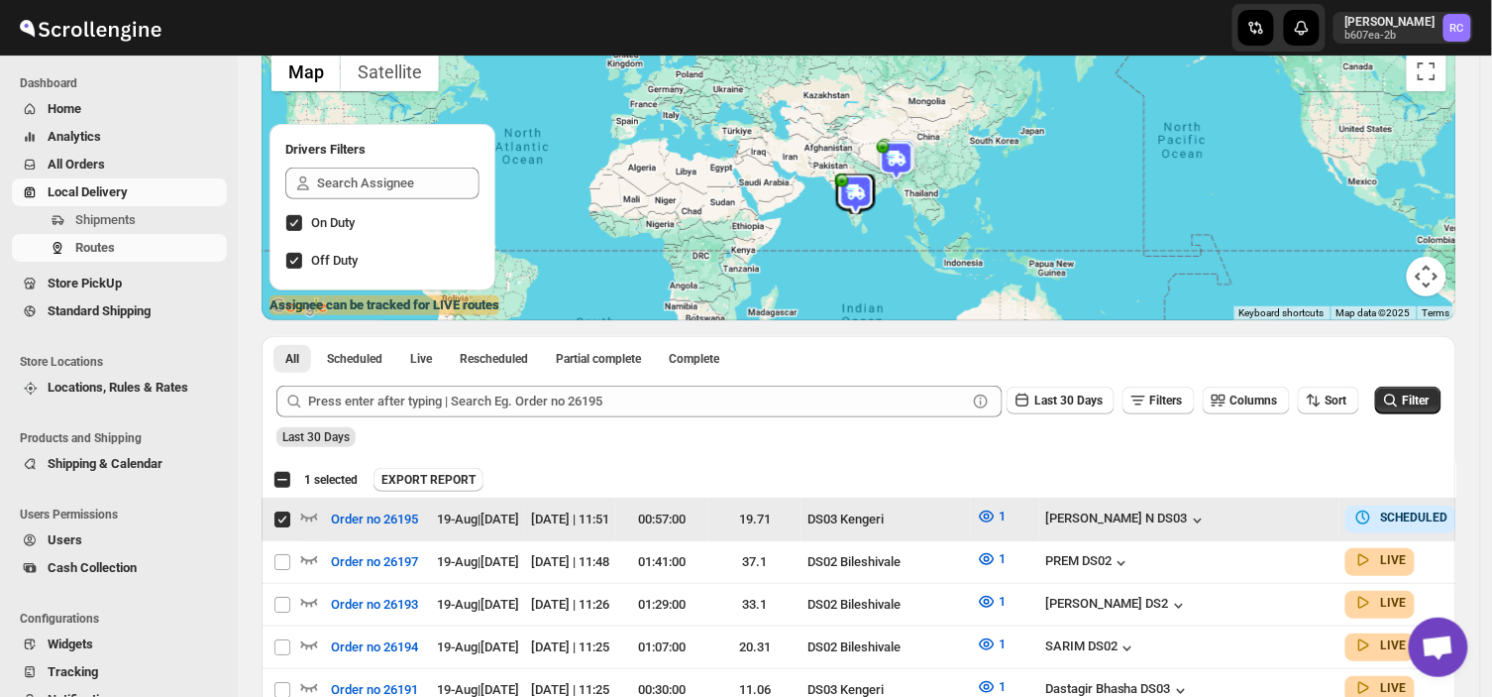
click at [279, 515] on input "Select route" at bounding box center [283, 519] width 16 height 16
checkbox input "false"
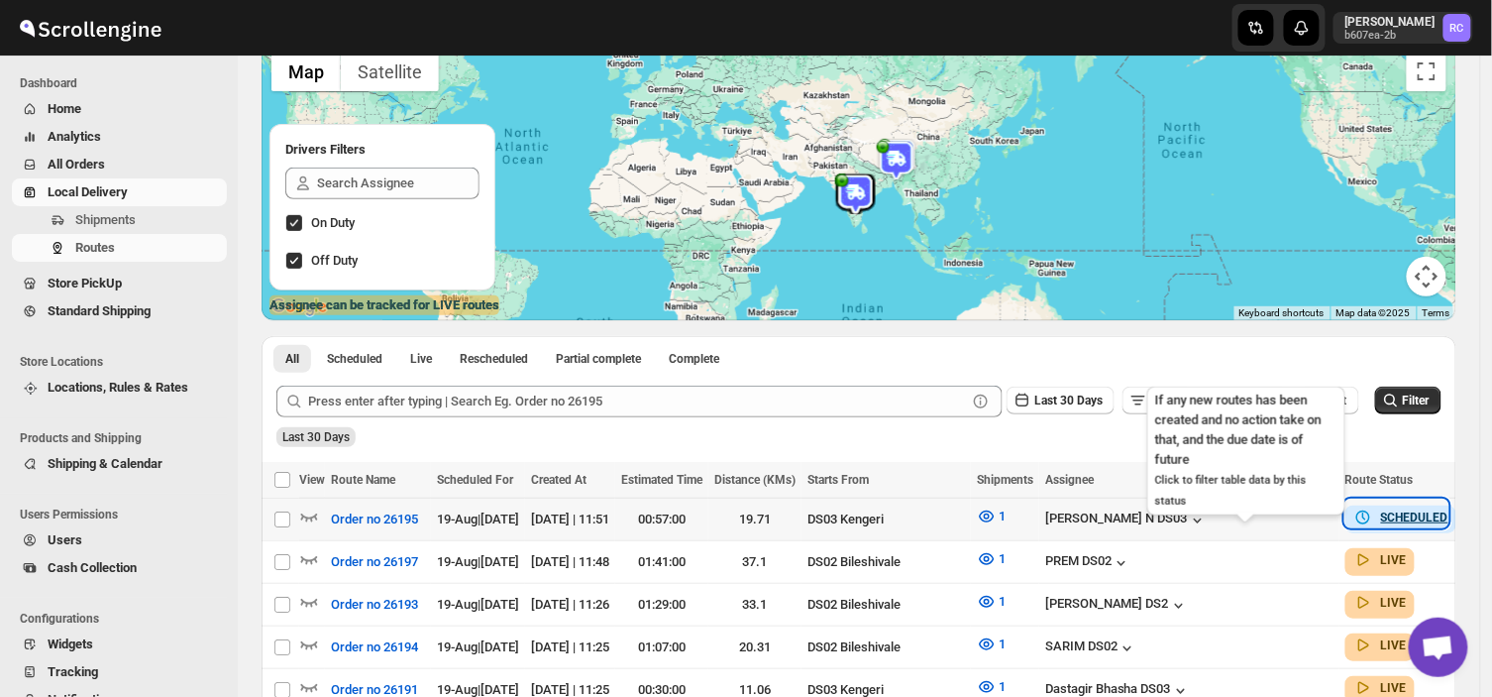
click at [1381, 510] on b "SCHEDULED" at bounding box center [1414, 517] width 67 height 14
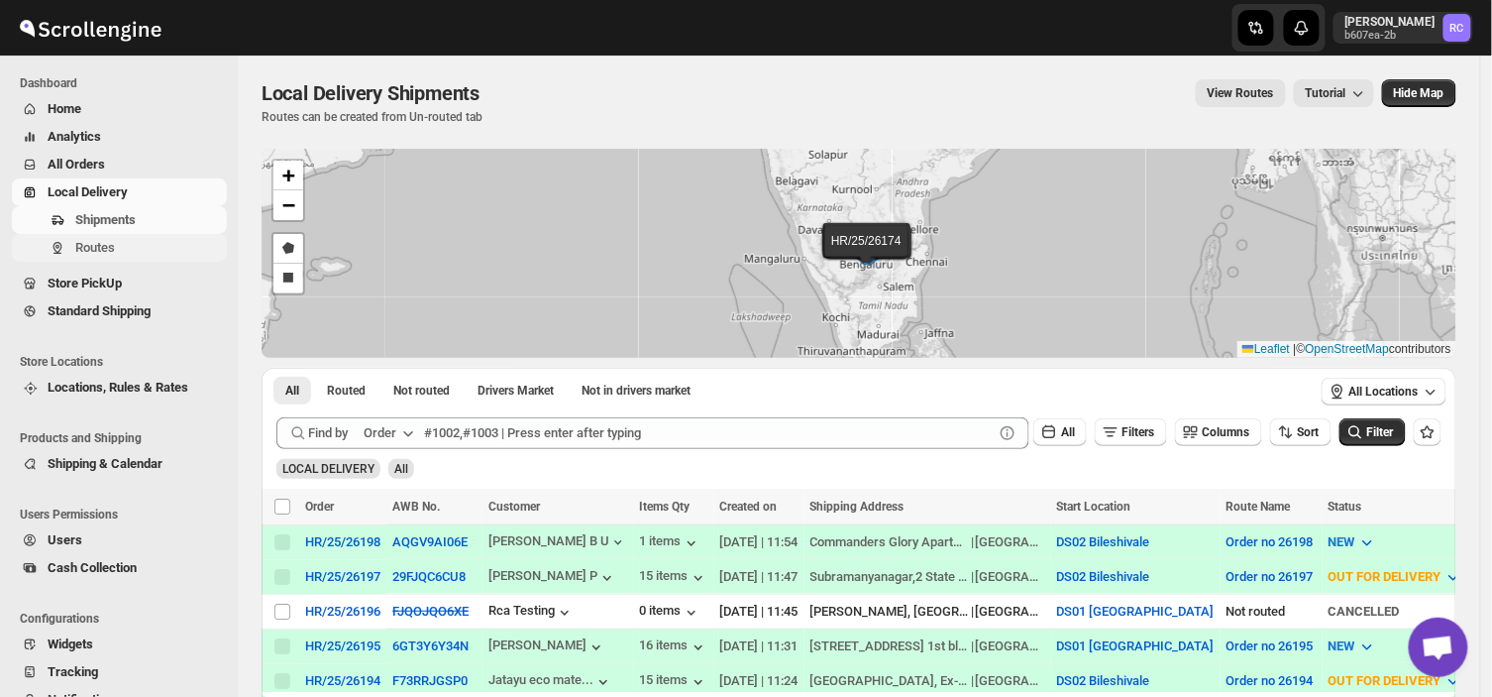
click at [124, 241] on span "Routes" at bounding box center [149, 248] width 148 height 20
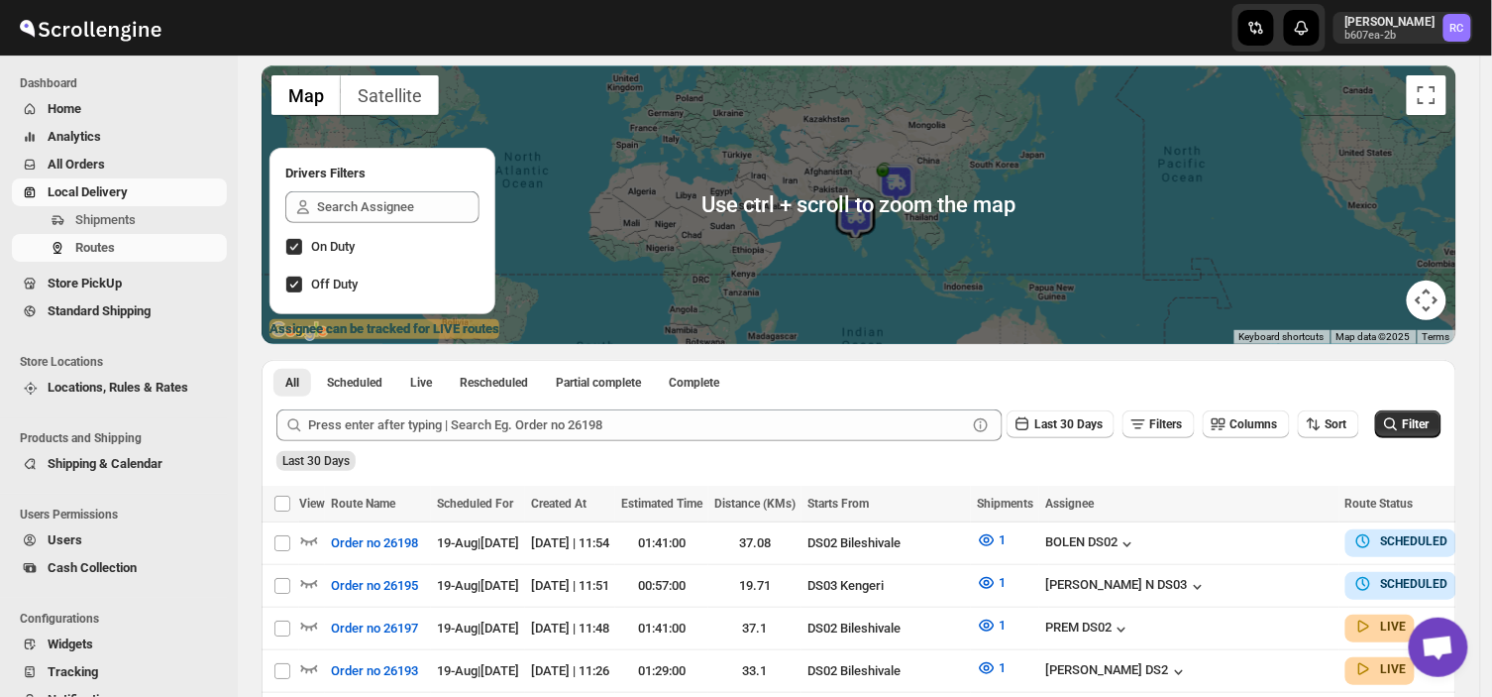
scroll to position [127, 0]
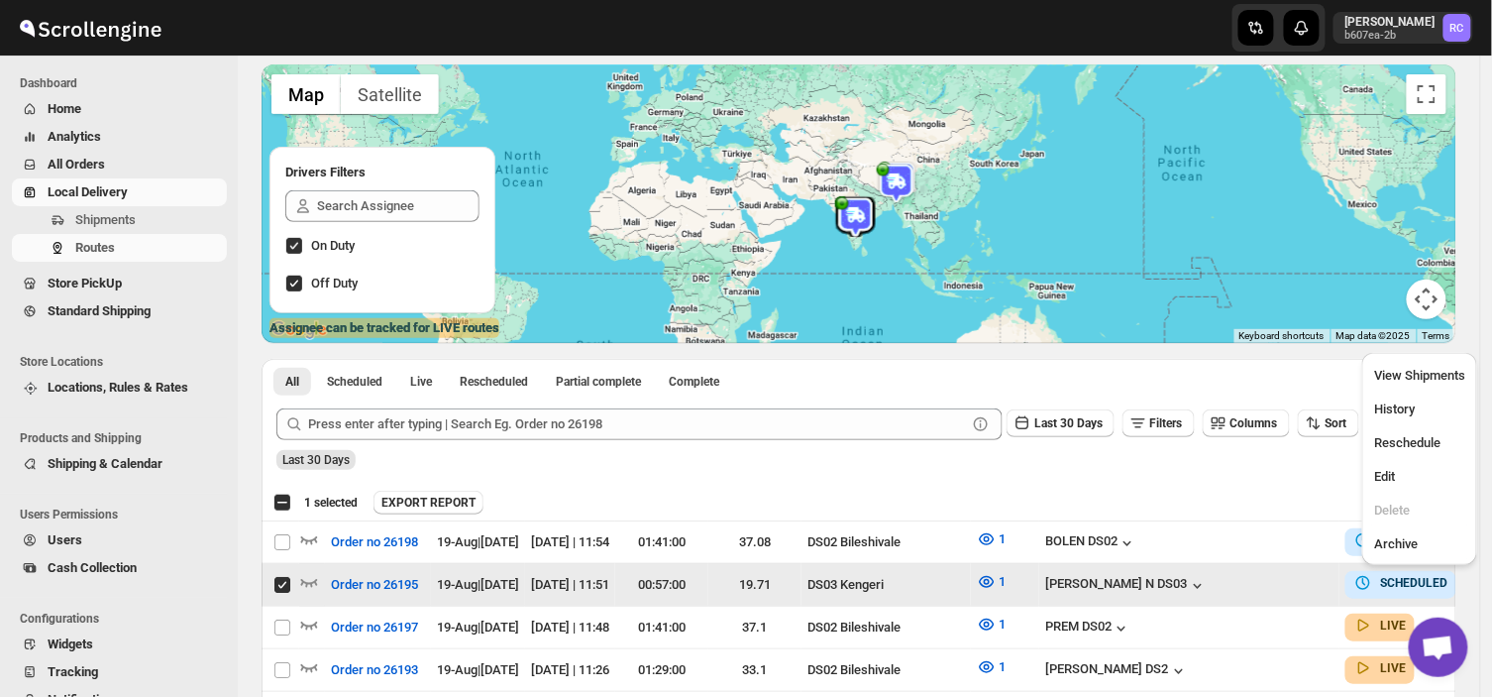
scroll to position [0, 0]
click at [1391, 479] on span "Edit" at bounding box center [1385, 476] width 21 height 15
checkbox input "false"
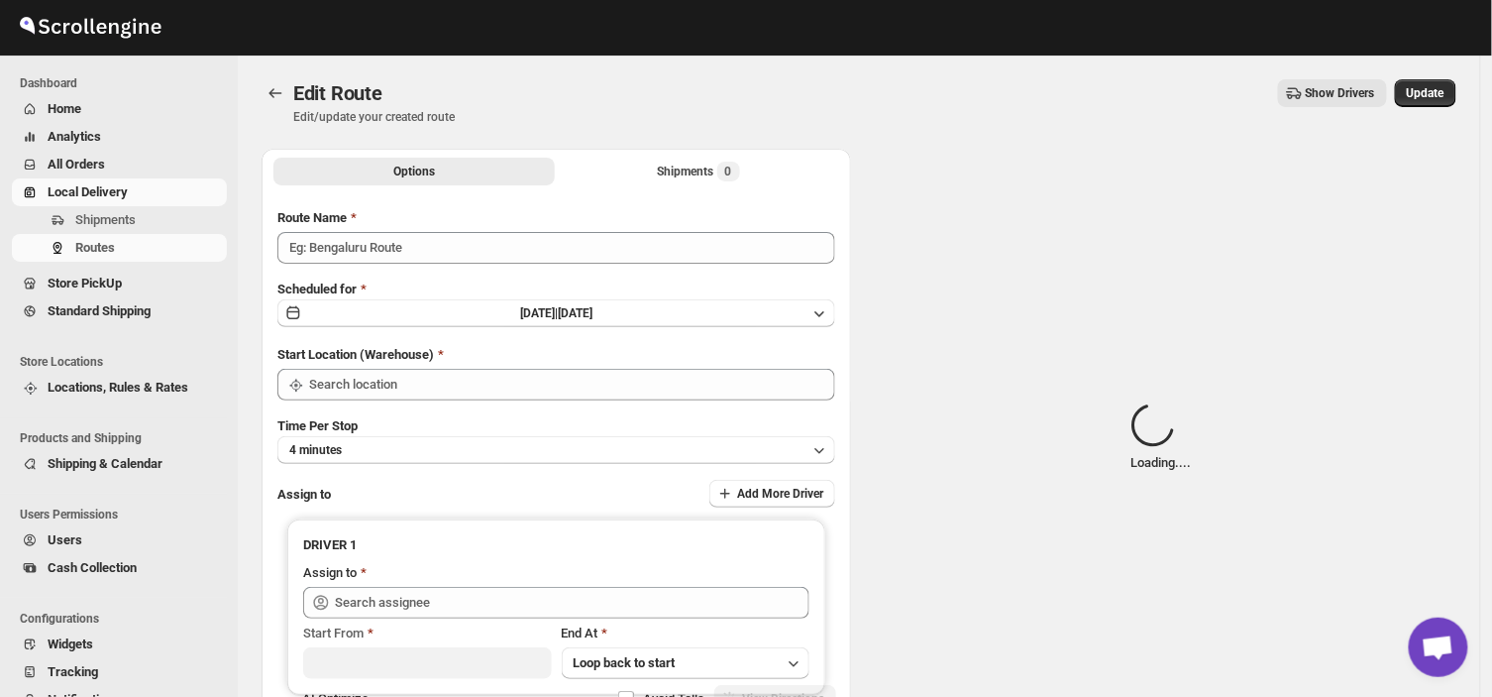
type input "Order no 26195"
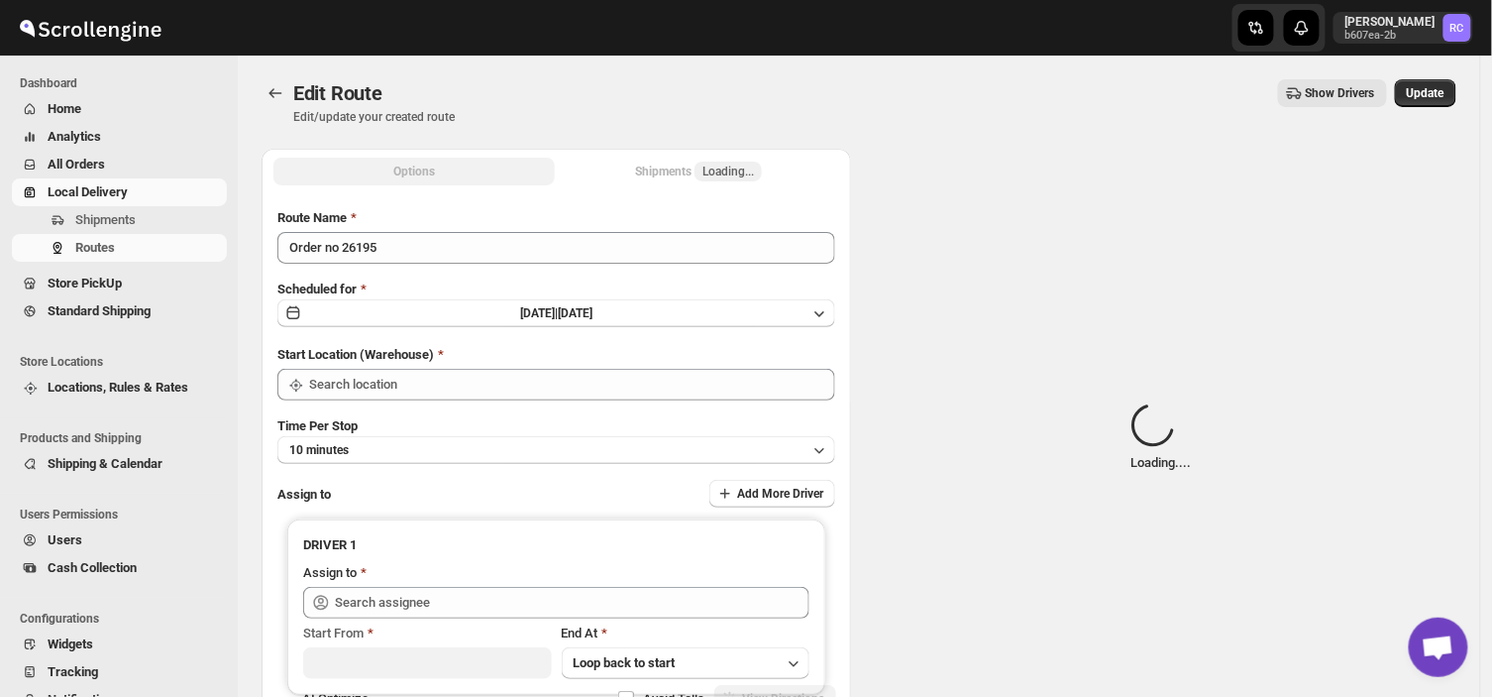
type input "DS03 Kengeri"
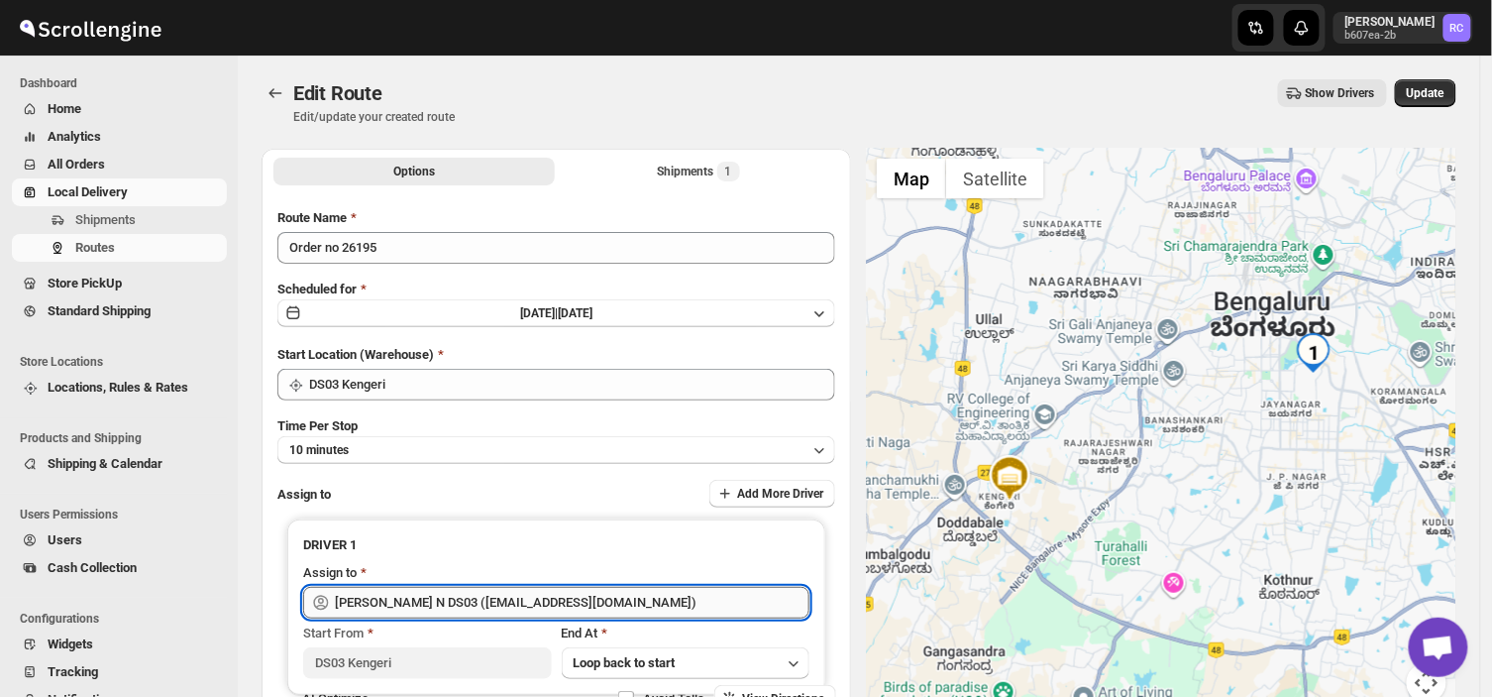
click at [614, 607] on input "[PERSON_NAME] N DS03 ([EMAIL_ADDRESS][DOMAIN_NAME])" at bounding box center [572, 603] width 475 height 32
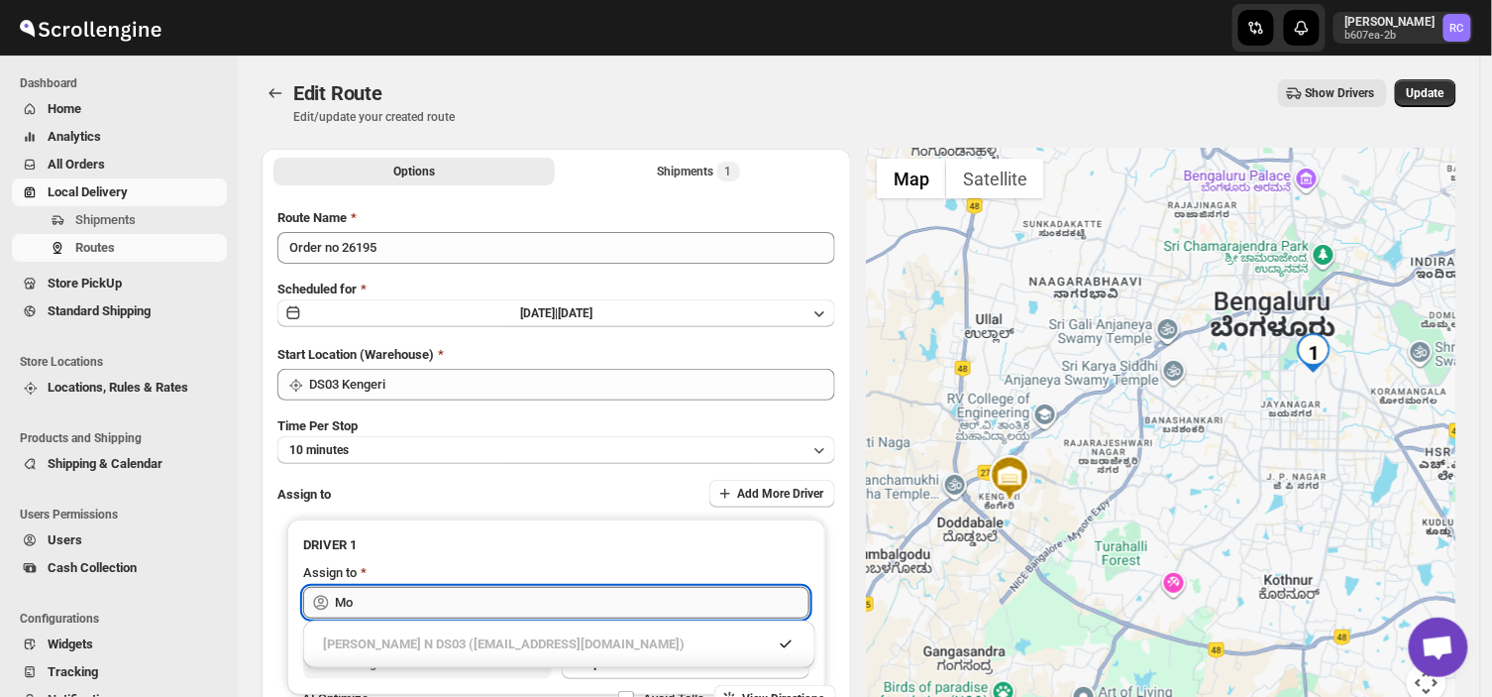
type input "M"
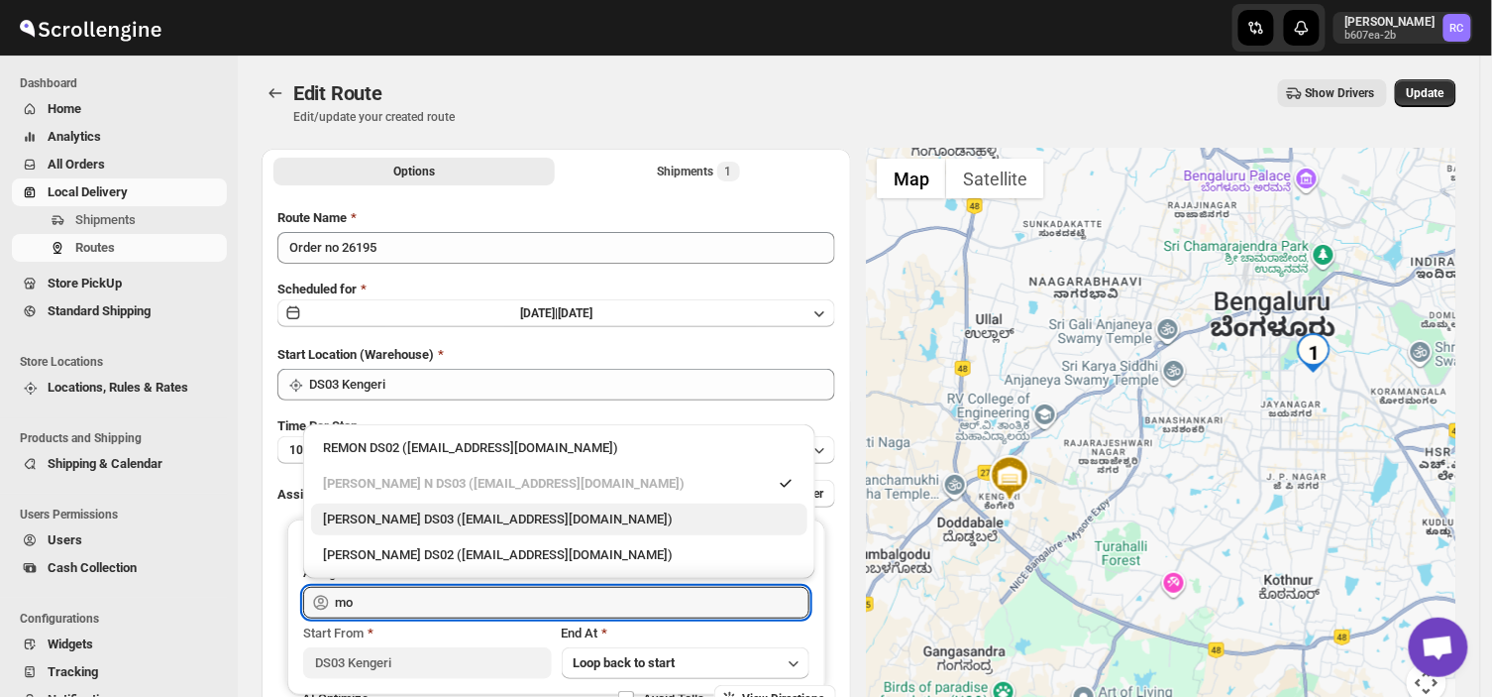
click at [410, 518] on div "[PERSON_NAME] DS03 ([EMAIL_ADDRESS][DOMAIN_NAME])" at bounding box center [559, 519] width 473 height 20
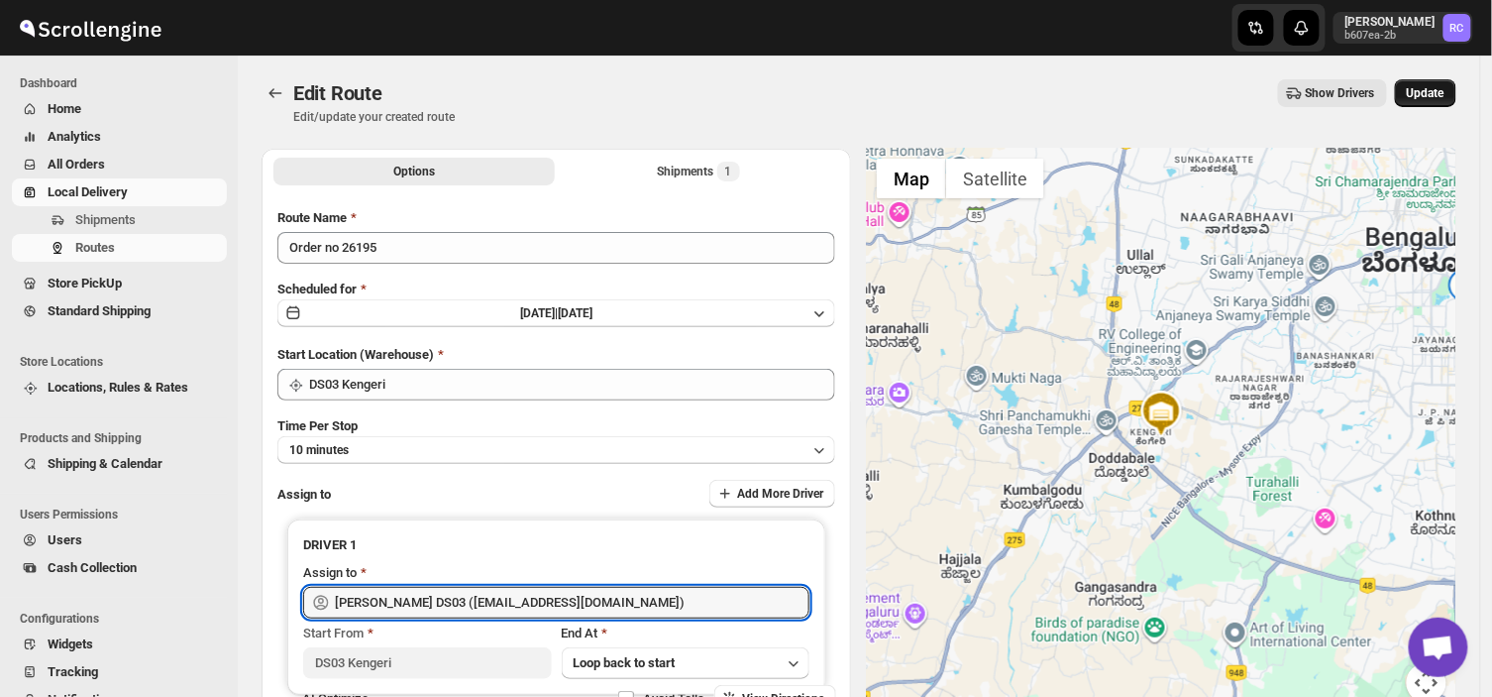
type input "[PERSON_NAME] DS03 ([EMAIL_ADDRESS][DOMAIN_NAME])"
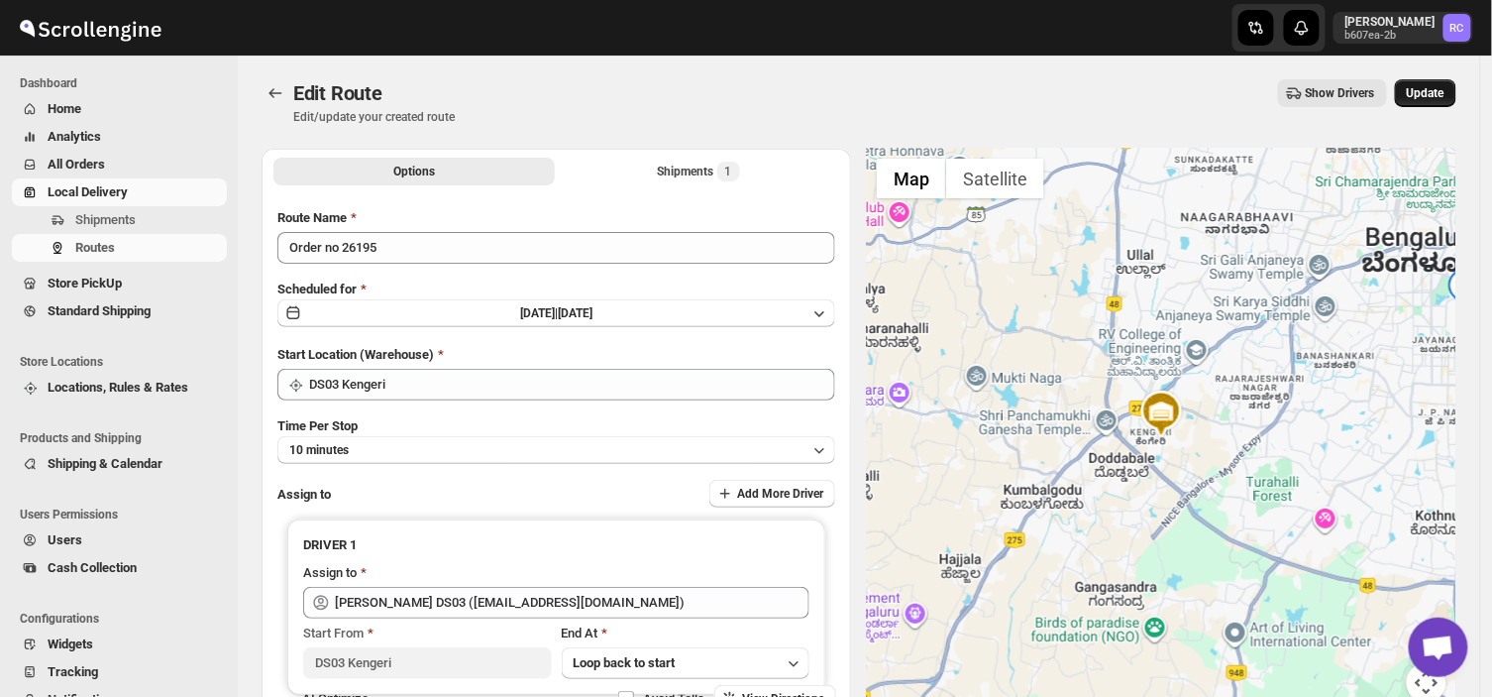
click at [1420, 85] on span "Update" at bounding box center [1426, 93] width 38 height 16
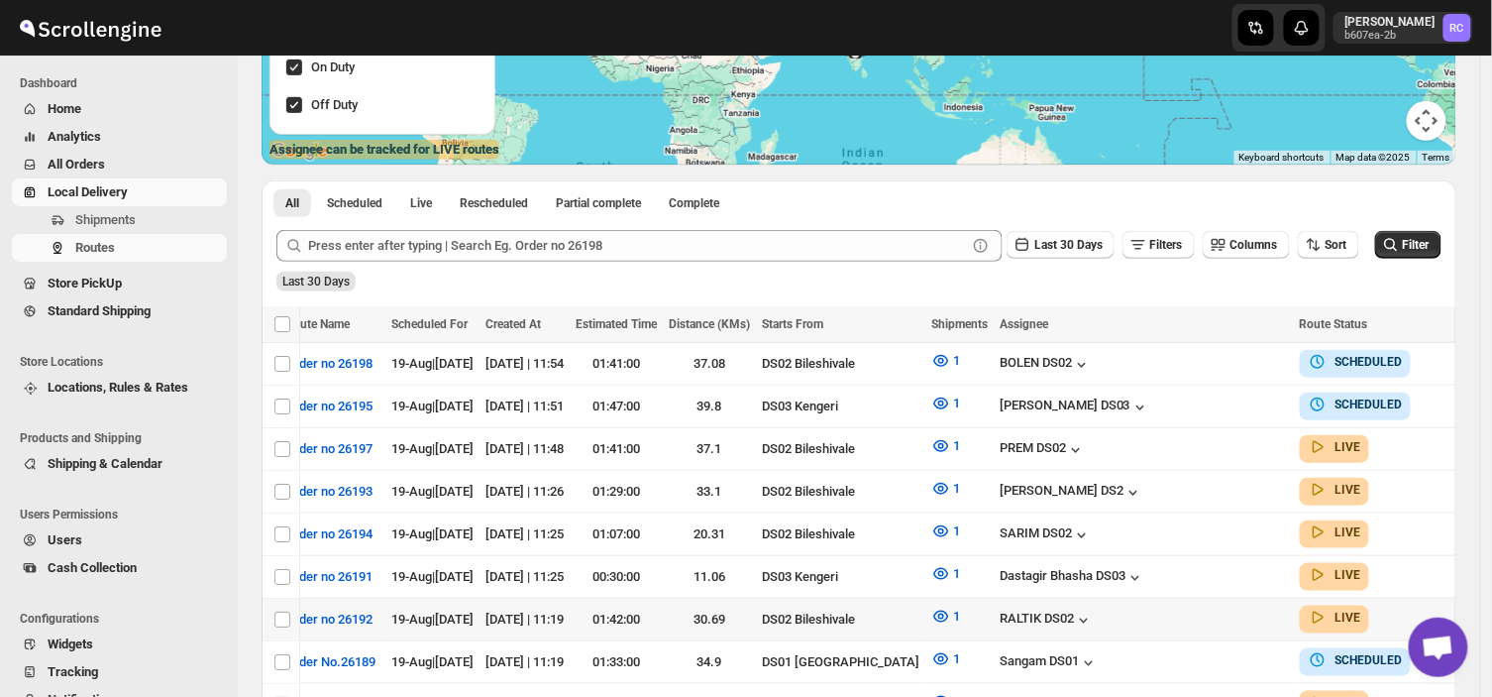
scroll to position [0, 45]
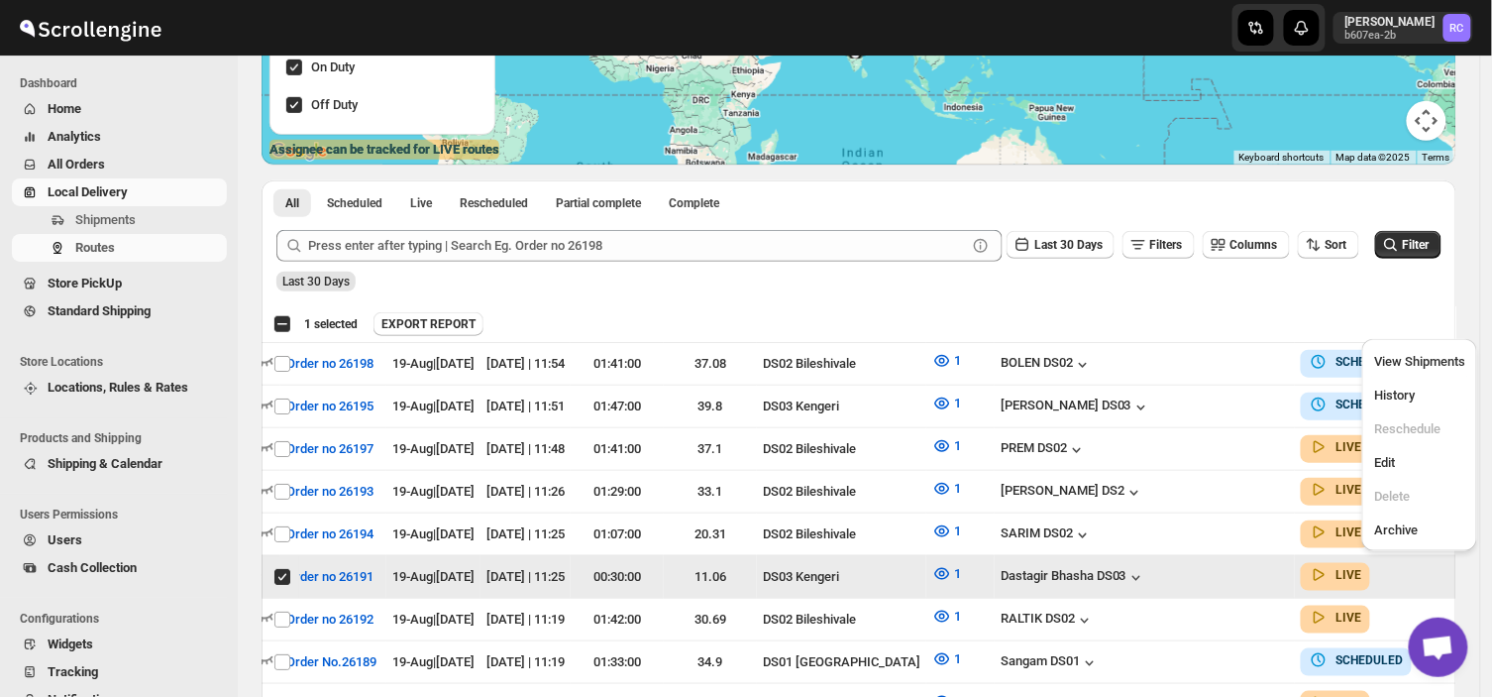
scroll to position [0, 0]
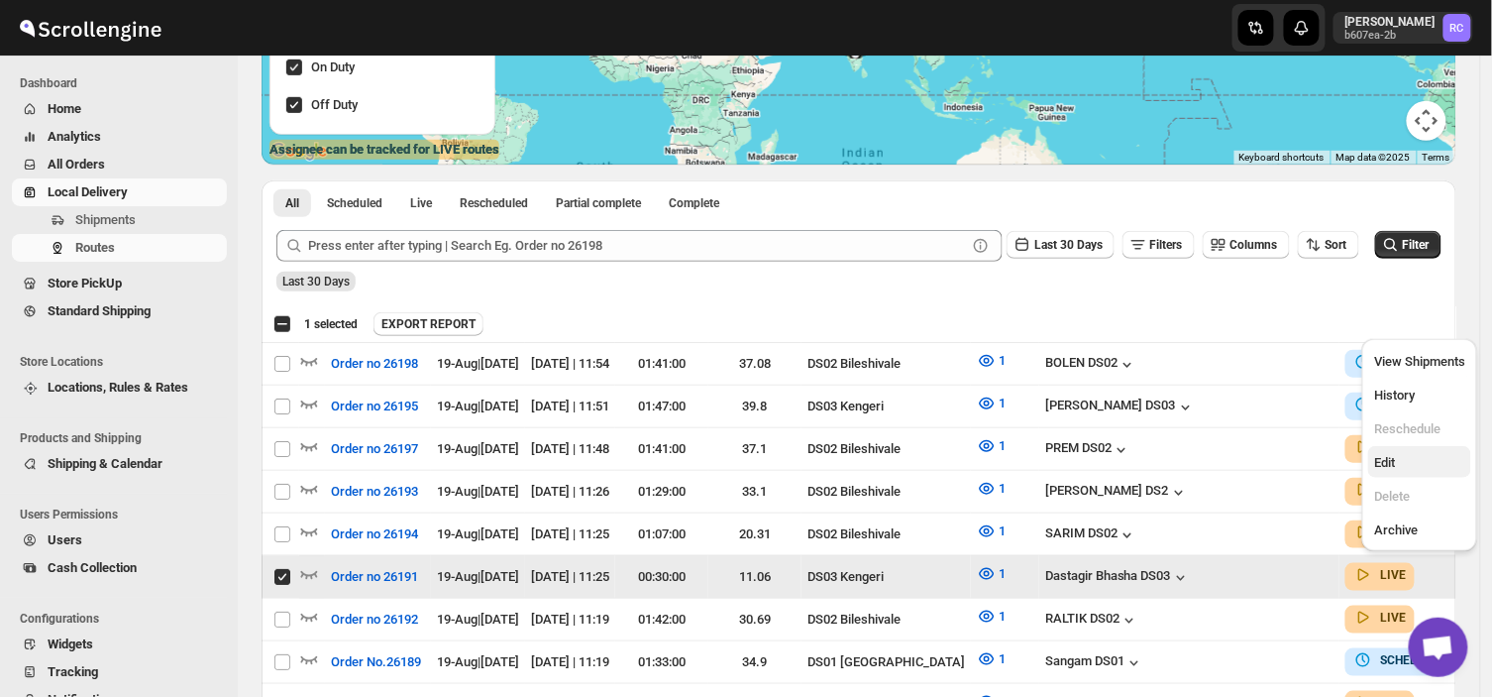
click at [1379, 463] on span "Edit" at bounding box center [1385, 462] width 21 height 15
checkbox input "false"
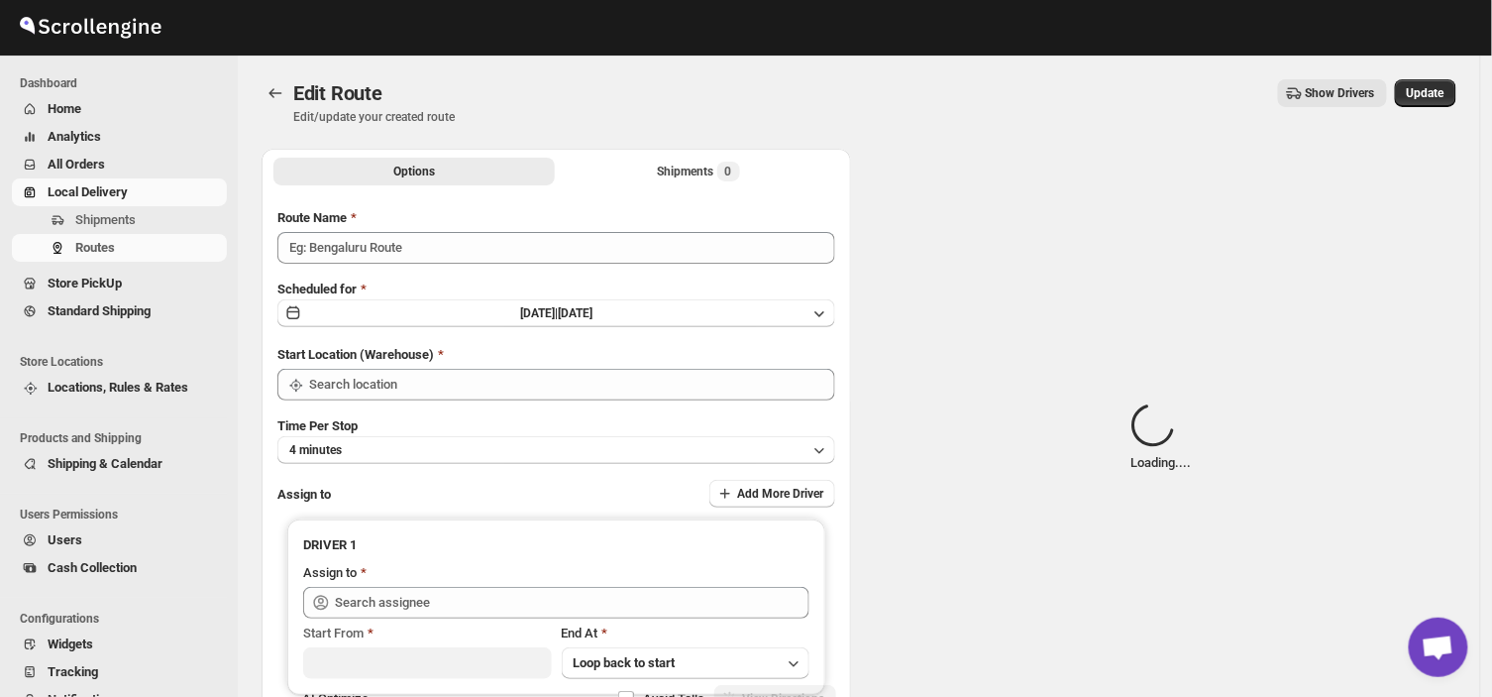
type input "Order no 26191"
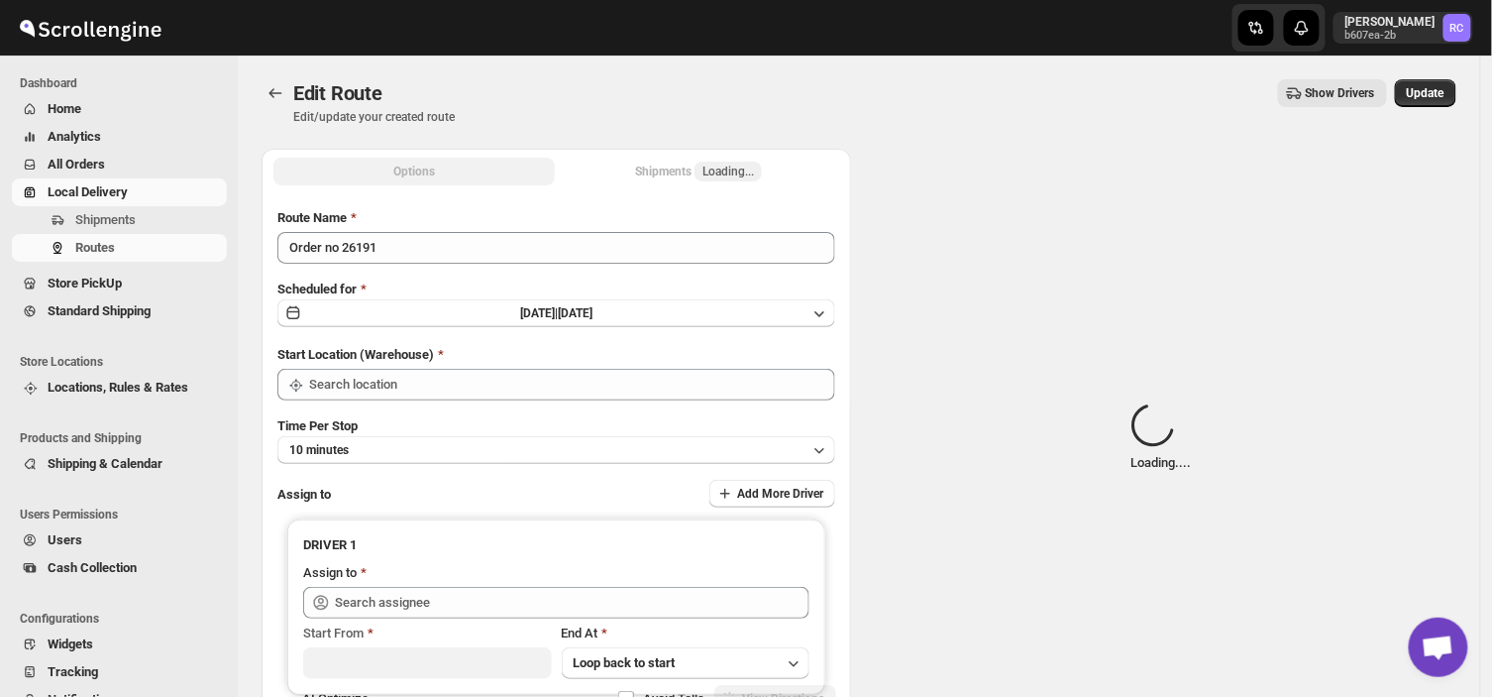
type input "DS03 Kengeri"
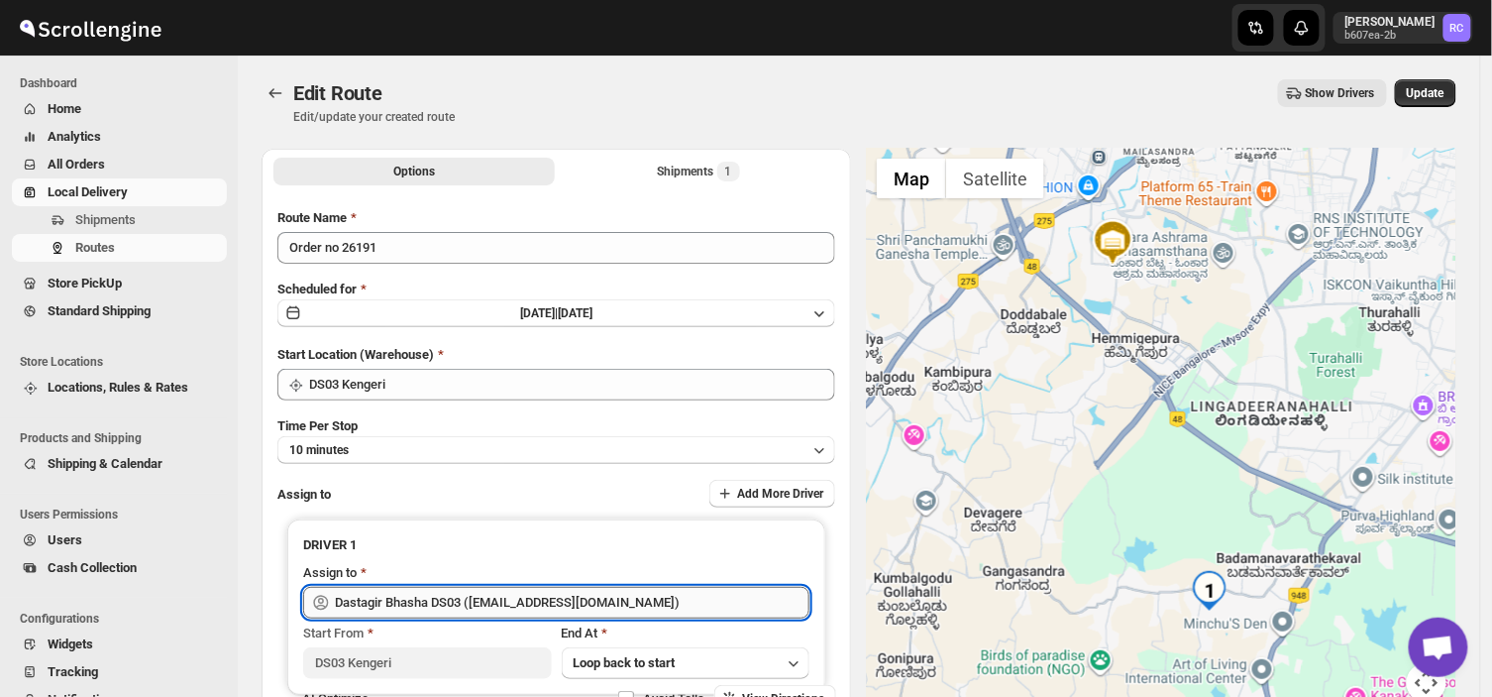
click at [621, 601] on input "Dastagir Bhasha DS03 ([EMAIL_ADDRESS][DOMAIN_NAME])" at bounding box center [572, 603] width 475 height 32
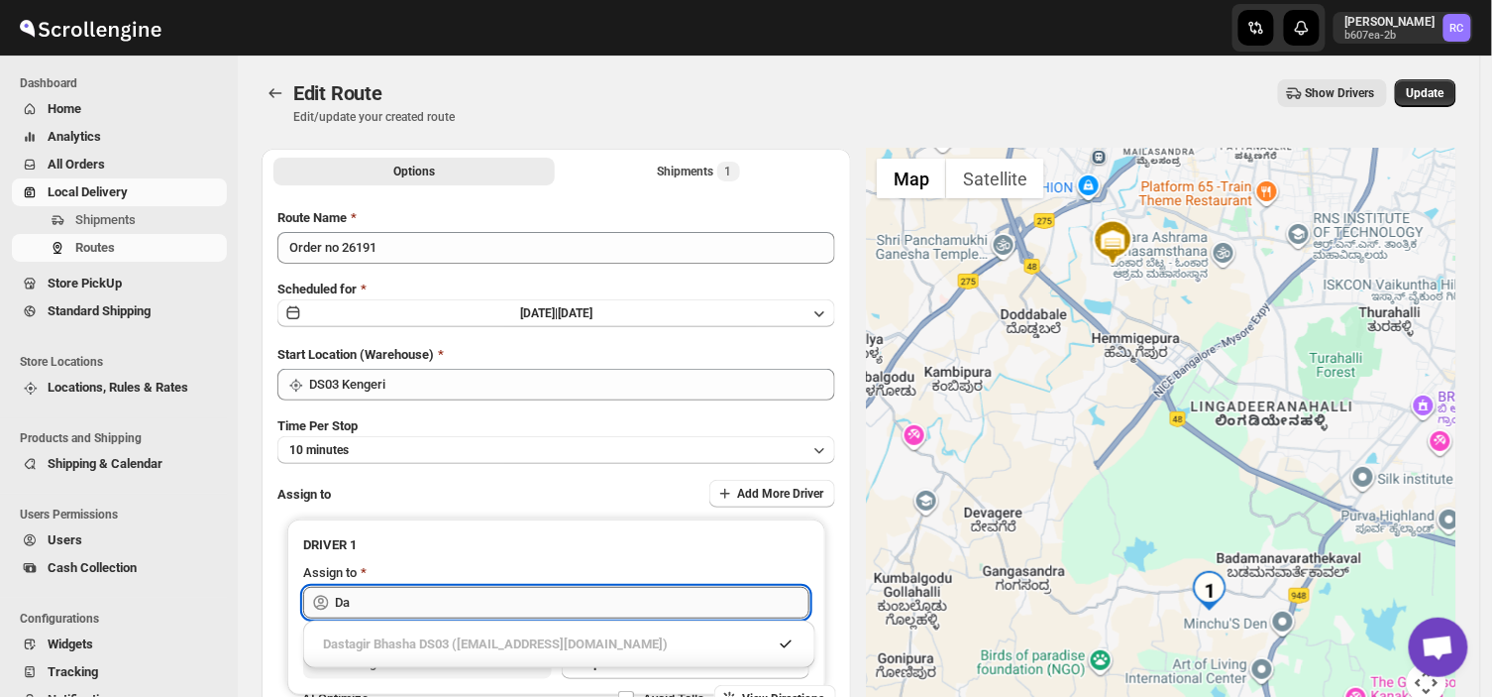
type input "D"
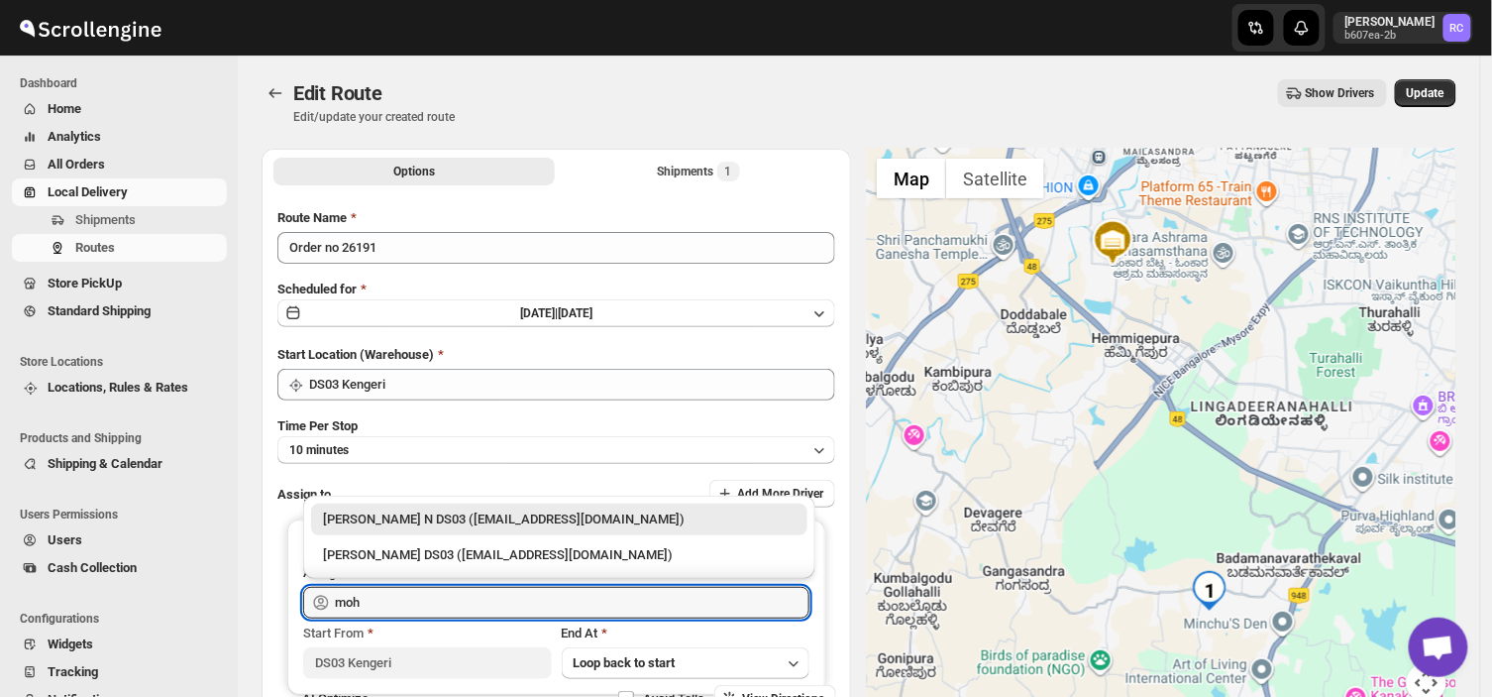
click at [502, 515] on div "[PERSON_NAME] N DS03 ([EMAIL_ADDRESS][DOMAIN_NAME])" at bounding box center [559, 519] width 473 height 20
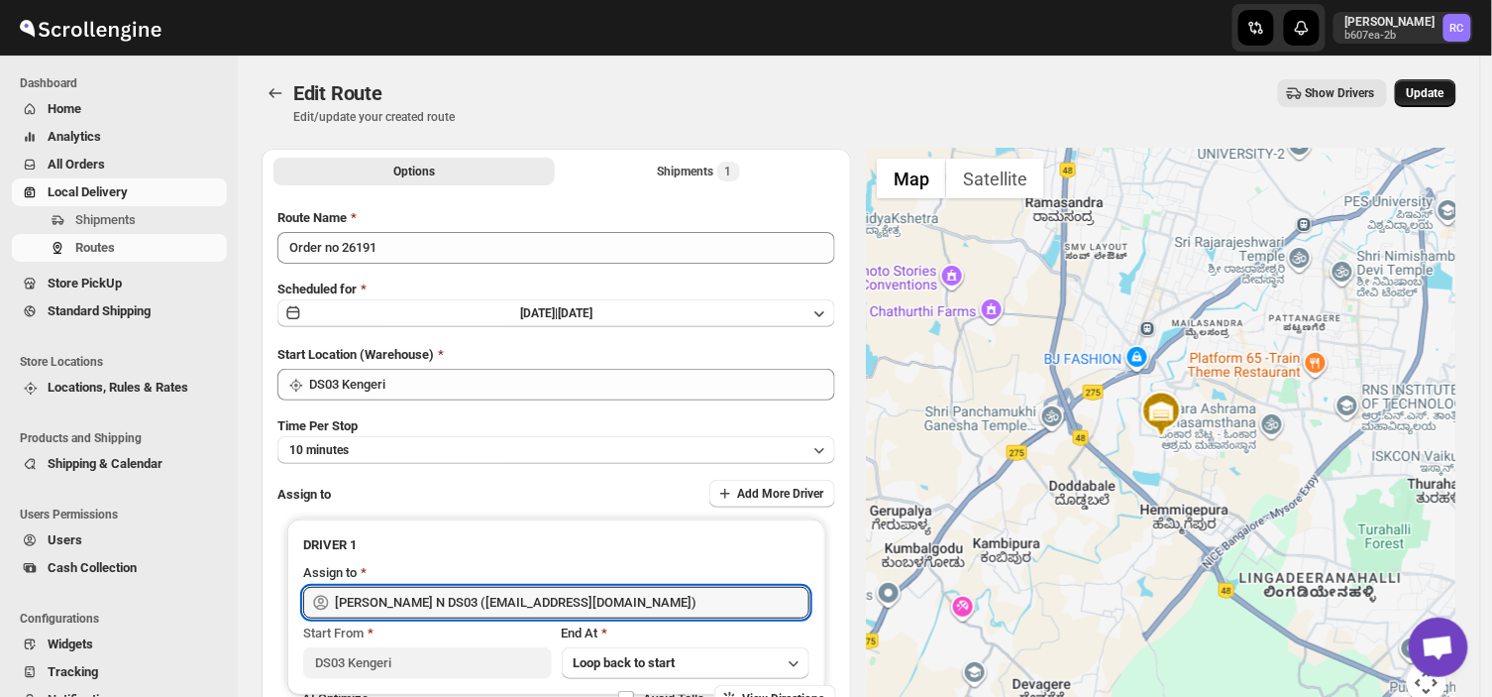
type input "[PERSON_NAME] N DS03 ([EMAIL_ADDRESS][DOMAIN_NAME])"
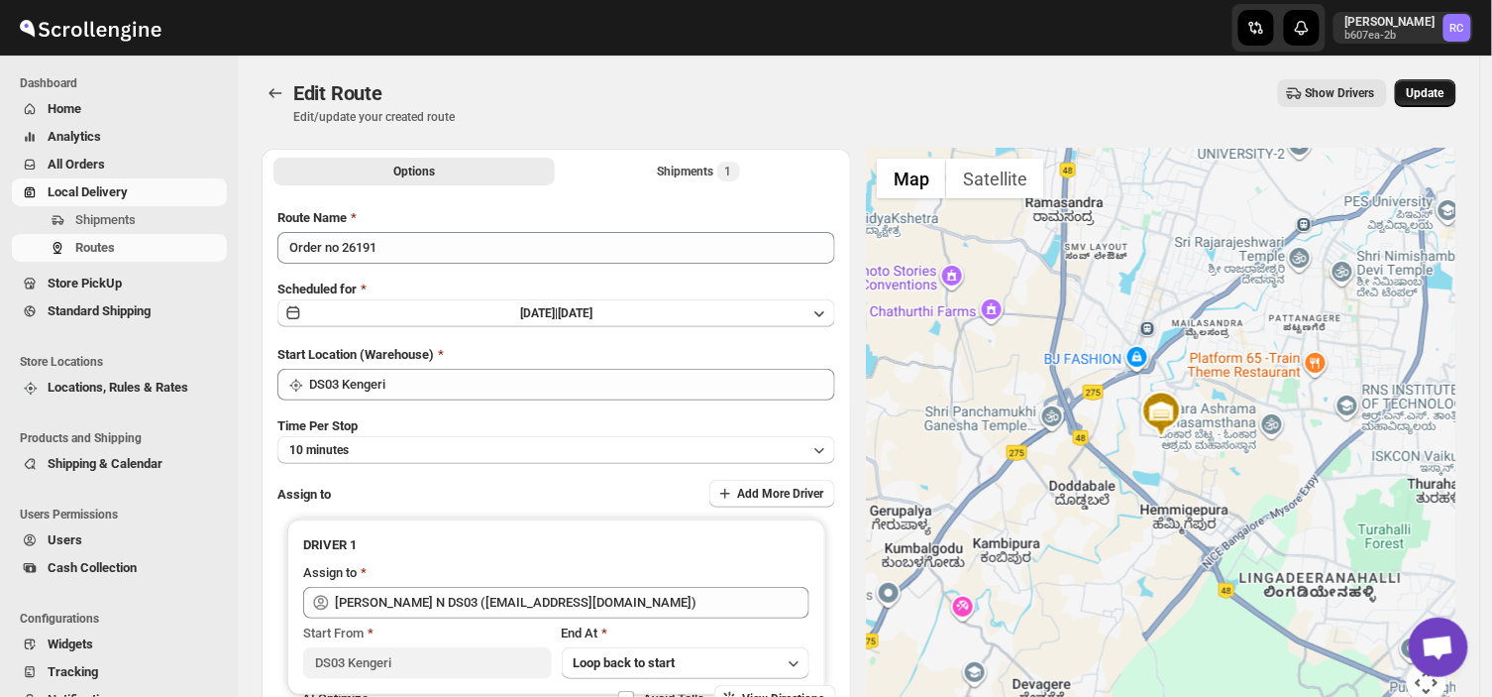
click at [1431, 87] on span "Update" at bounding box center [1426, 93] width 38 height 16
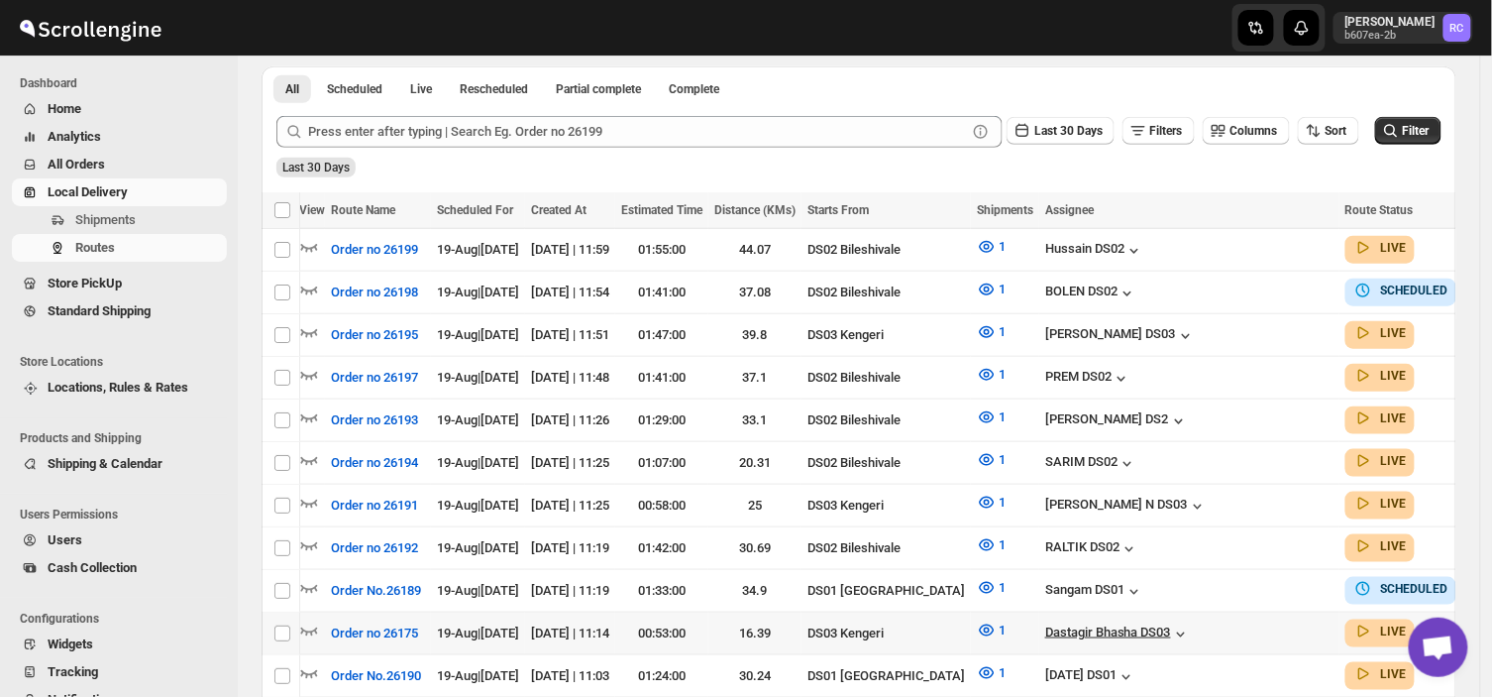
scroll to position [0, 57]
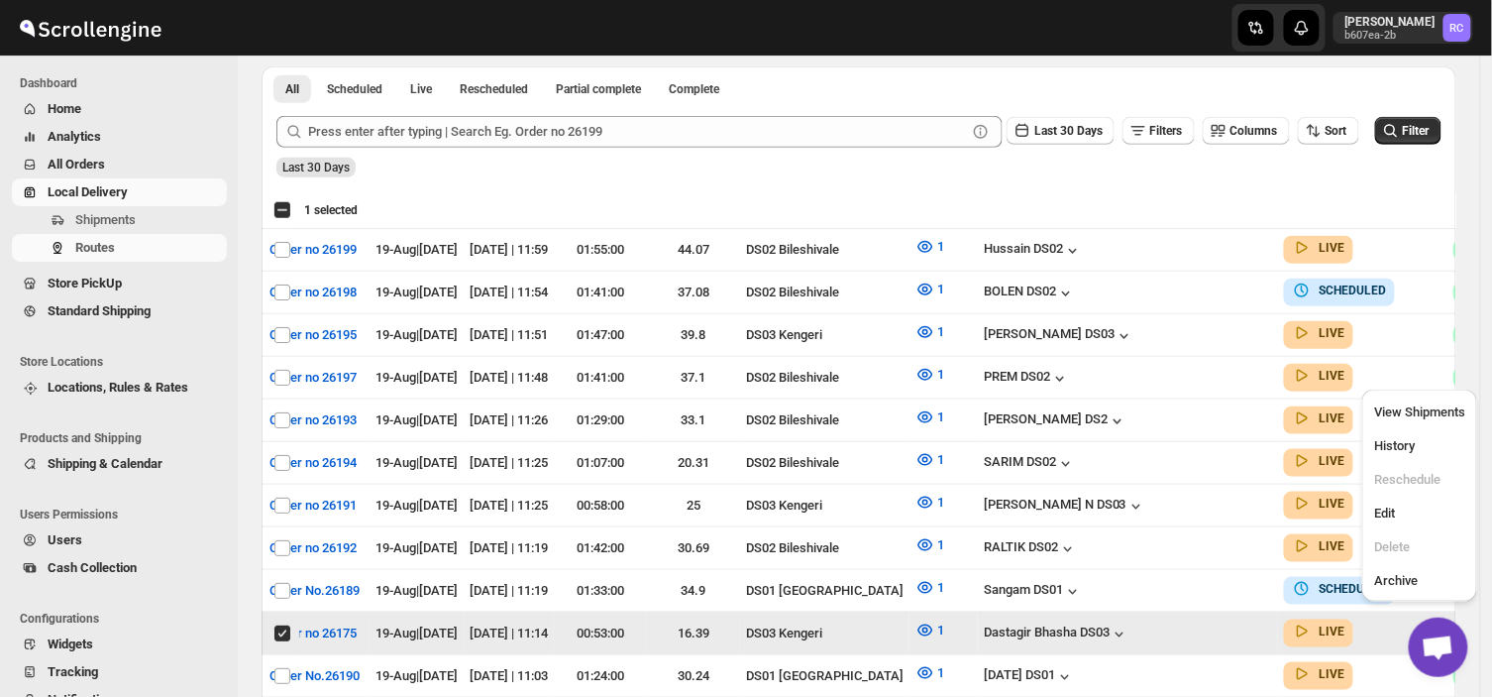
scroll to position [0, 0]
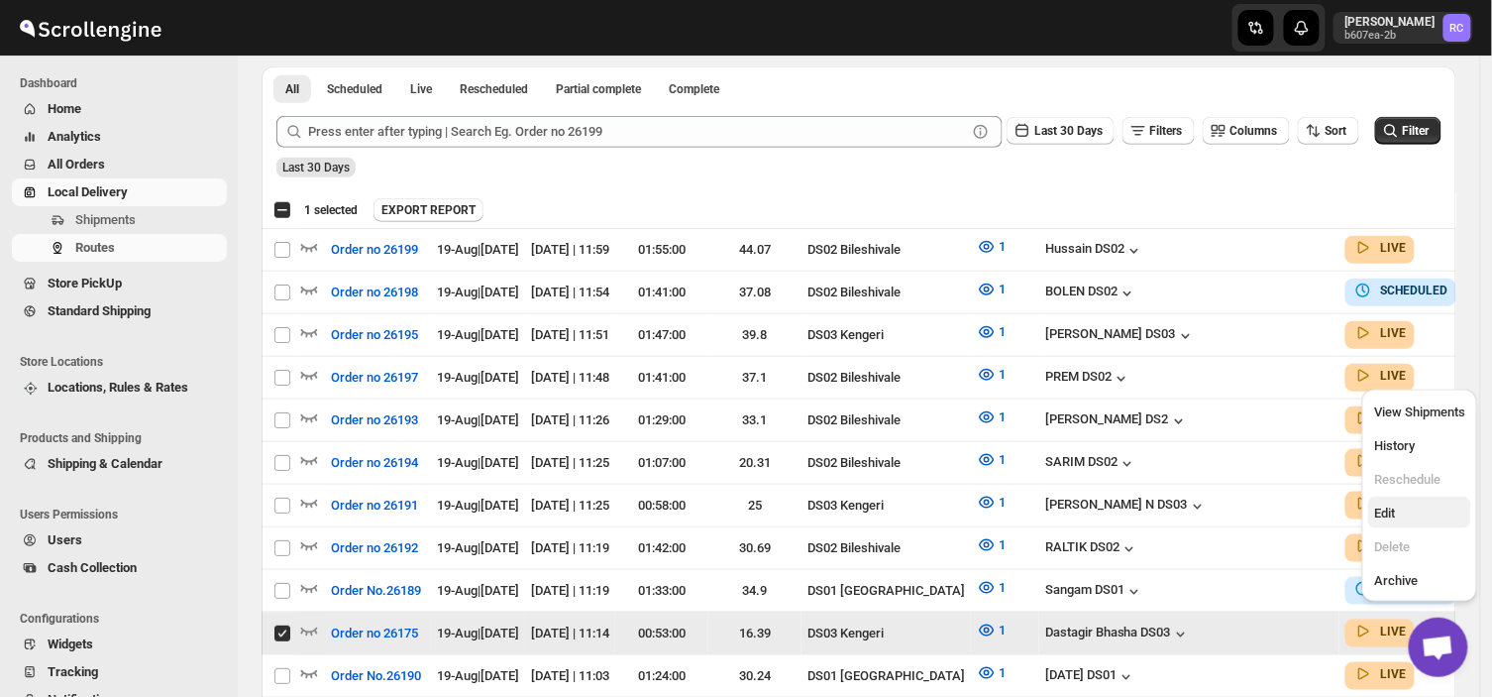
click at [1381, 513] on span "Edit" at bounding box center [1385, 512] width 21 height 15
checkbox input "false"
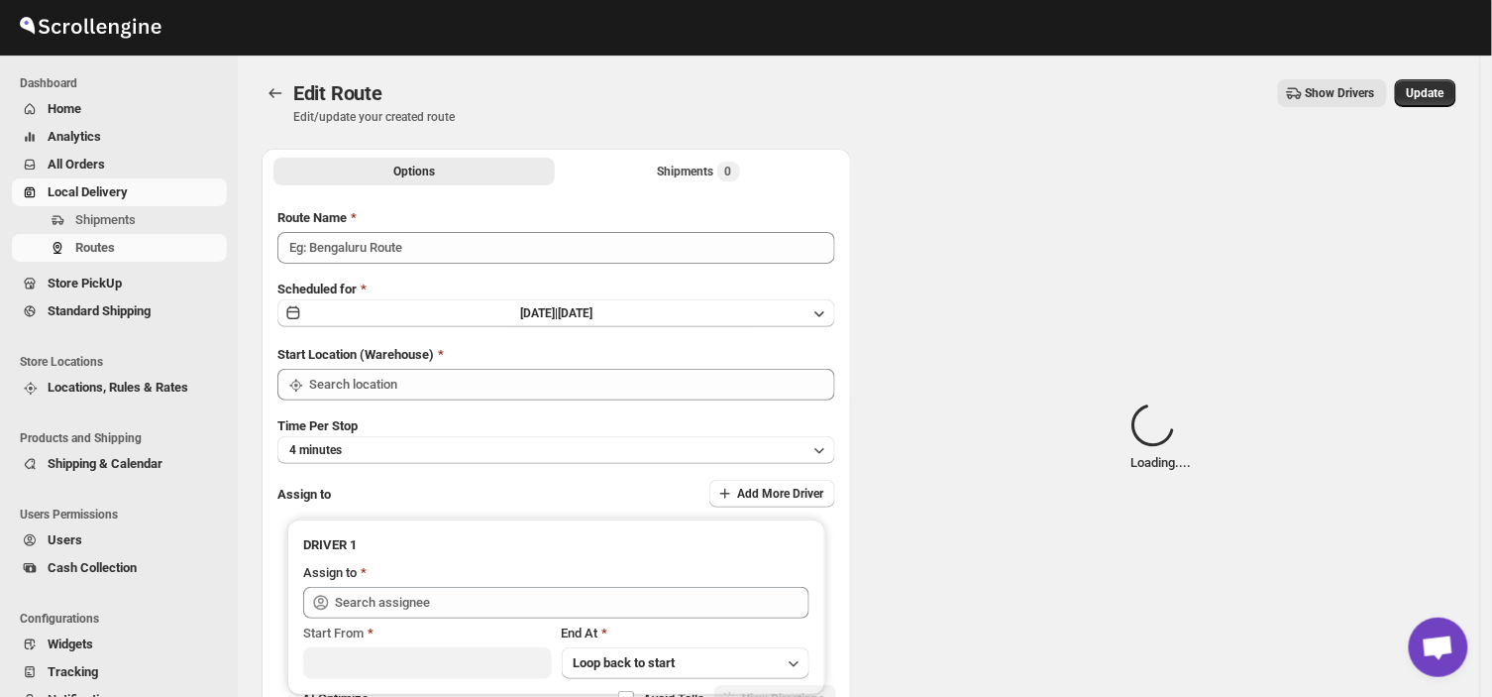
type input "Order no 26175"
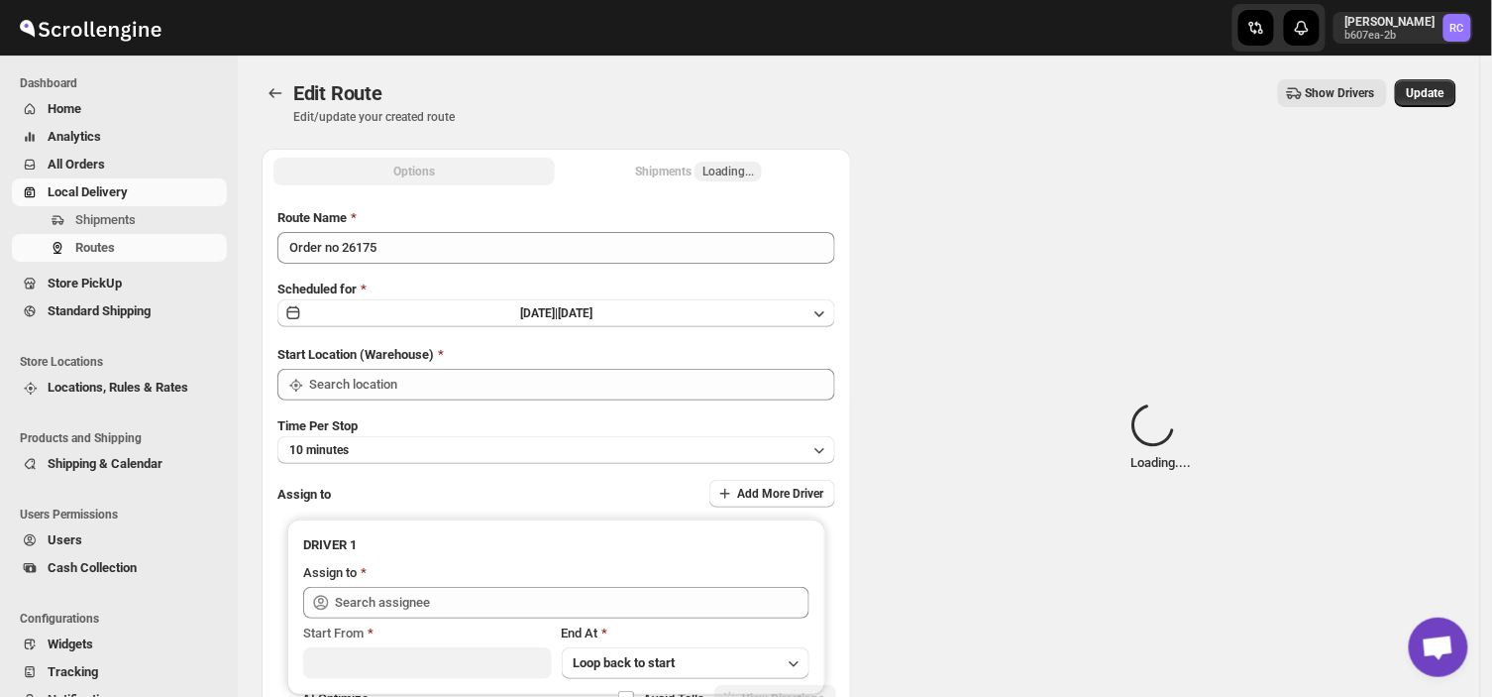
type input "DS03 Kengeri"
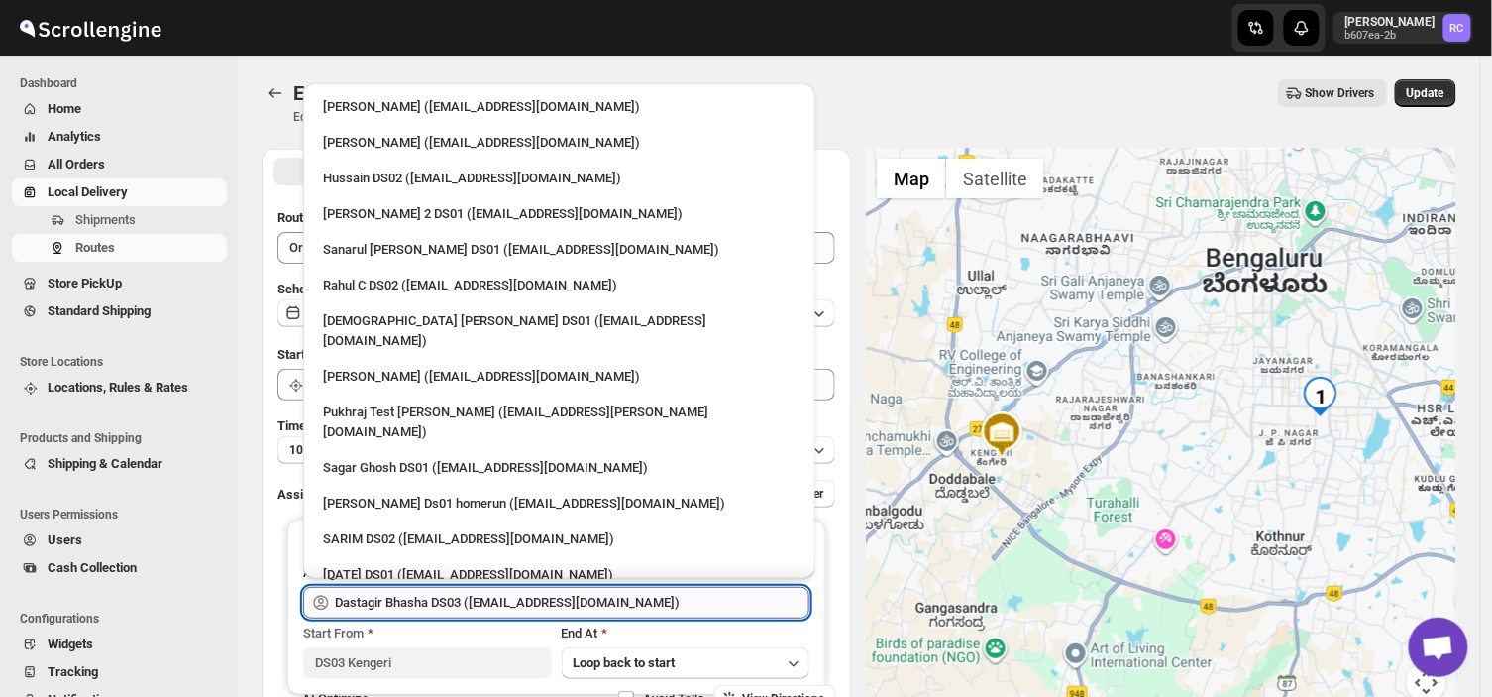
click at [640, 599] on input "Dastagir Bhasha DS03 ([EMAIL_ADDRESS][DOMAIN_NAME])" at bounding box center [572, 603] width 475 height 32
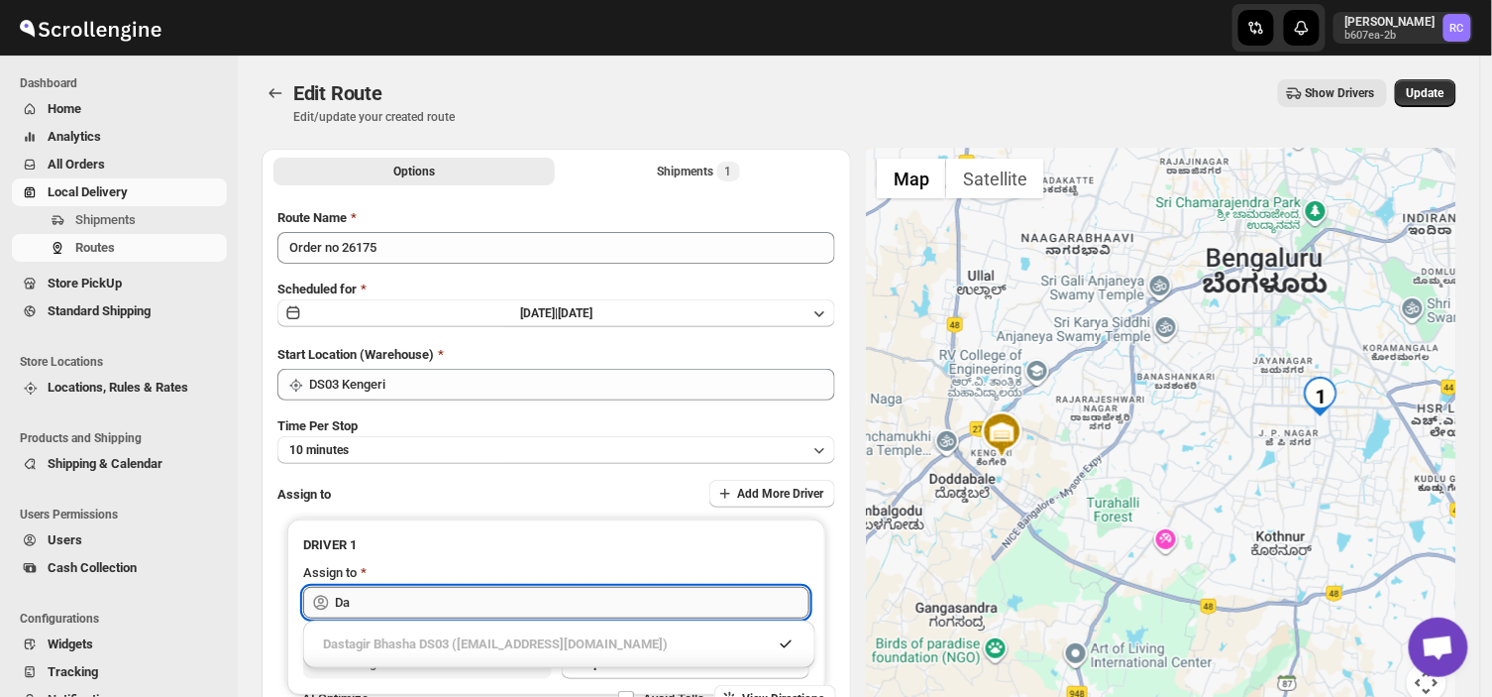
type input "D"
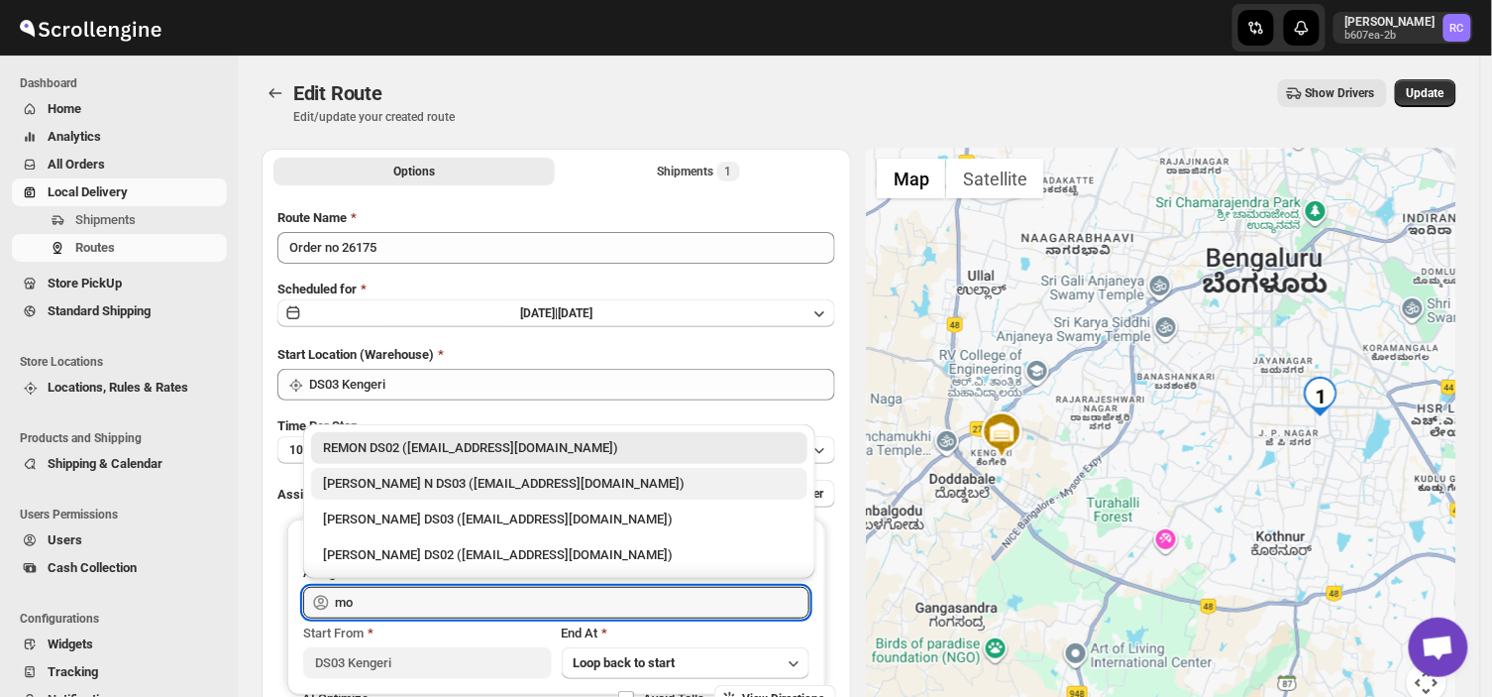
click at [482, 487] on div "[PERSON_NAME] N DS03 ([EMAIL_ADDRESS][DOMAIN_NAME])" at bounding box center [559, 484] width 473 height 20
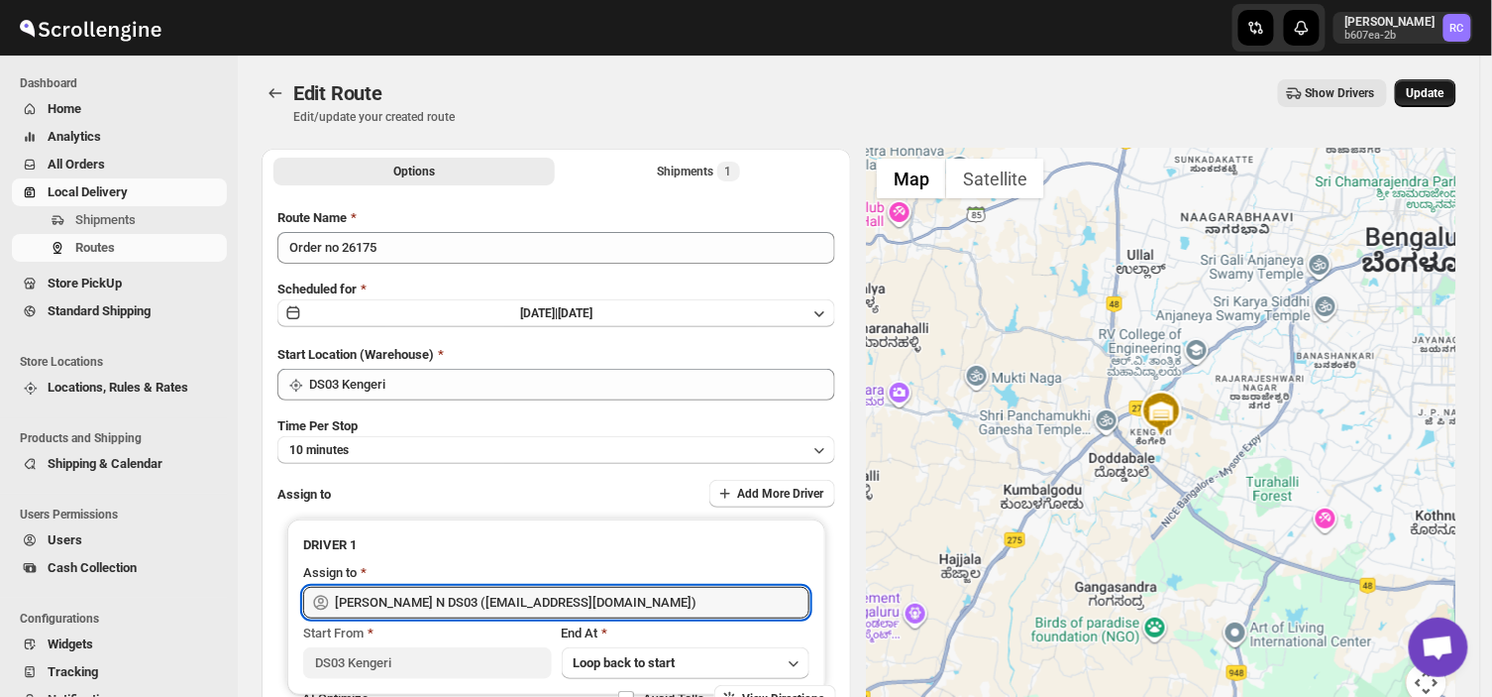
type input "[PERSON_NAME] N DS03 ([EMAIL_ADDRESS][DOMAIN_NAME])"
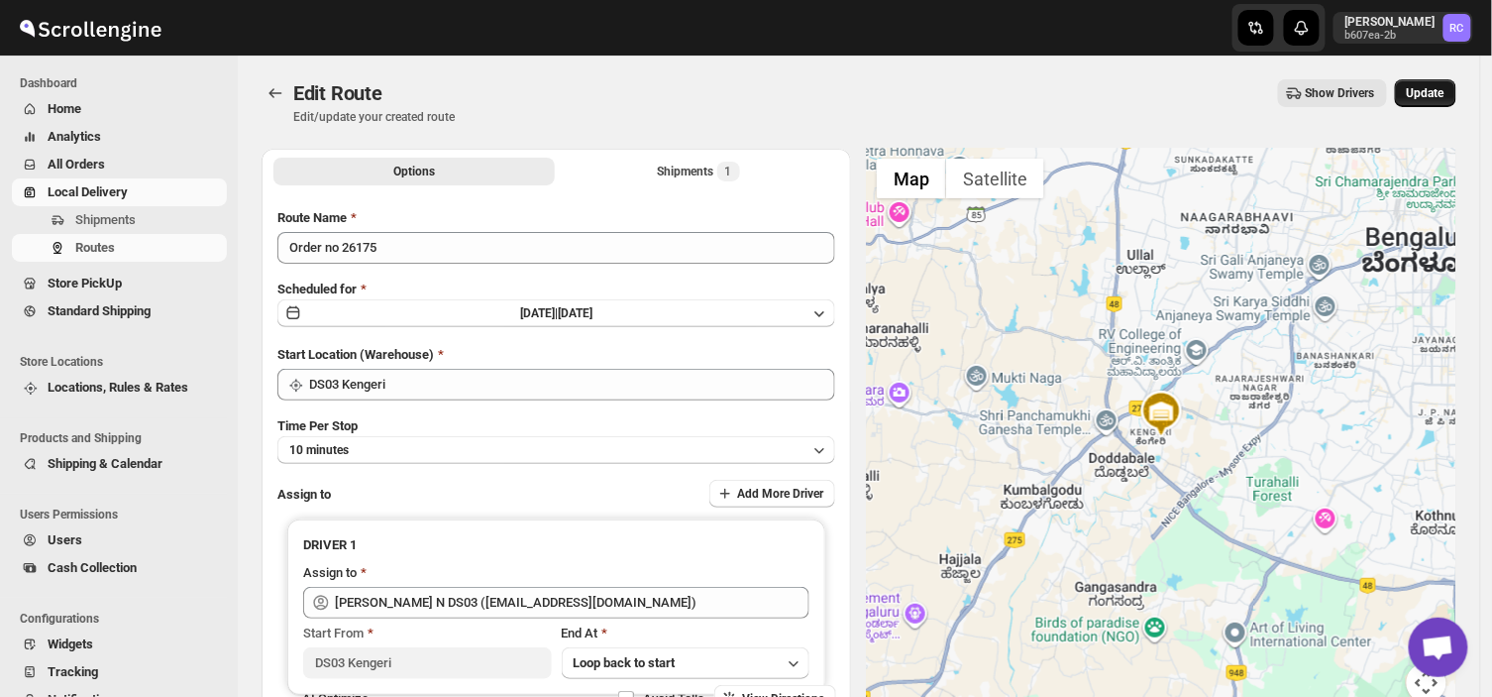
click at [1428, 92] on span "Update" at bounding box center [1426, 93] width 38 height 16
